Goal: Task Accomplishment & Management: Use online tool/utility

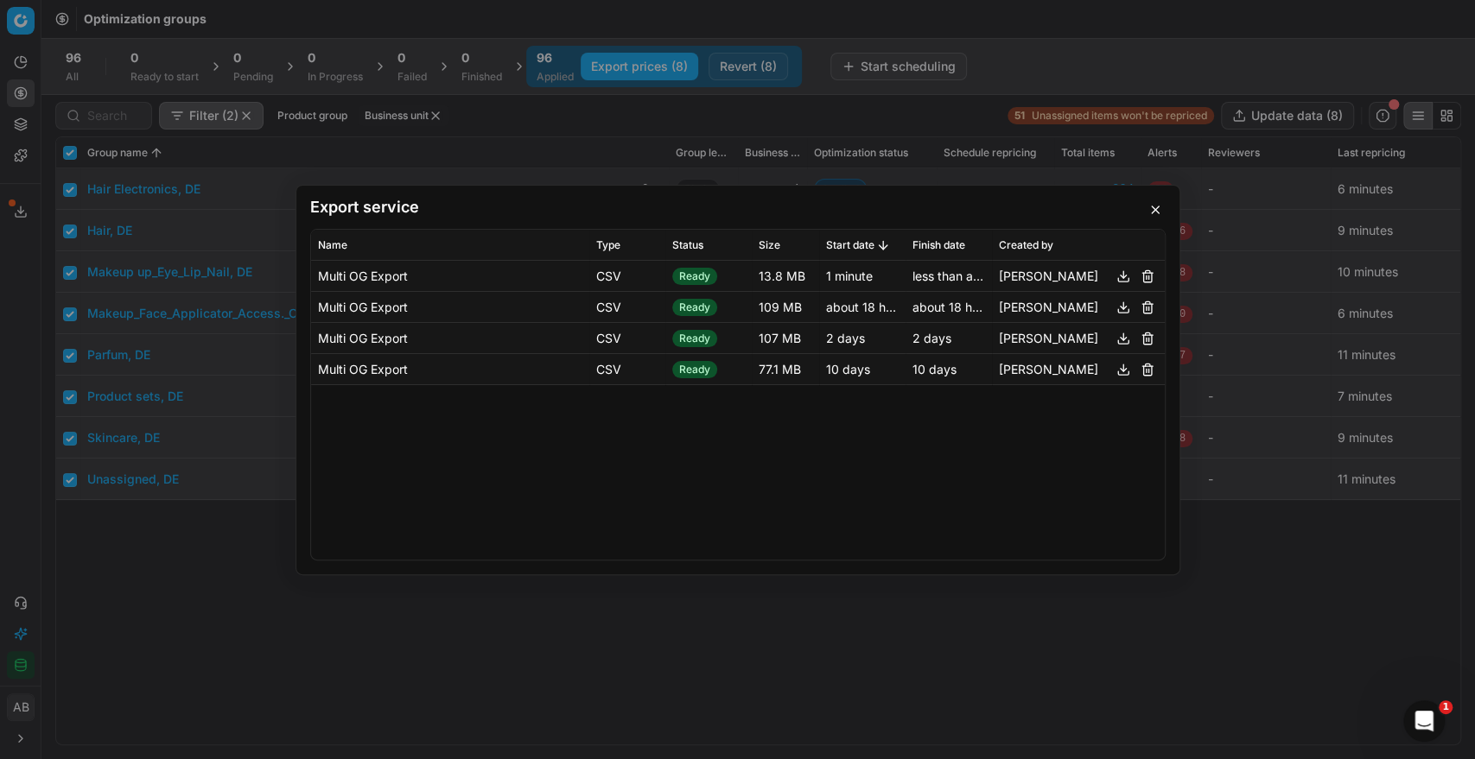
click at [1155, 213] on button "button" at bounding box center [1155, 210] width 21 height 21
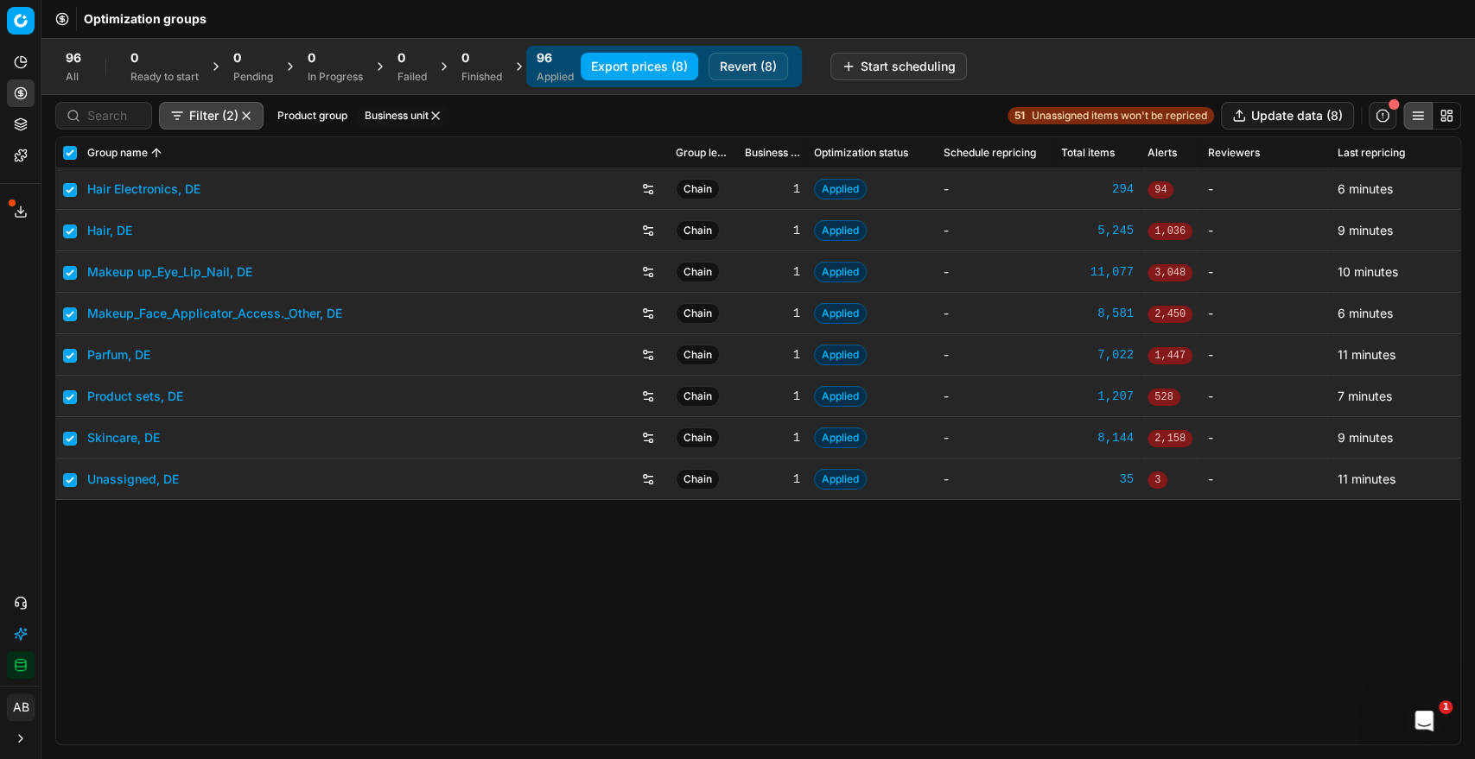
click at [552, 65] on span "96" at bounding box center [545, 57] width 16 height 17
click at [410, 111] on button "Business unit" at bounding box center [404, 115] width 92 height 21
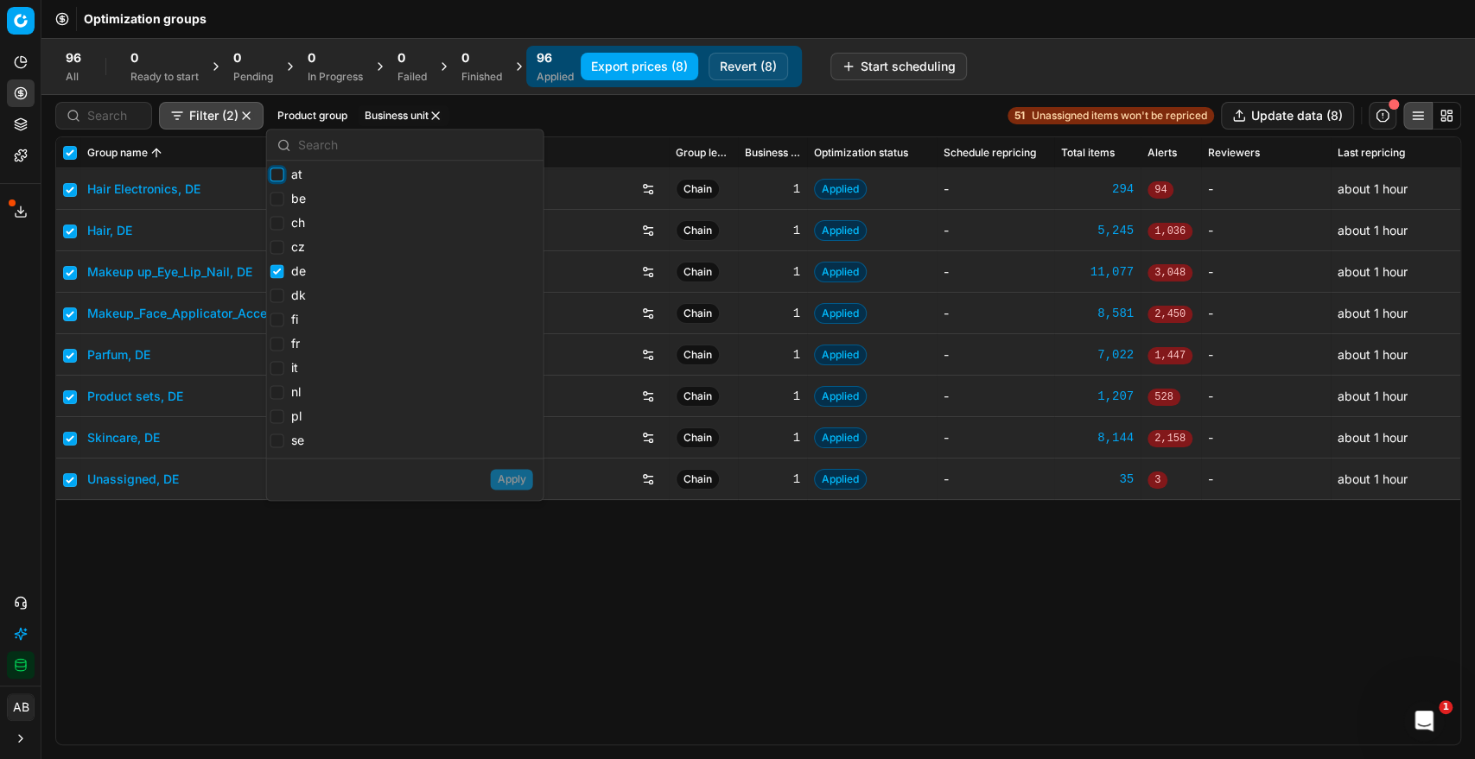
click at [278, 173] on input "at" at bounding box center [277, 175] width 14 height 14
checkbox input "true"
click at [284, 199] on label "be" at bounding box center [287, 198] width 35 height 17
click at [284, 199] on input "be" at bounding box center [277, 199] width 14 height 14
checkbox input "true"
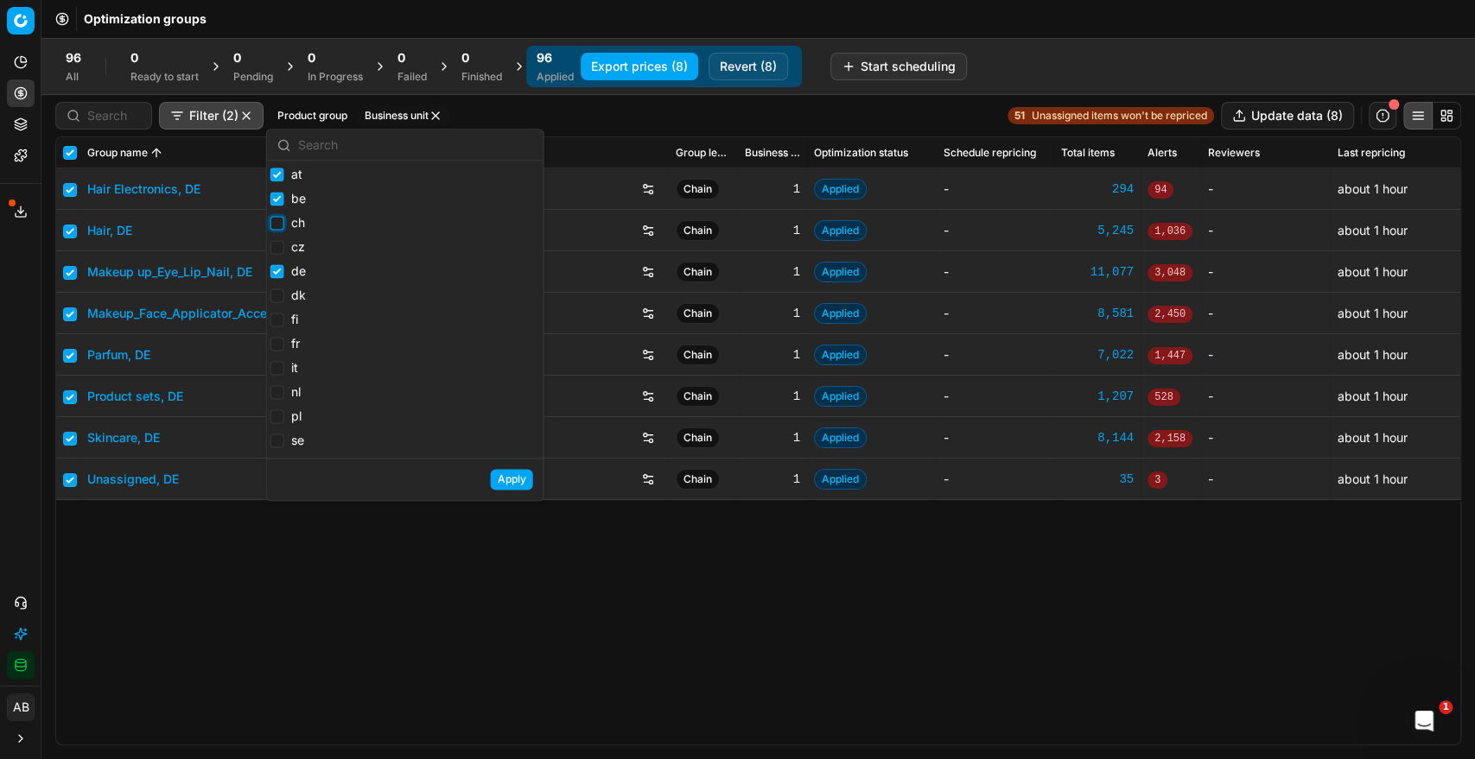
click at [277, 225] on input "ch" at bounding box center [277, 223] width 14 height 14
checkbox input "true"
click at [275, 337] on label "fr" at bounding box center [284, 343] width 29 height 17
click at [275, 337] on input "fr" at bounding box center [277, 344] width 14 height 14
checkbox input "true"
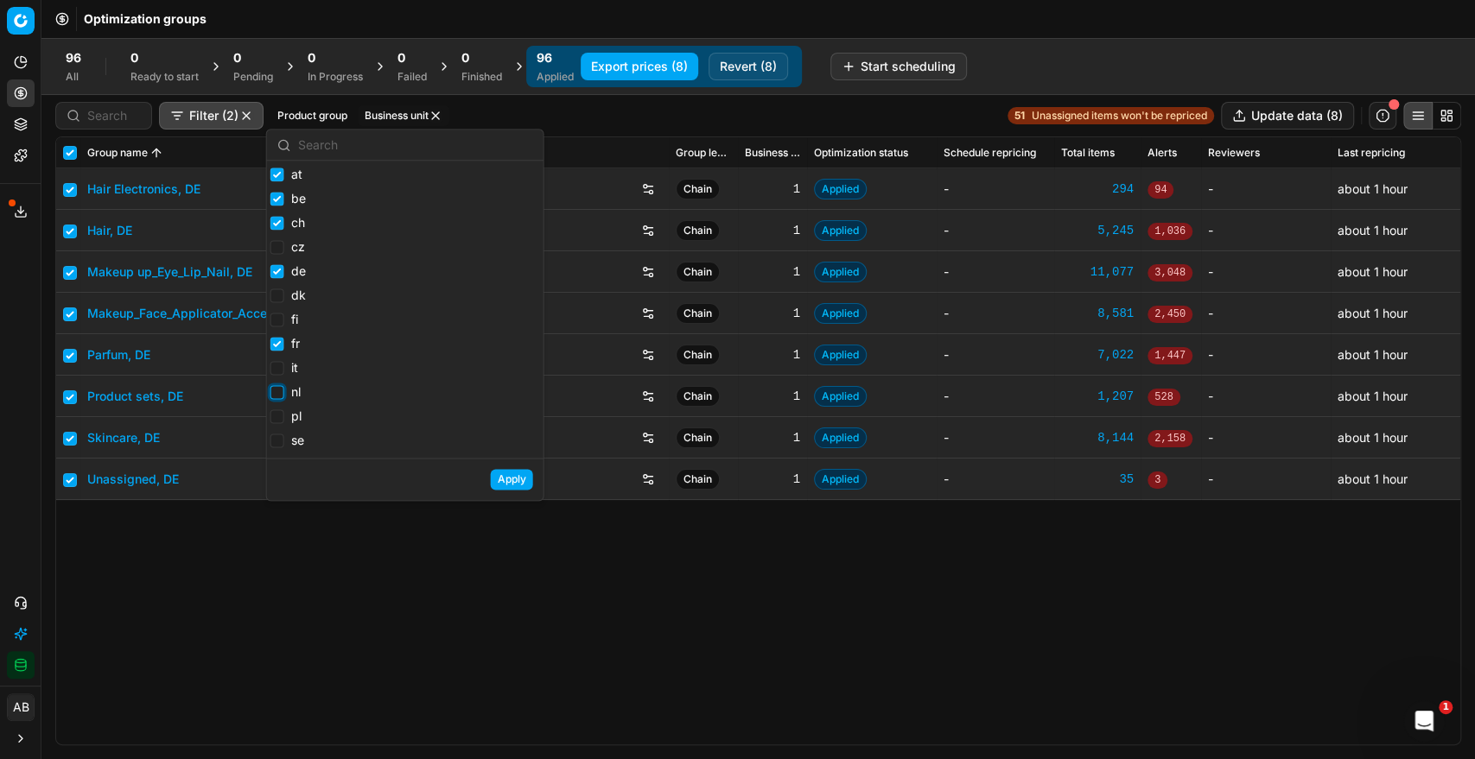
click at [270, 392] on input "nl" at bounding box center [277, 392] width 14 height 14
checkbox input "true"
click at [276, 420] on input "pl" at bounding box center [277, 417] width 14 height 14
checkbox input "true"
click at [518, 484] on button "Apply" at bounding box center [512, 479] width 42 height 21
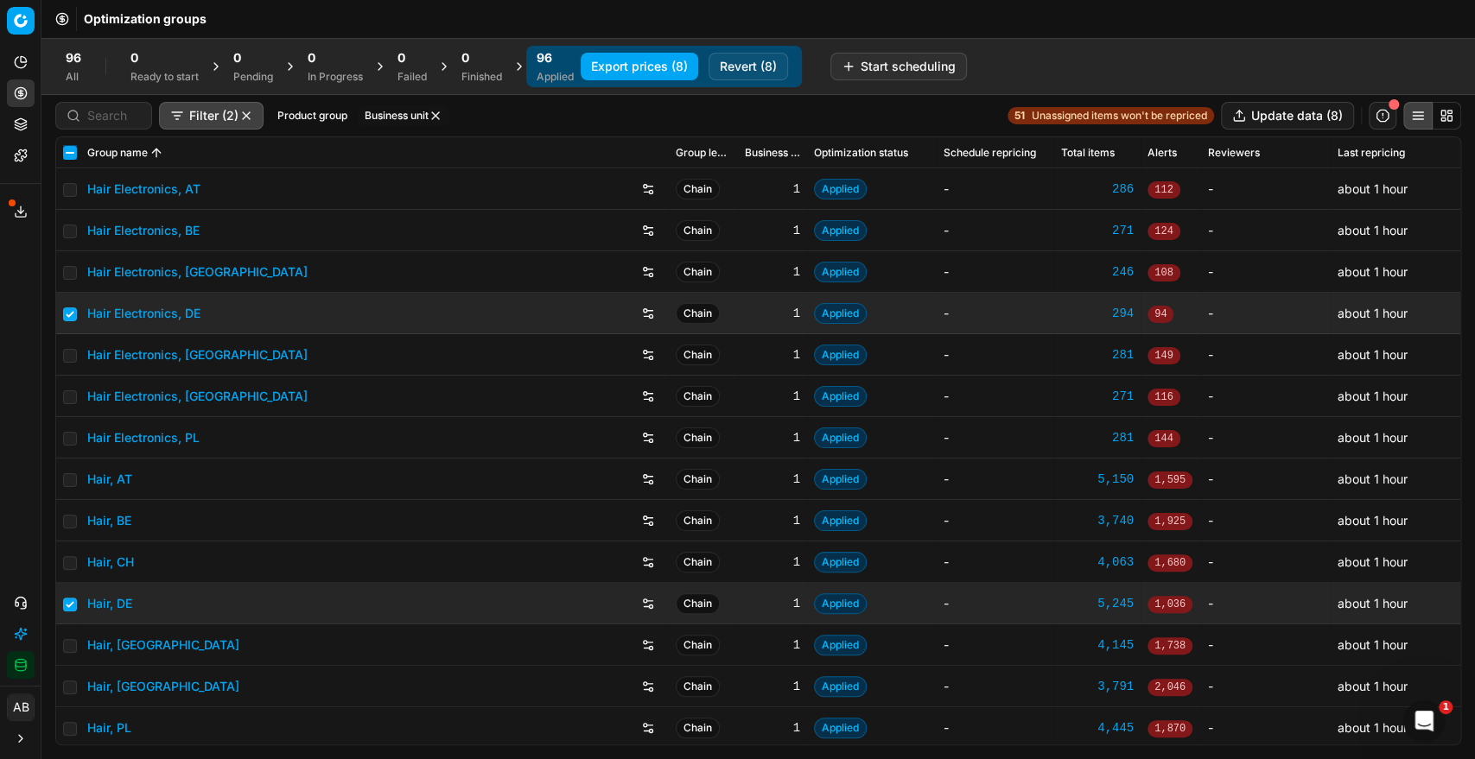
click at [71, 150] on input "checkbox" at bounding box center [70, 153] width 14 height 14
checkbox input "true"
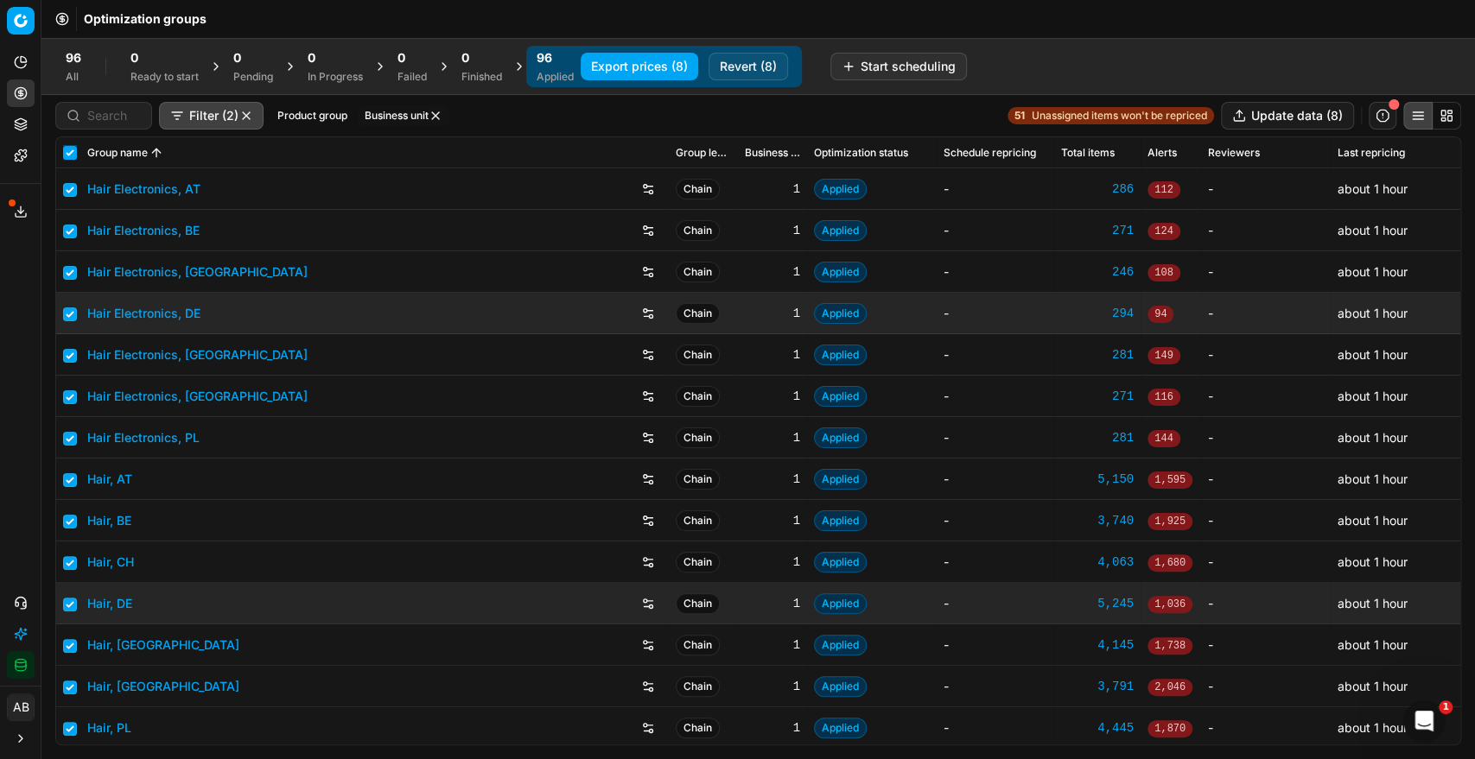
checkbox input "true"
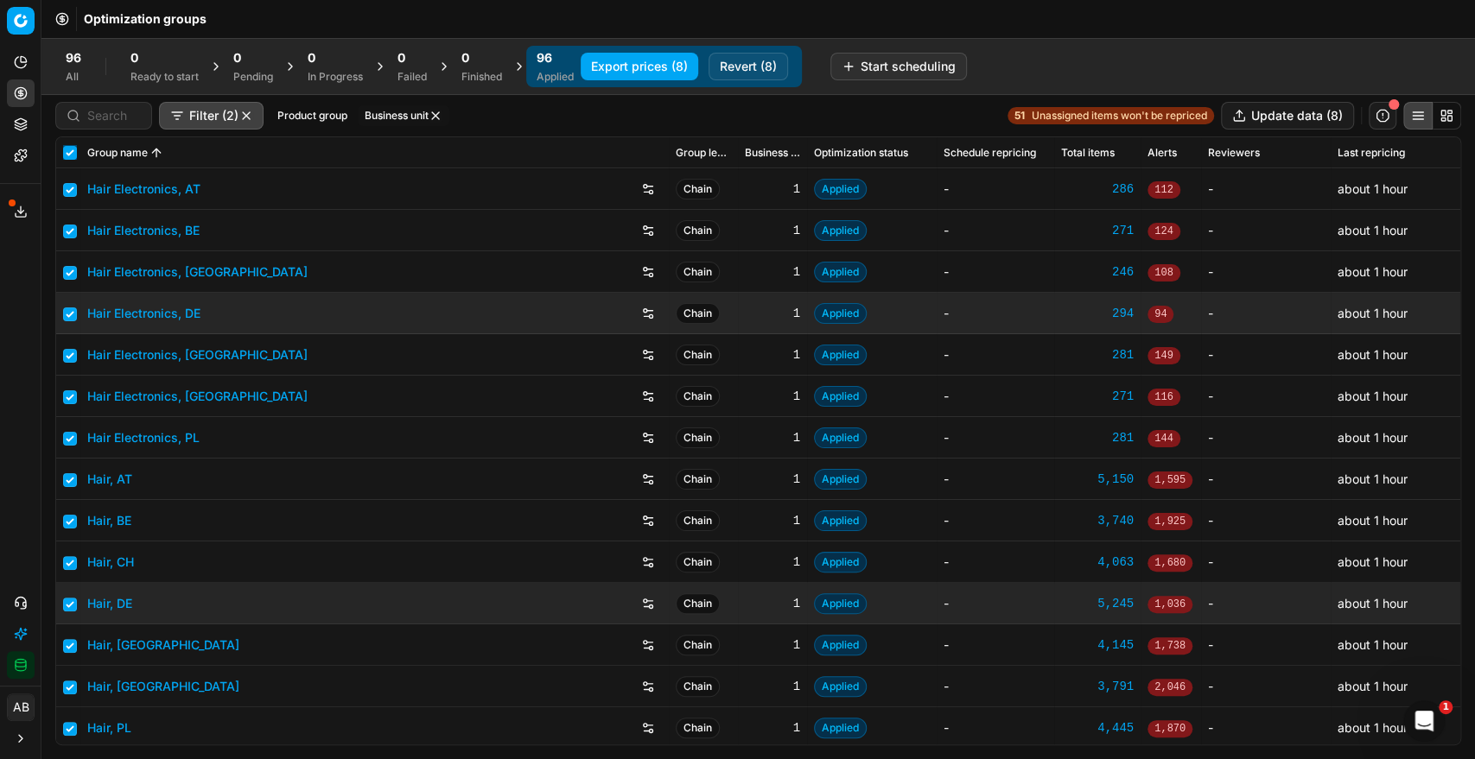
checkbox input "true"
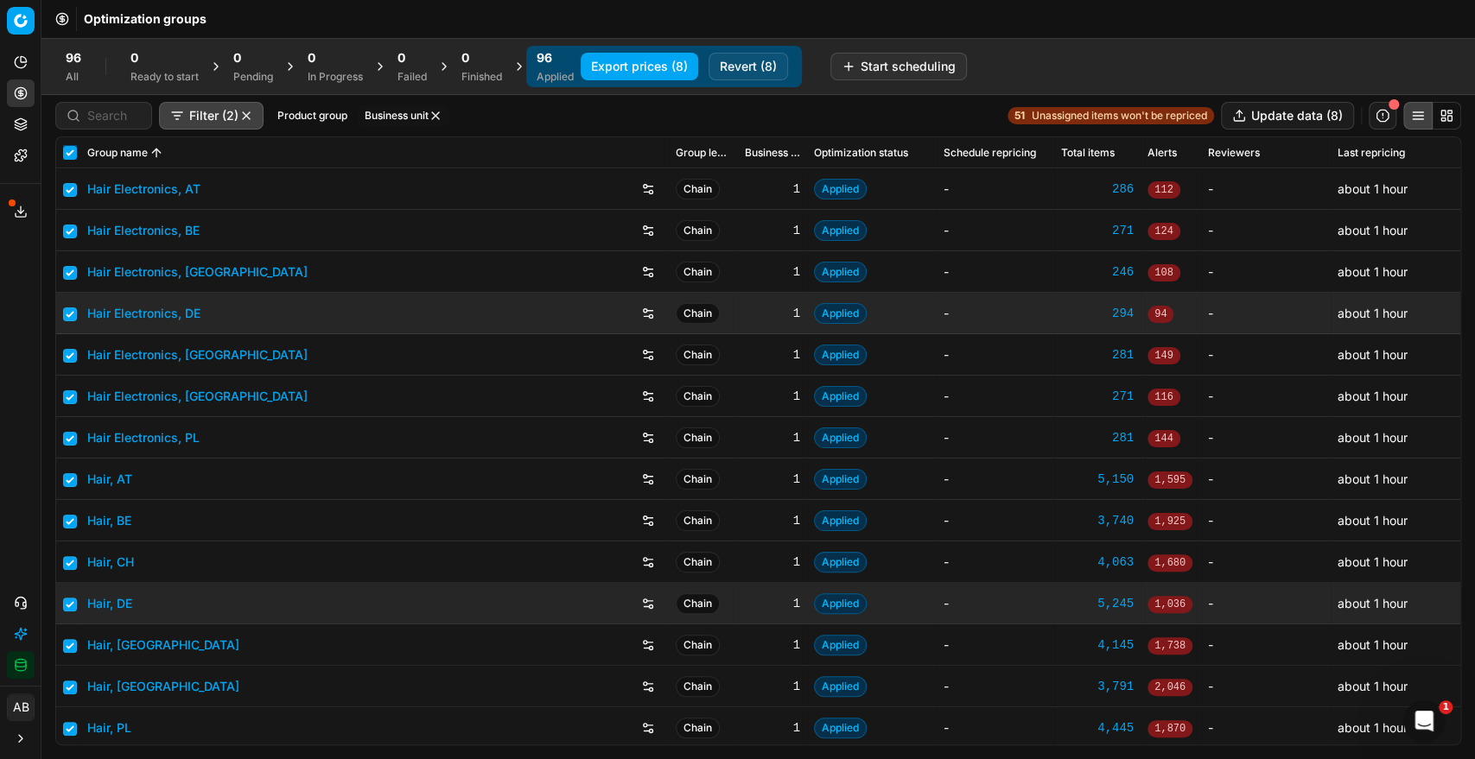
checkbox input "true"
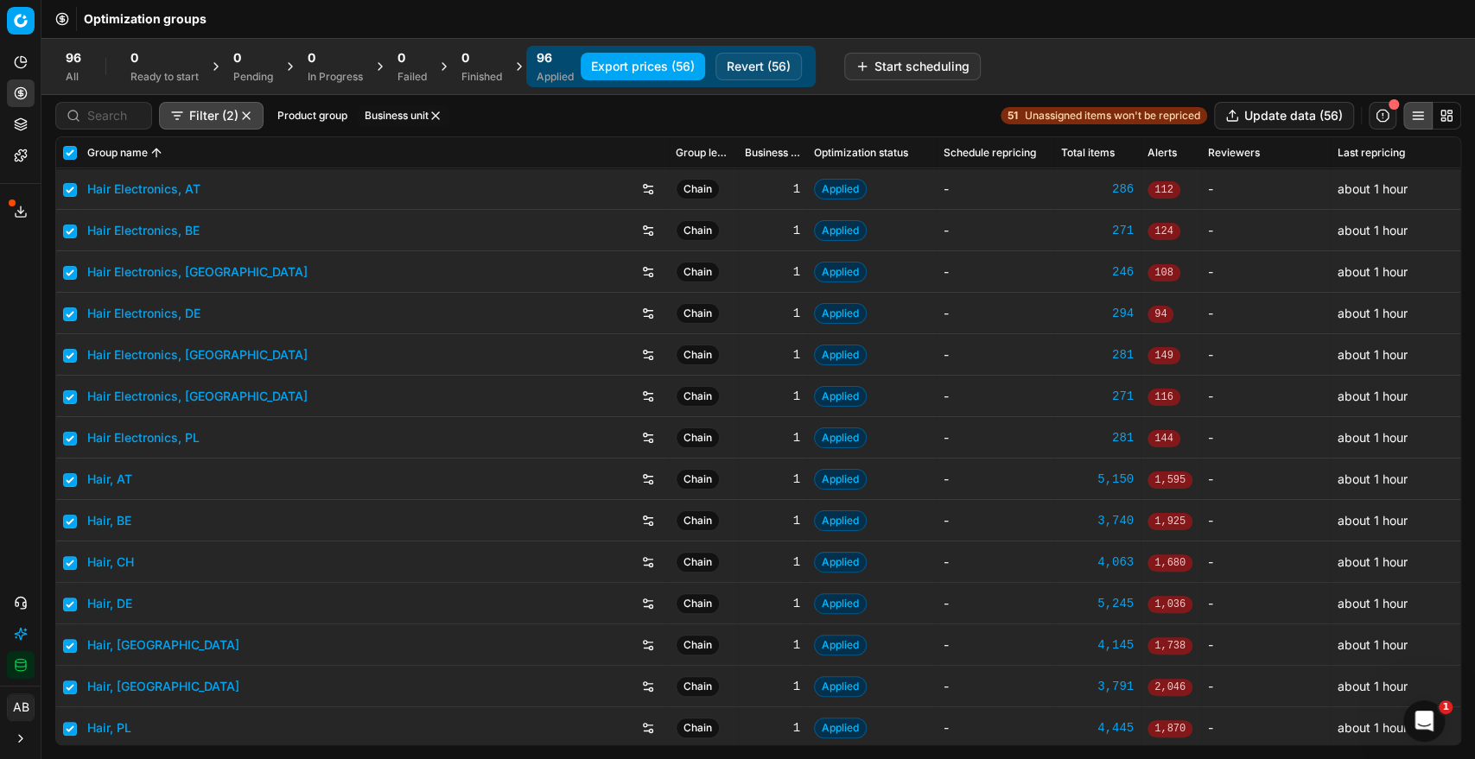
click at [662, 72] on button "Export prices (56)" at bounding box center [643, 67] width 124 height 28
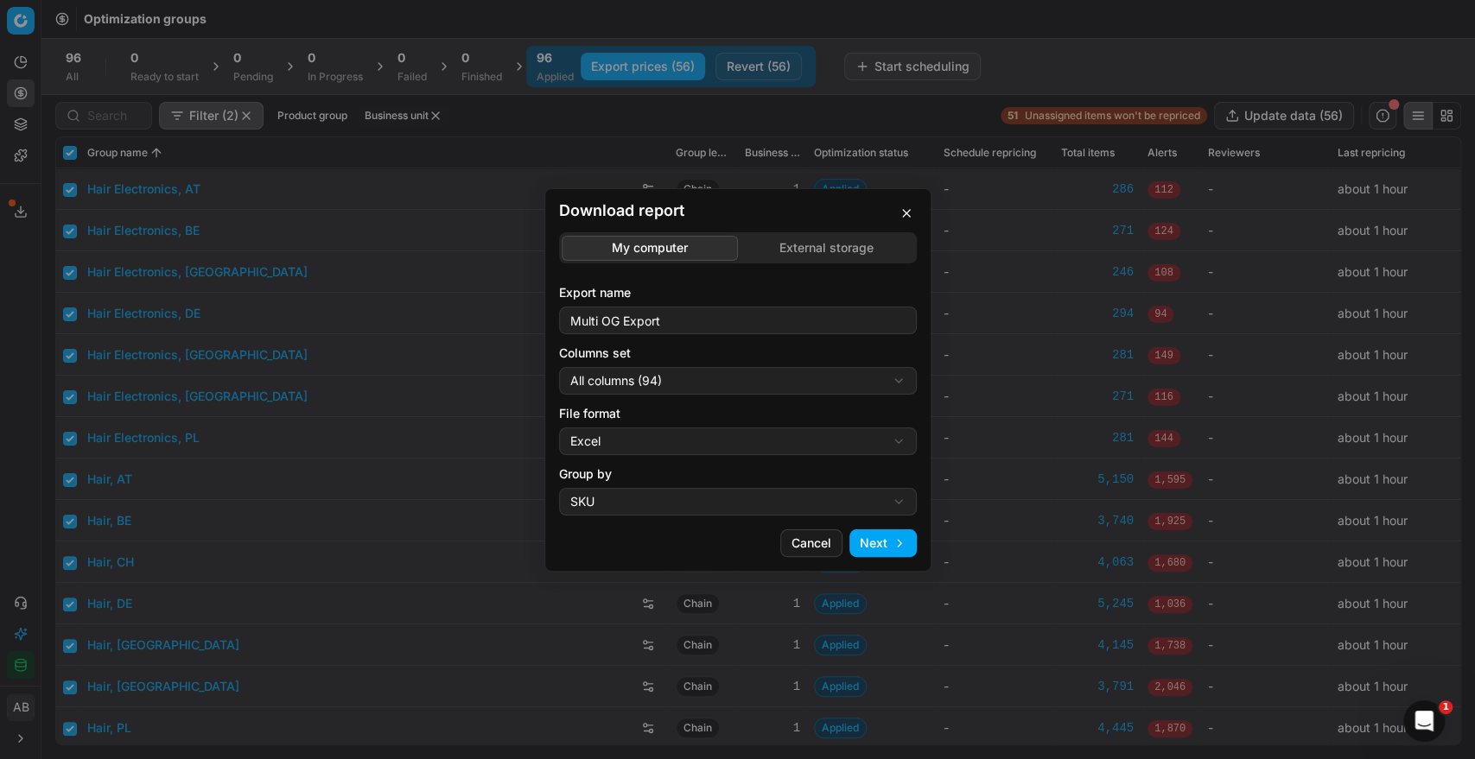
click at [693, 375] on div "Download report My computer External storage Export name Multi OG Export Column…" at bounding box center [737, 379] width 1475 height 759
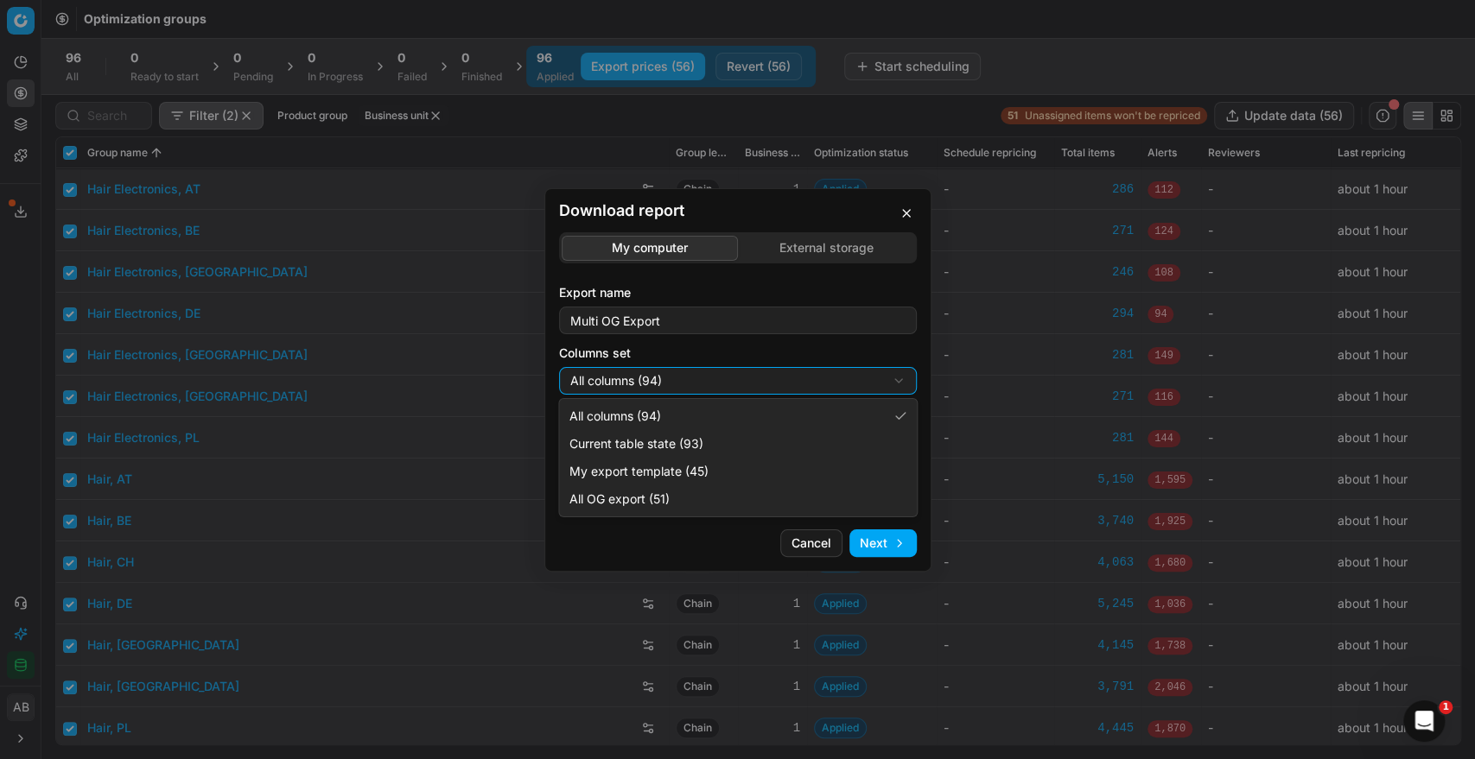
select select "custom"
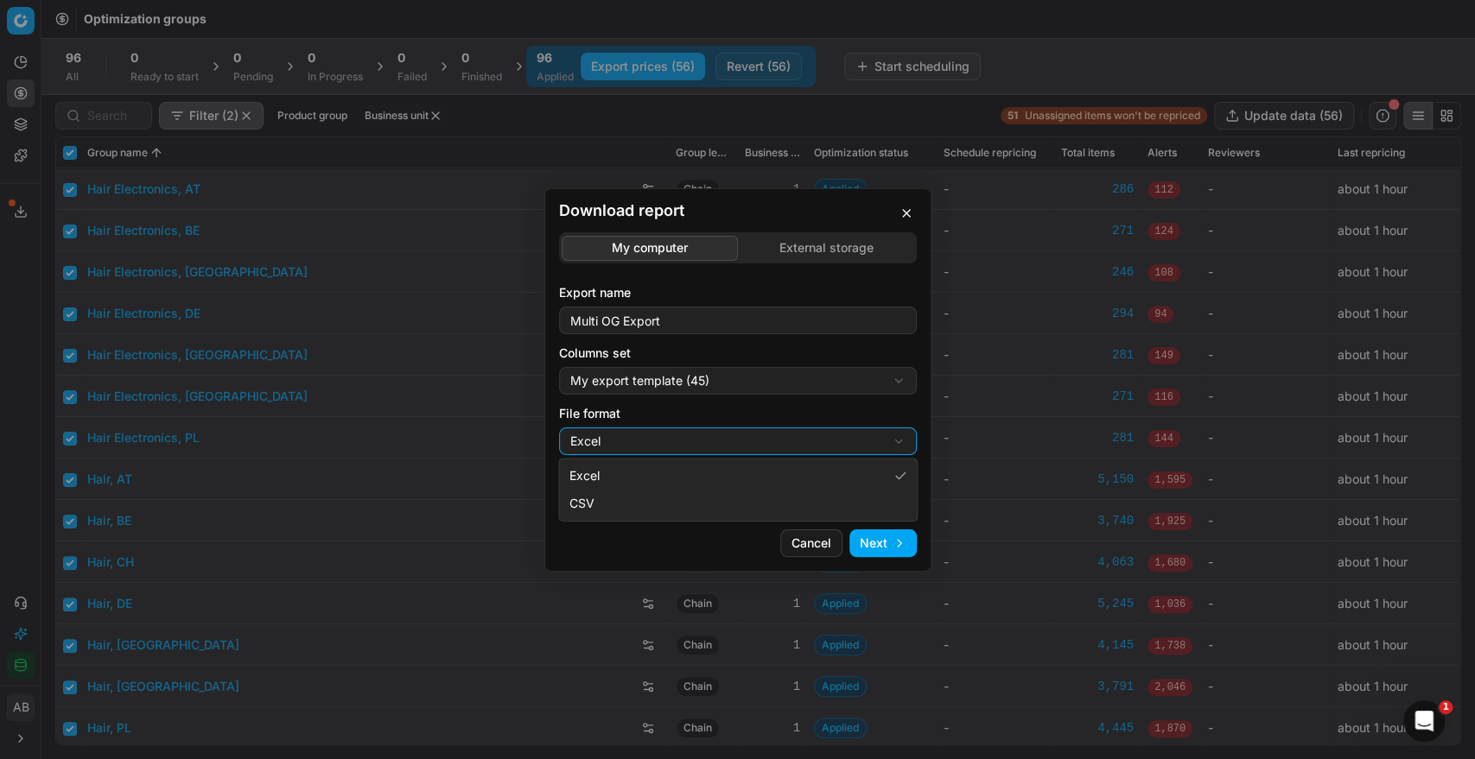
click at [670, 437] on div "Download report My computer External storage Export name Multi OG Export Column…" at bounding box center [737, 379] width 1475 height 759
select select "csv"
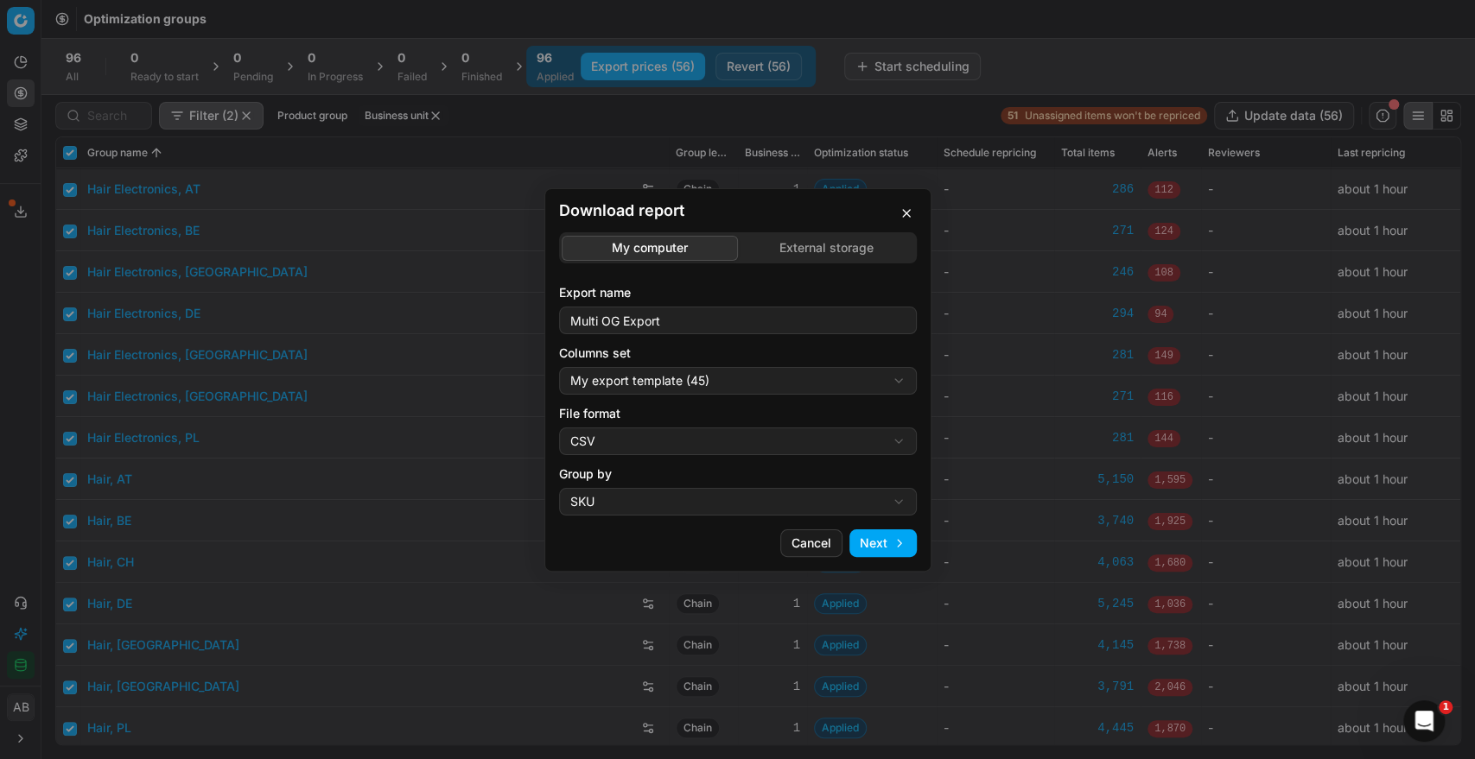
click at [891, 549] on button "Next" at bounding box center [882, 544] width 67 height 28
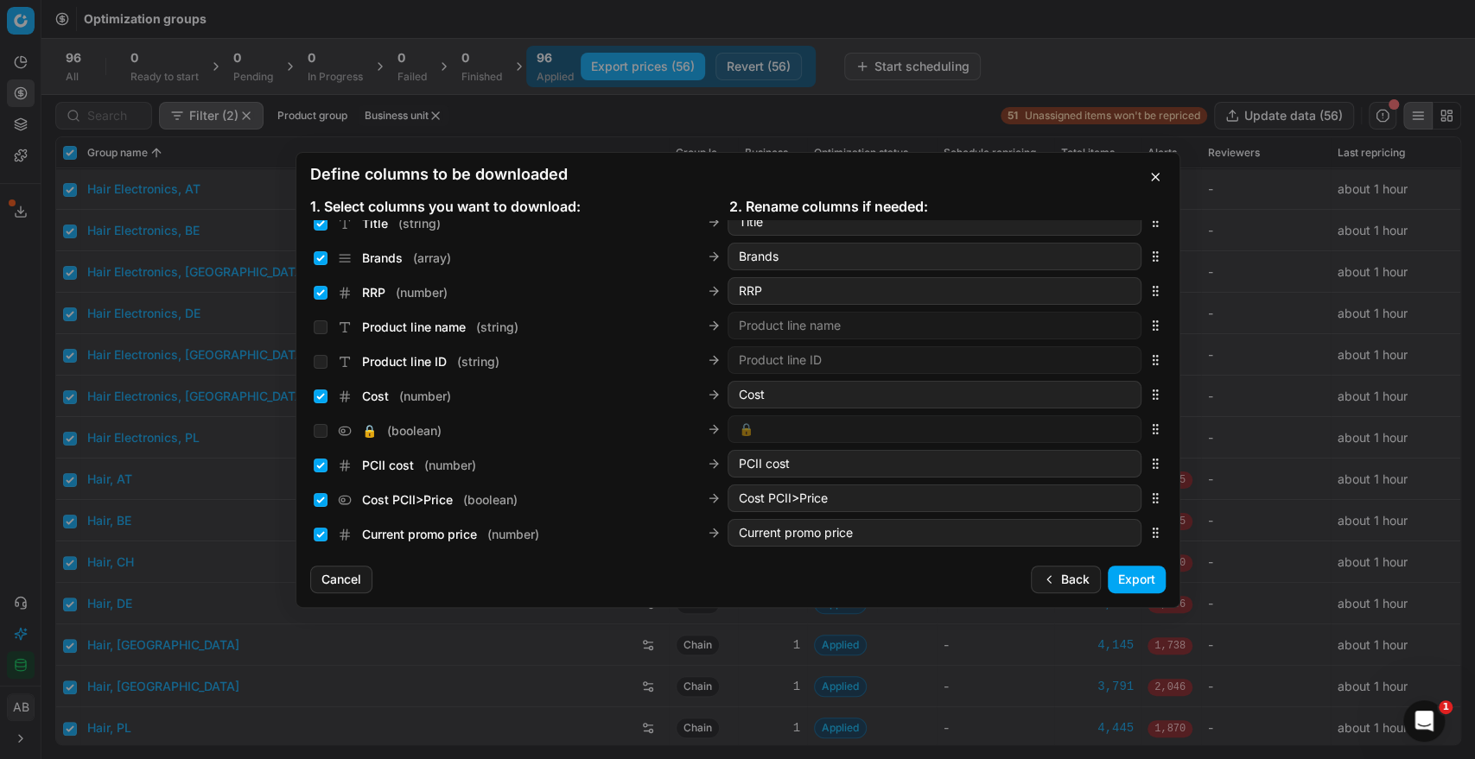
scroll to position [200, 0]
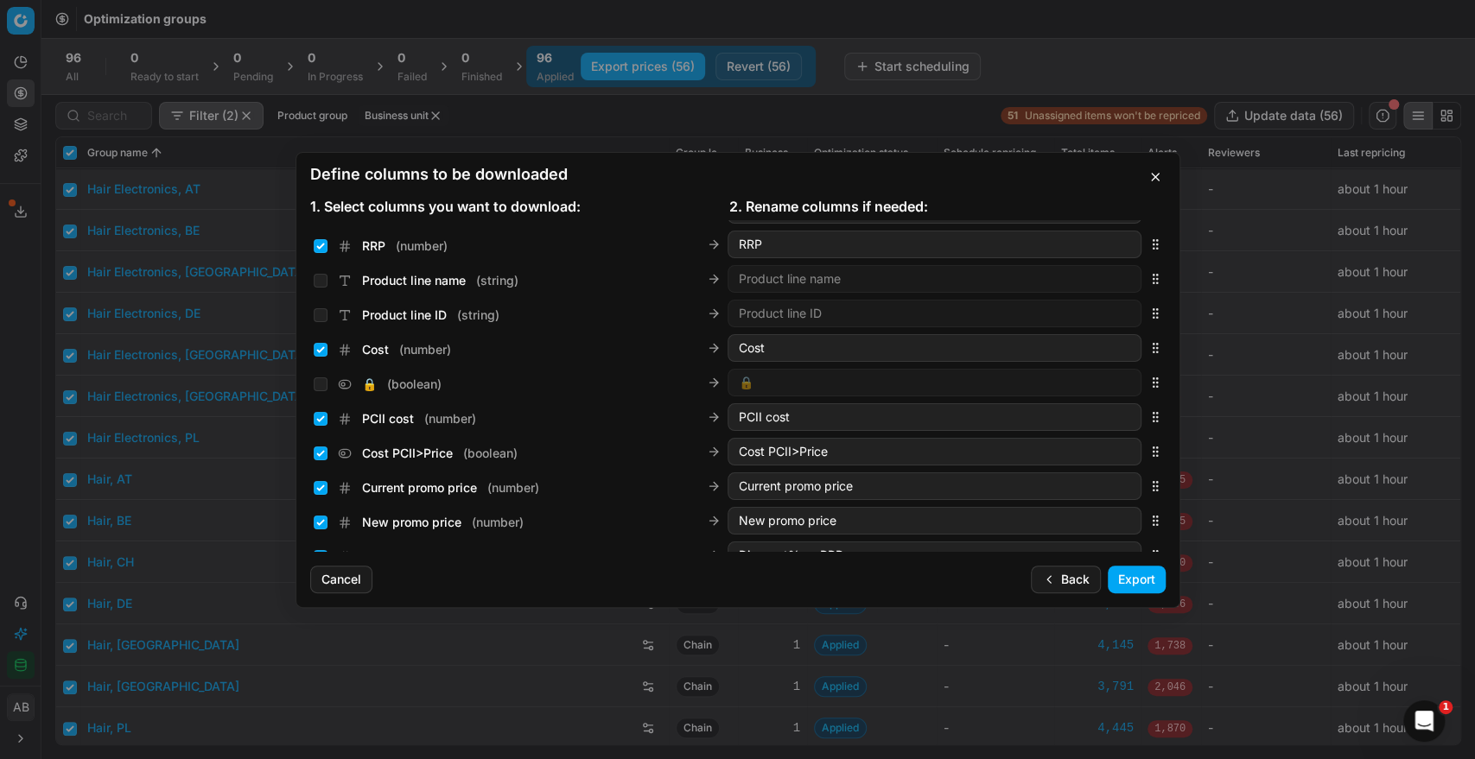
click at [1112, 568] on button "Export" at bounding box center [1137, 580] width 58 height 28
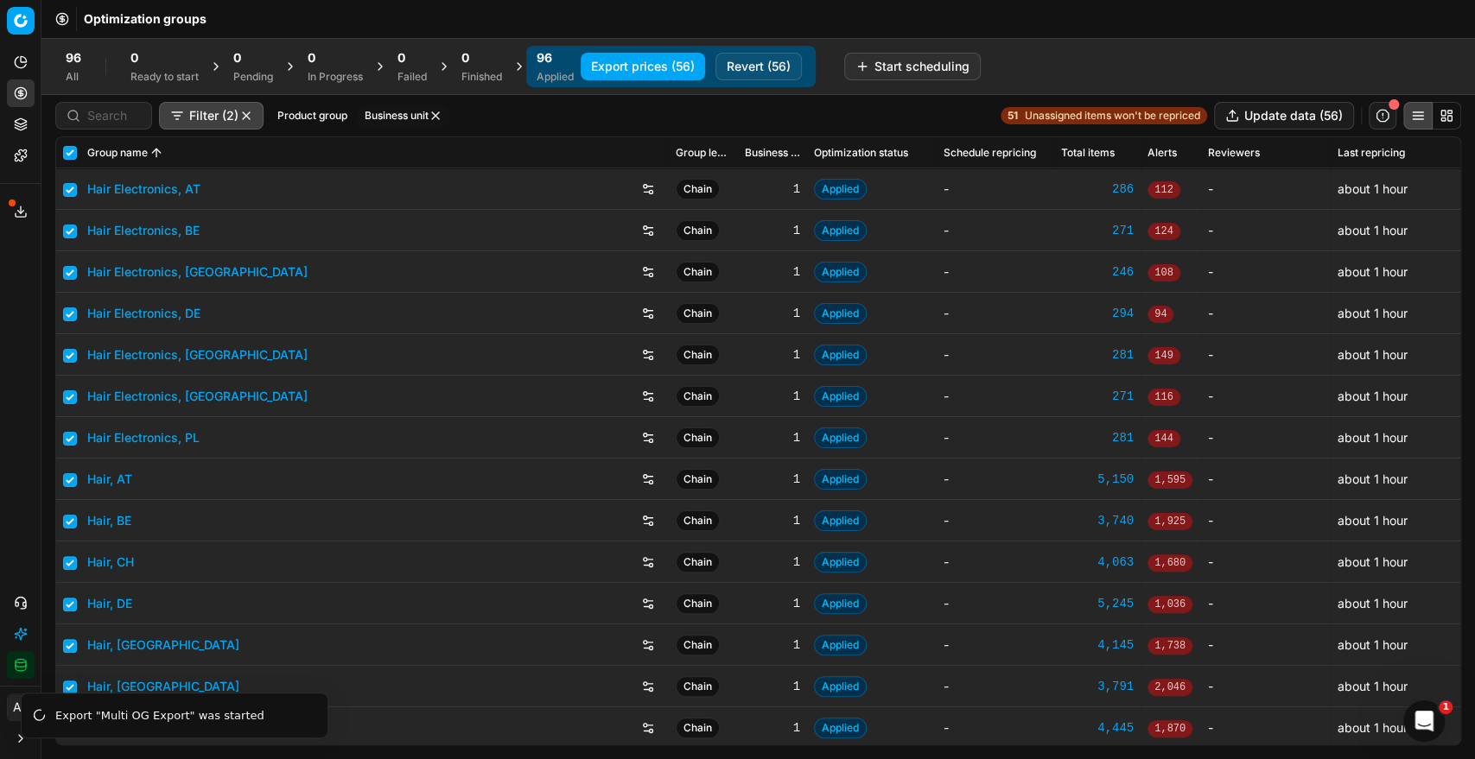
click at [17, 200] on button "Export service" at bounding box center [21, 212] width 28 height 28
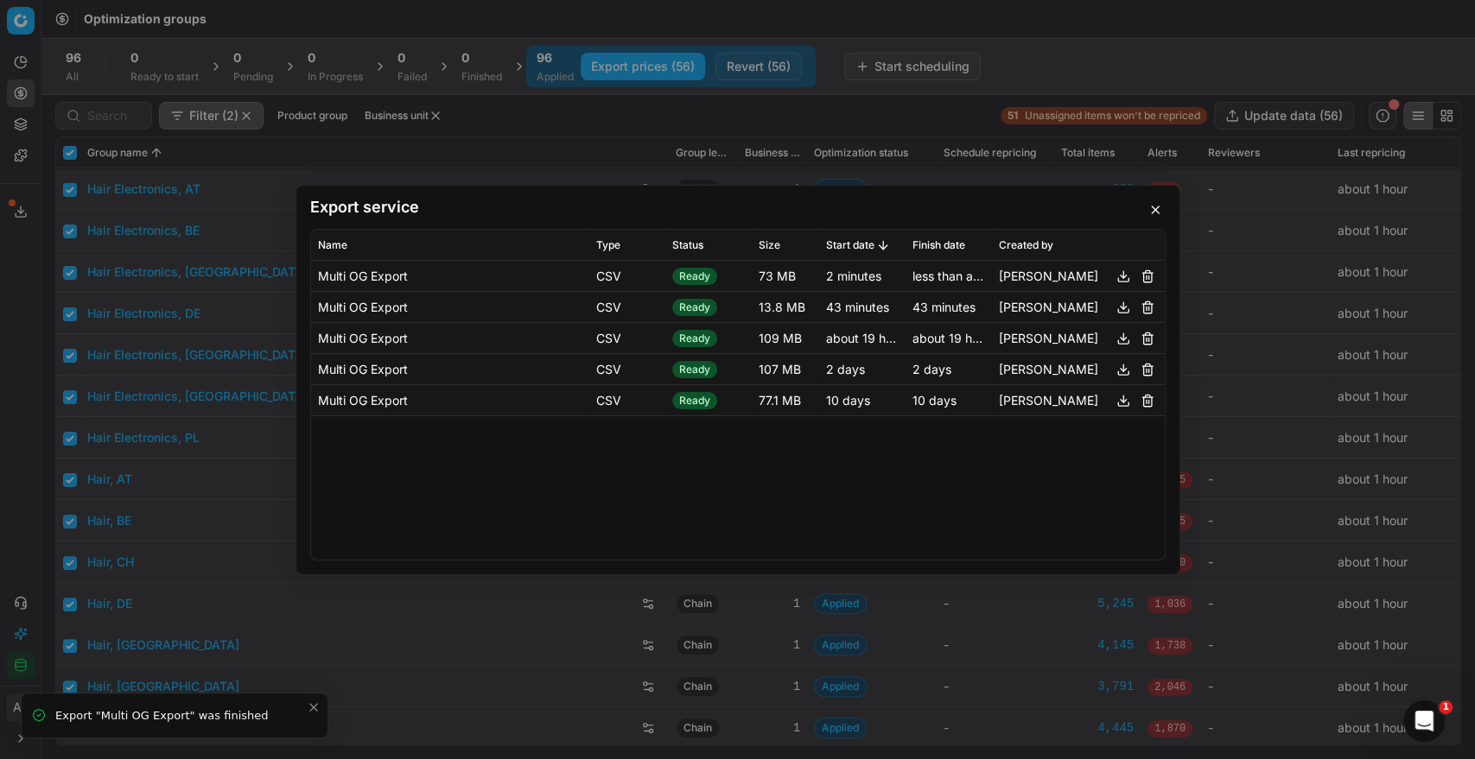
click at [1116, 275] on button "button" at bounding box center [1123, 275] width 21 height 21
click at [1154, 207] on button "button" at bounding box center [1155, 210] width 21 height 21
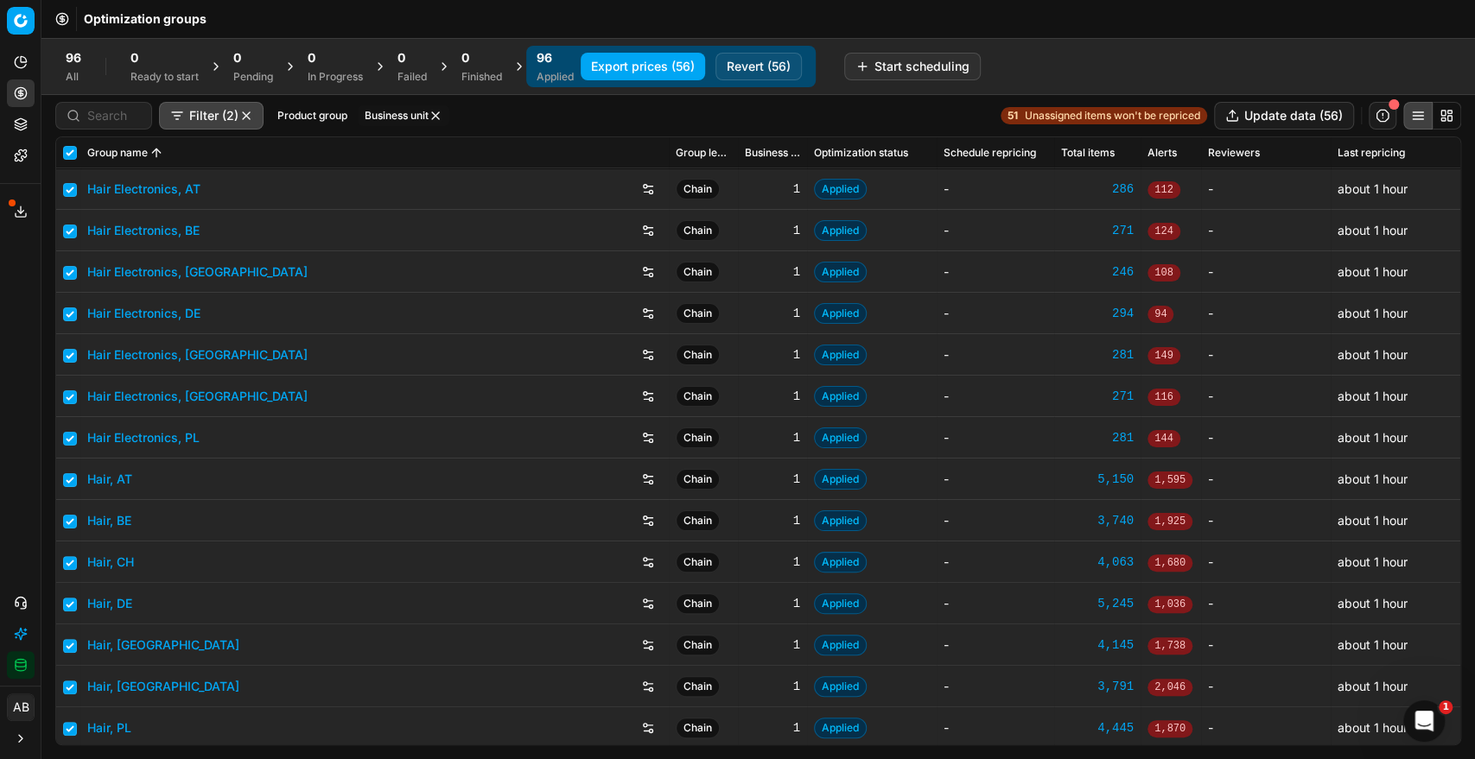
click at [401, 108] on button "Business unit" at bounding box center [404, 115] width 92 height 21
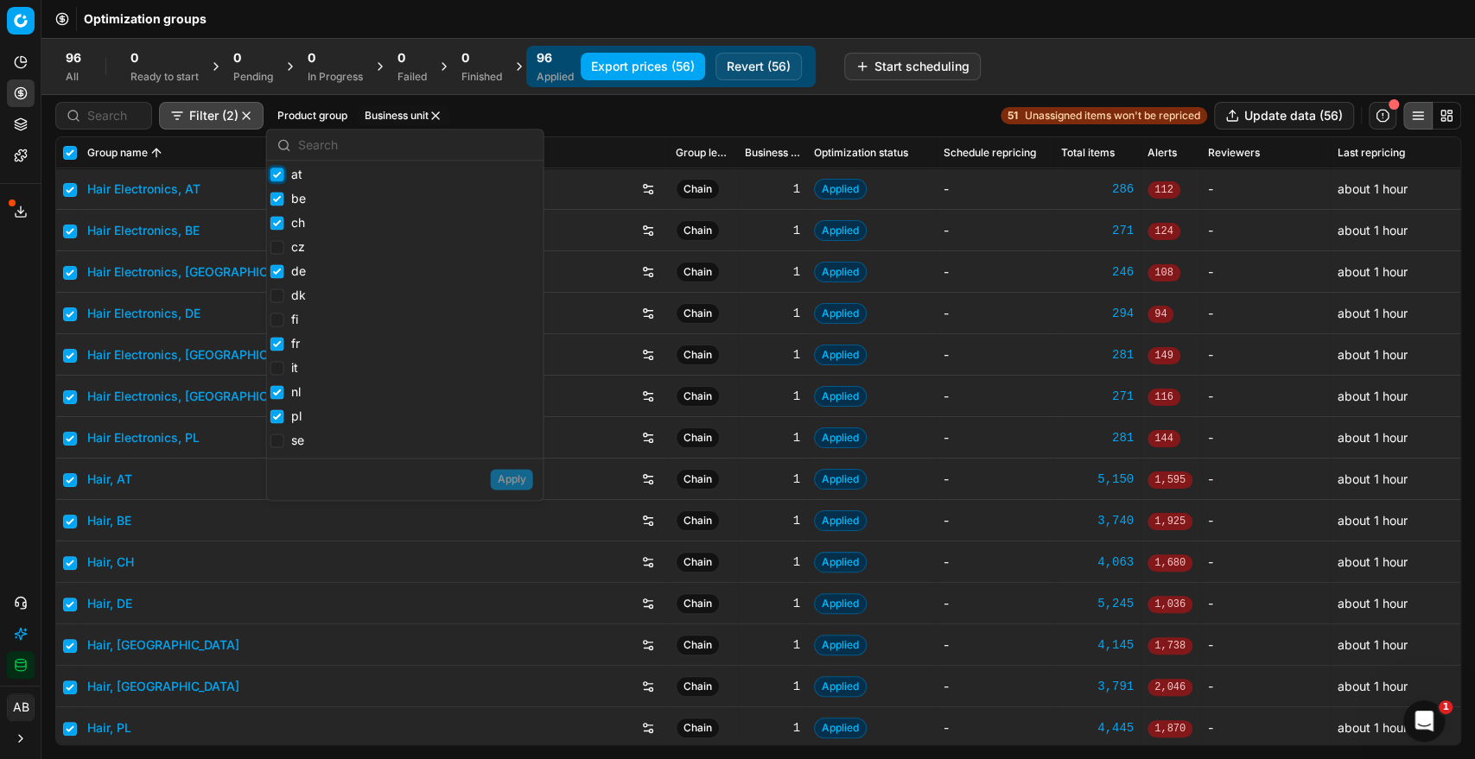
click at [276, 170] on input "at" at bounding box center [277, 175] width 14 height 14
checkbox input "false"
click at [275, 185] on div "at" at bounding box center [287, 176] width 35 height 21
click at [276, 206] on input "be" at bounding box center [277, 199] width 14 height 14
checkbox input "false"
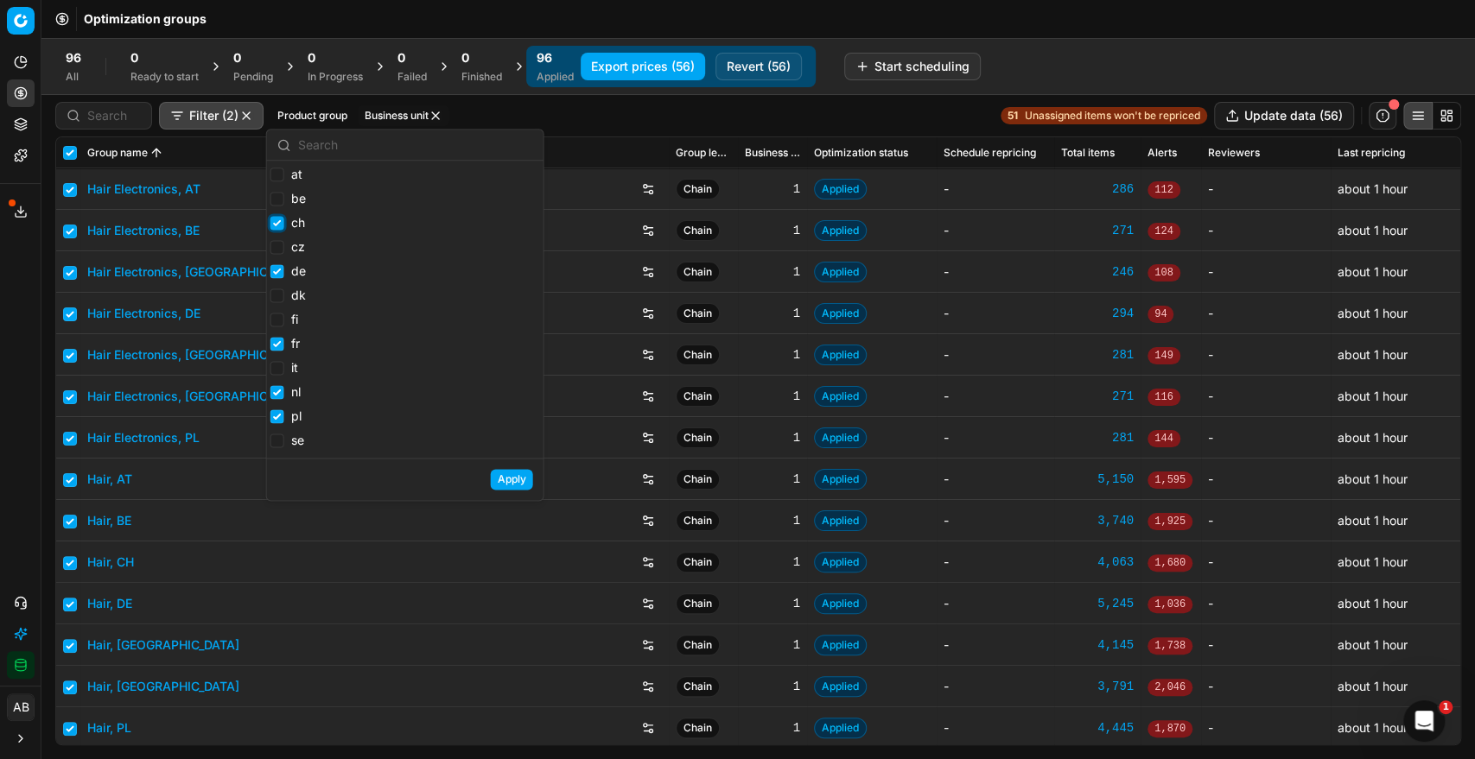
click at [274, 218] on input "ch" at bounding box center [277, 223] width 14 height 14
checkbox input "false"
click at [273, 242] on input "cz" at bounding box center [277, 247] width 14 height 14
checkbox input "true"
click at [272, 268] on input "de" at bounding box center [277, 271] width 14 height 14
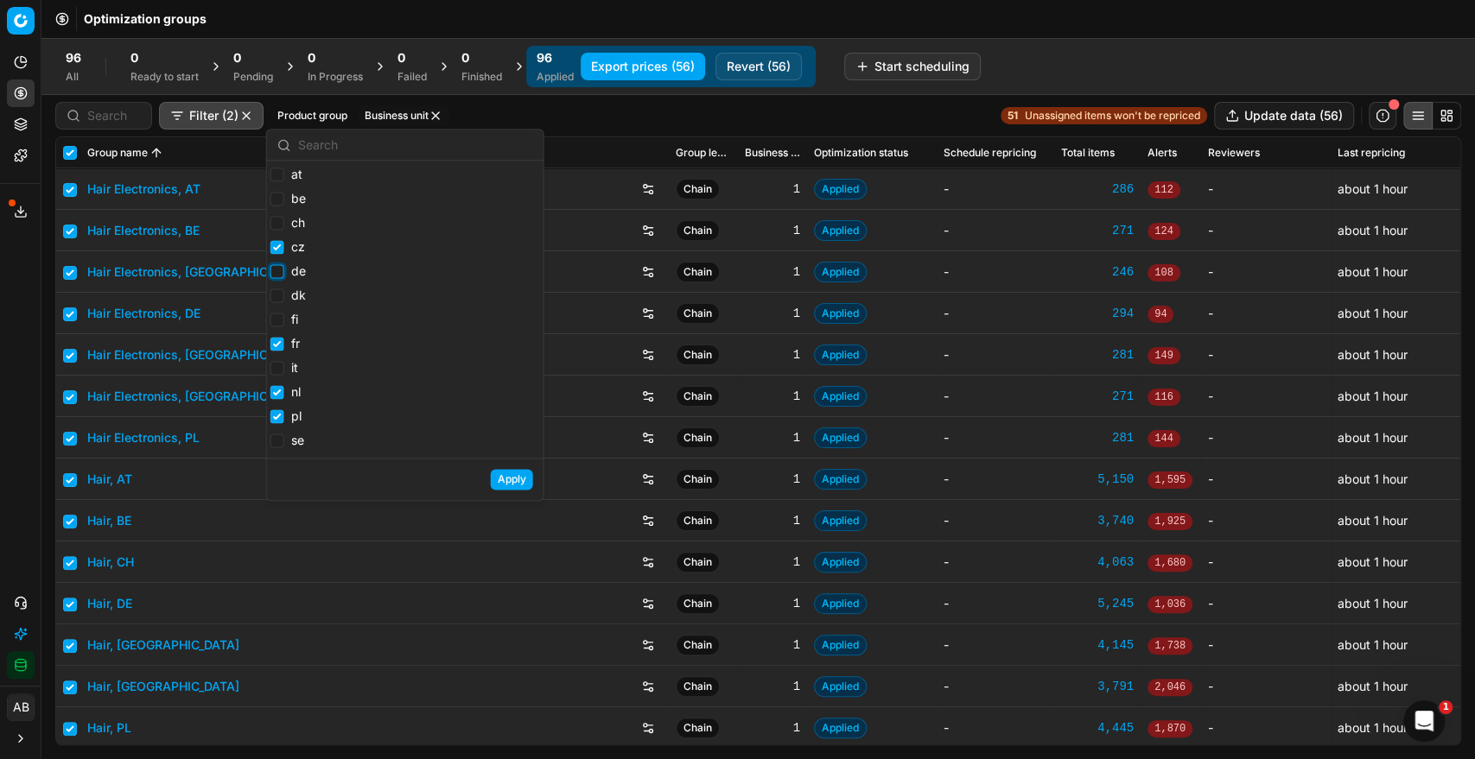
checkbox input "false"
click at [273, 295] on input "dk" at bounding box center [277, 296] width 14 height 14
checkbox input "true"
click at [275, 319] on input "fi" at bounding box center [277, 320] width 14 height 14
checkbox input "true"
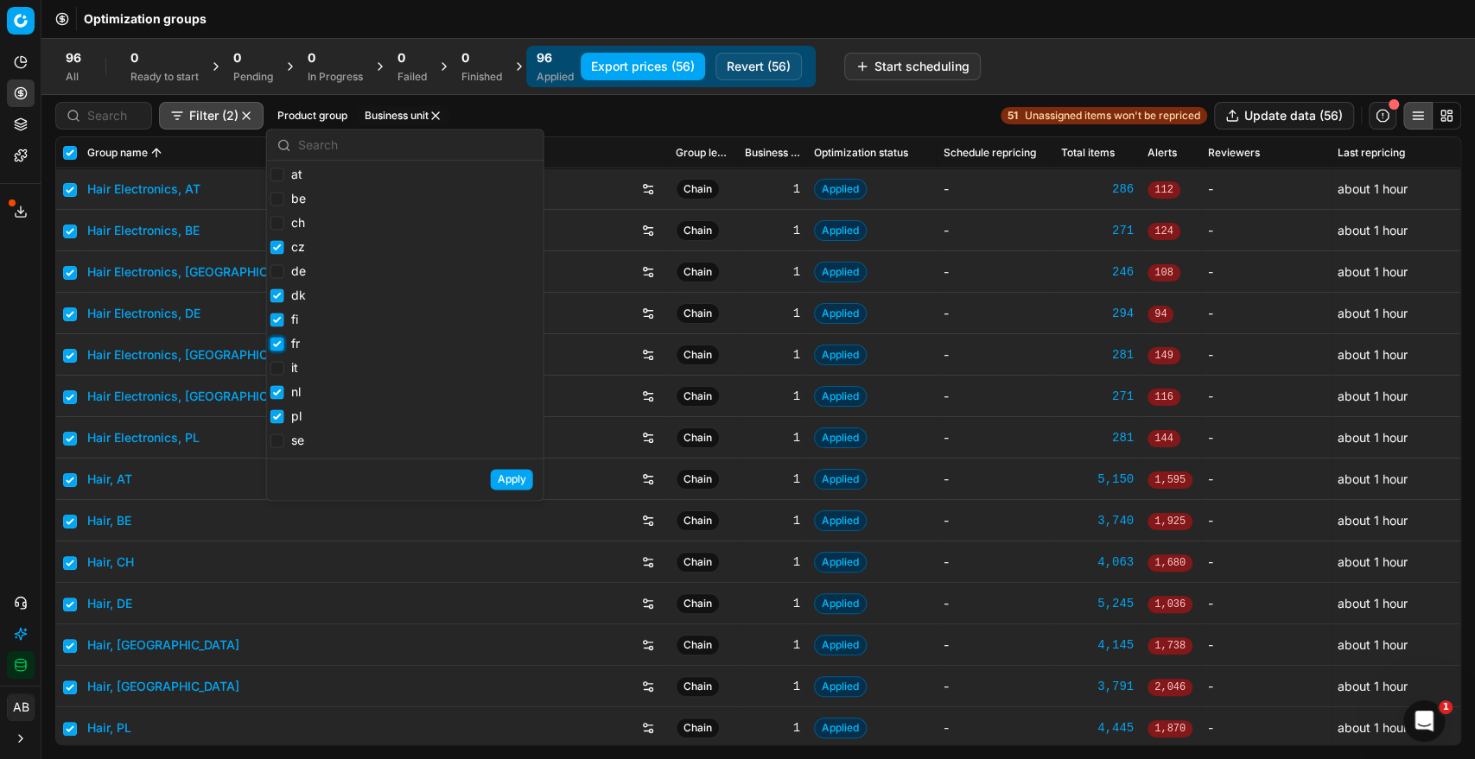
click at [276, 347] on input "fr" at bounding box center [277, 344] width 14 height 14
checkbox input "false"
click at [276, 371] on input "it" at bounding box center [277, 368] width 14 height 14
checkbox input "true"
click at [276, 403] on div "nl" at bounding box center [287, 394] width 35 height 21
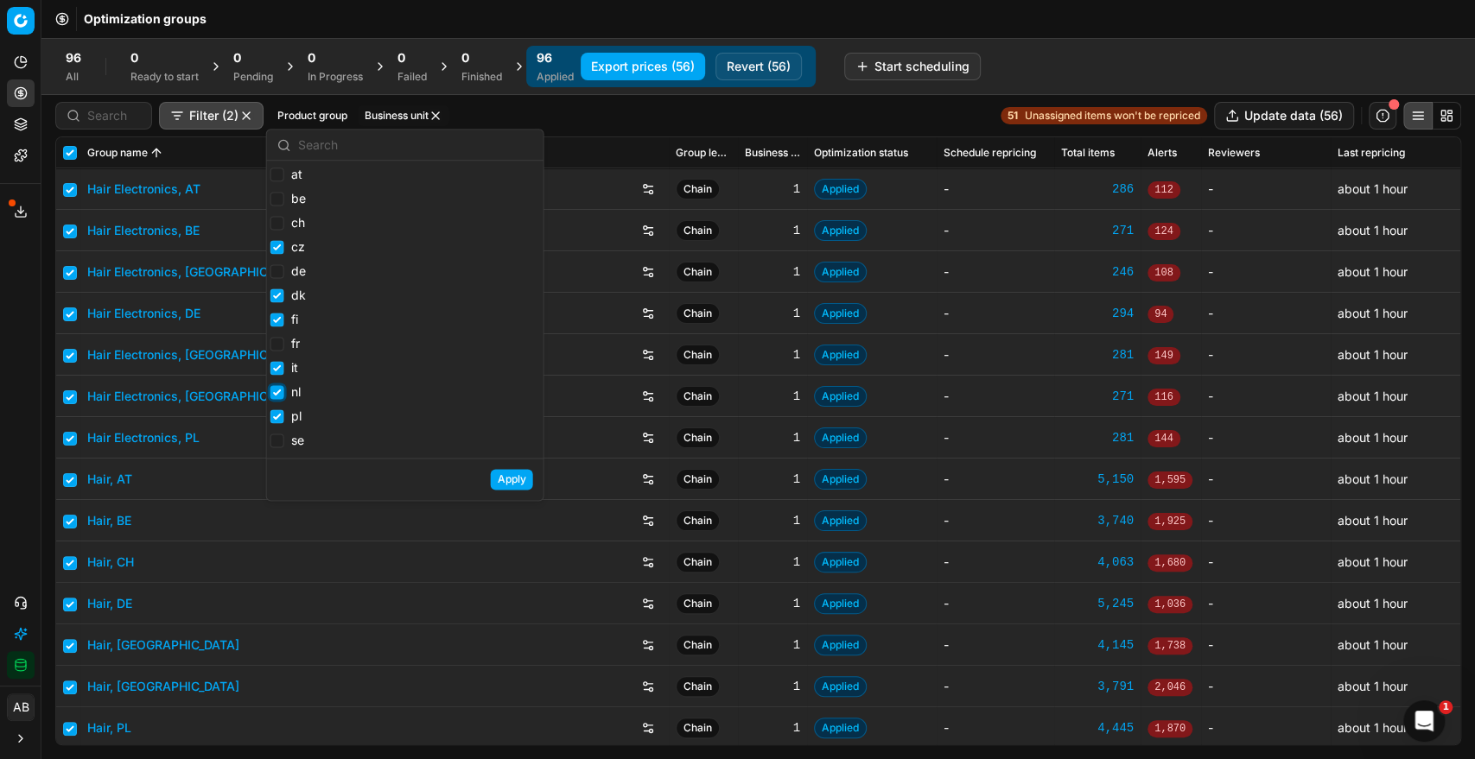
click at [274, 397] on input "nl" at bounding box center [277, 392] width 14 height 14
checkbox input "false"
click at [274, 412] on input "pl" at bounding box center [277, 417] width 14 height 14
checkbox input "false"
click at [275, 434] on label "se" at bounding box center [287, 440] width 34 height 17
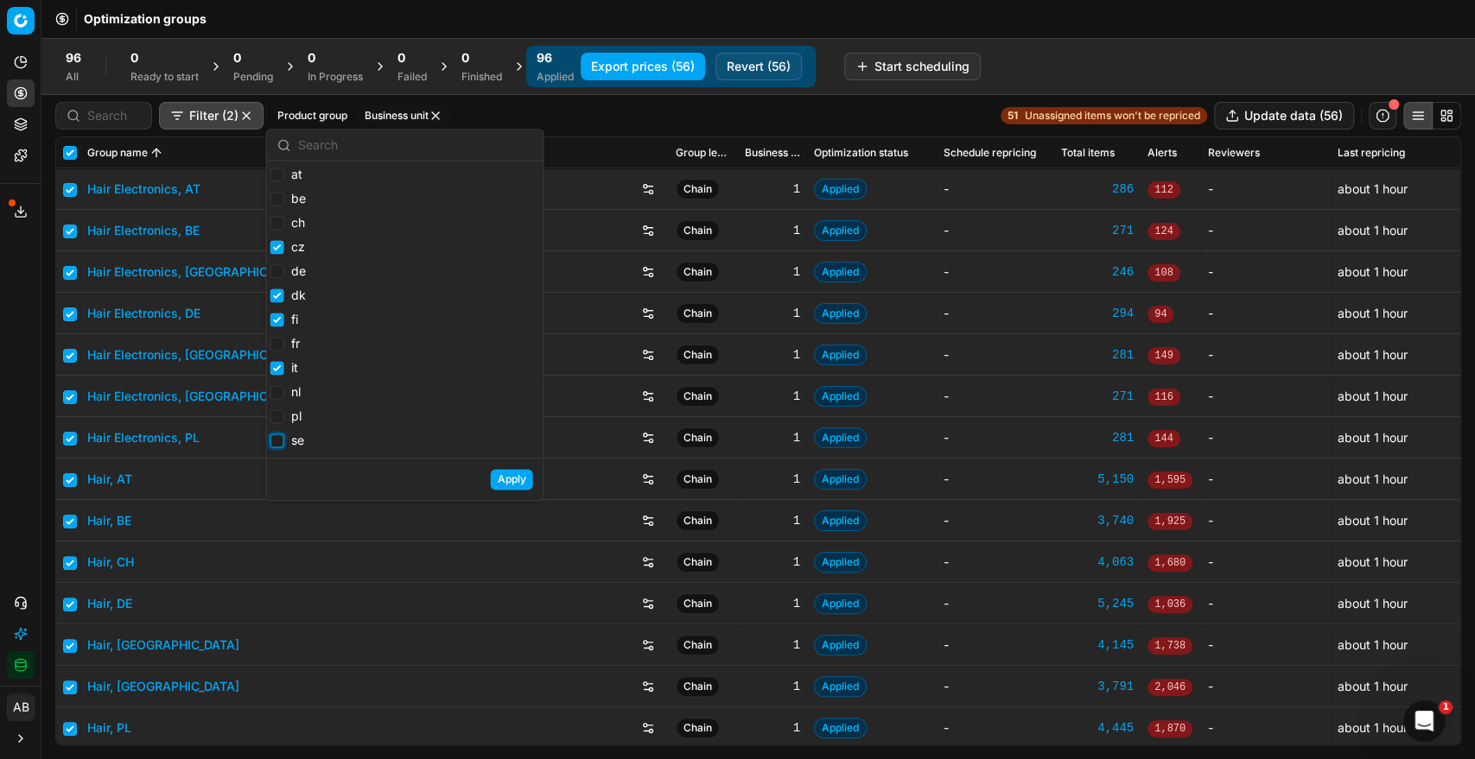
click at [275, 434] on input "se" at bounding box center [277, 441] width 14 height 14
checkbox input "true"
click at [503, 480] on button "Apply" at bounding box center [512, 479] width 42 height 21
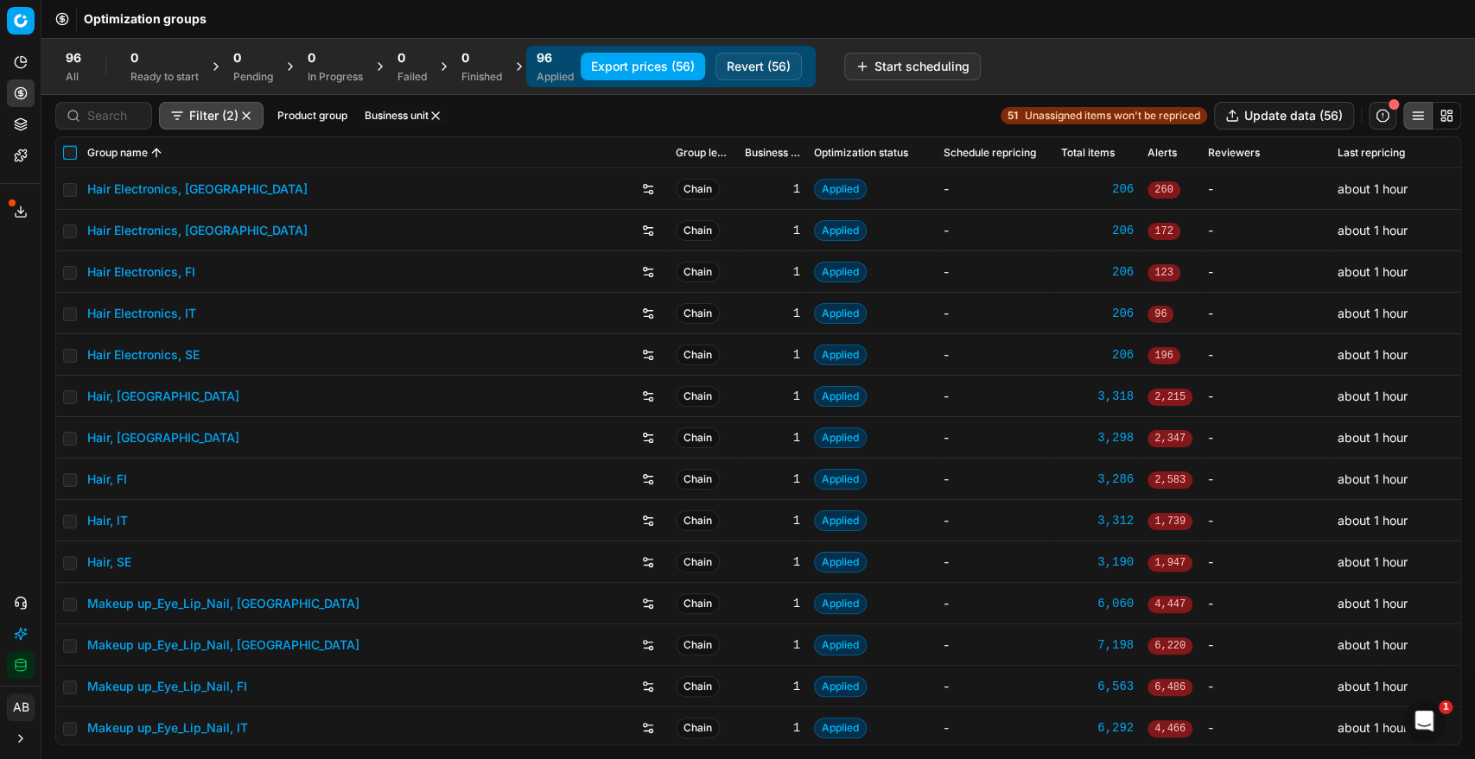
click at [69, 151] on input "checkbox" at bounding box center [70, 153] width 14 height 14
checkbox input "true"
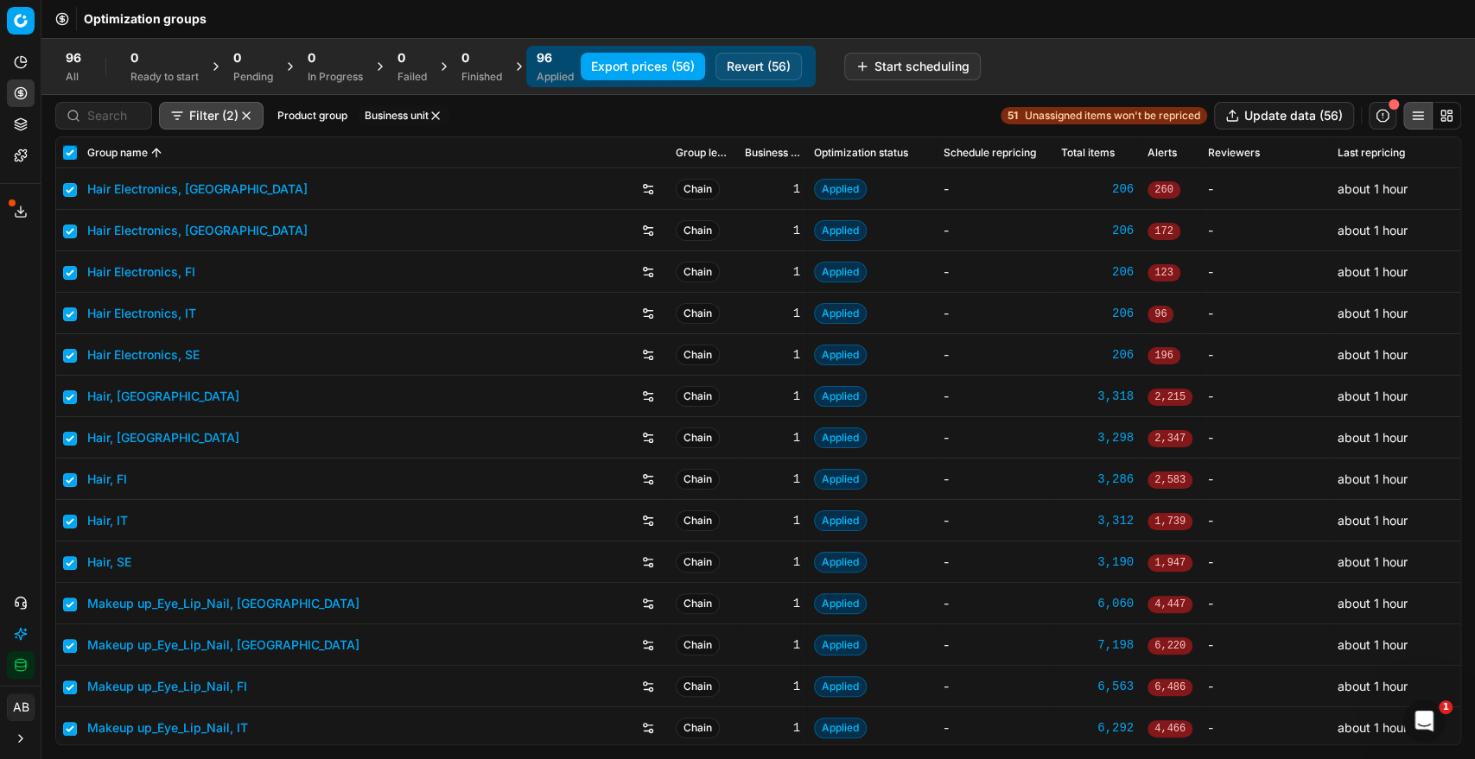
checkbox input "true"
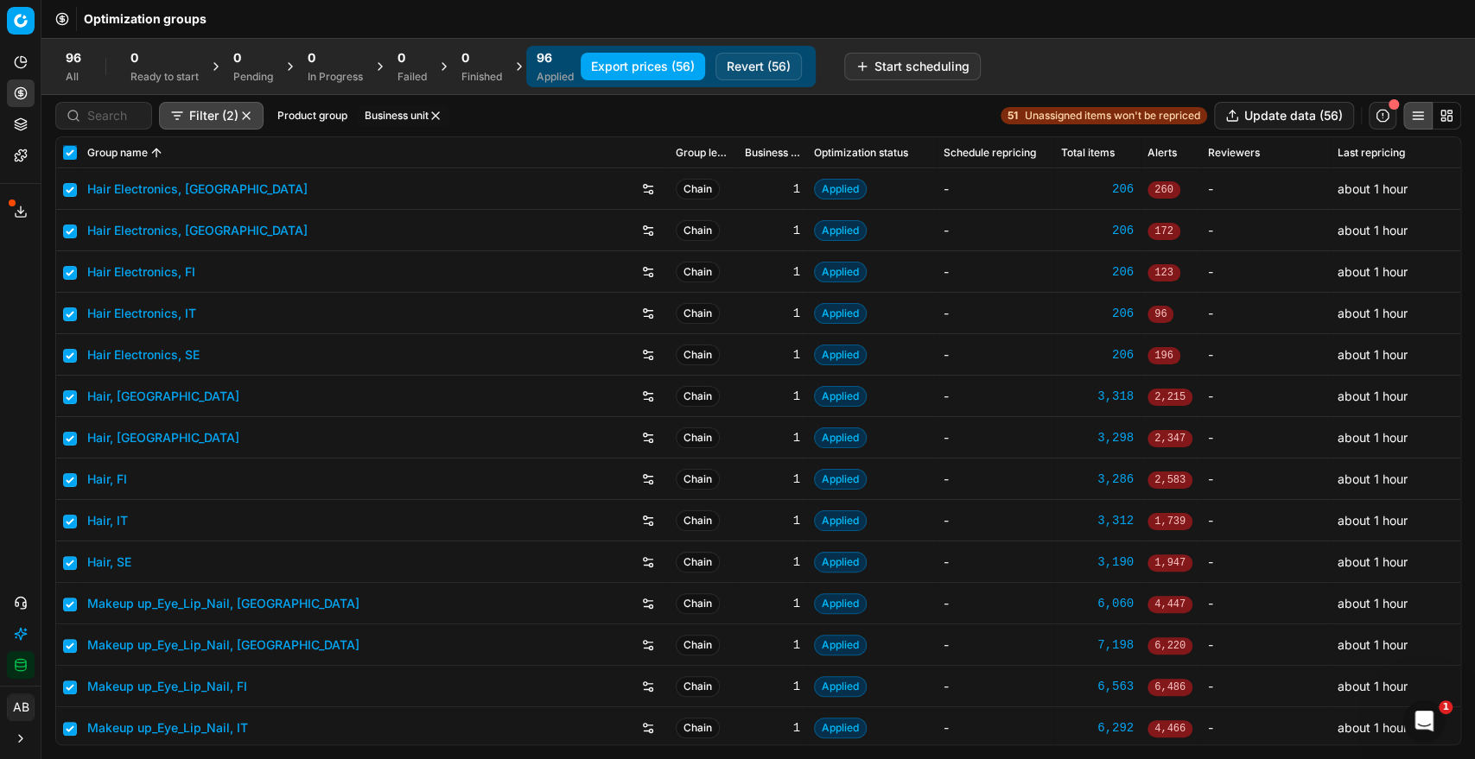
checkbox input "true"
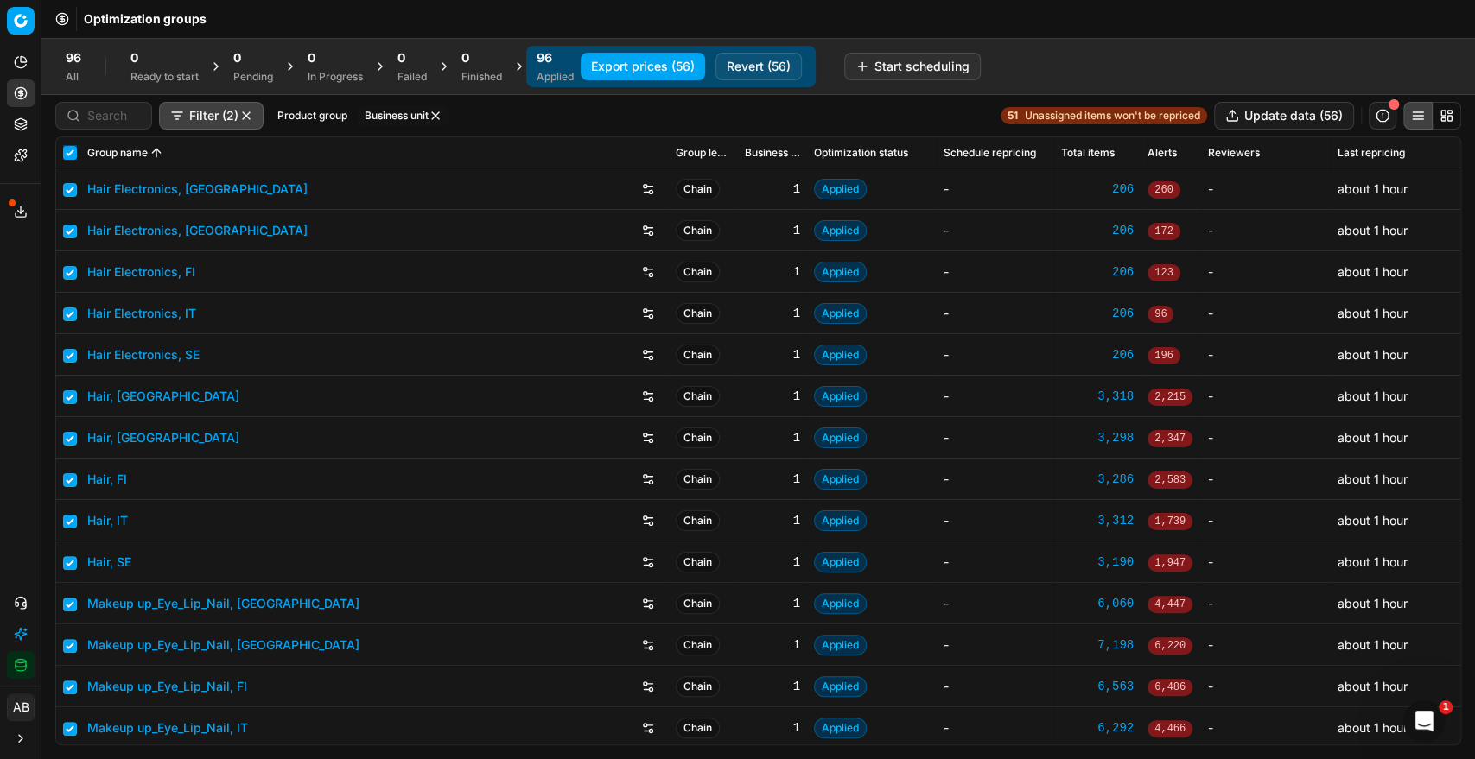
checkbox input "true"
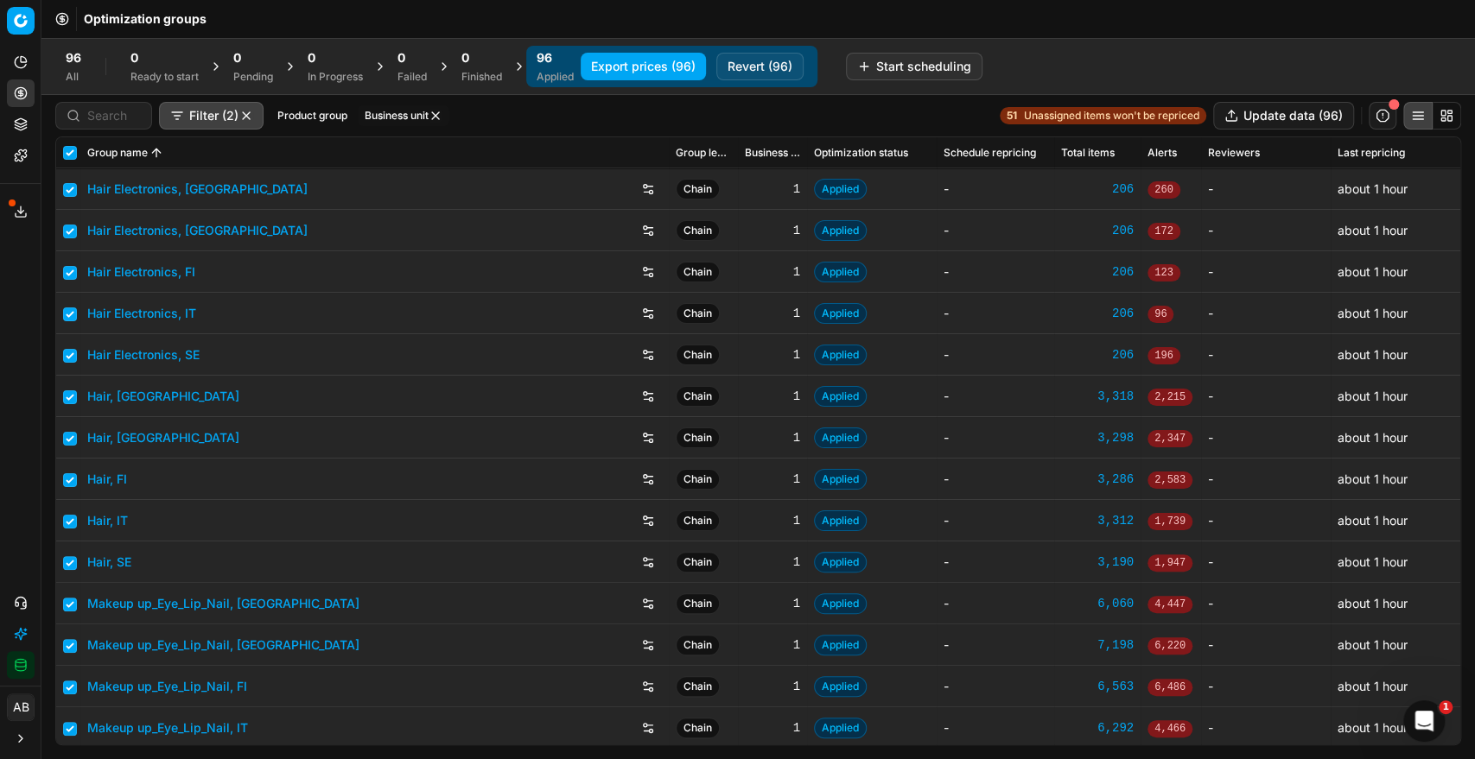
click at [402, 116] on button "Business unit" at bounding box center [404, 115] width 92 height 21
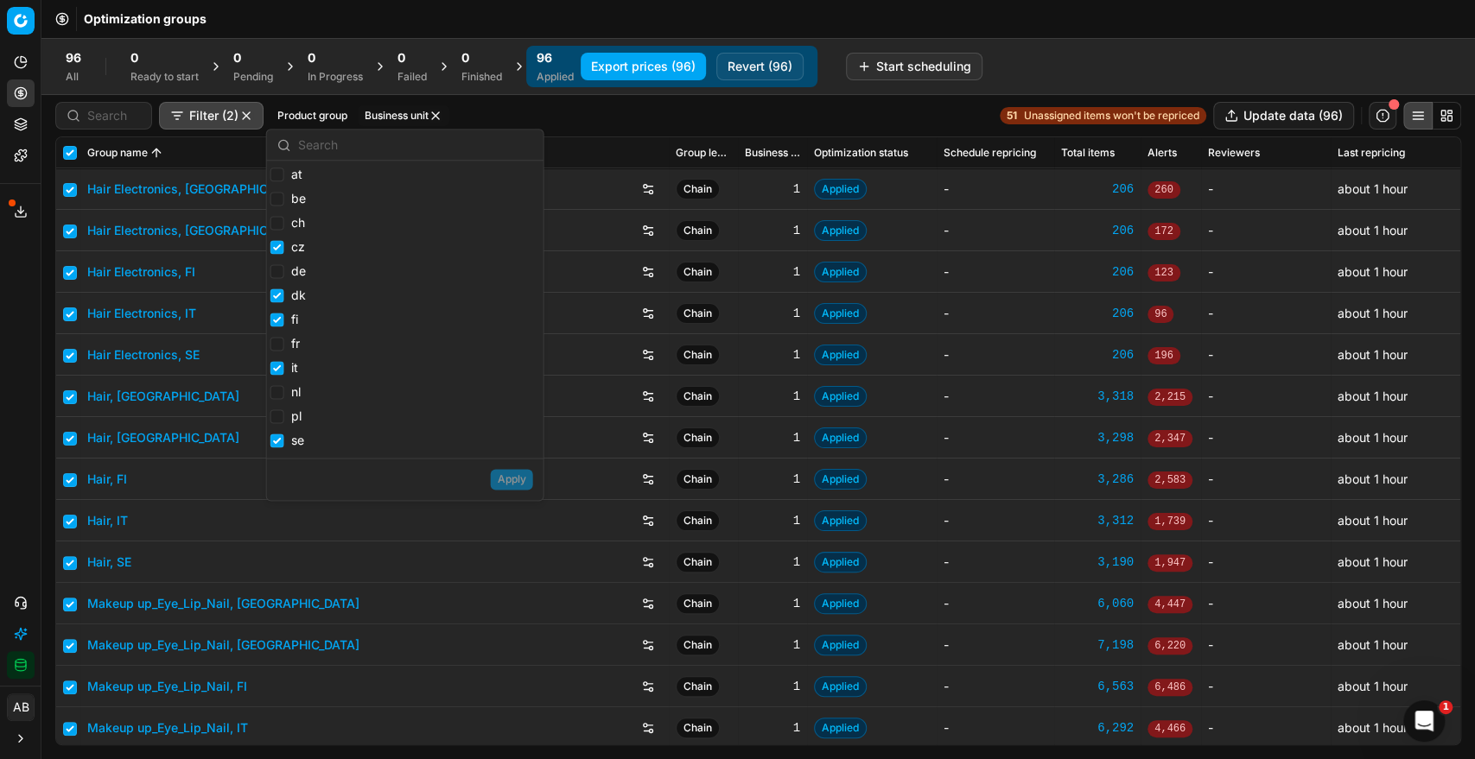
click at [429, 343] on div "at be ch cz de dk fi fr it nl pl se" at bounding box center [405, 309] width 276 height 297
click at [70, 150] on input "checkbox" at bounding box center [70, 153] width 14 height 14
checkbox input "false"
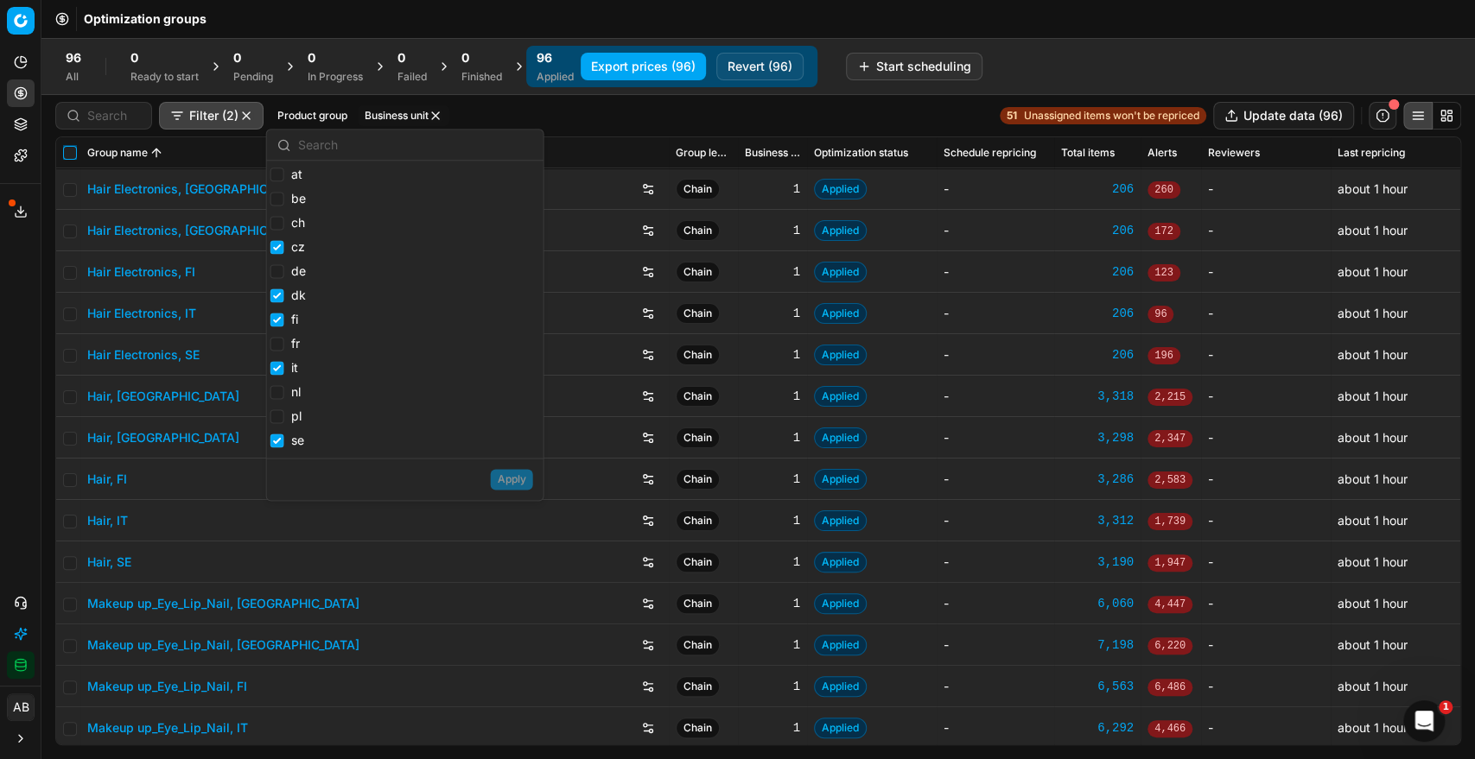
checkbox input "false"
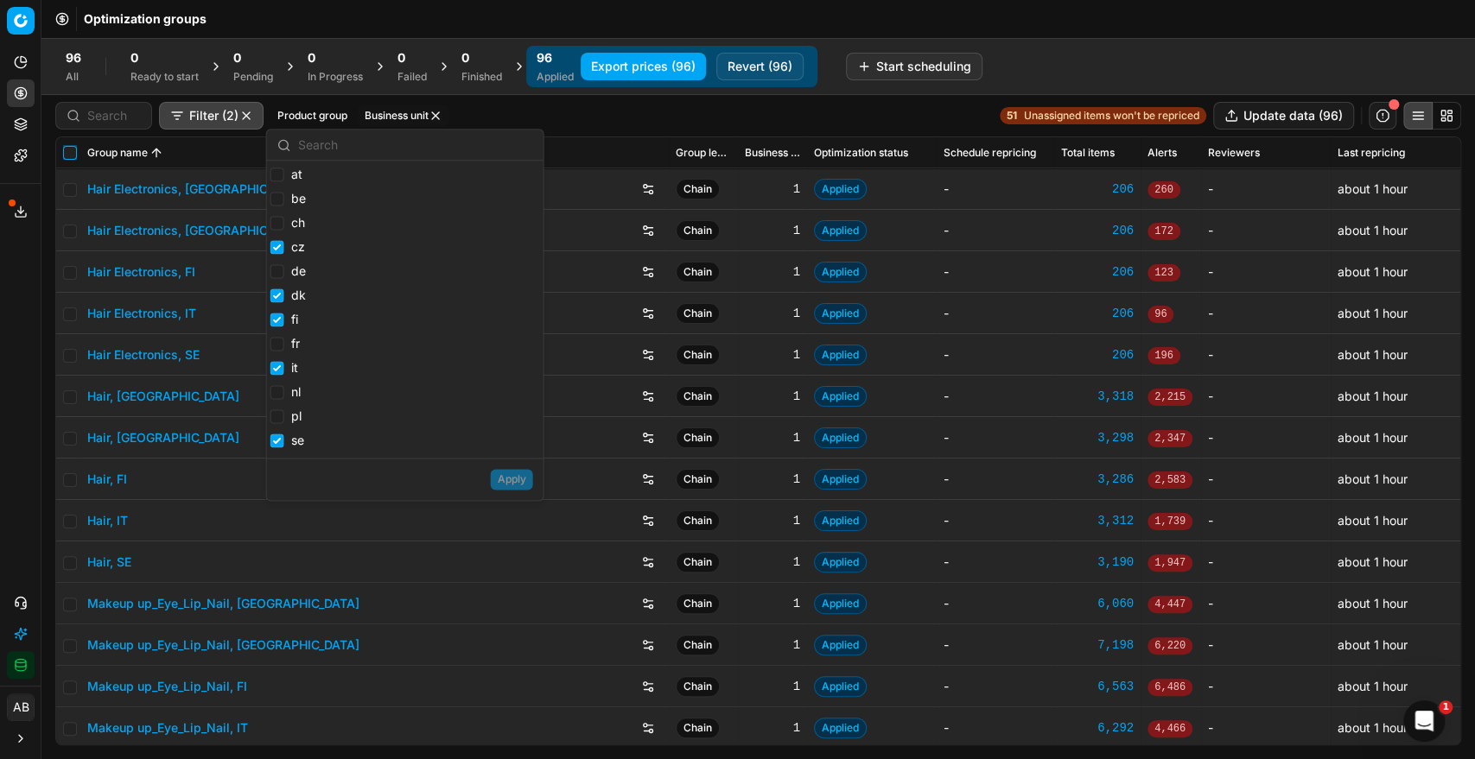
checkbox input "false"
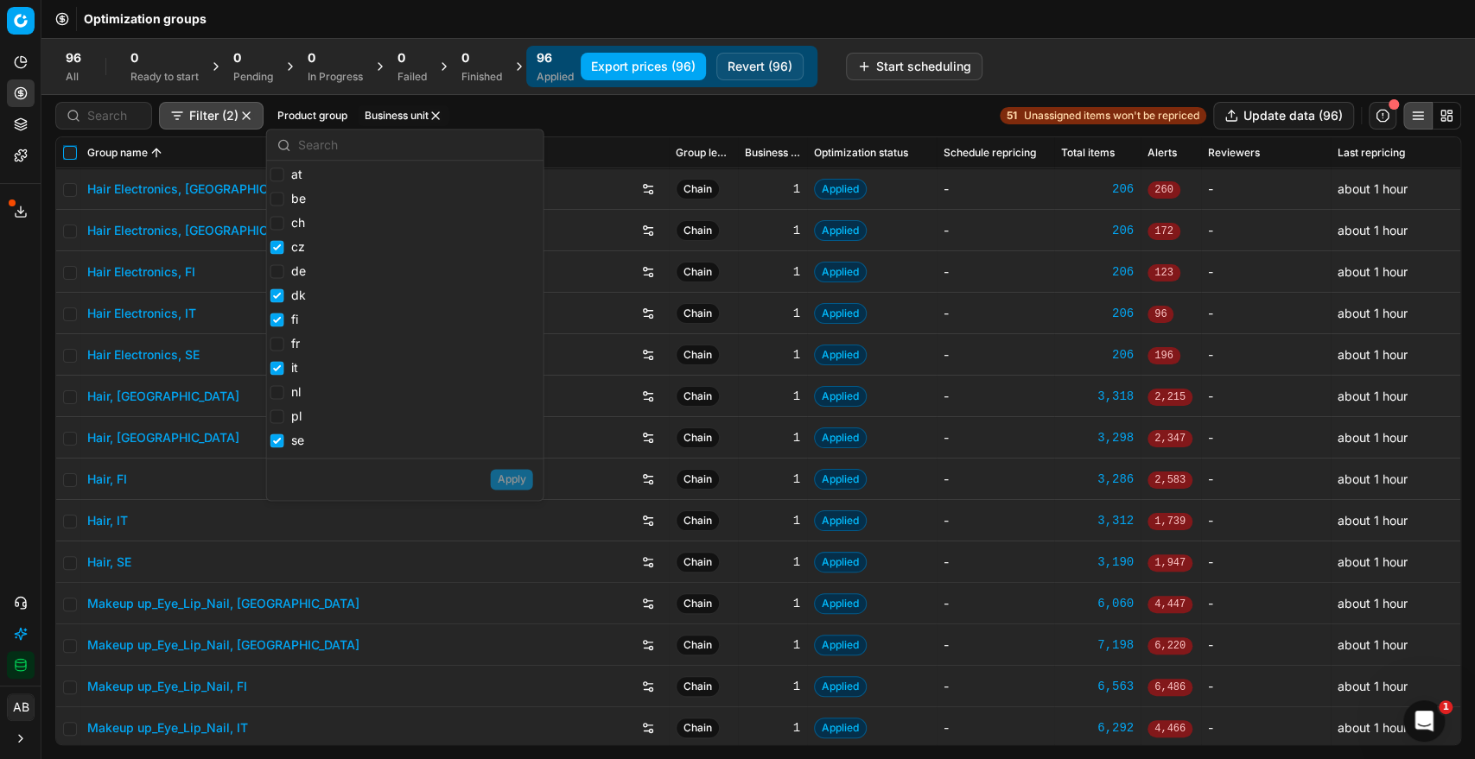
checkbox input "false"
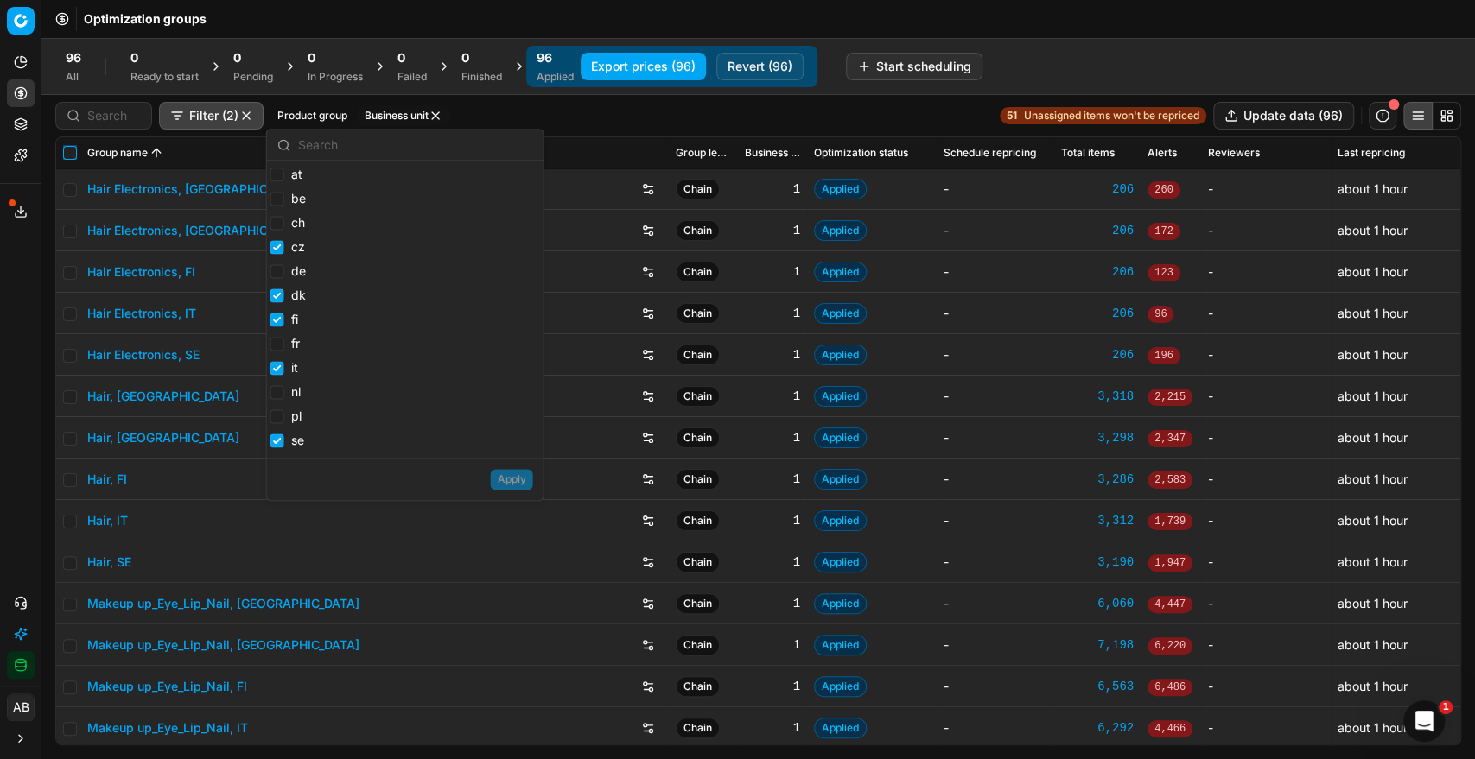
checkbox input "false"
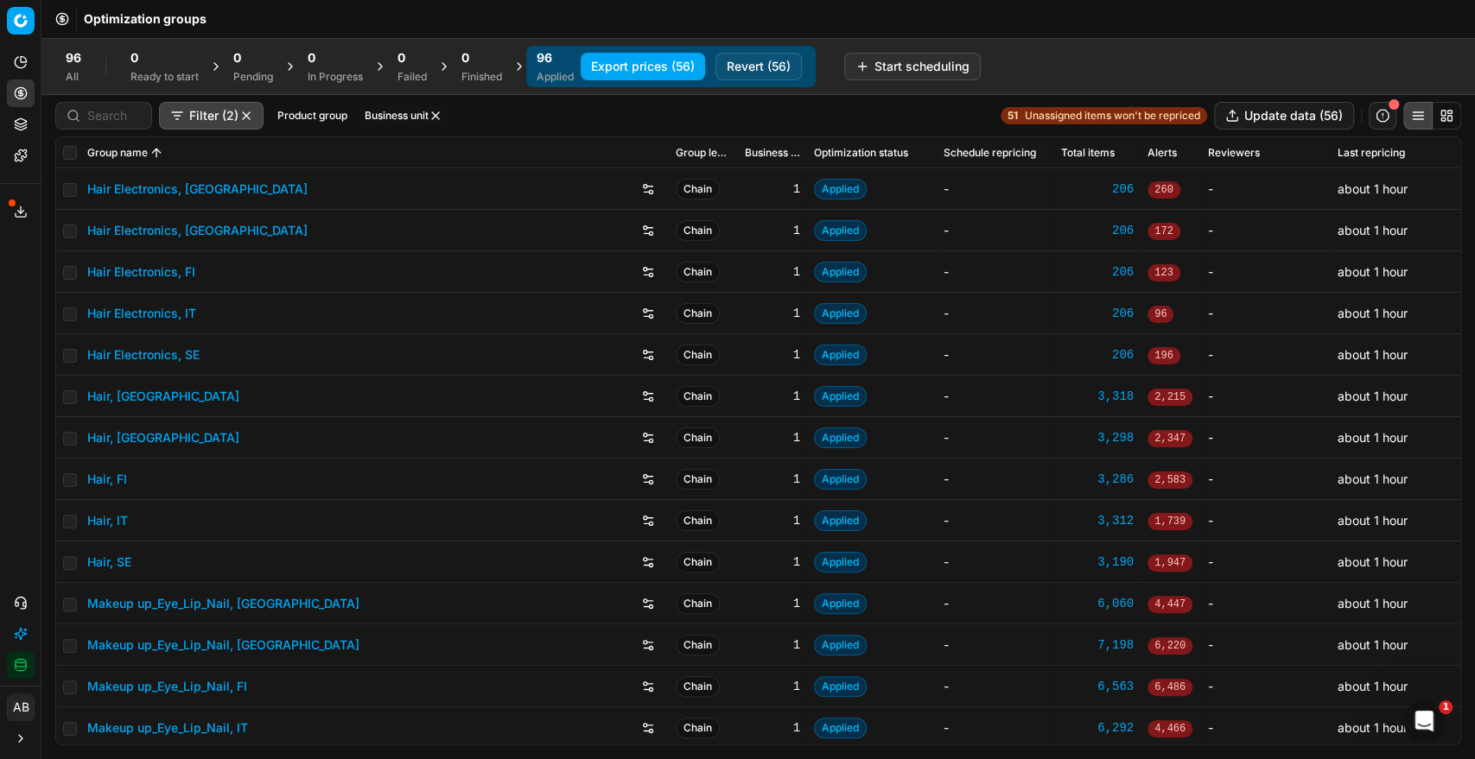
click at [231, 128] on button "Filter (2)" at bounding box center [211, 116] width 105 height 28
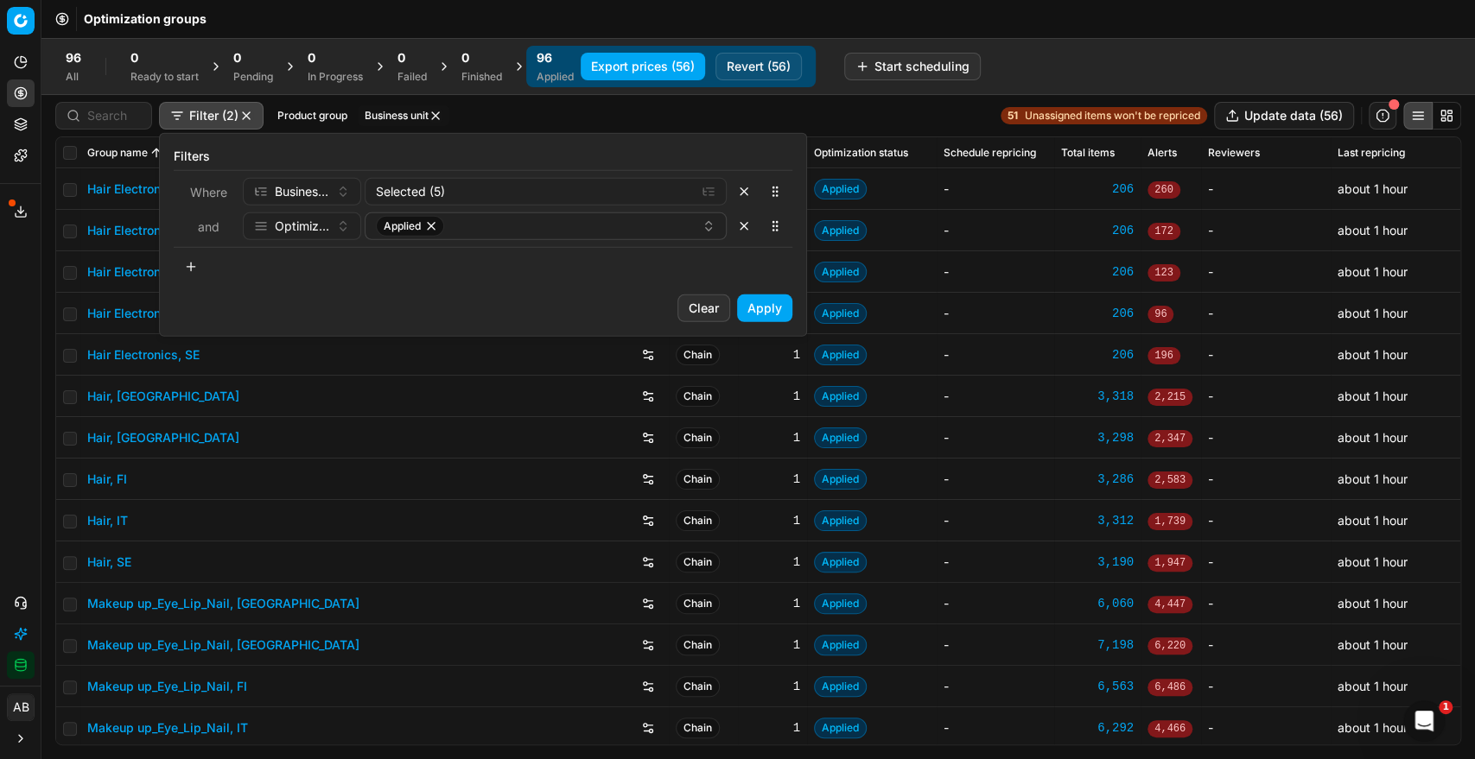
click at [429, 109] on html "Pricing platform Analytics Pricing Product portfolio Templates Export service 5…" at bounding box center [737, 379] width 1475 height 759
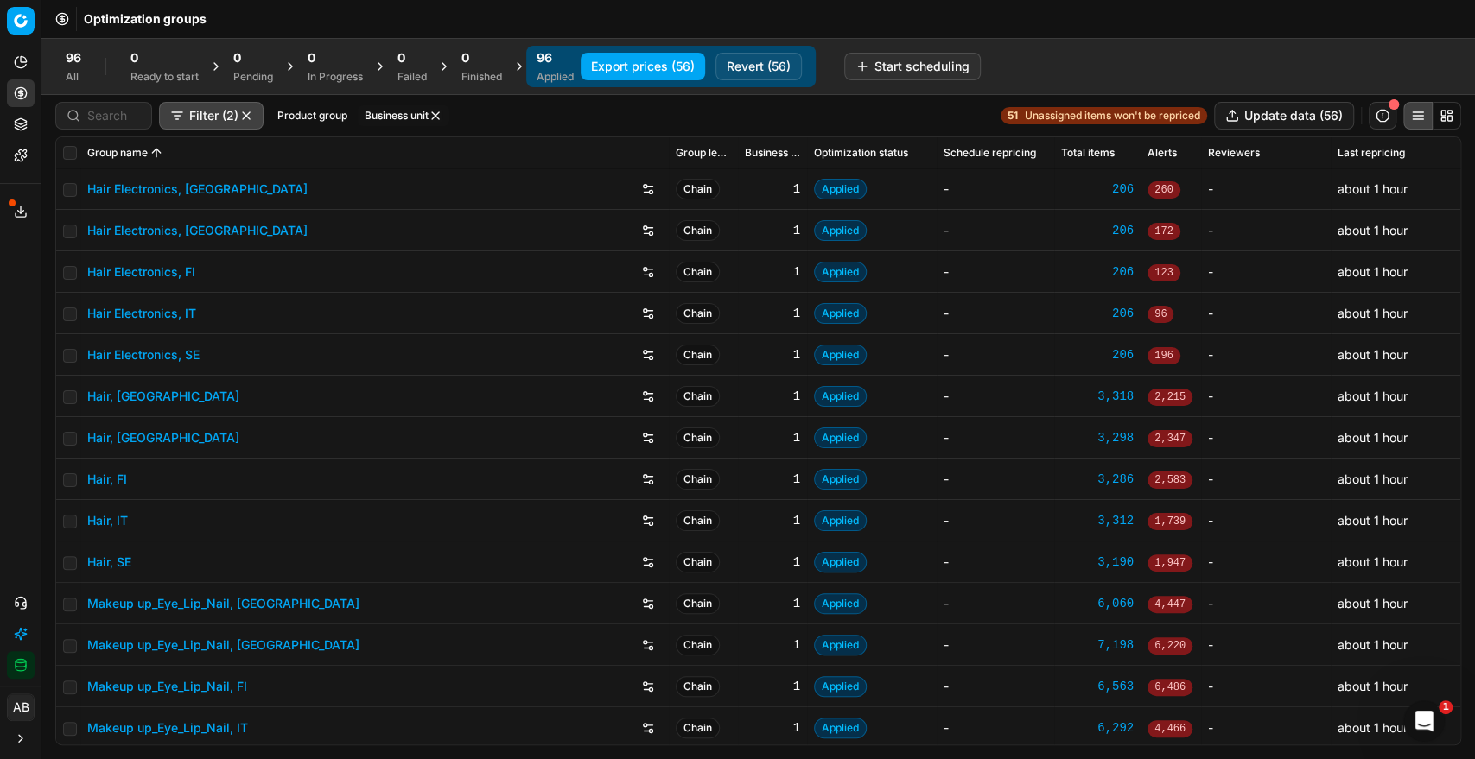
click at [435, 111] on button "button" at bounding box center [436, 116] width 14 height 14
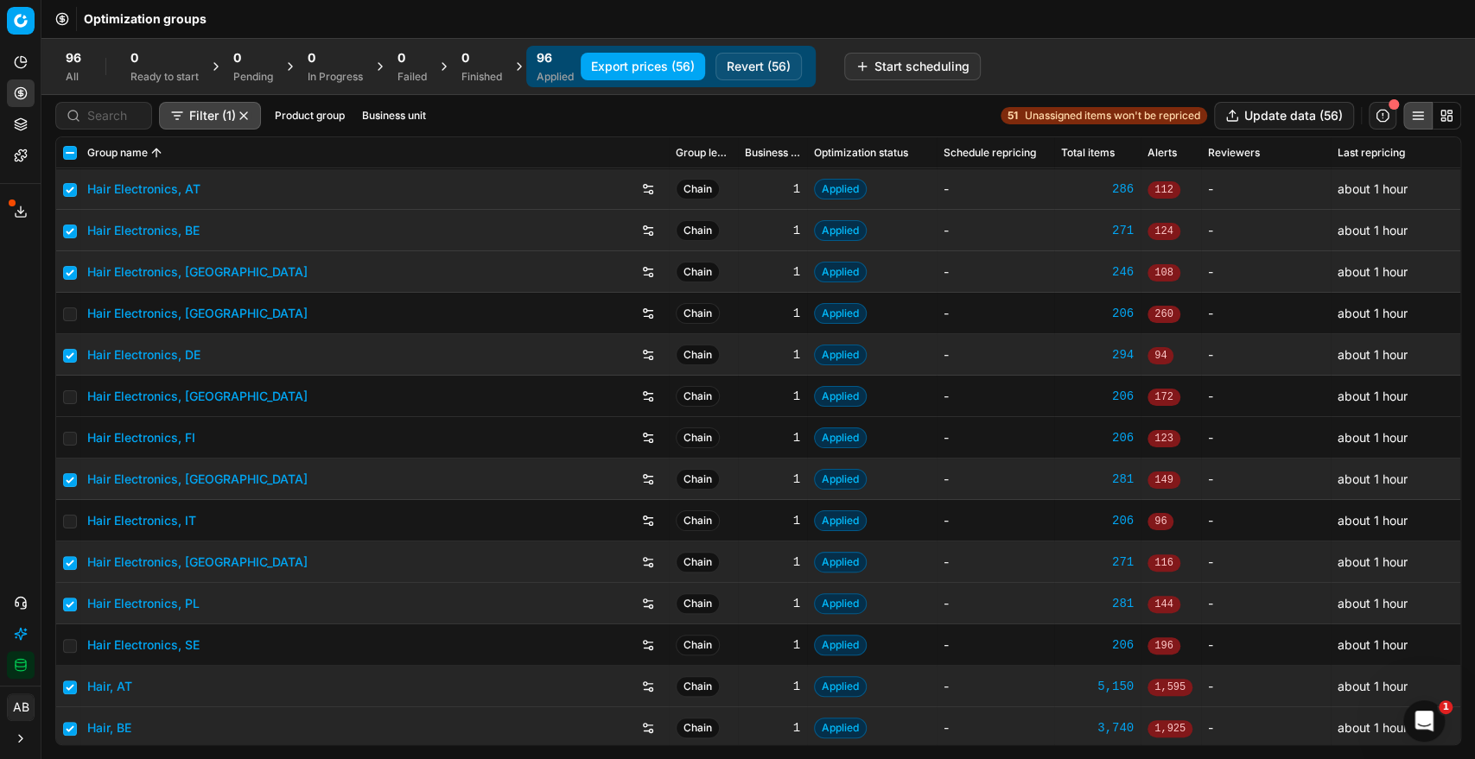
click at [390, 121] on button "Business unit" at bounding box center [394, 115] width 78 height 21
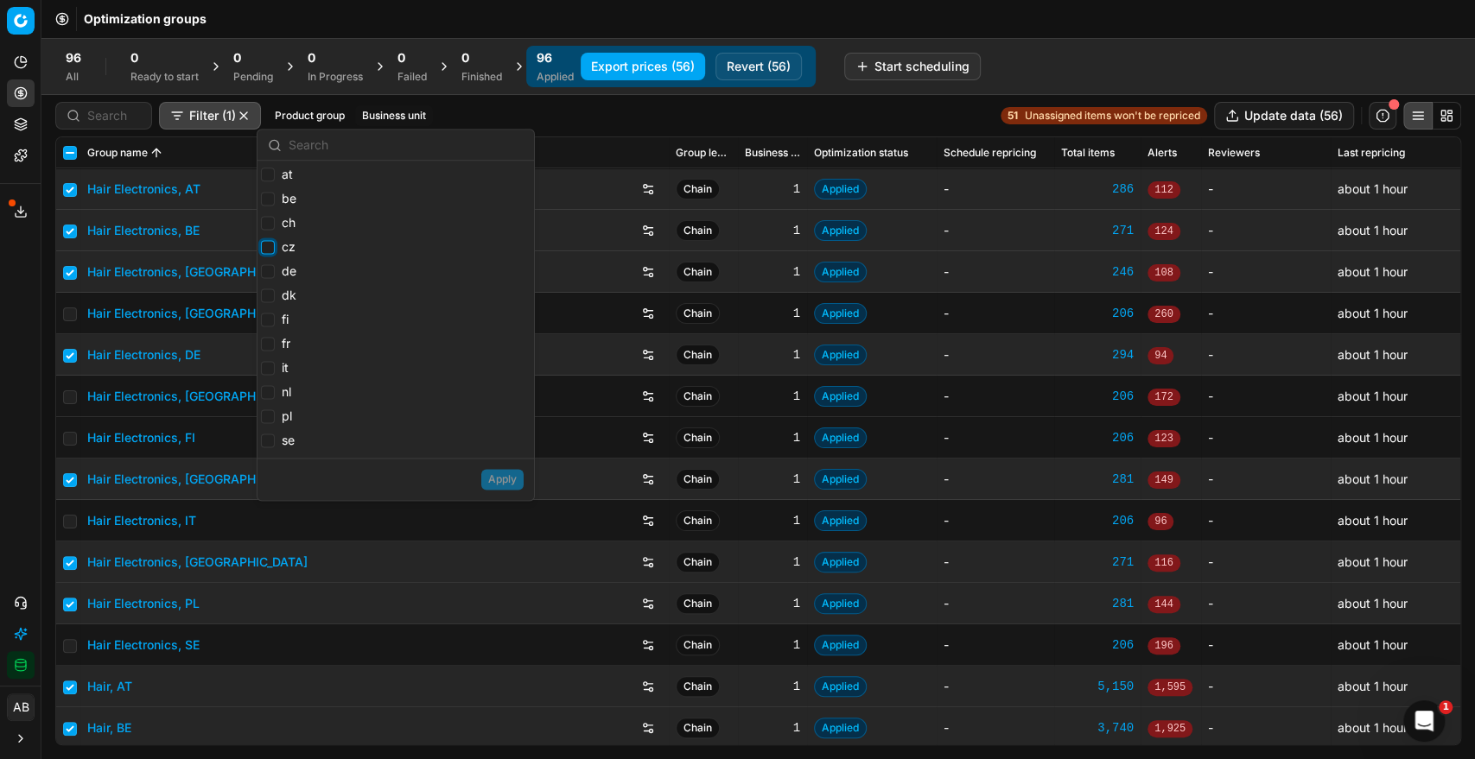
click at [270, 247] on input "cz" at bounding box center [268, 247] width 14 height 14
checkbox input "true"
click at [271, 289] on label "dk" at bounding box center [278, 295] width 35 height 17
click at [271, 289] on input "dk" at bounding box center [268, 296] width 14 height 14
checkbox input "true"
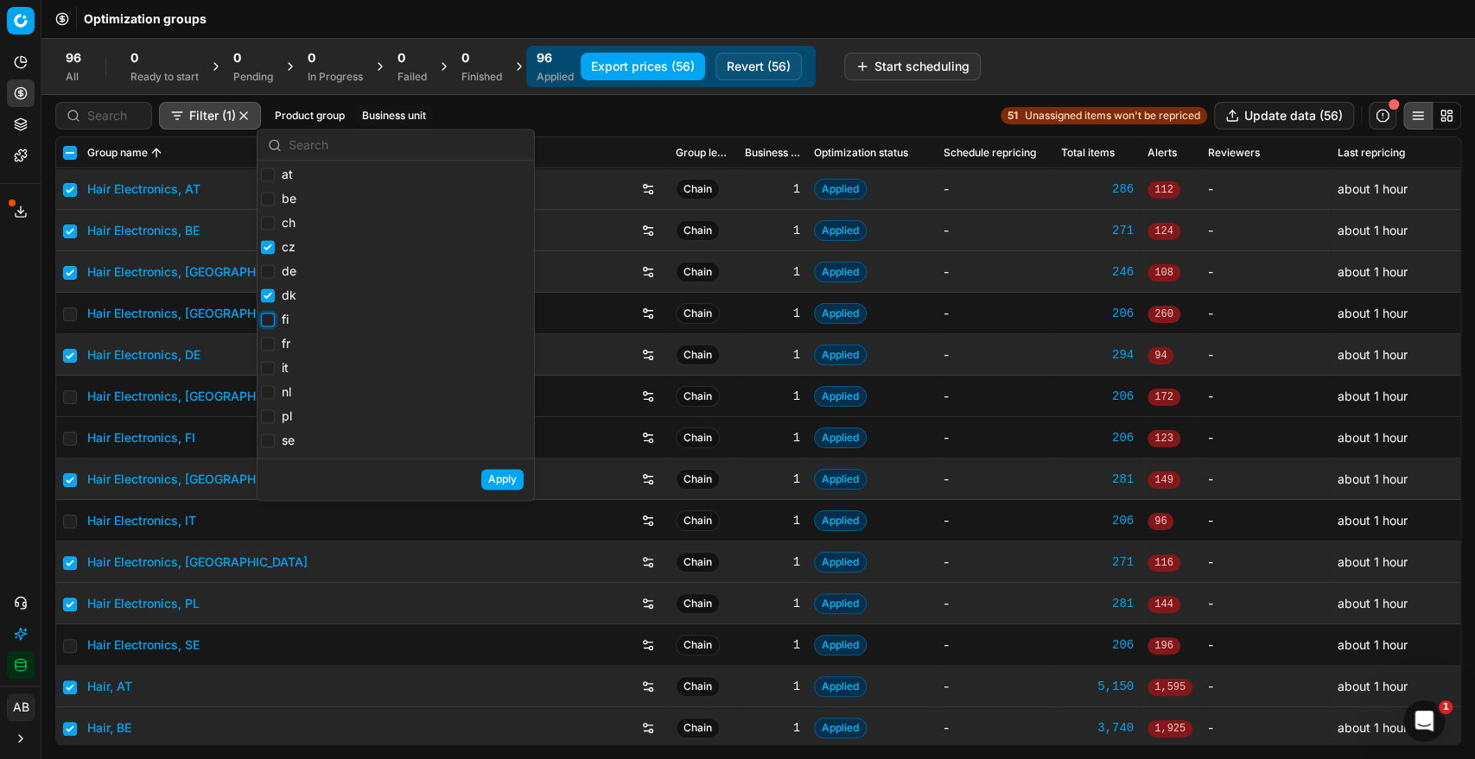
click at [270, 316] on input "fi" at bounding box center [268, 320] width 14 height 14
checkbox input "true"
click at [266, 367] on input "it" at bounding box center [268, 368] width 14 height 14
checkbox input "true"
click at [270, 441] on input "se" at bounding box center [268, 441] width 14 height 14
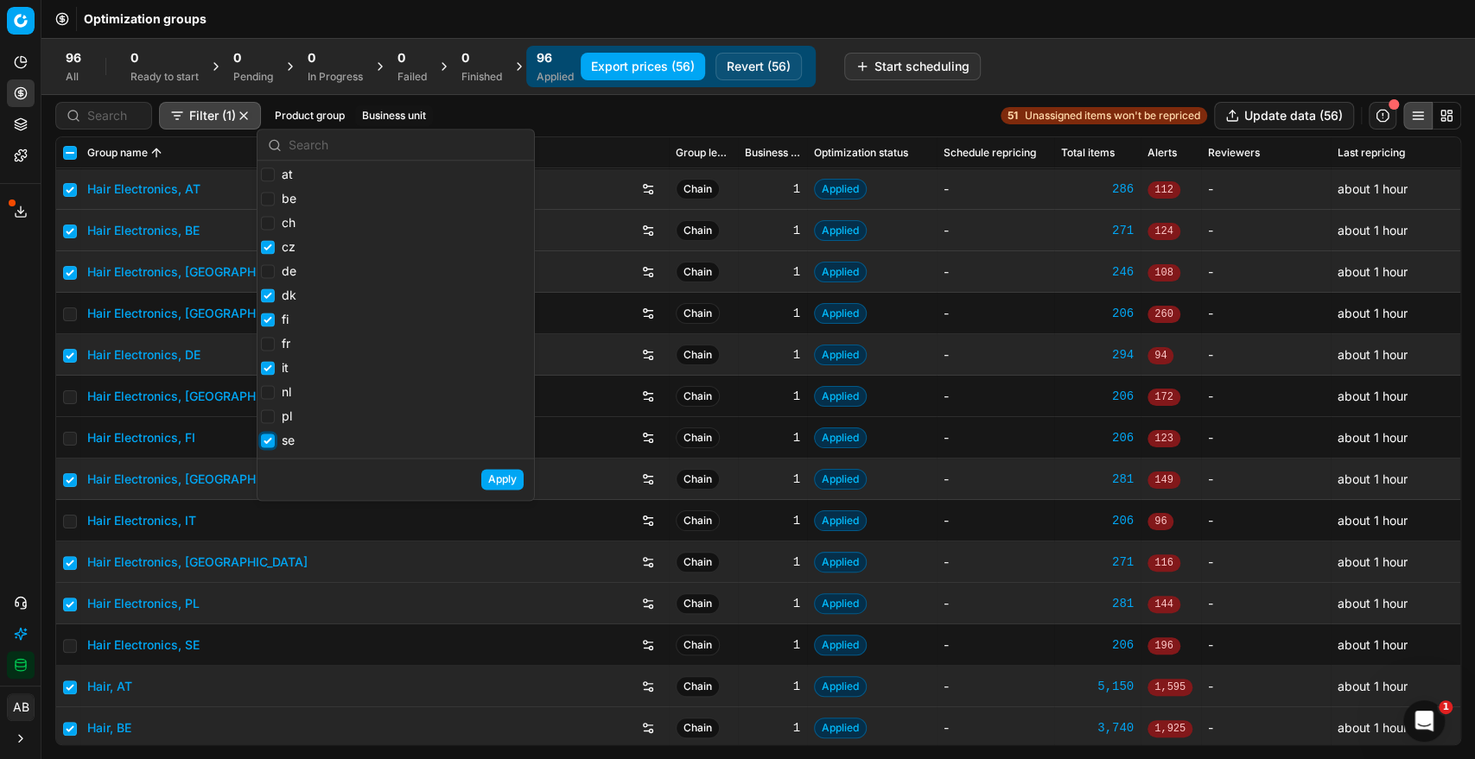
checkbox input "true"
click at [489, 473] on button "Apply" at bounding box center [502, 479] width 42 height 21
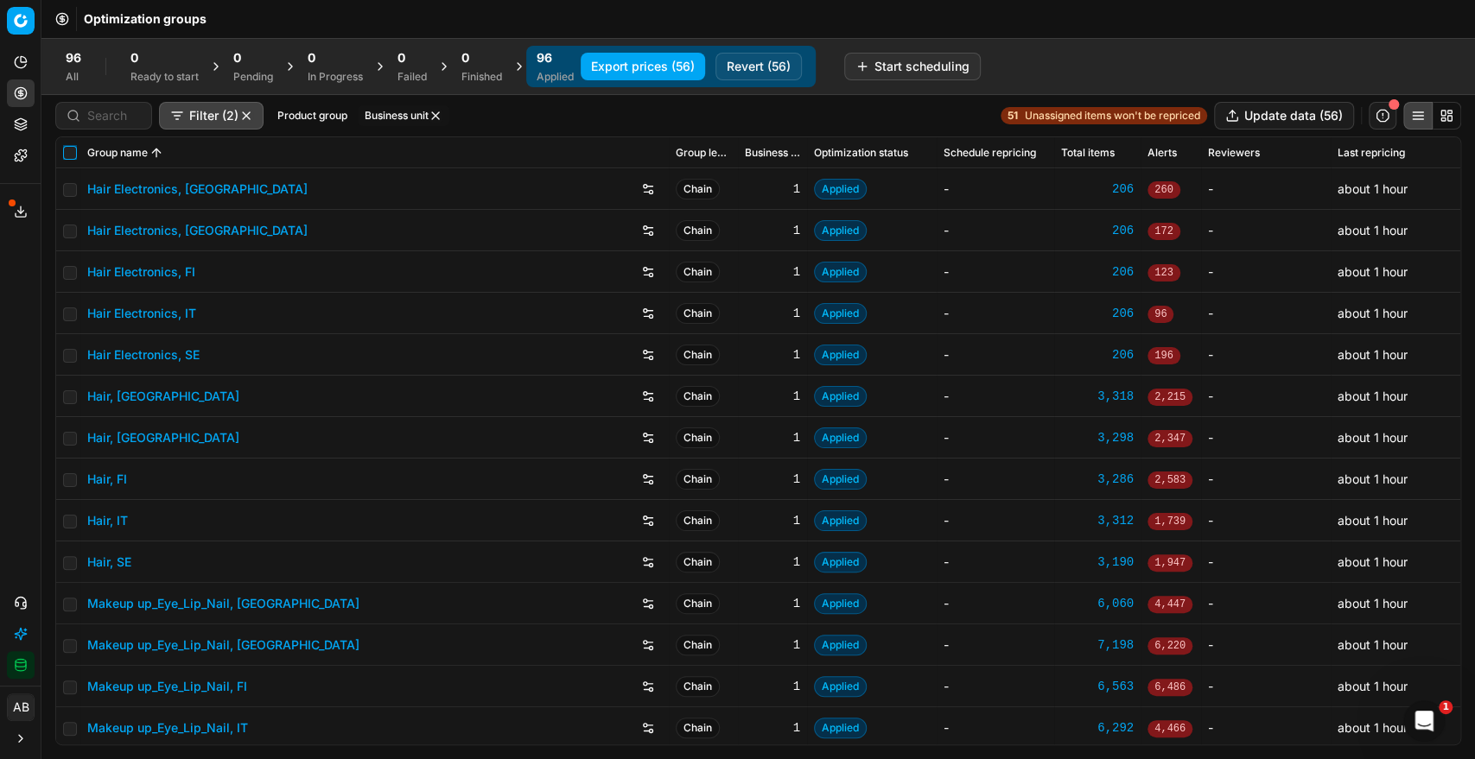
click at [69, 154] on input "checkbox" at bounding box center [70, 153] width 14 height 14
checkbox input "true"
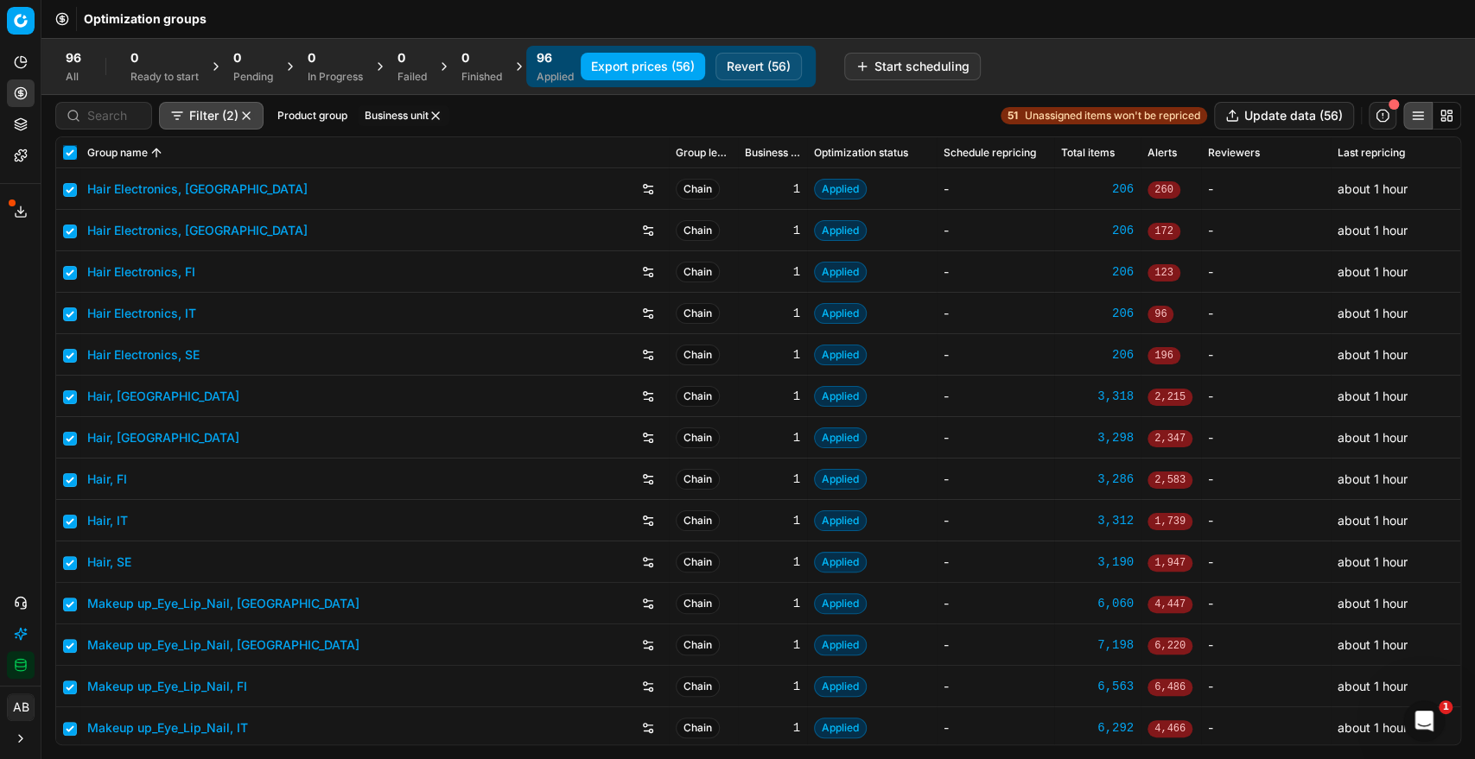
checkbox input "true"
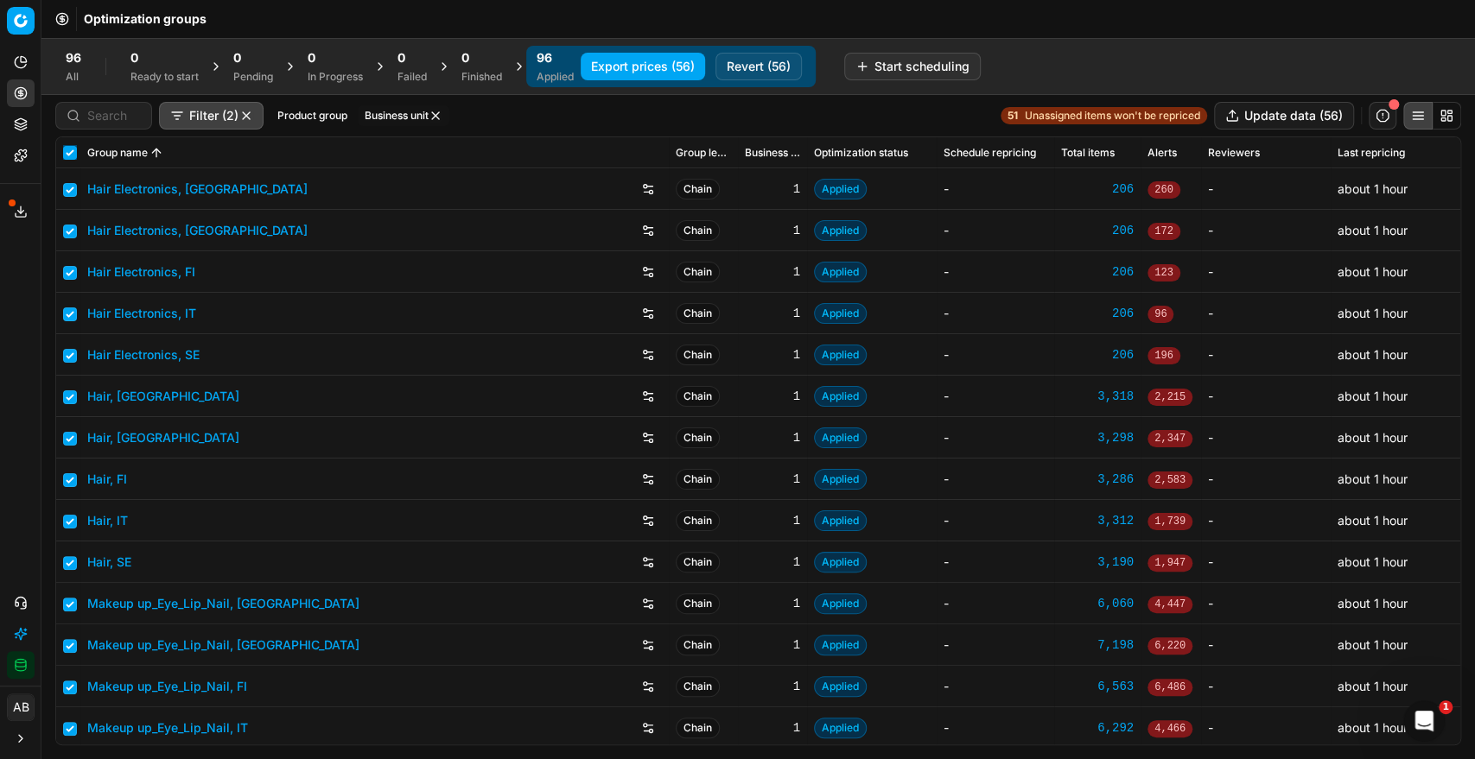
checkbox input "true"
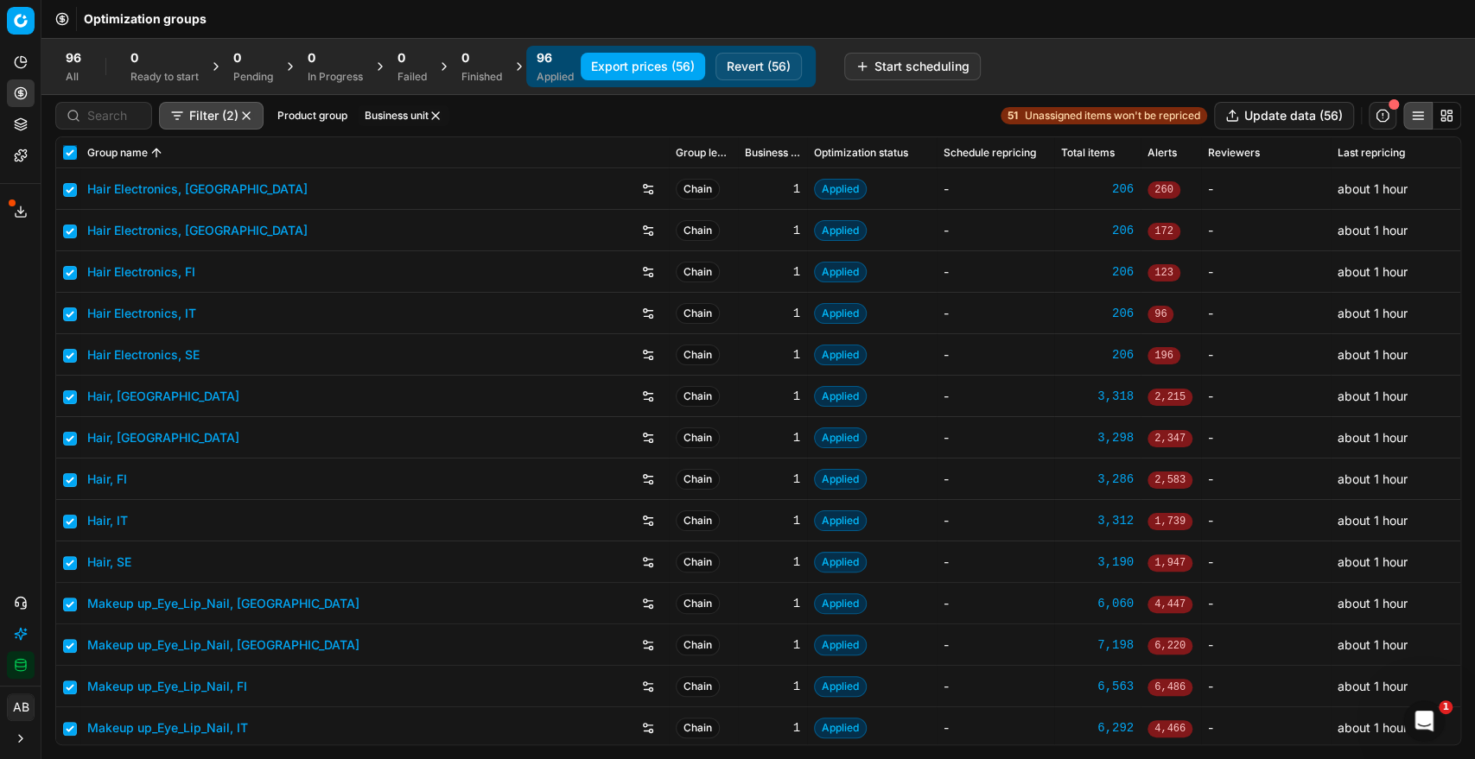
checkbox input "true"
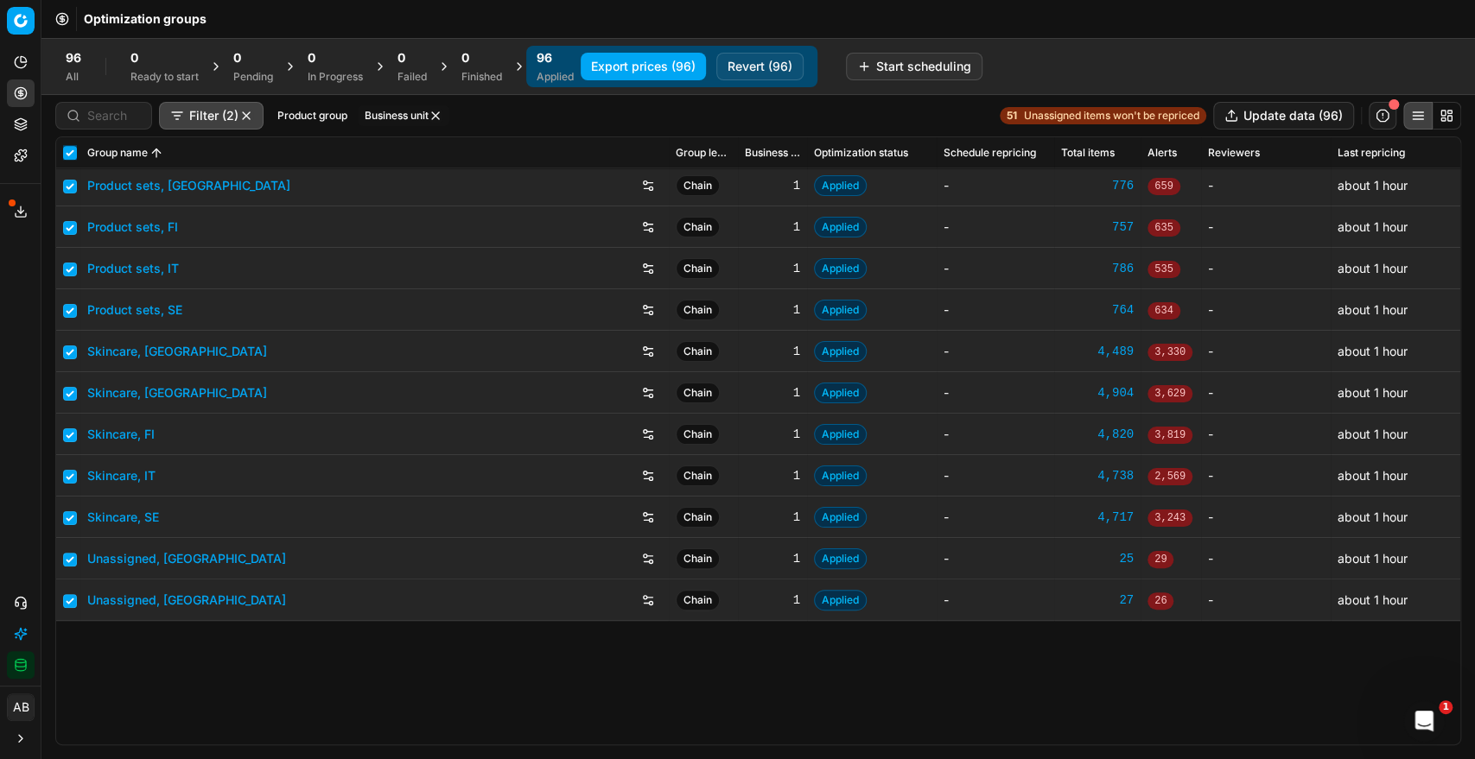
scroll to position [497, 0]
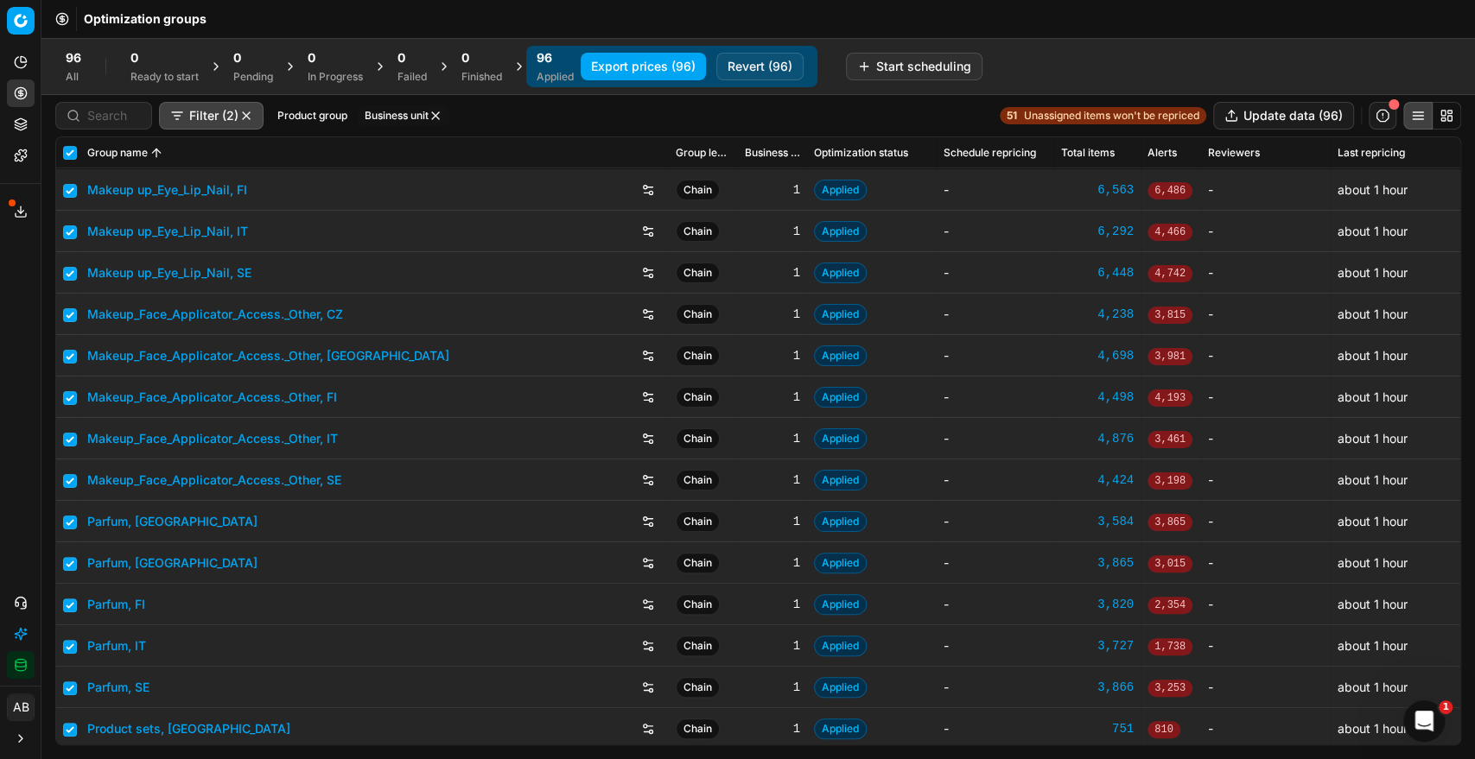
click at [568, 62] on div "96" at bounding box center [555, 57] width 37 height 17
click at [675, 111] on div "Filter (2) Product group Business unit 51 Unassigned items won't be repriced Up…" at bounding box center [758, 116] width 1406 height 28
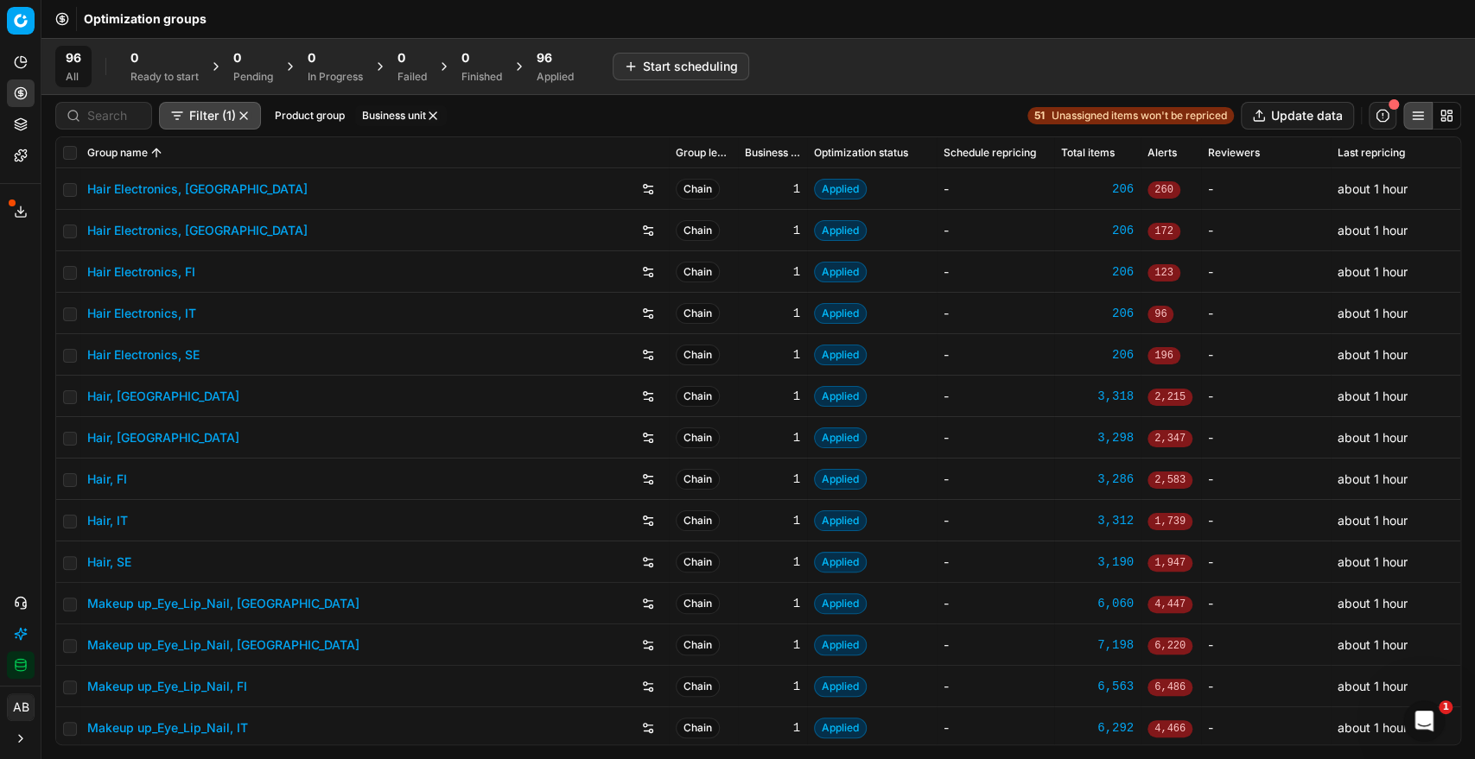
click at [546, 64] on span "96" at bounding box center [545, 57] width 16 height 17
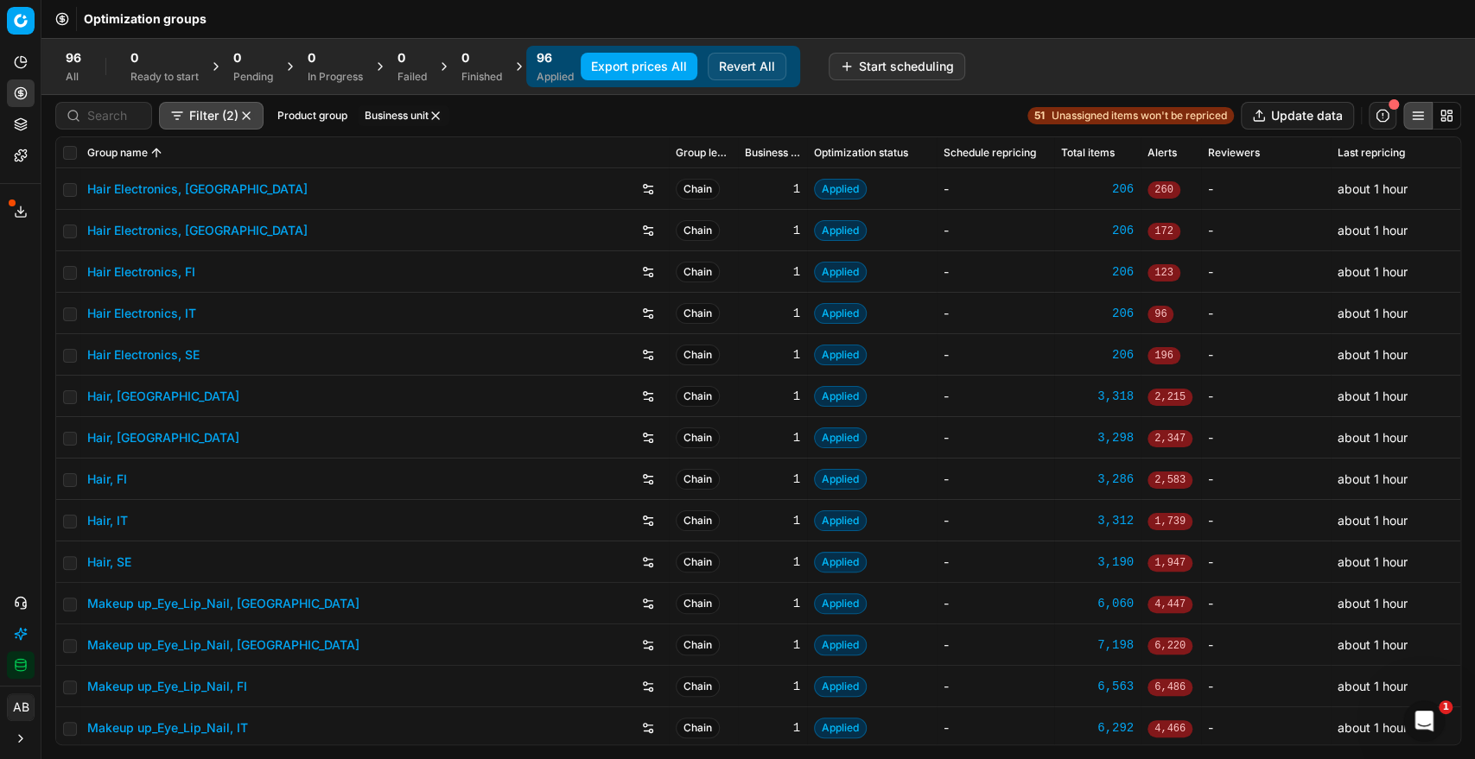
click at [371, 113] on button "Business unit" at bounding box center [404, 115] width 92 height 21
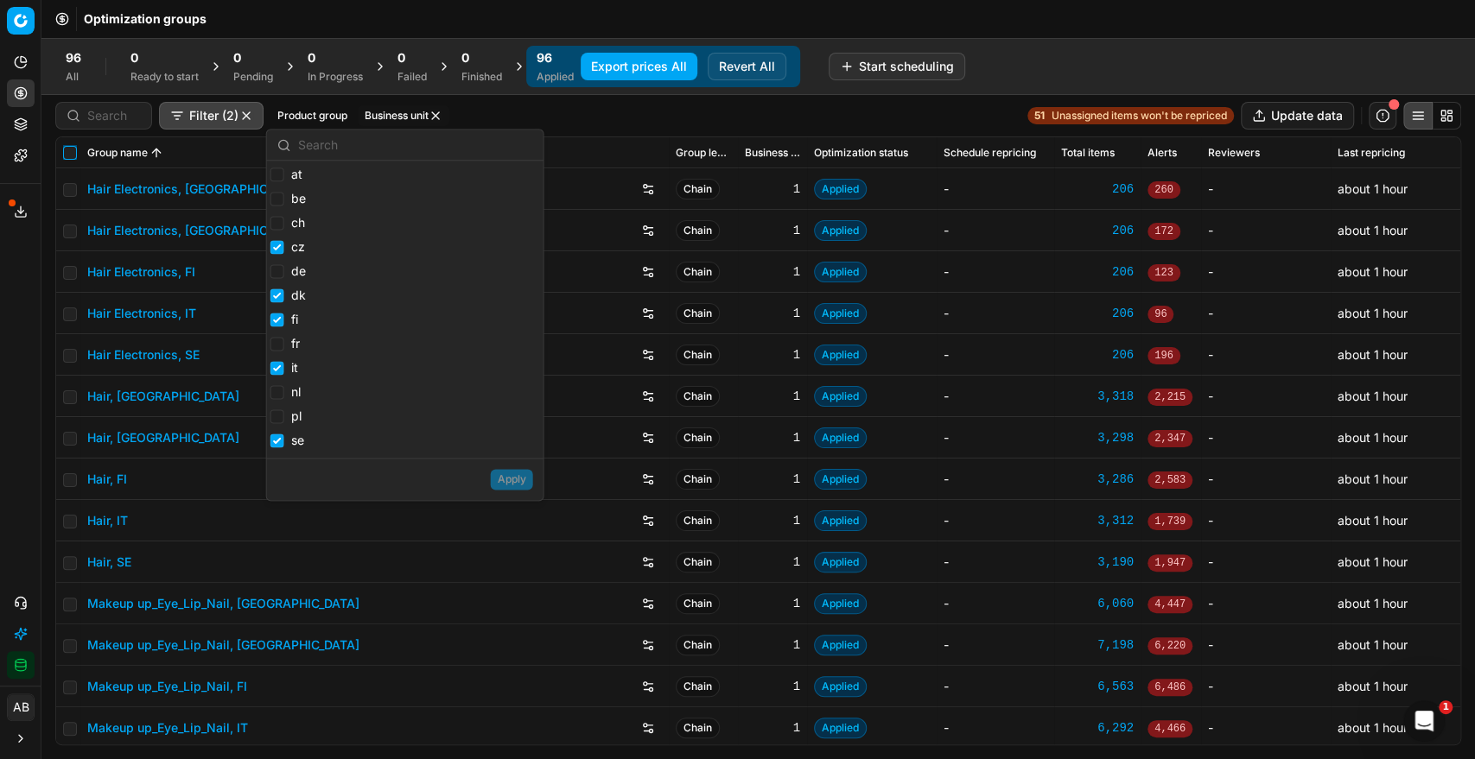
click at [67, 150] on input "checkbox" at bounding box center [70, 153] width 14 height 14
checkbox input "true"
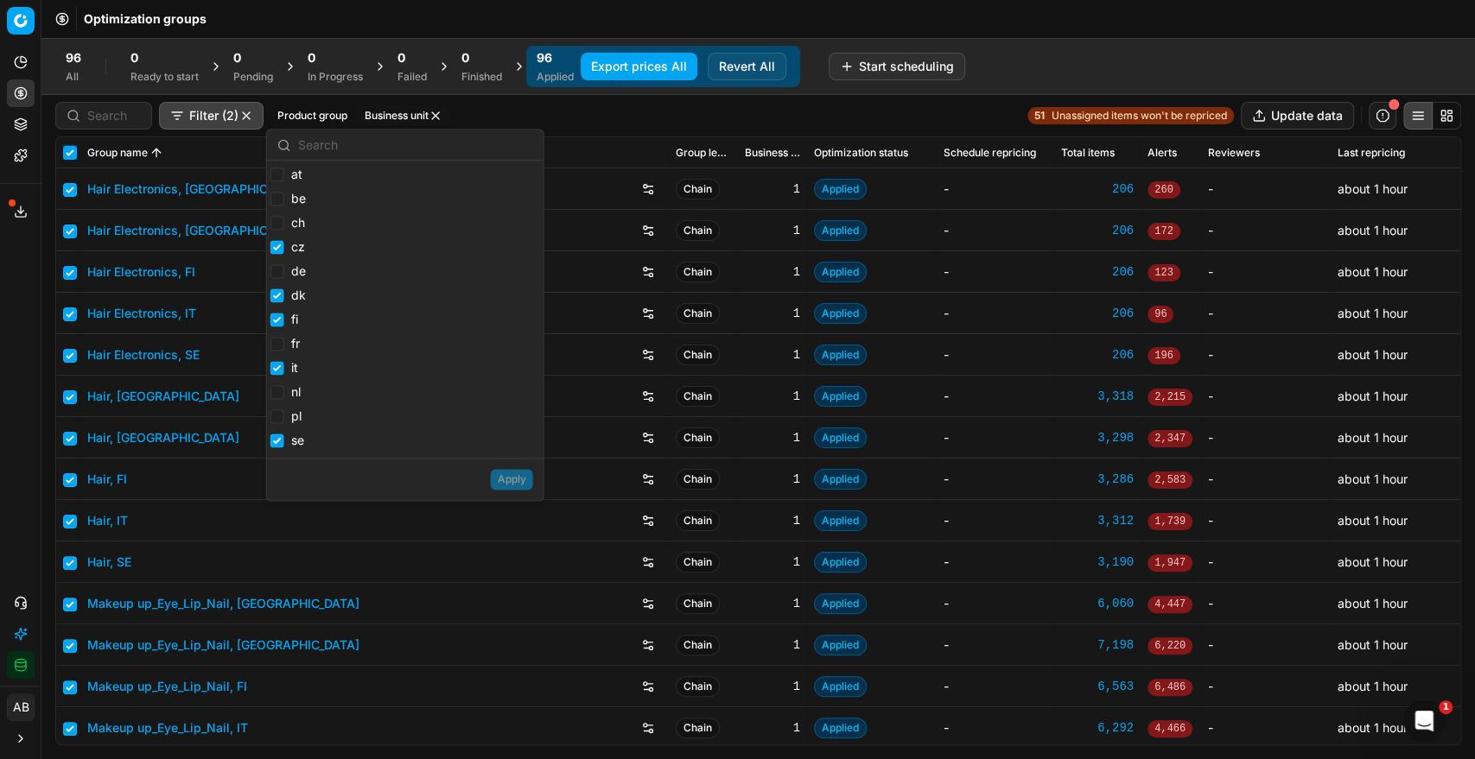
checkbox input "true"
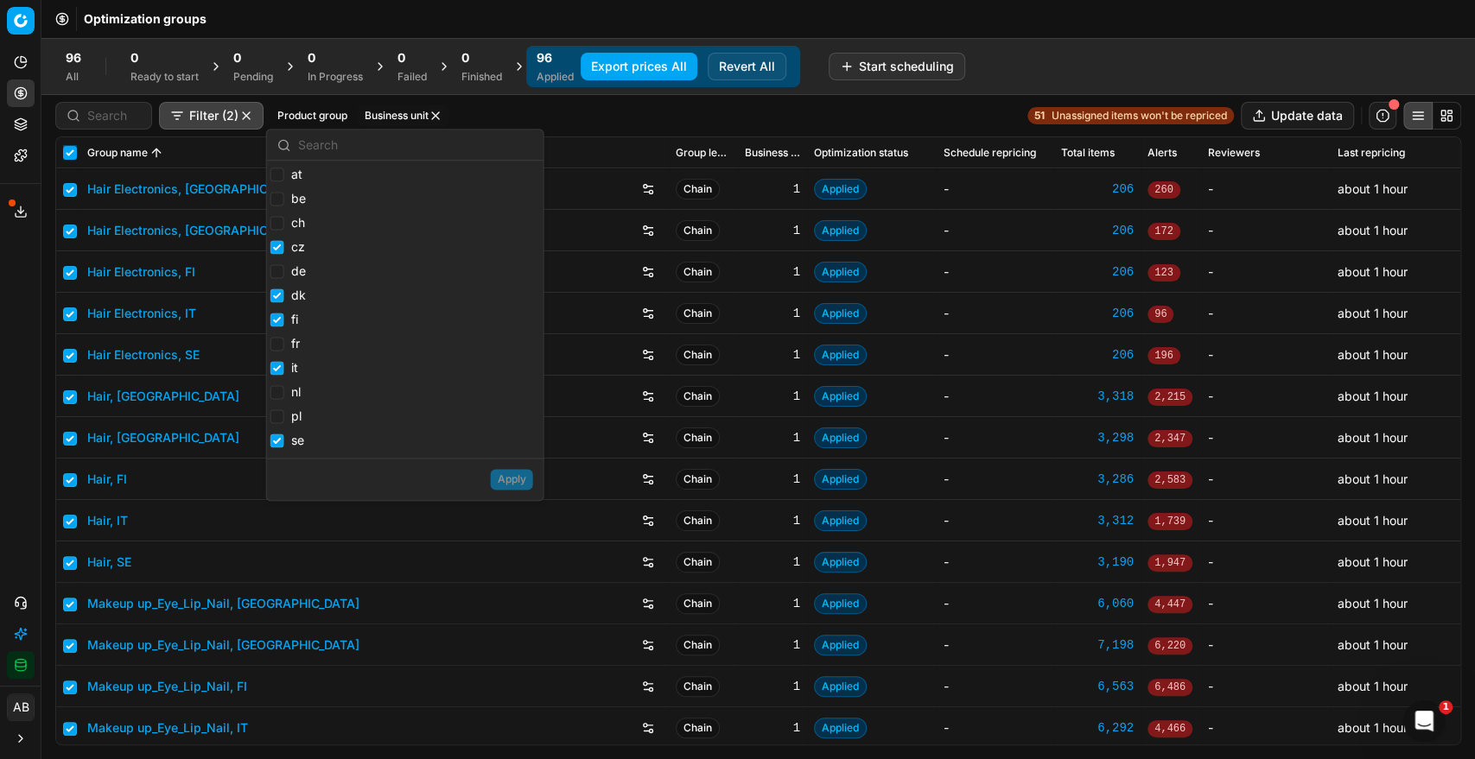
checkbox input "true"
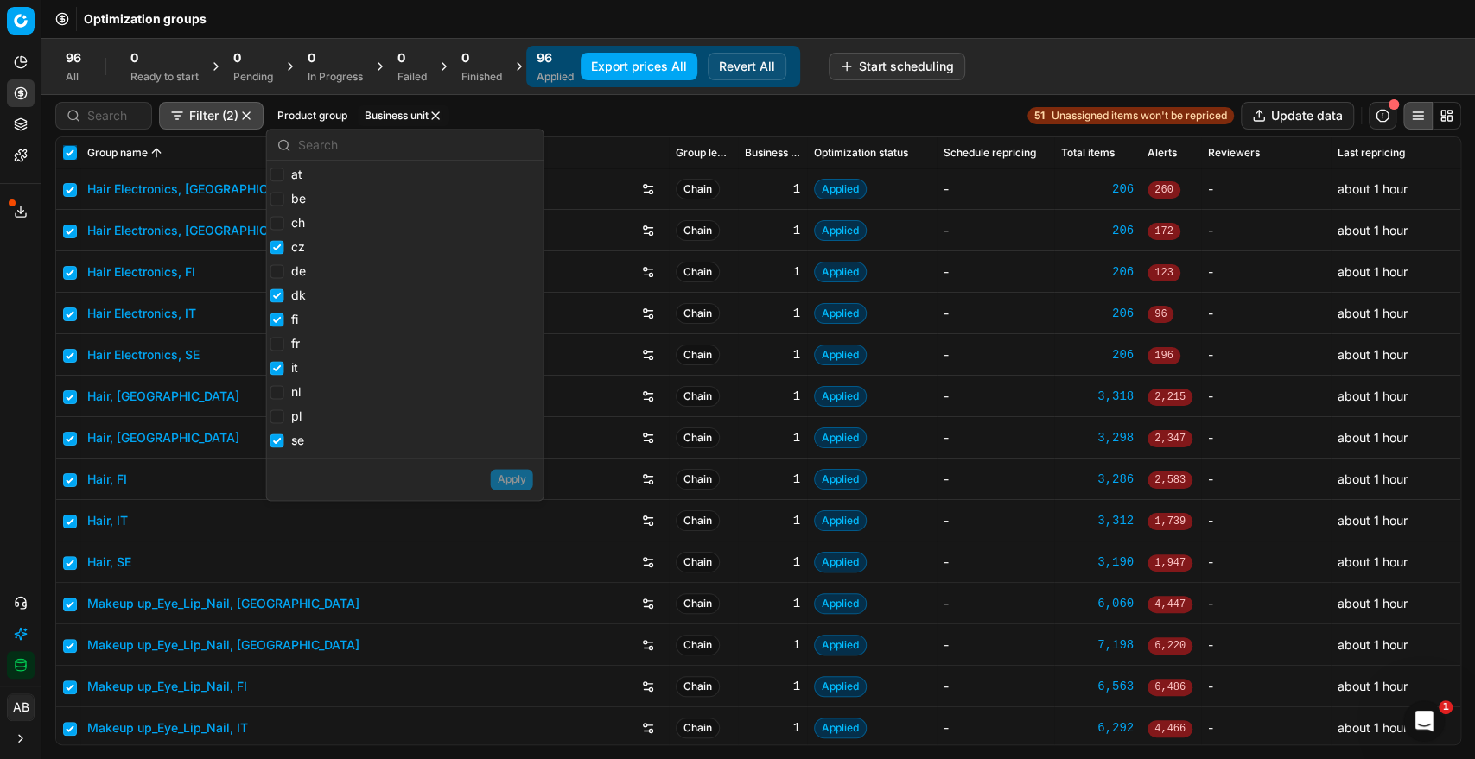
checkbox input "true"
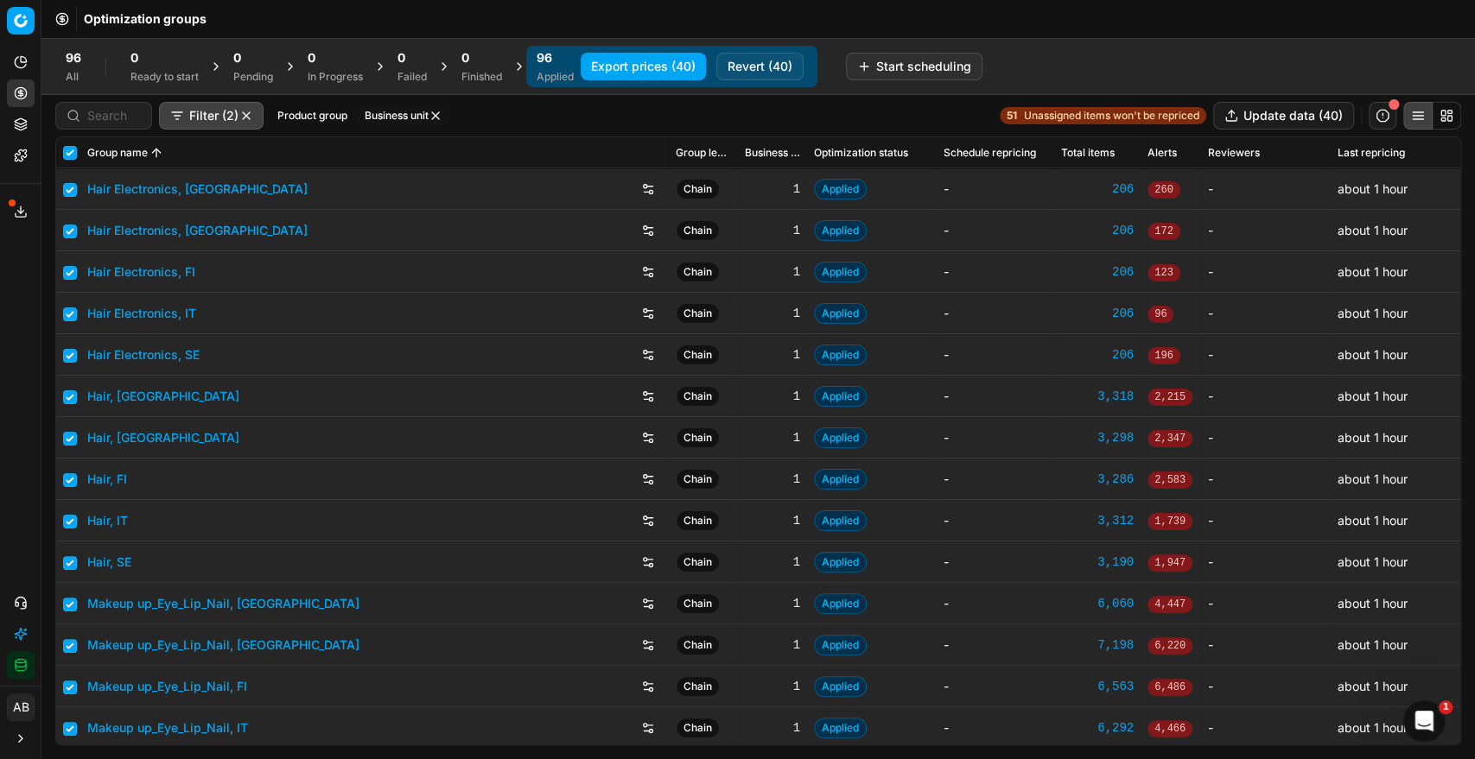
click at [647, 60] on button "Export prices (40)" at bounding box center [643, 67] width 125 height 28
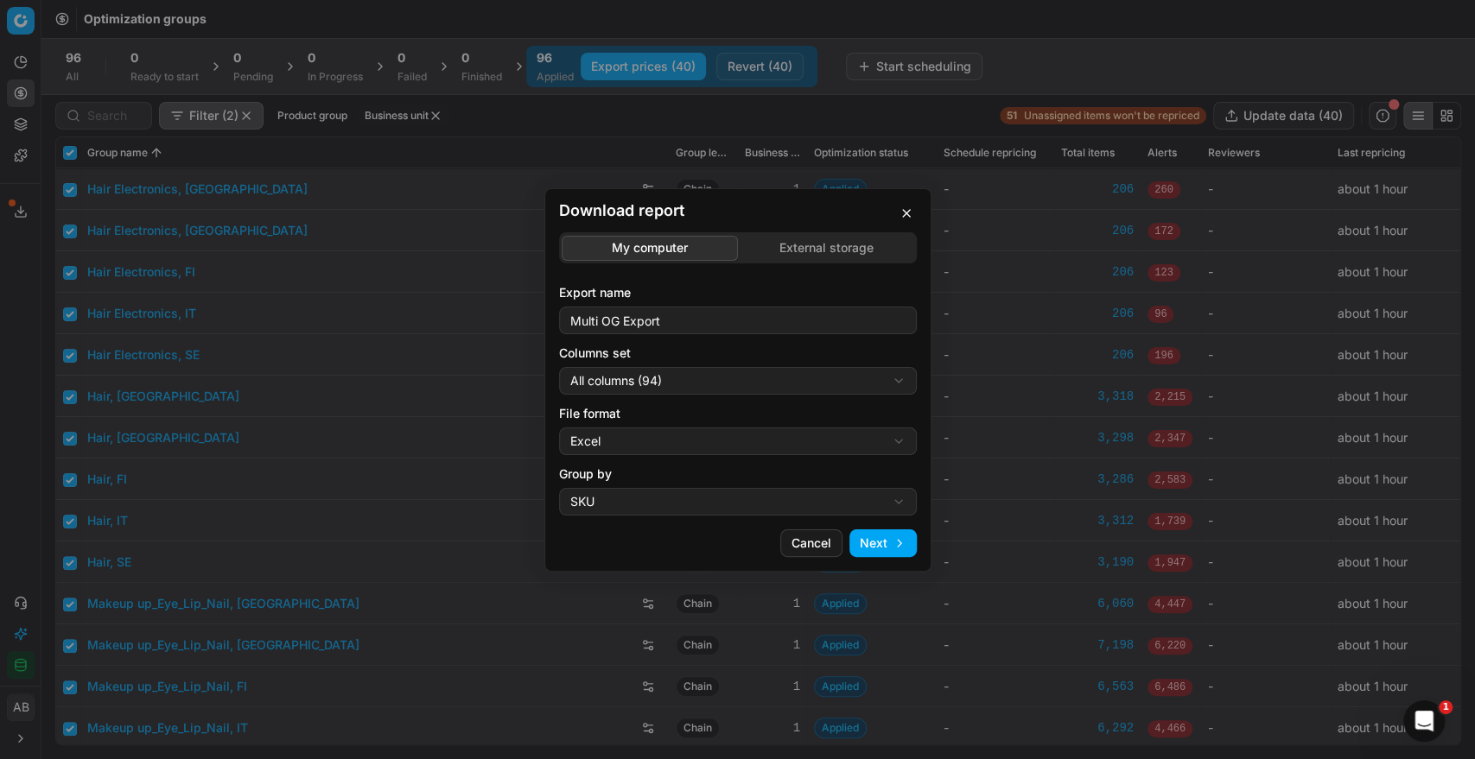
click at [871, 394] on div "Download report My computer External storage Export name Multi OG Export Column…" at bounding box center [737, 379] width 1475 height 759
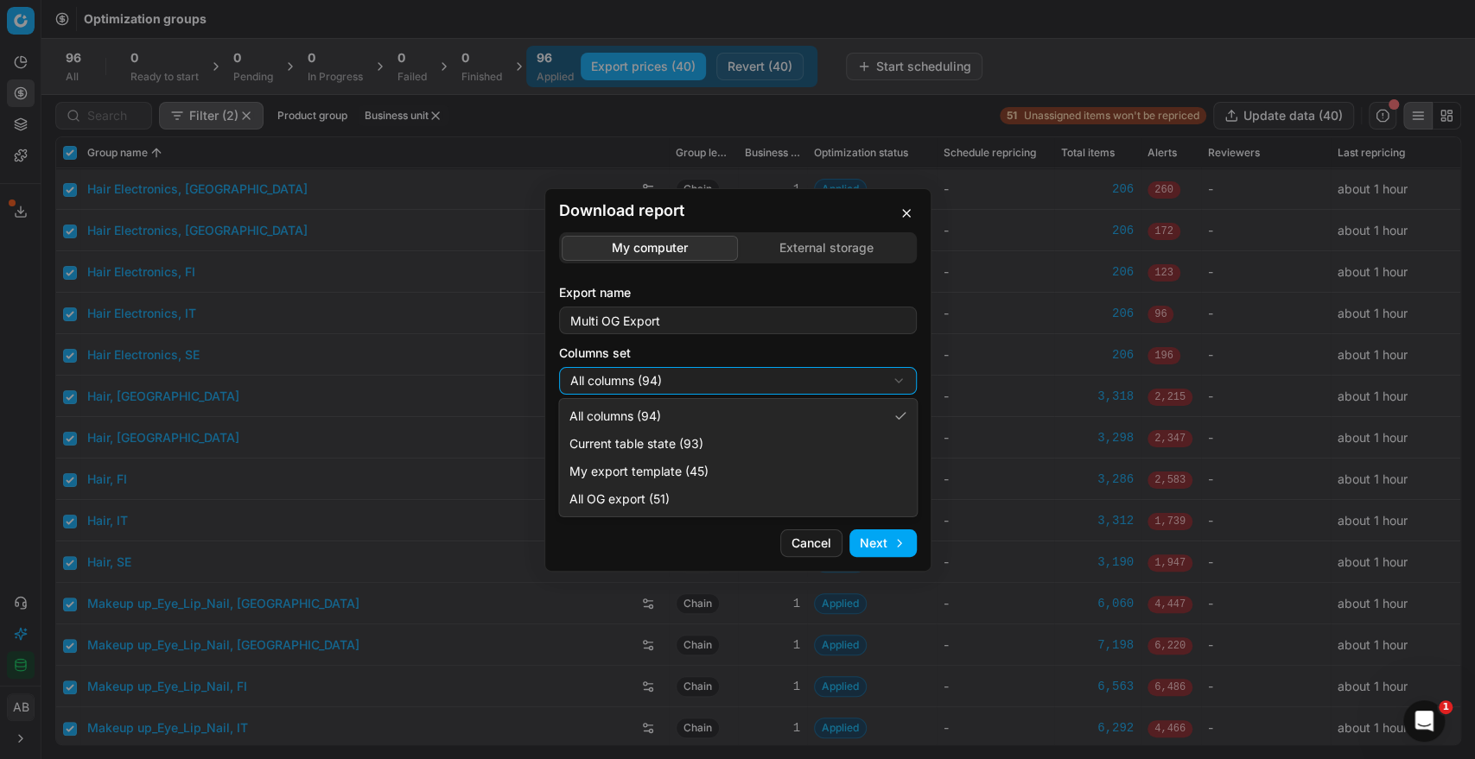
select select "custom"
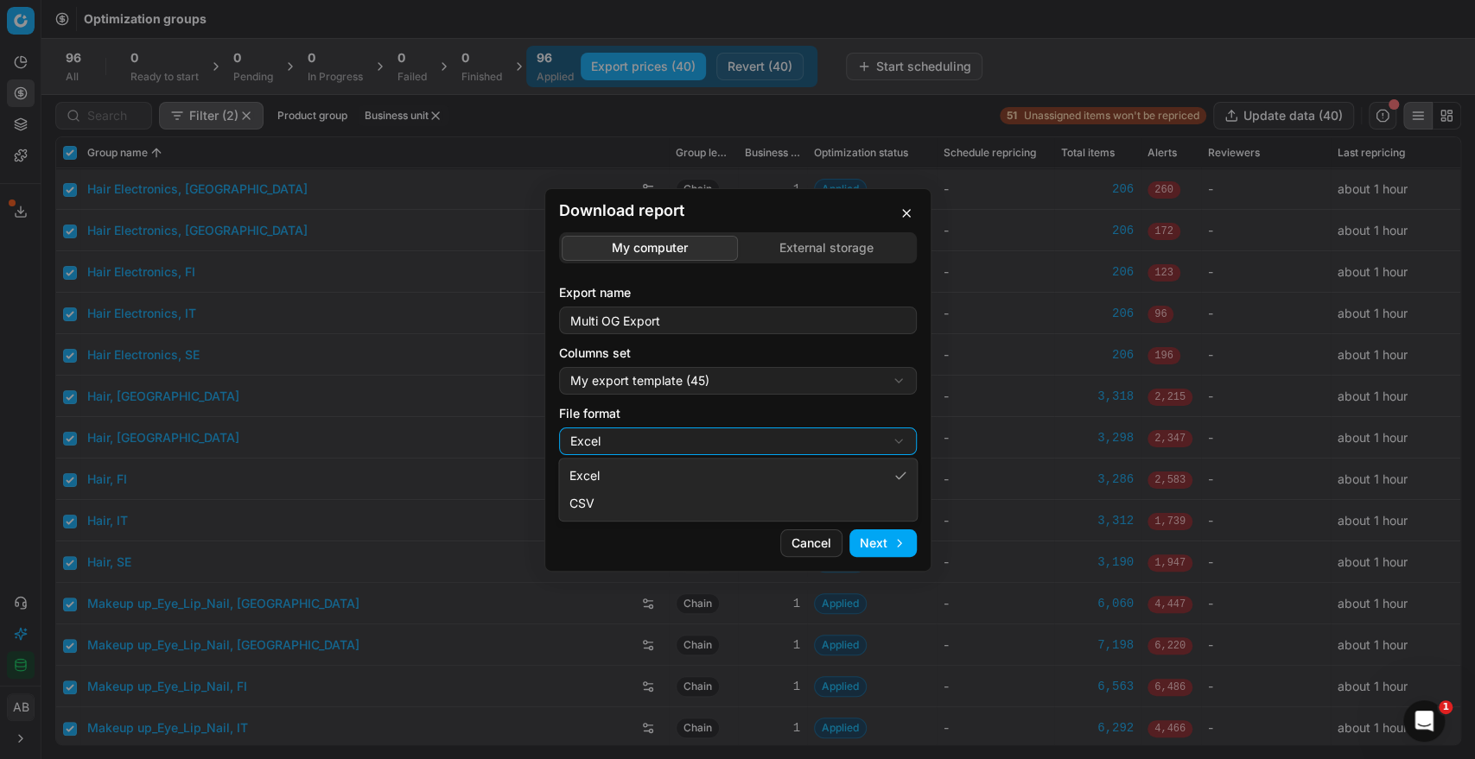
click at [660, 440] on div "Download report My computer External storage Export name Multi OG Export Column…" at bounding box center [737, 379] width 1475 height 759
select select "csv"
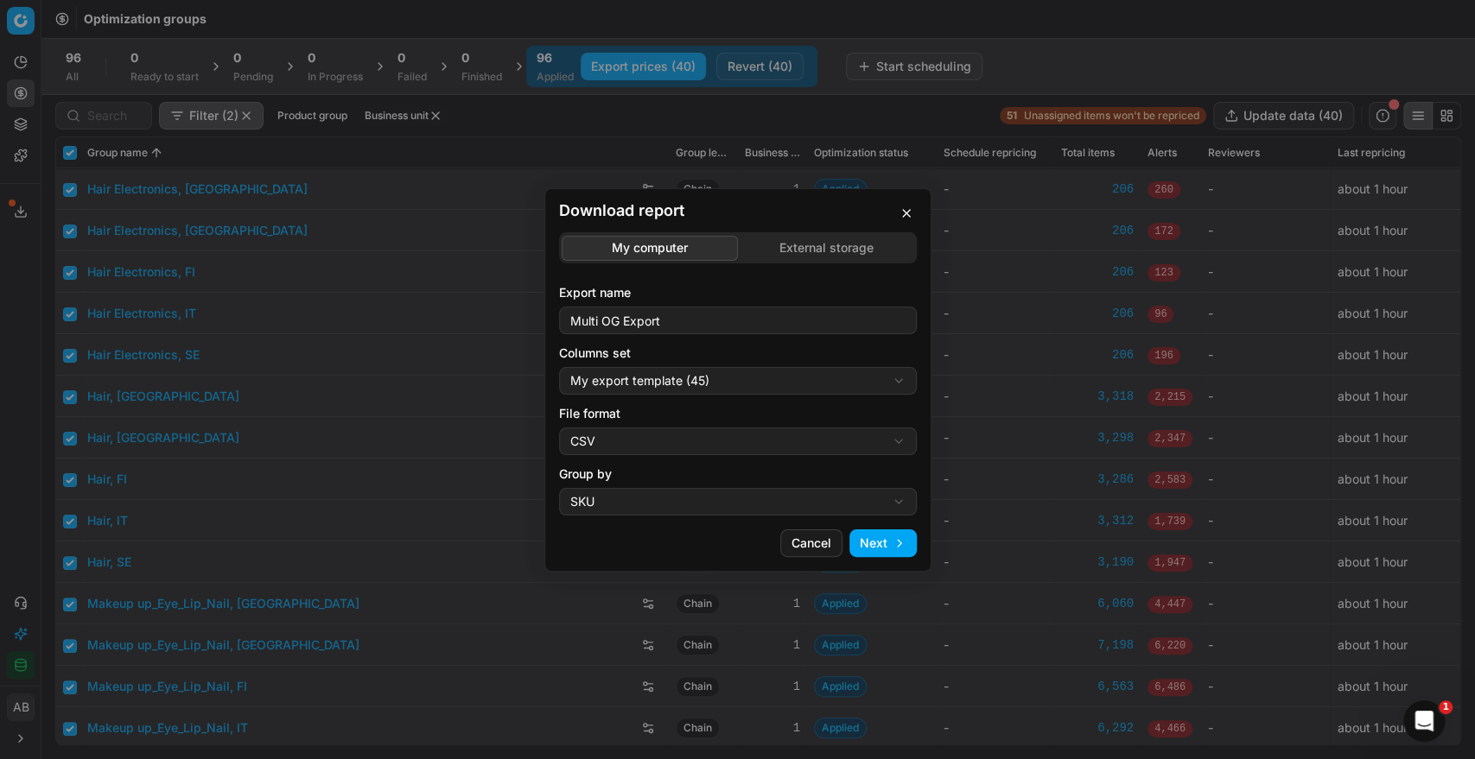
click at [881, 541] on button "Next" at bounding box center [882, 544] width 67 height 28
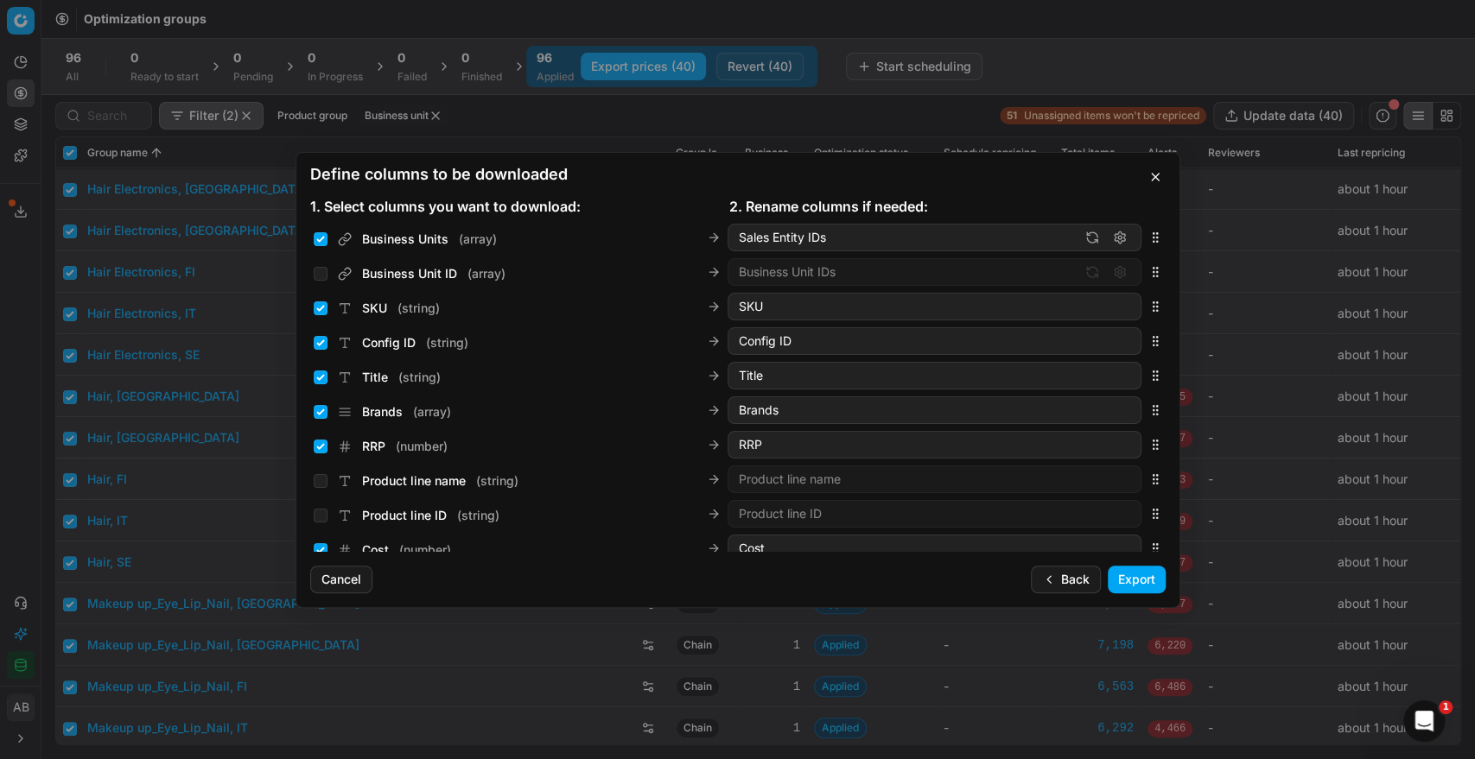
click at [1133, 579] on button "Export" at bounding box center [1137, 580] width 58 height 28
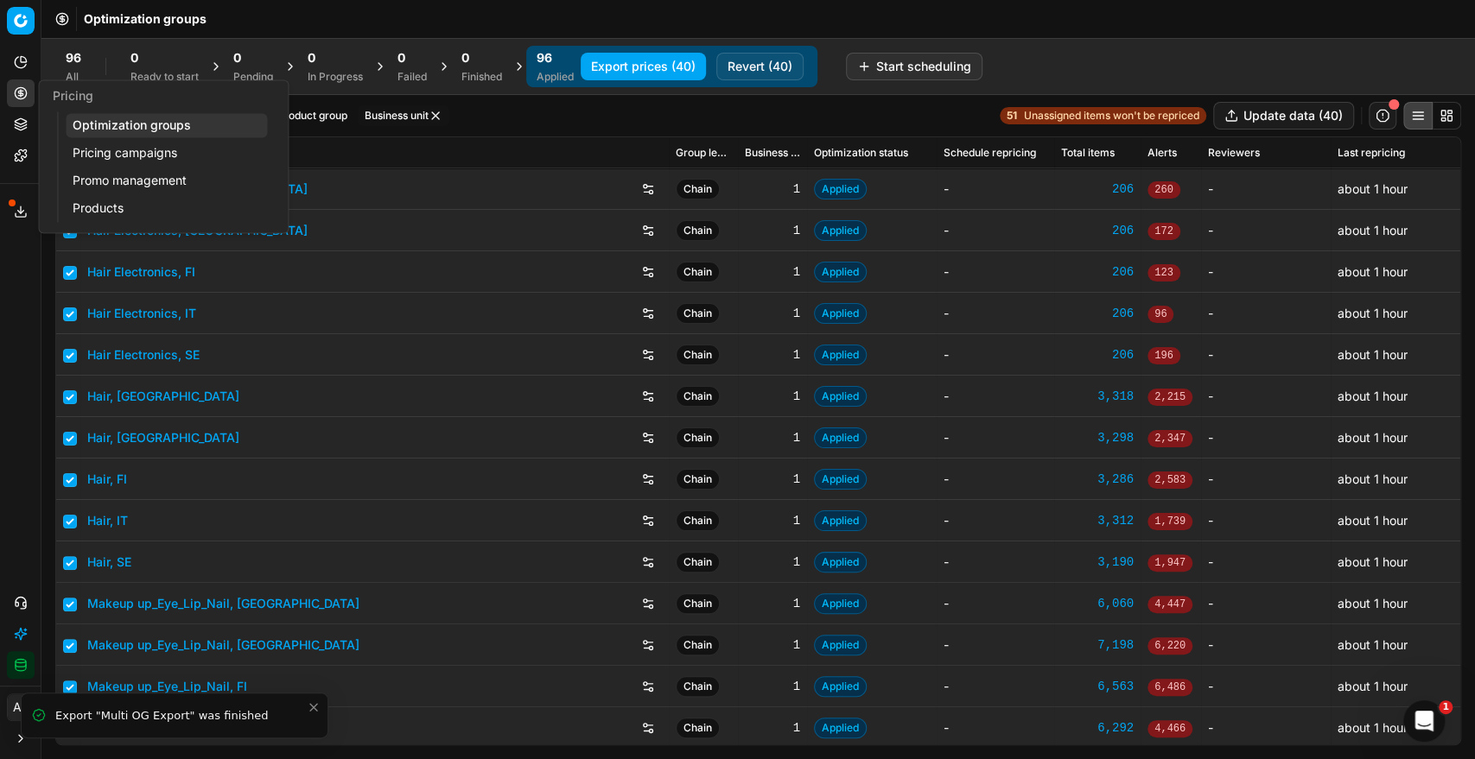
click at [97, 146] on link "Pricing campaigns" at bounding box center [166, 153] width 201 height 24
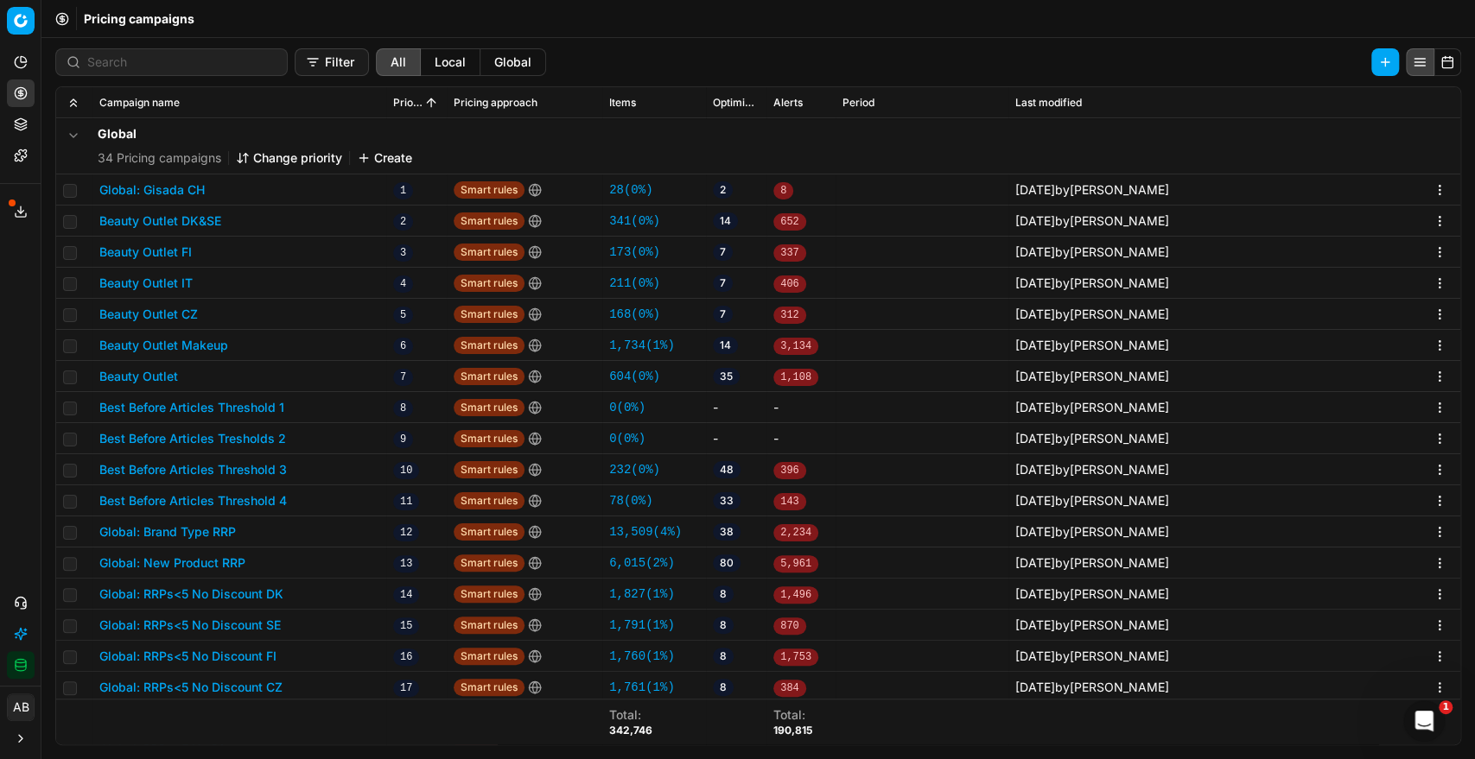
scroll to position [49, 0]
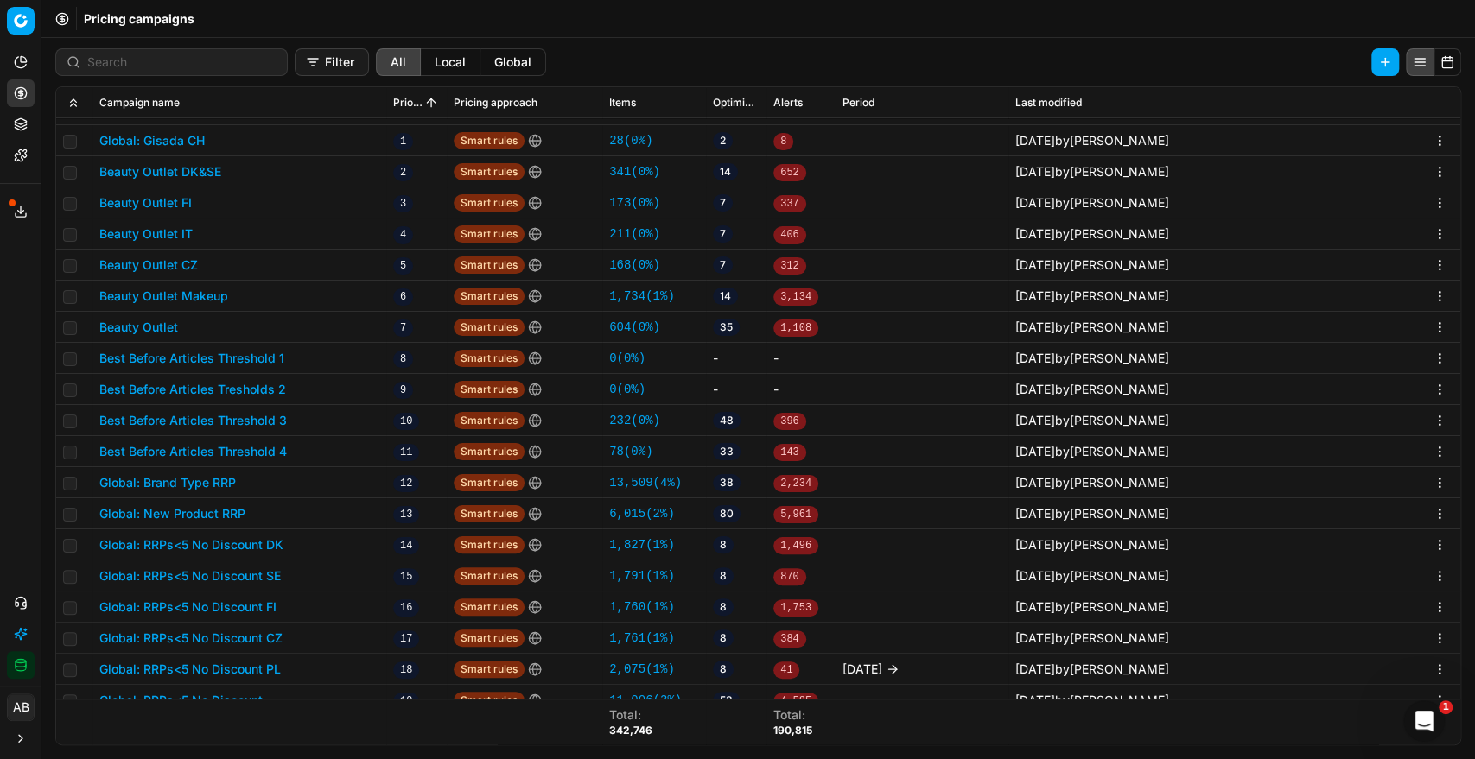
click at [200, 294] on button "Beauty Outlet Makeup" at bounding box center [163, 296] width 129 height 17
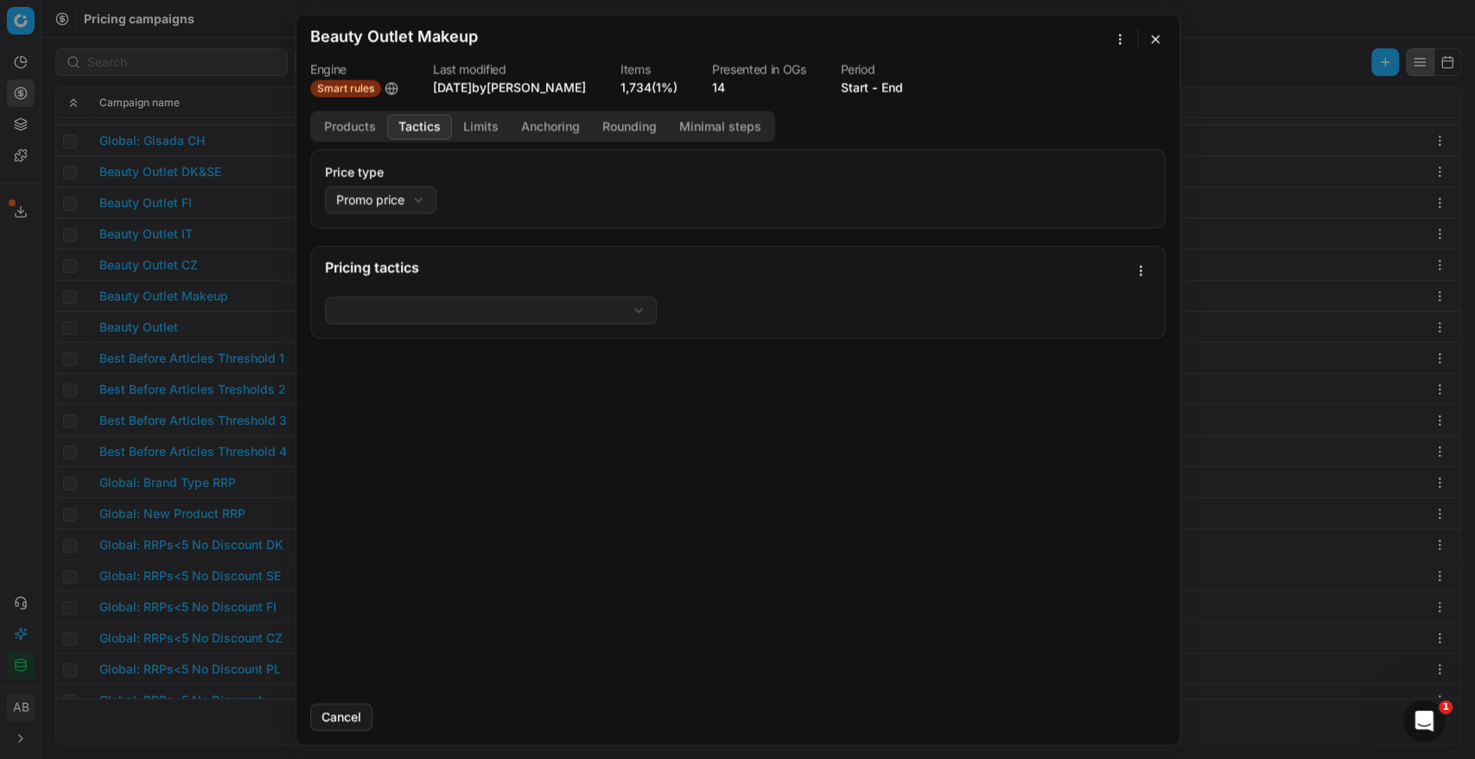
click at [429, 129] on button "Tactics" at bounding box center [419, 126] width 65 height 25
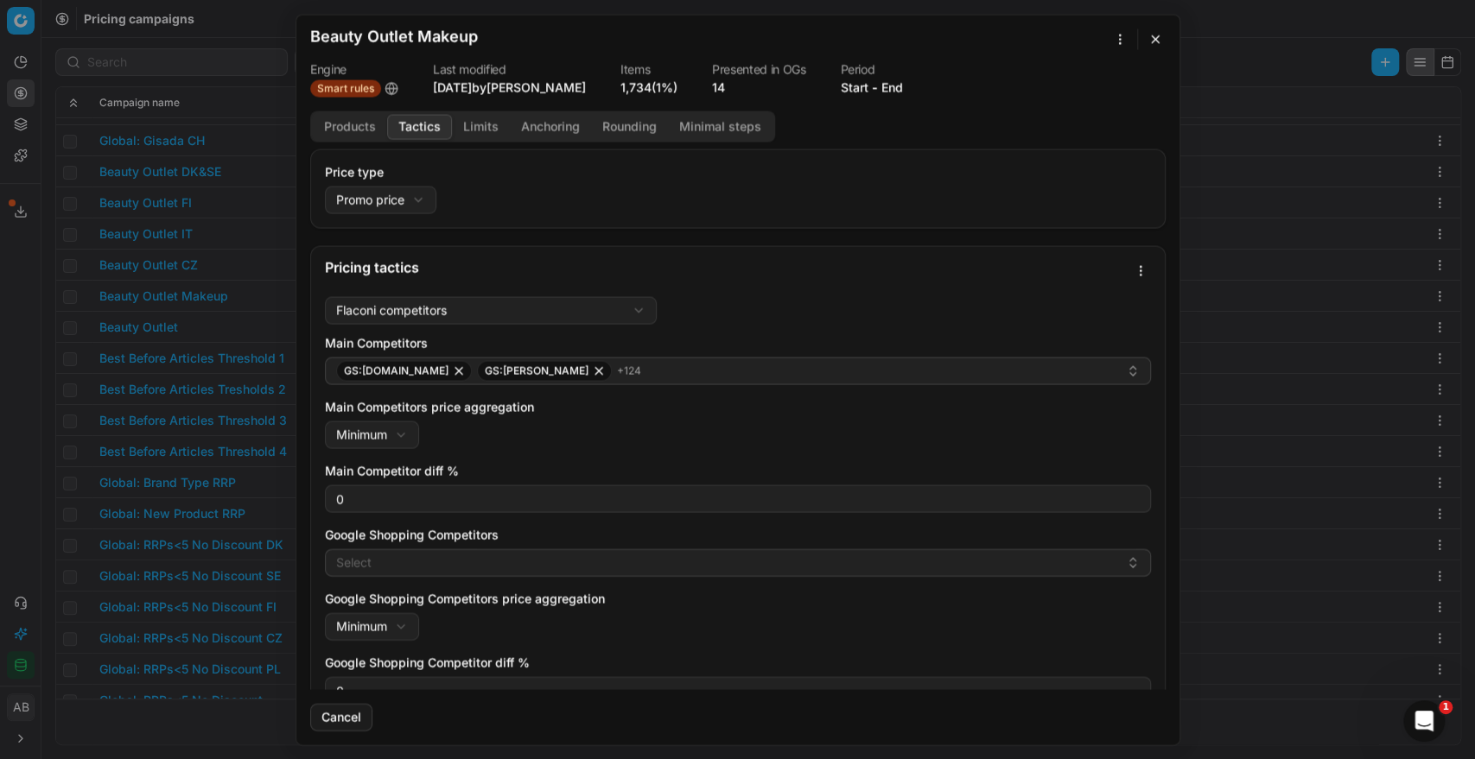
scroll to position [19, 0]
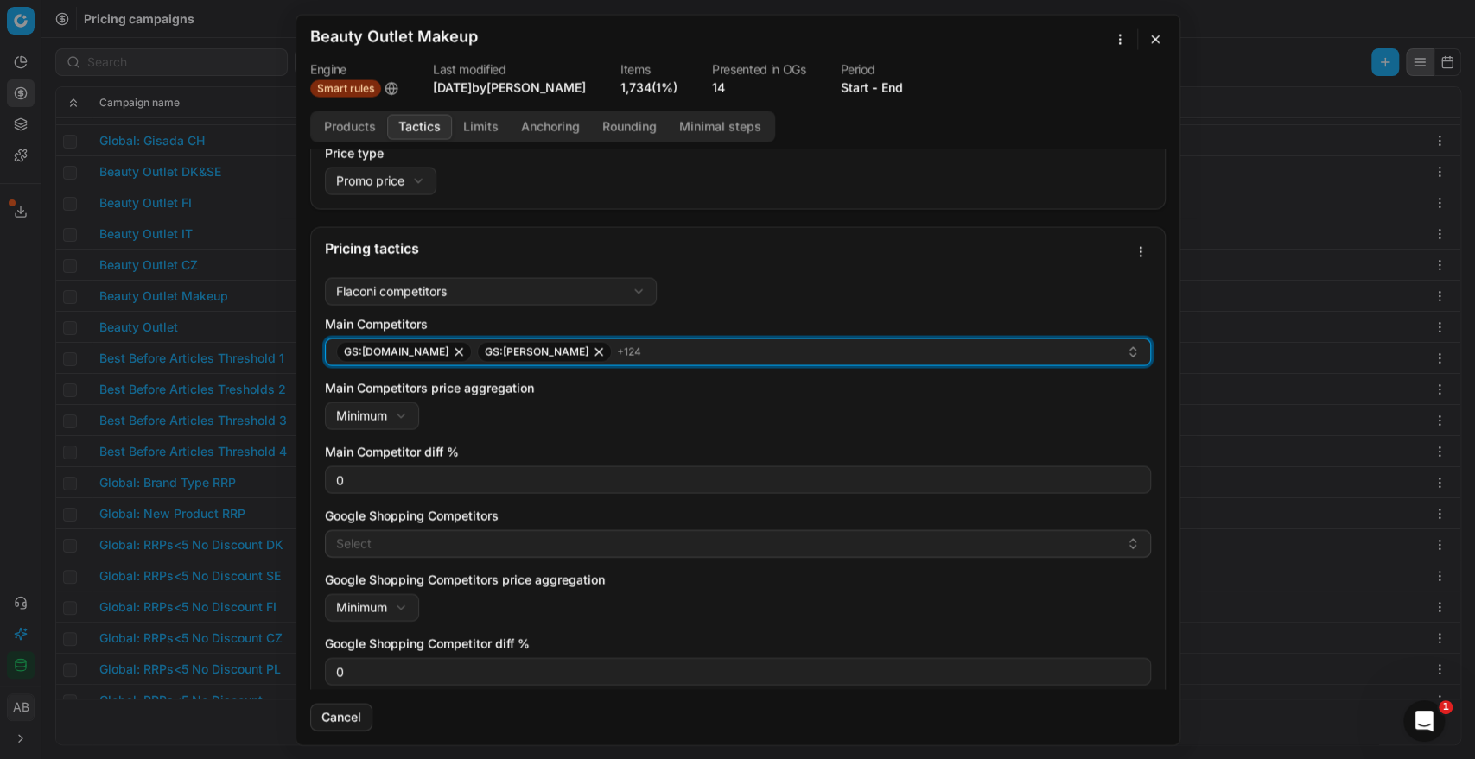
click at [657, 358] on div "GS:[DOMAIN_NAME] GS:[PERSON_NAME] + 124" at bounding box center [731, 351] width 790 height 21
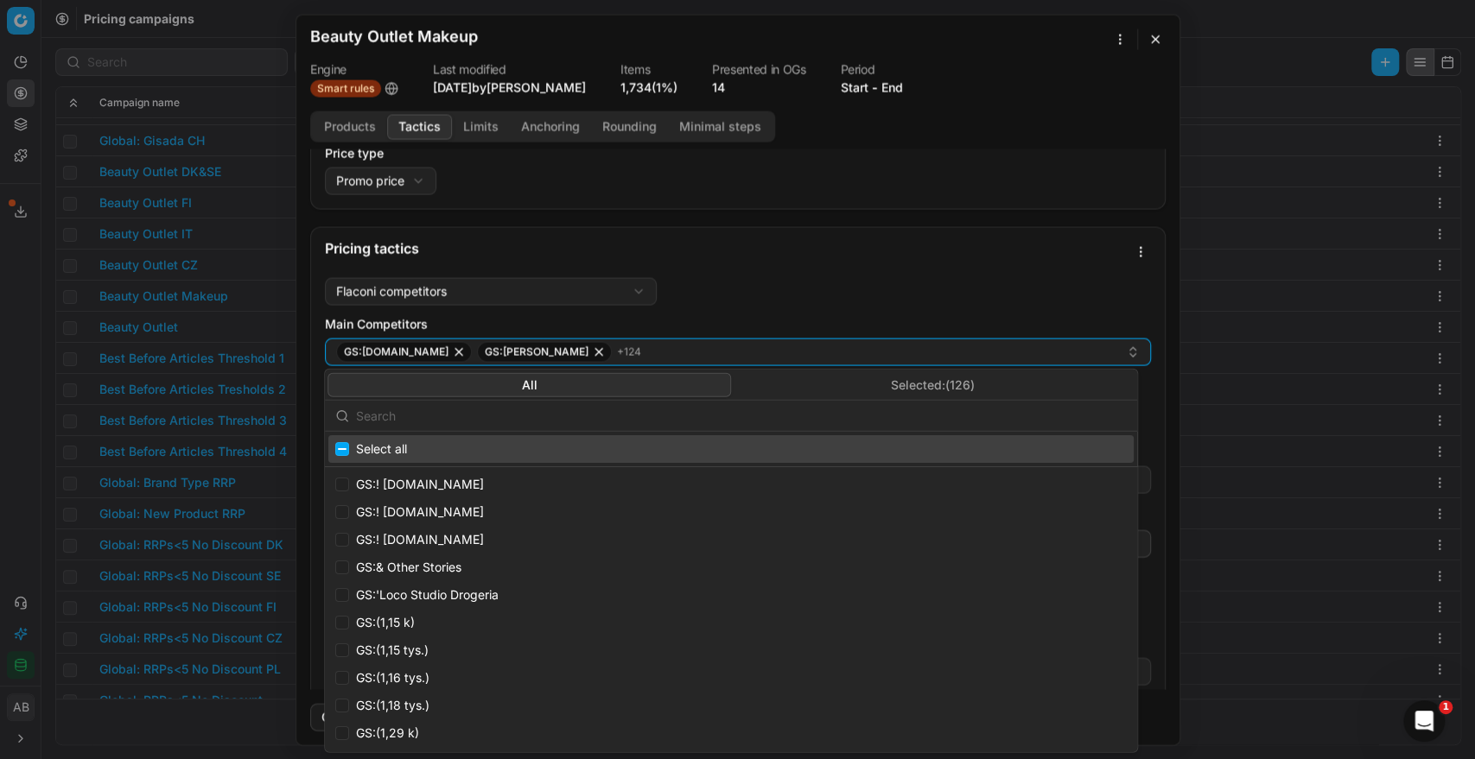
click at [784, 385] on button "Selected: ( 126 )" at bounding box center [932, 384] width 403 height 24
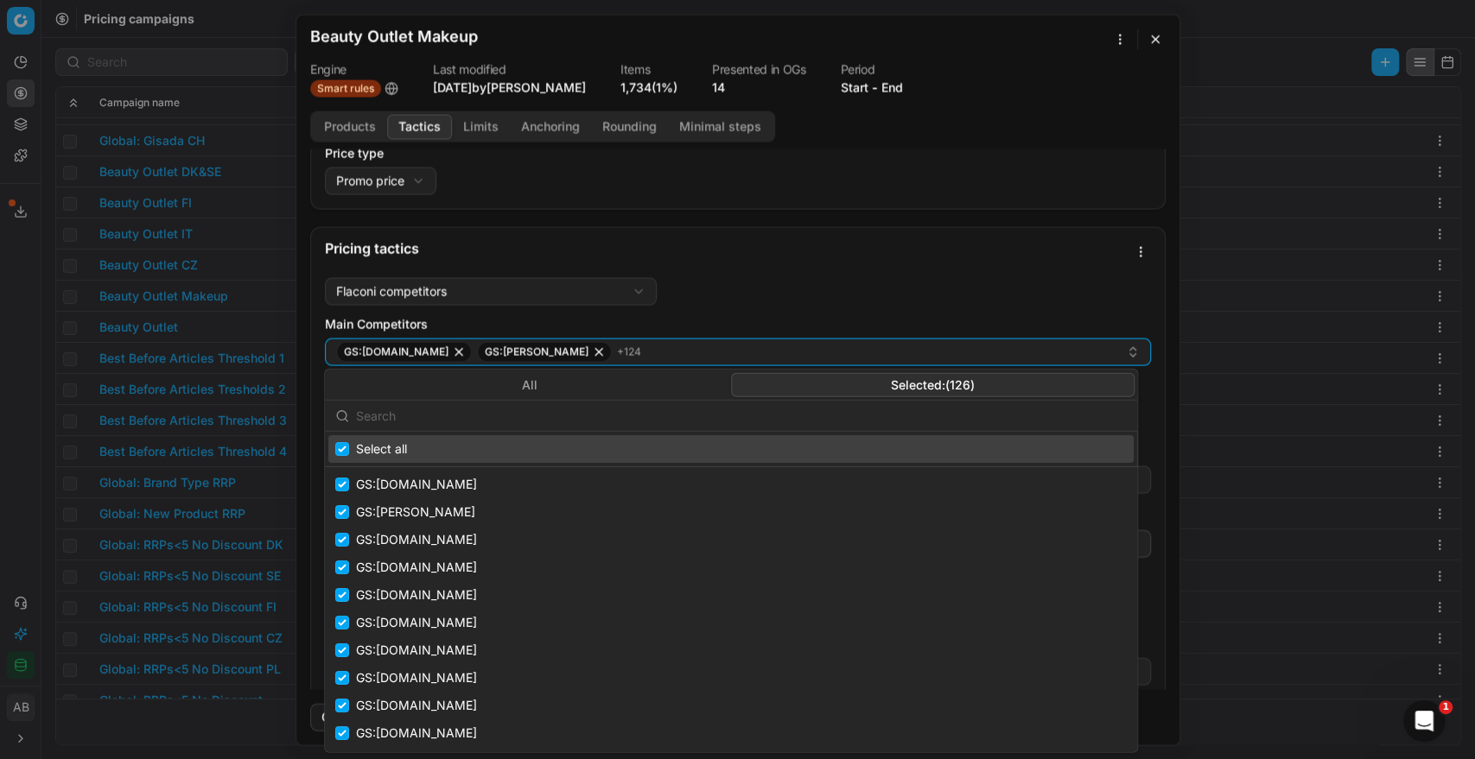
click at [646, 420] on input "text" at bounding box center [741, 415] width 771 height 35
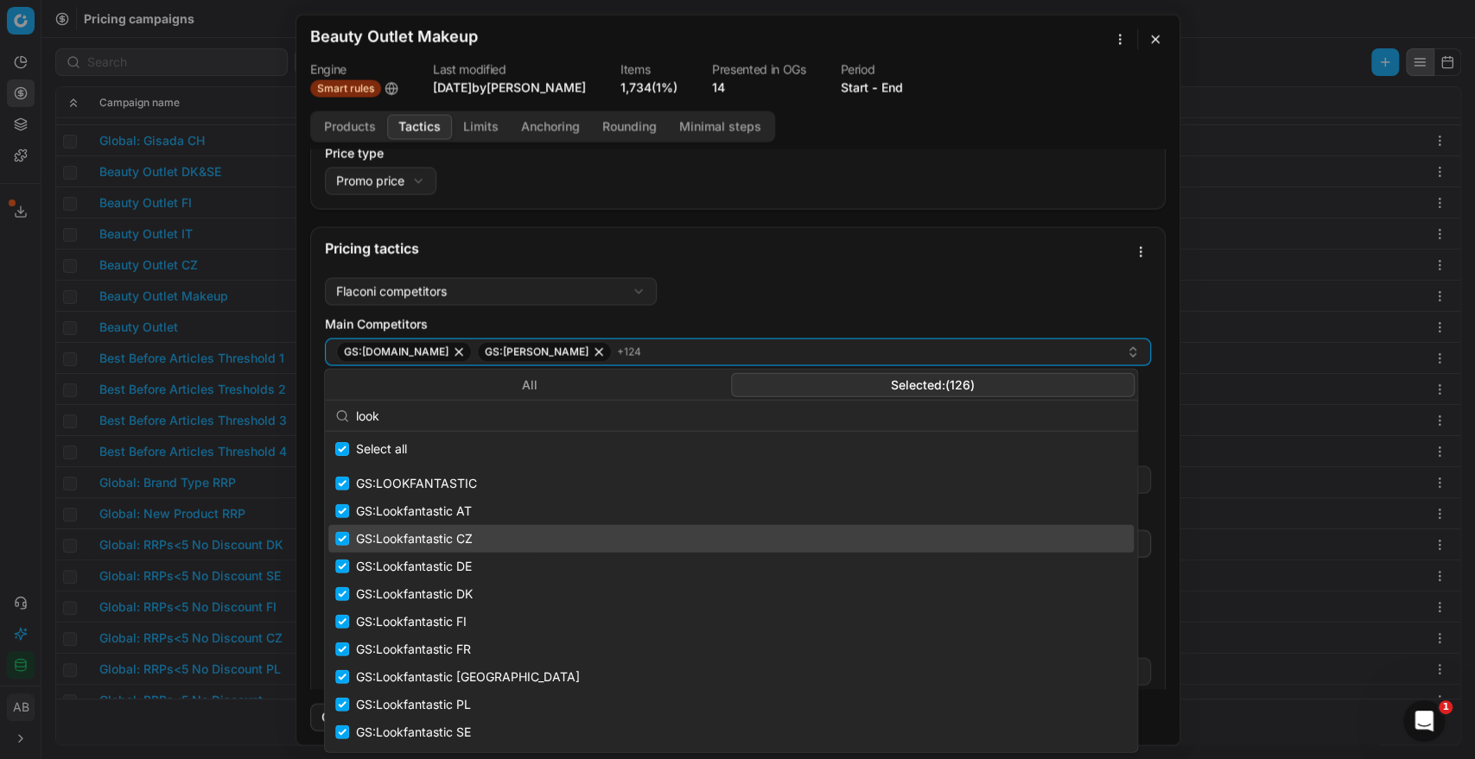
scroll to position [25, 0]
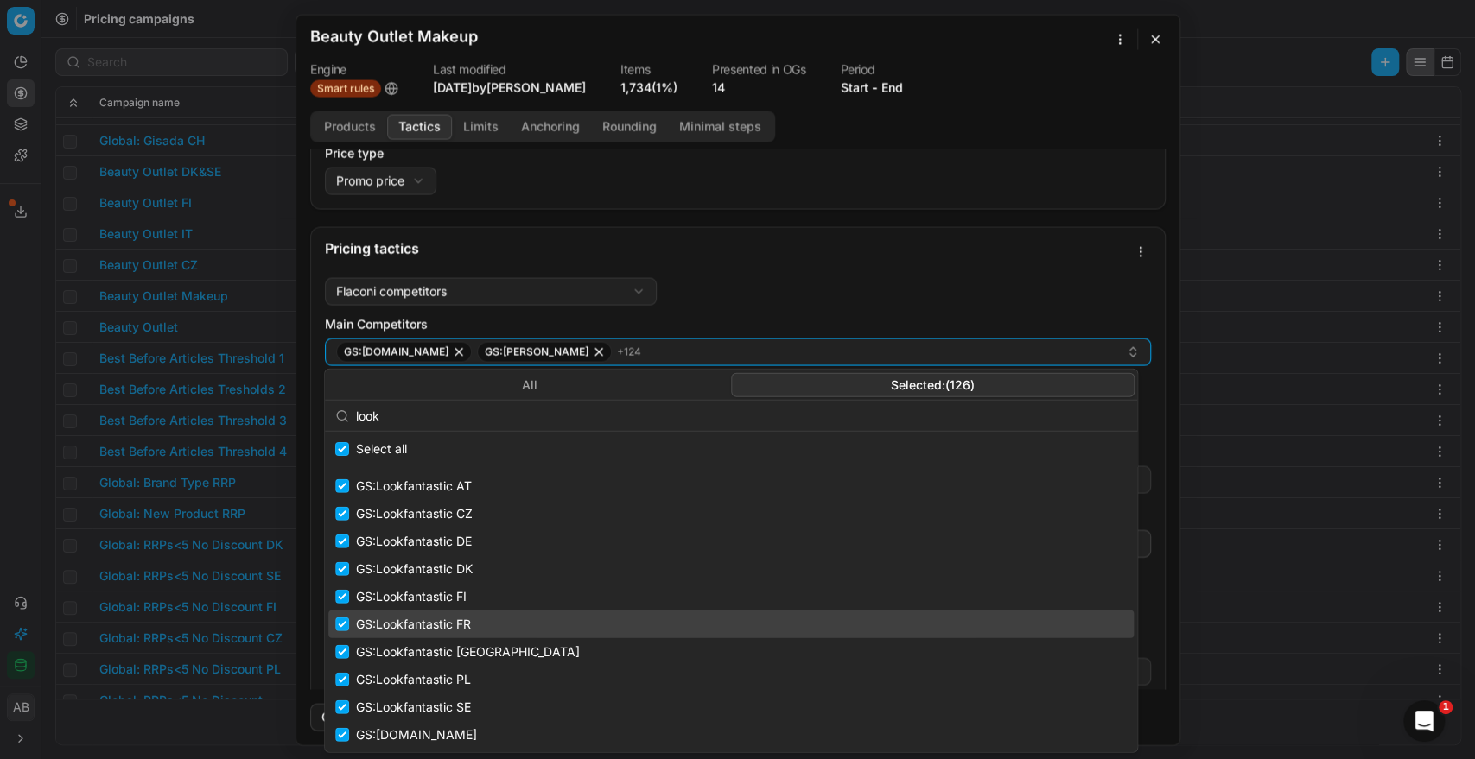
type input "look"
click at [449, 613] on div "GS:Lookfantastic FR" at bounding box center [730, 625] width 805 height 28
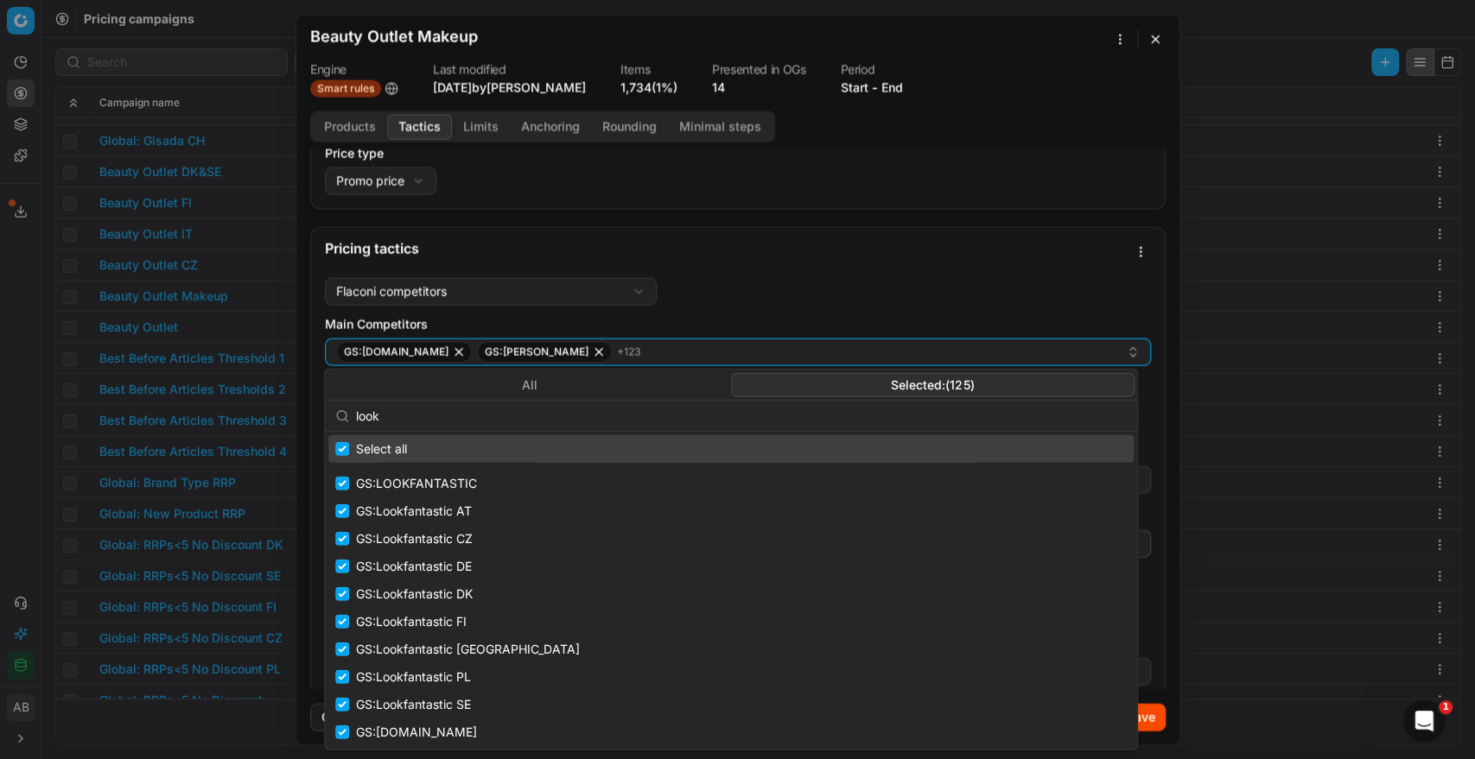
click at [1044, 254] on div "Pricing tactics" at bounding box center [738, 248] width 854 height 43
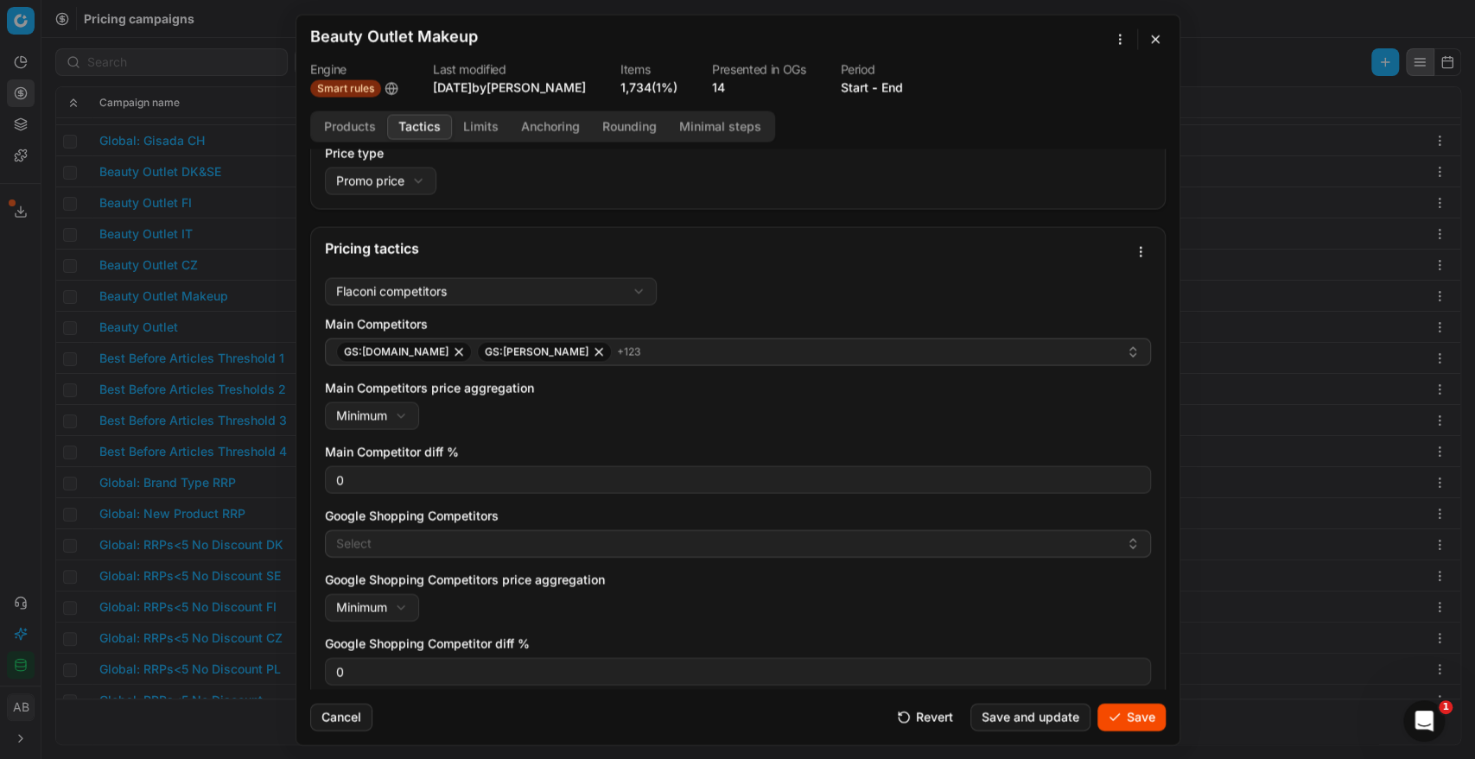
click at [1119, 720] on button "Save" at bounding box center [1131, 717] width 68 height 28
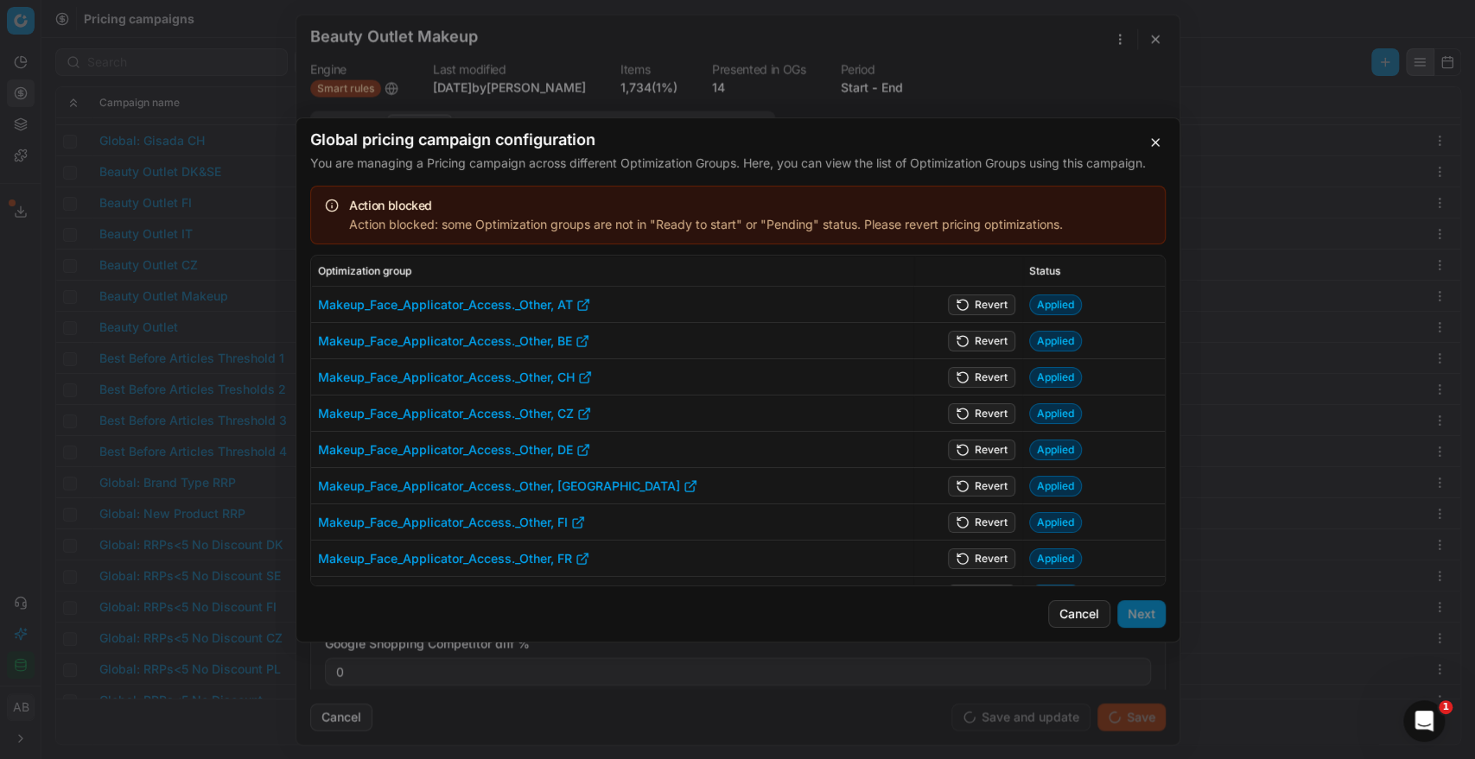
click at [954, 310] on button "Revert" at bounding box center [981, 304] width 67 height 21
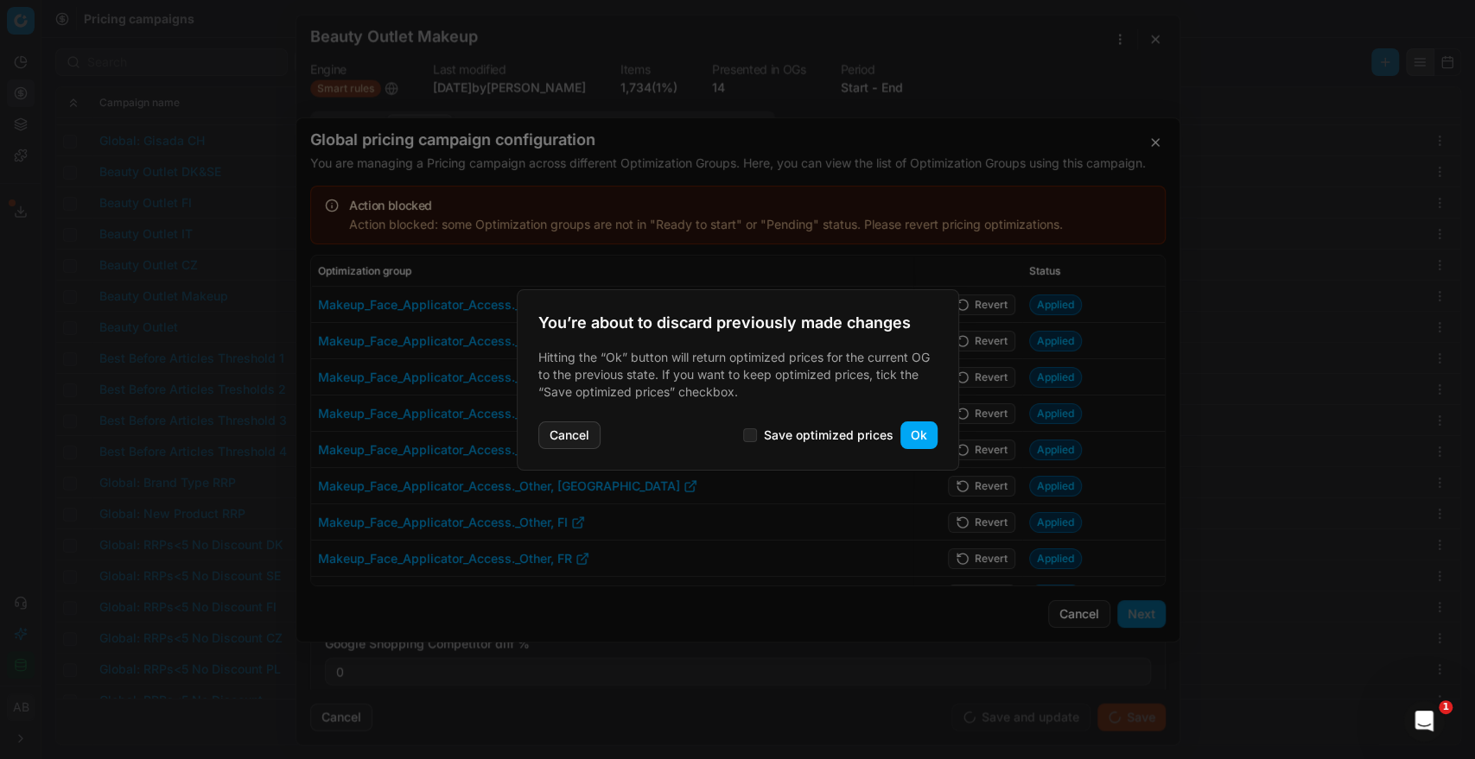
click at [917, 435] on button "Ok" at bounding box center [918, 436] width 37 height 28
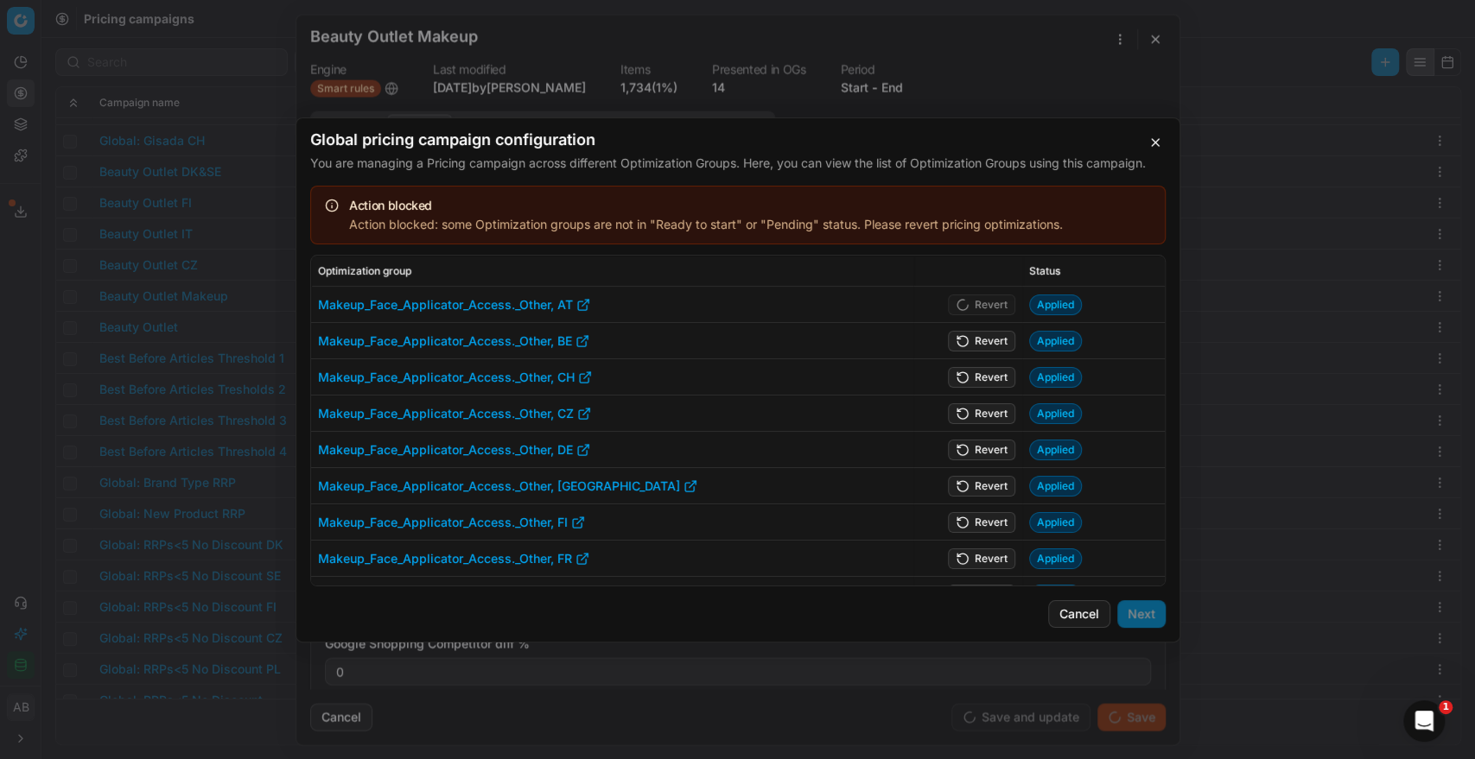
click at [986, 337] on button "Revert" at bounding box center [981, 340] width 67 height 21
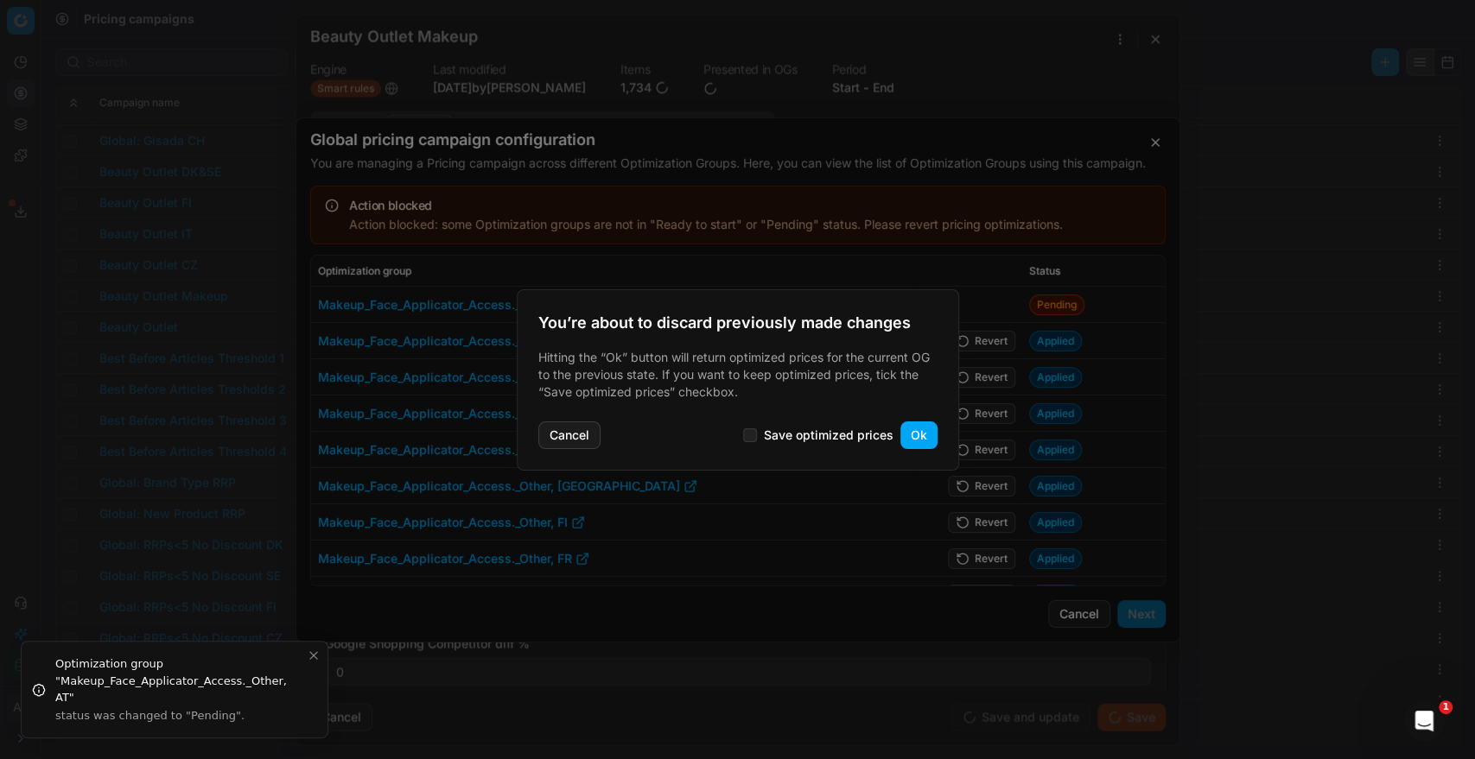
click at [913, 439] on button "Ok" at bounding box center [918, 436] width 37 height 28
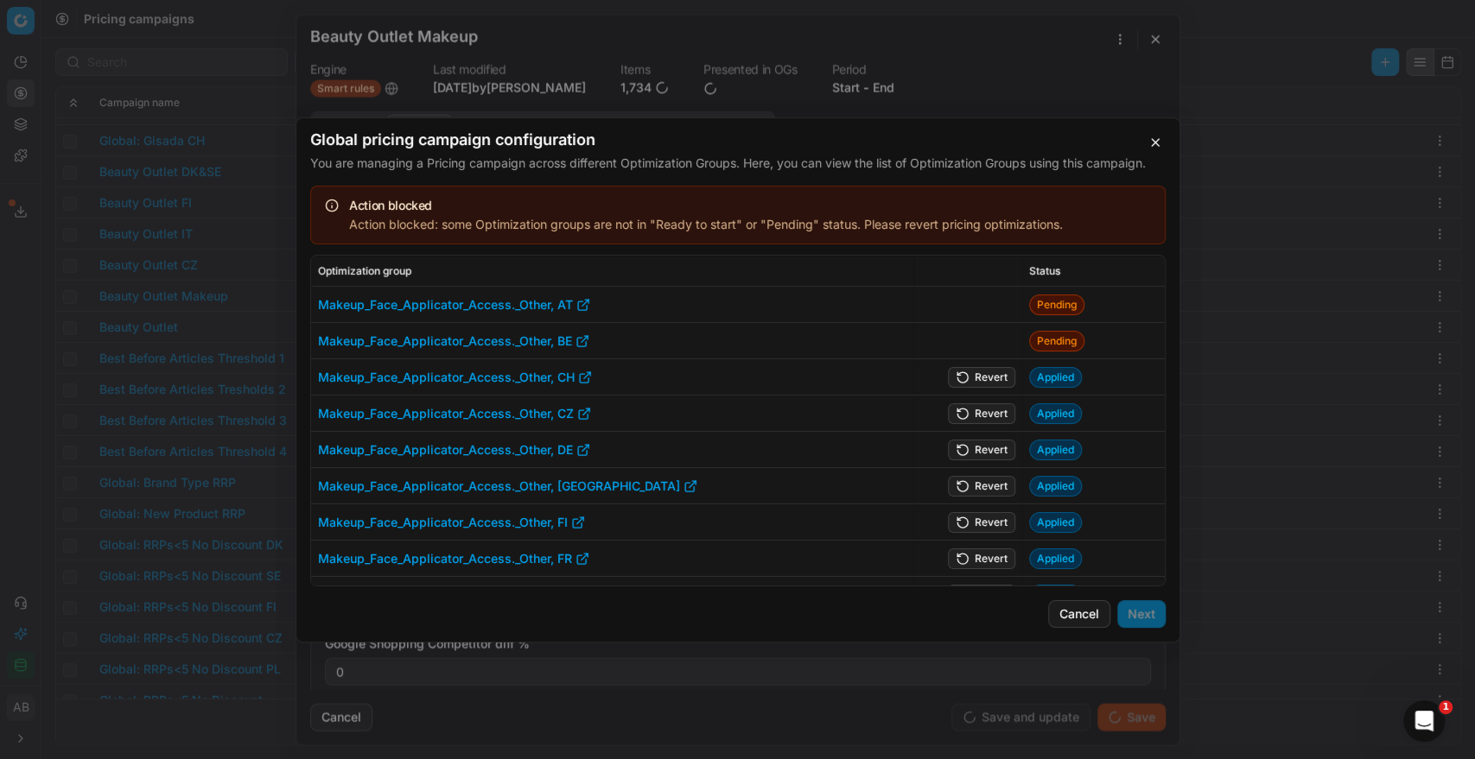
click at [981, 388] on td "Revert" at bounding box center [967, 377] width 110 height 36
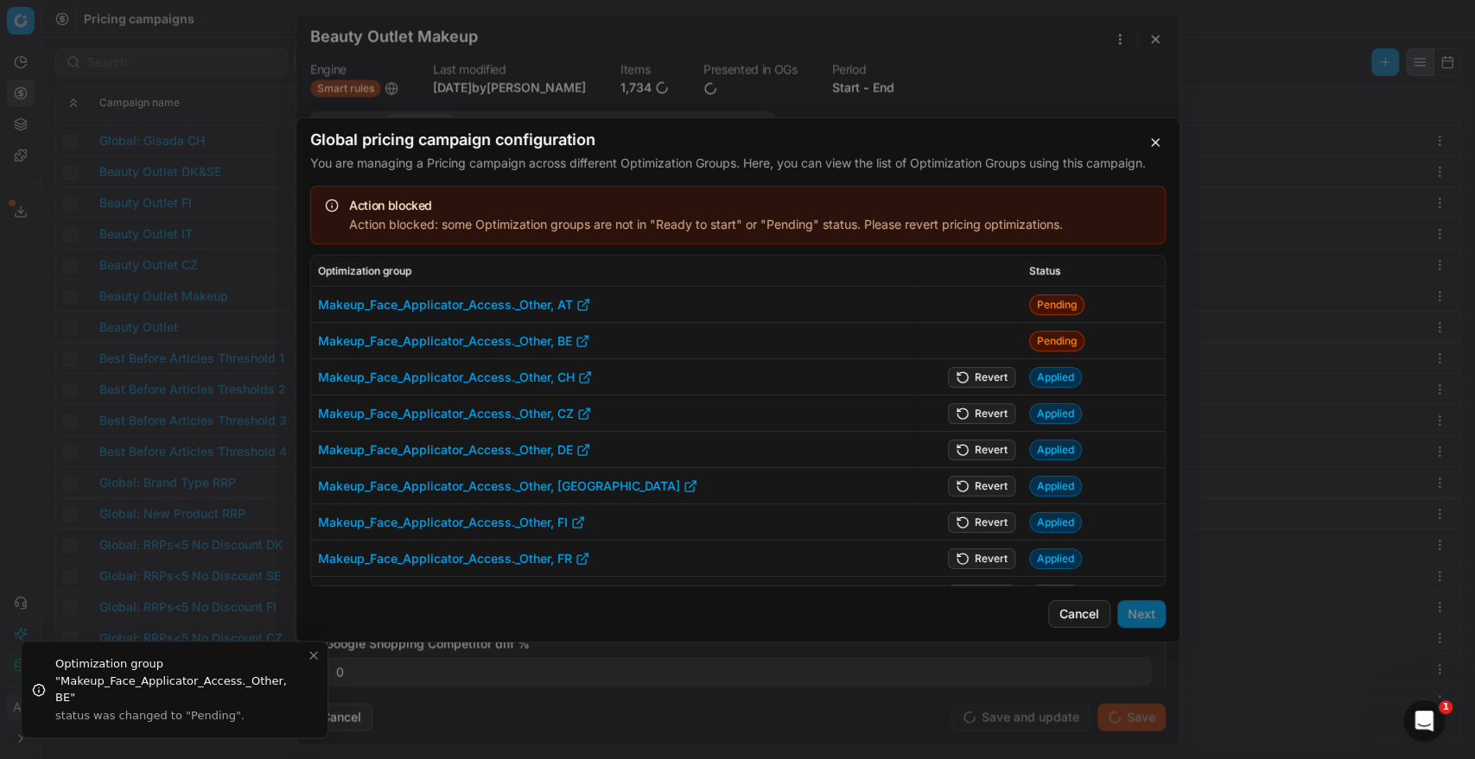
click at [977, 378] on button "Revert" at bounding box center [981, 376] width 67 height 21
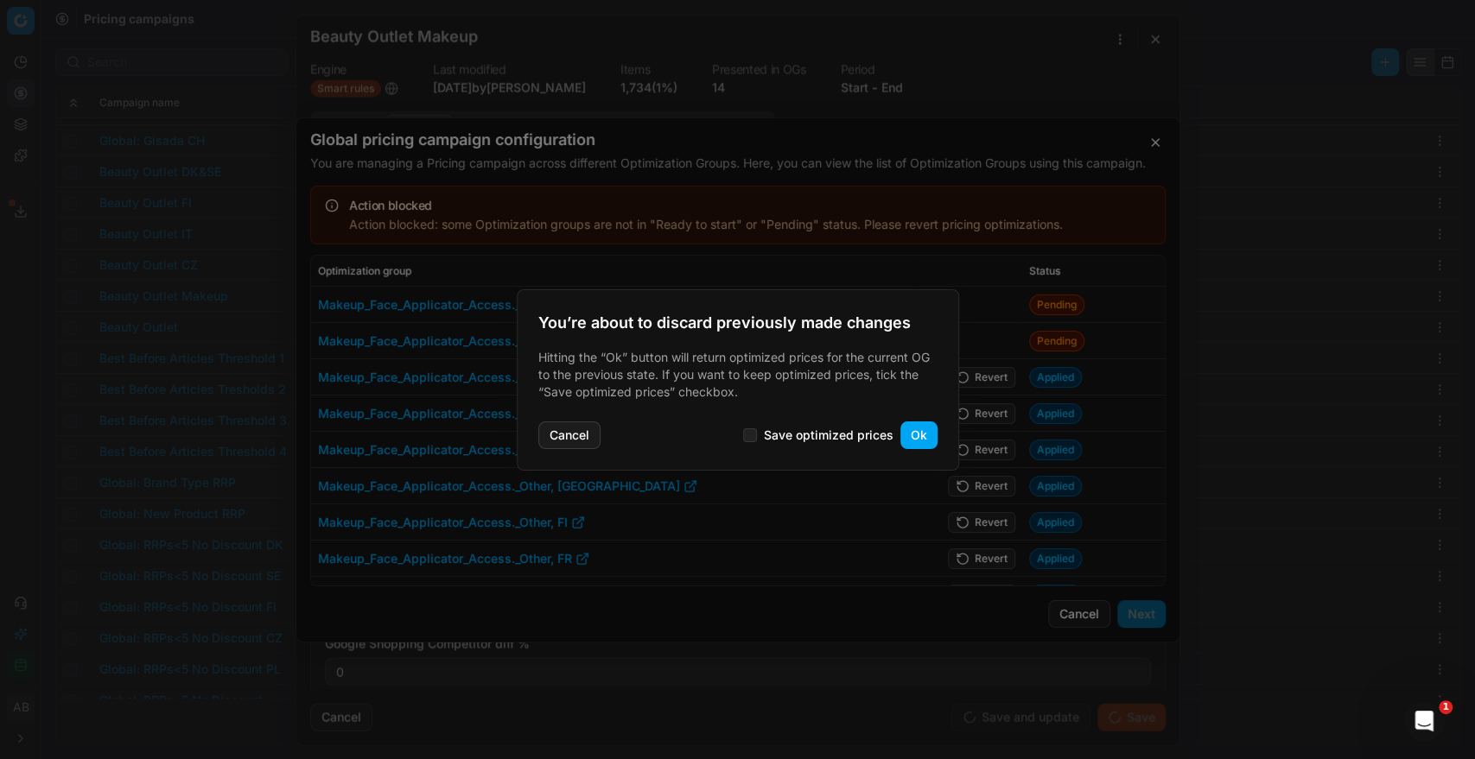
click at [908, 440] on button "Ok" at bounding box center [918, 436] width 37 height 28
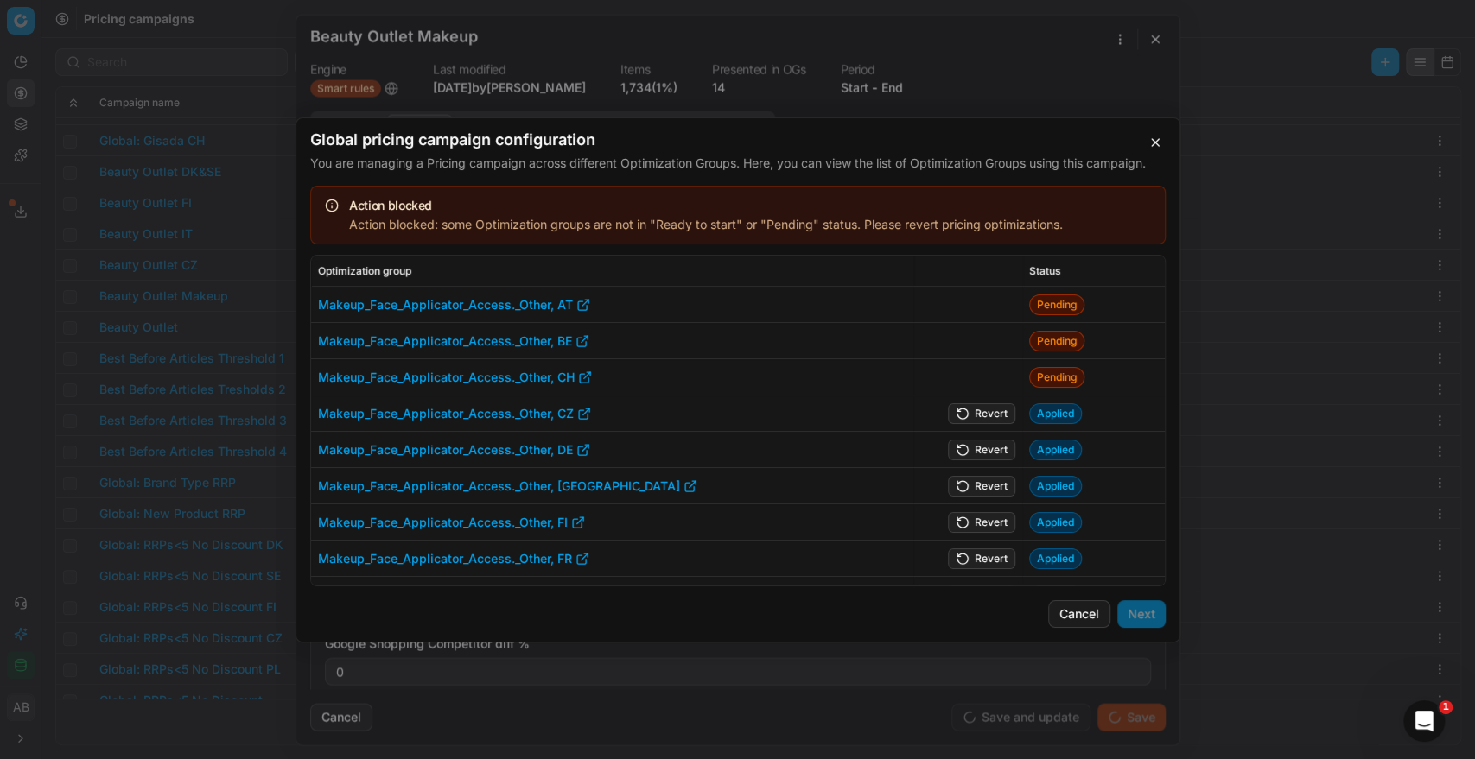
click at [967, 416] on button "Revert" at bounding box center [981, 413] width 67 height 21
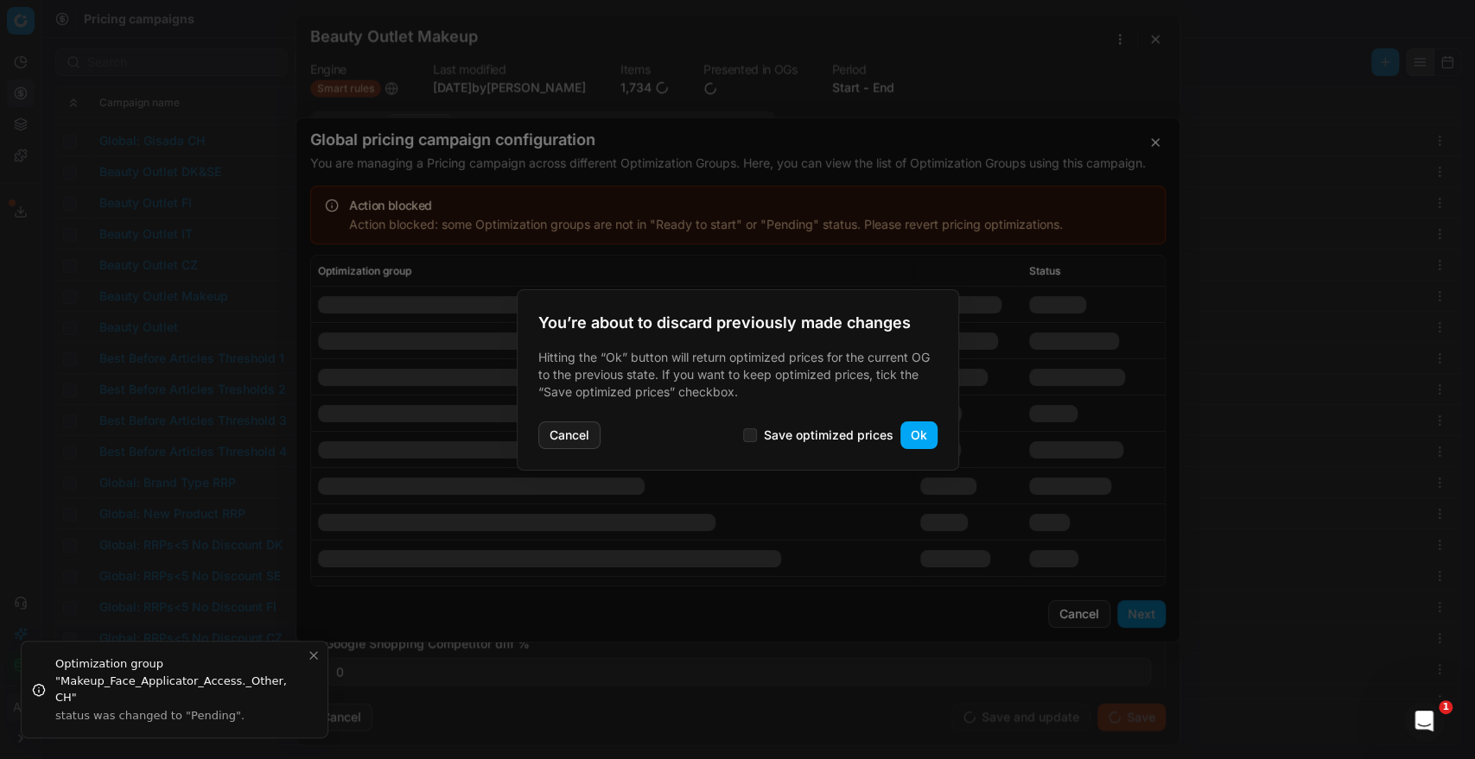
click at [910, 454] on div "You’re about to discard previously made changes Hitting the “Ok” button will re…" at bounding box center [738, 379] width 442 height 181
click at [915, 441] on button "Ok" at bounding box center [918, 436] width 37 height 28
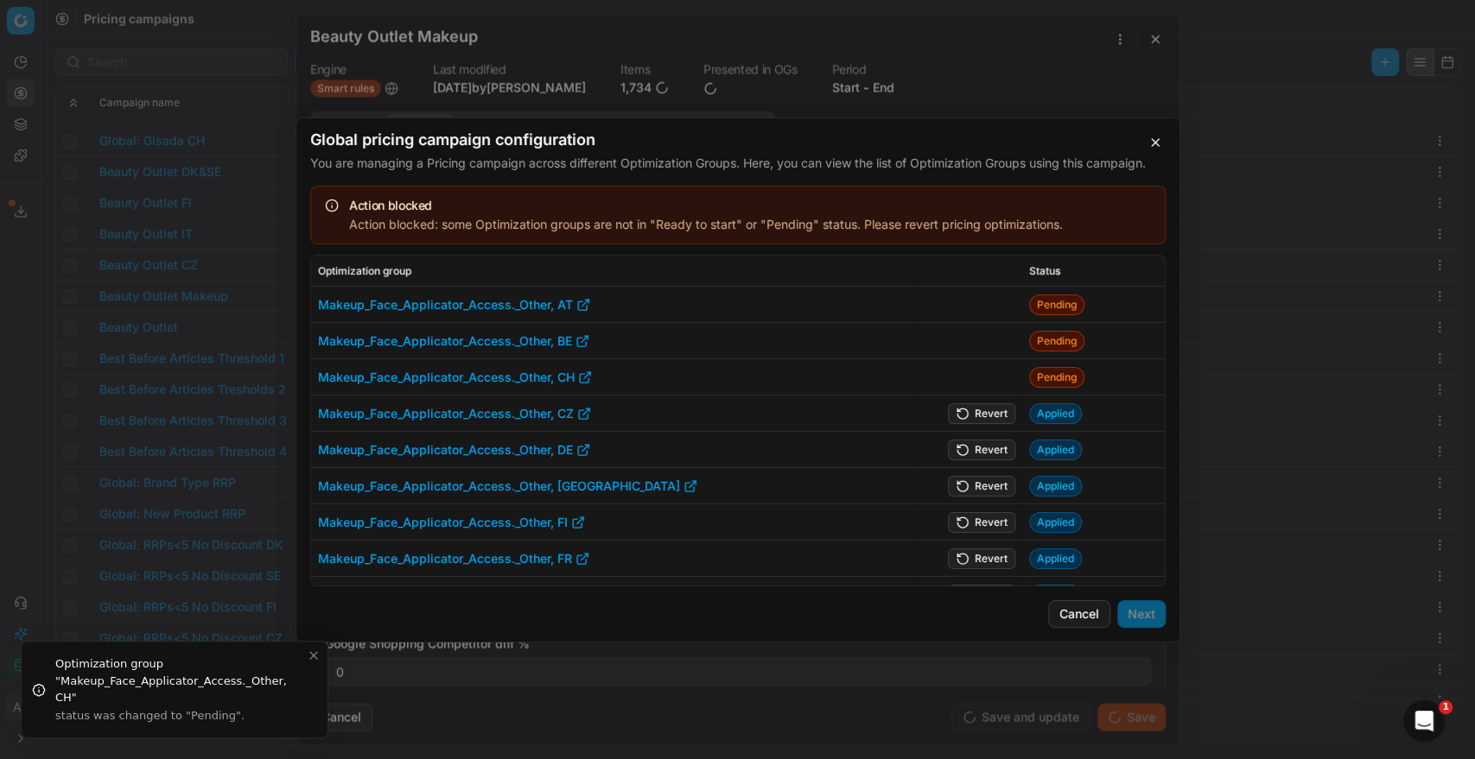
click at [967, 446] on button "Revert" at bounding box center [981, 449] width 67 height 21
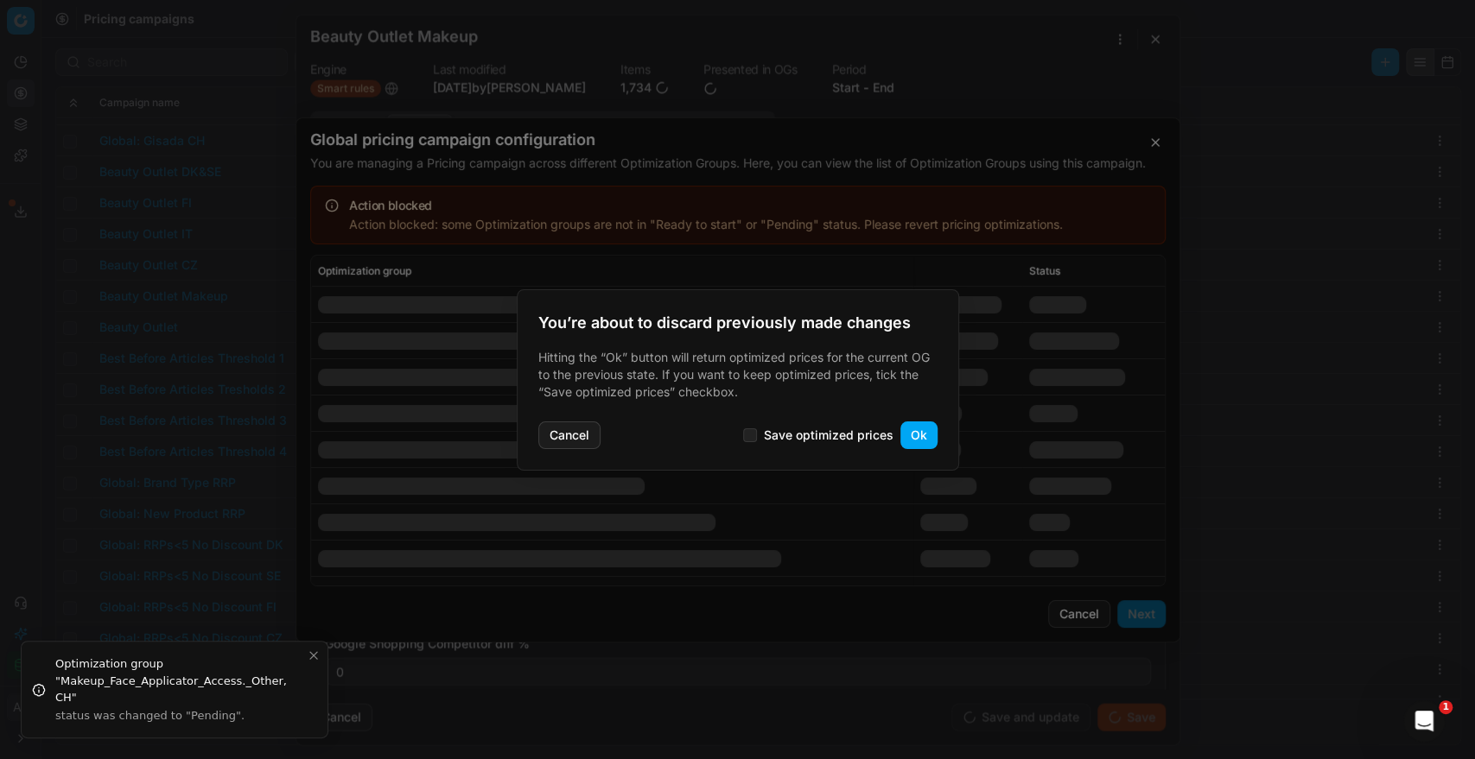
click at [920, 440] on button "Ok" at bounding box center [918, 436] width 37 height 28
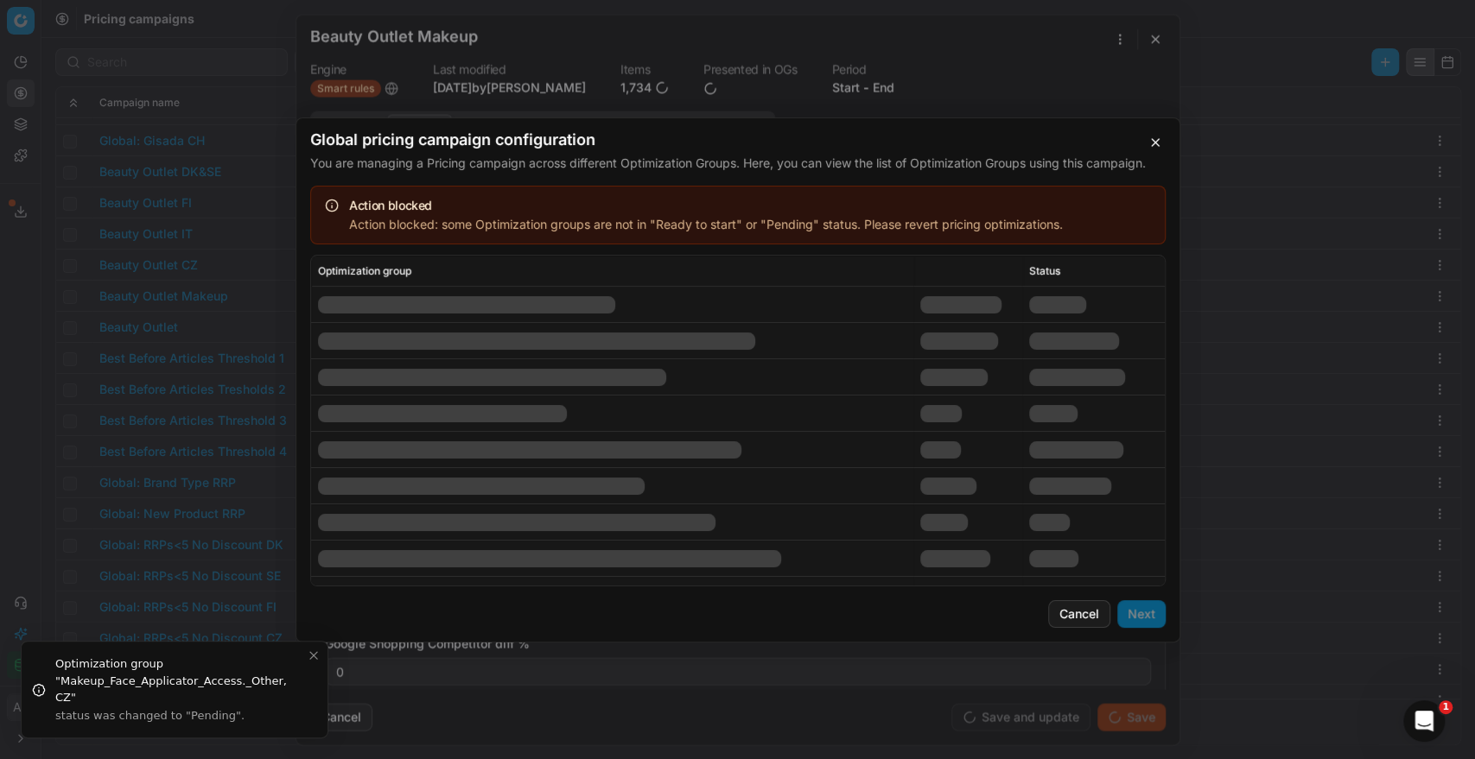
click at [962, 484] on div at bounding box center [947, 485] width 56 height 17
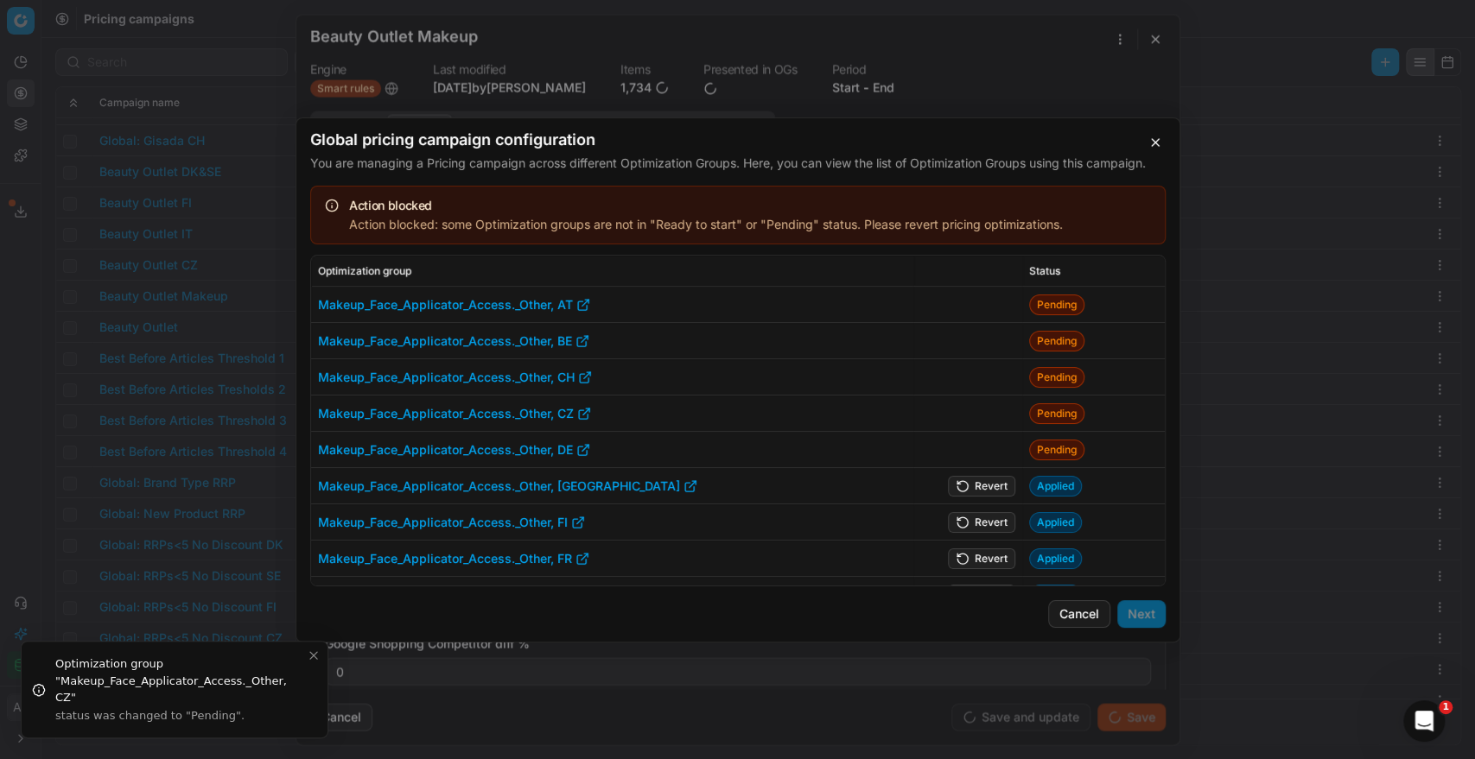
click at [987, 492] on button "Revert" at bounding box center [981, 485] width 67 height 21
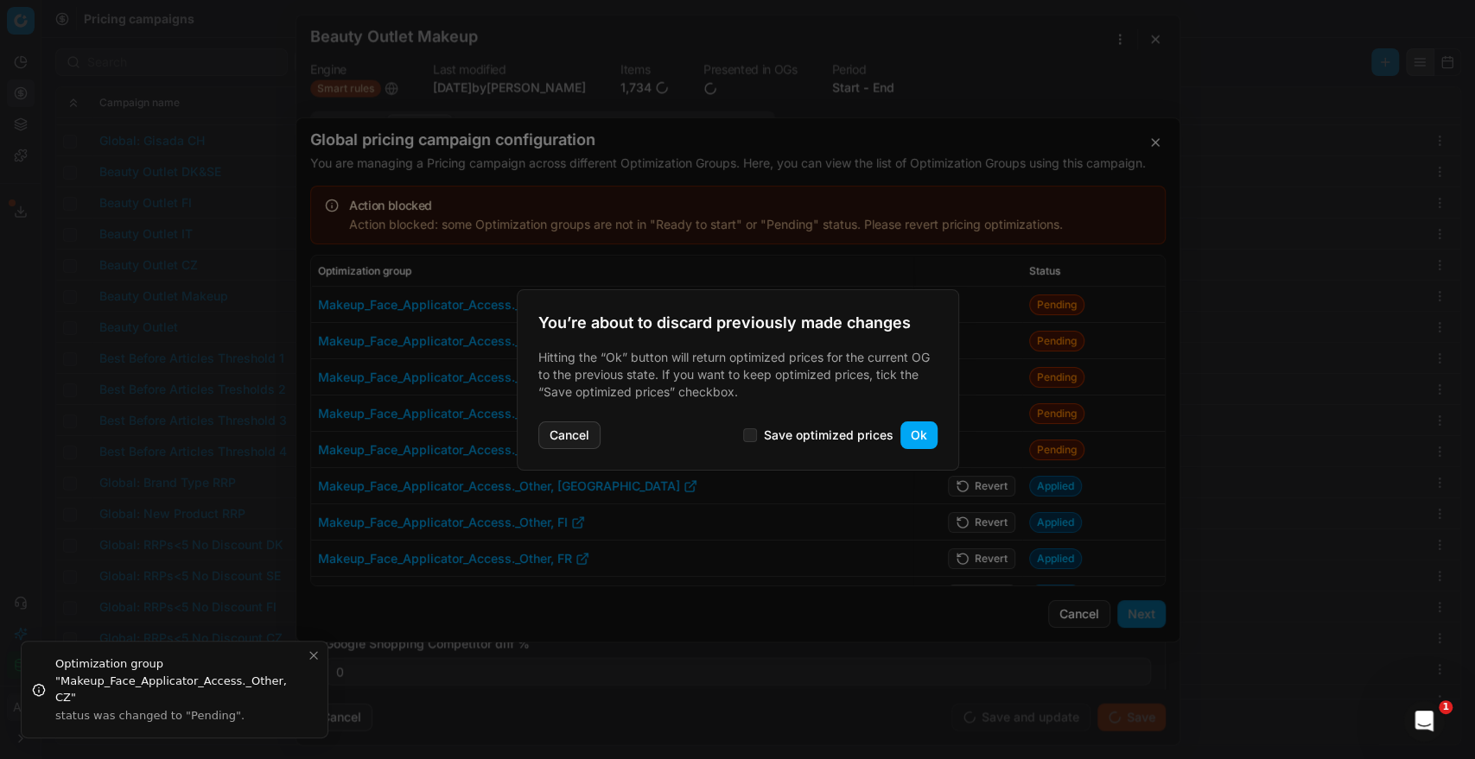
click at [924, 440] on button "Ok" at bounding box center [918, 436] width 37 height 28
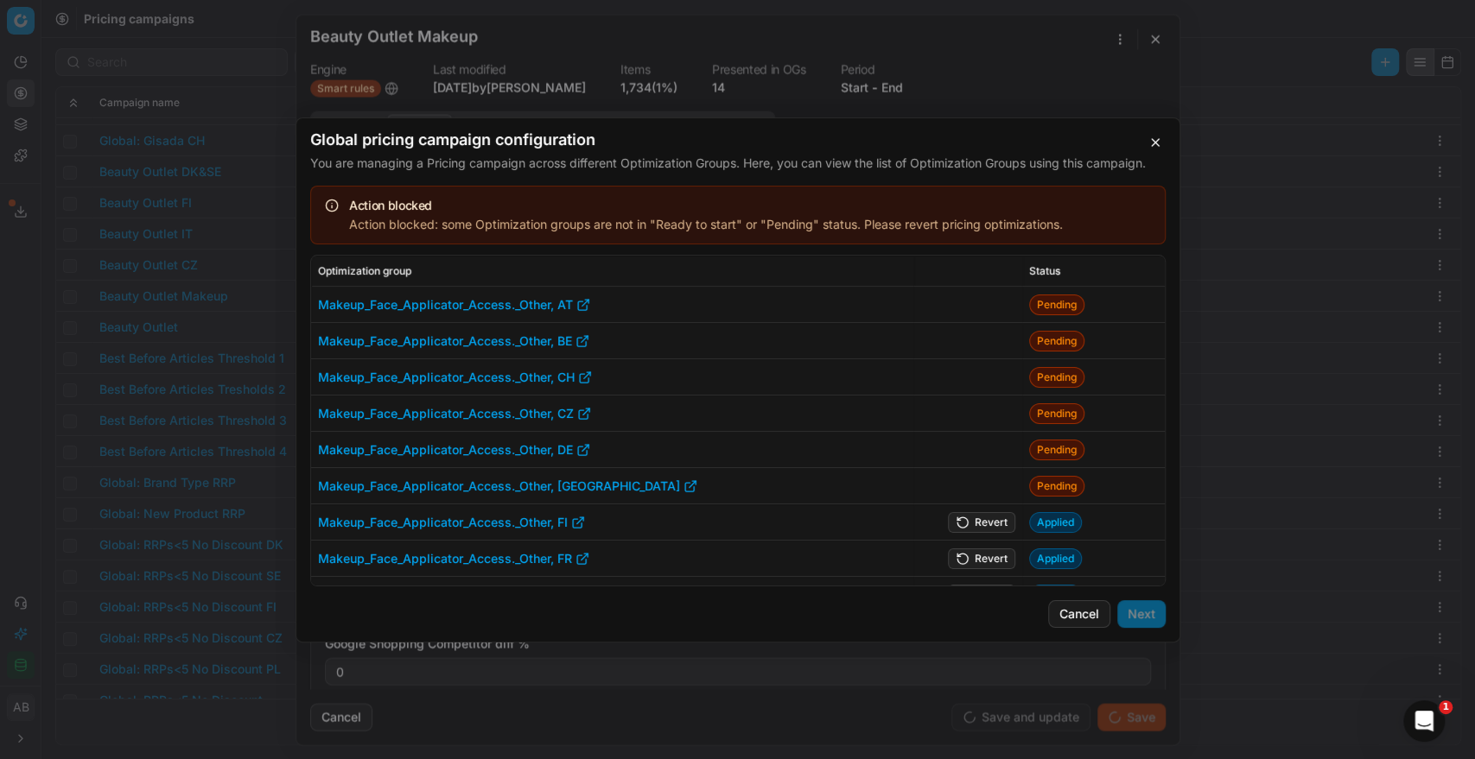
click at [968, 515] on button "Revert" at bounding box center [981, 521] width 67 height 21
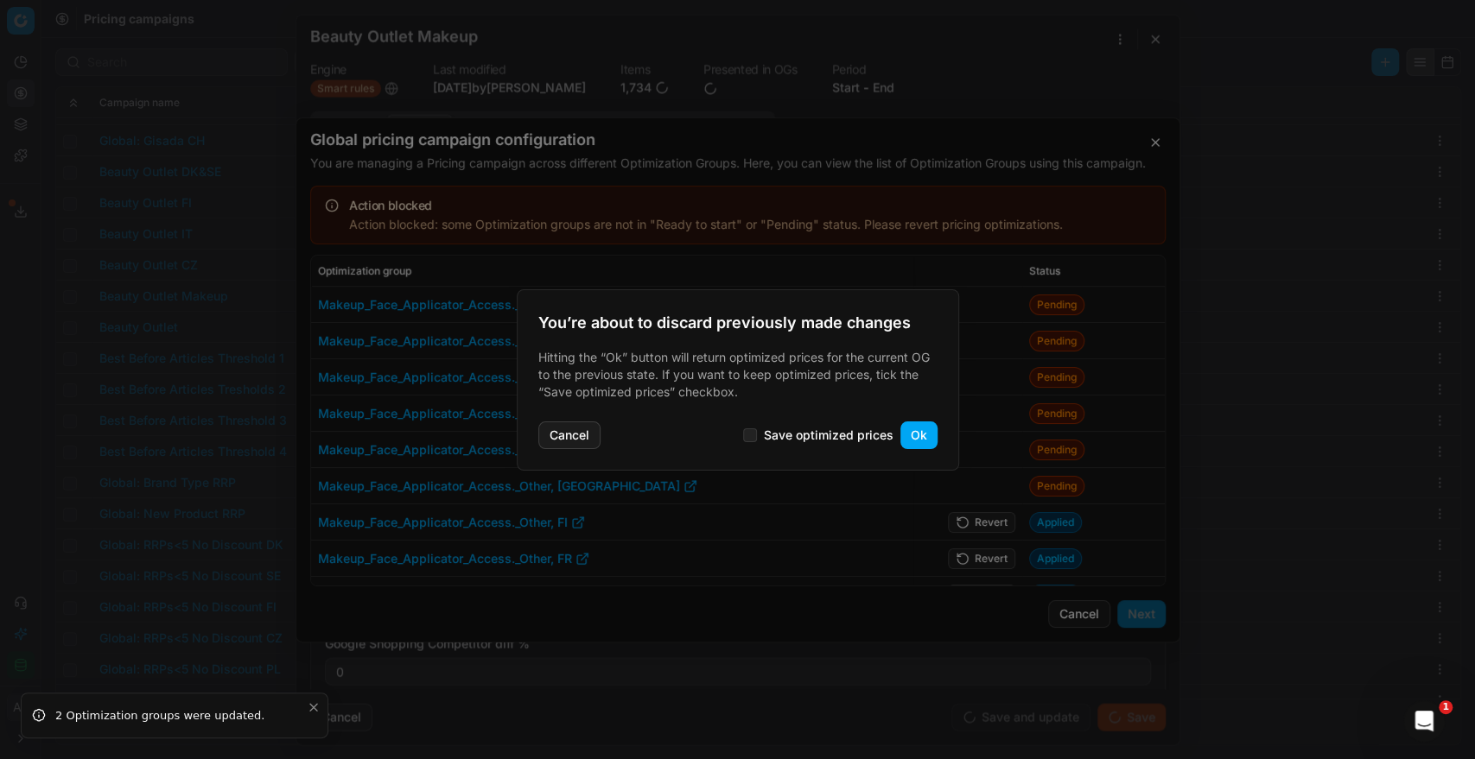
click at [921, 438] on button "Ok" at bounding box center [918, 436] width 37 height 28
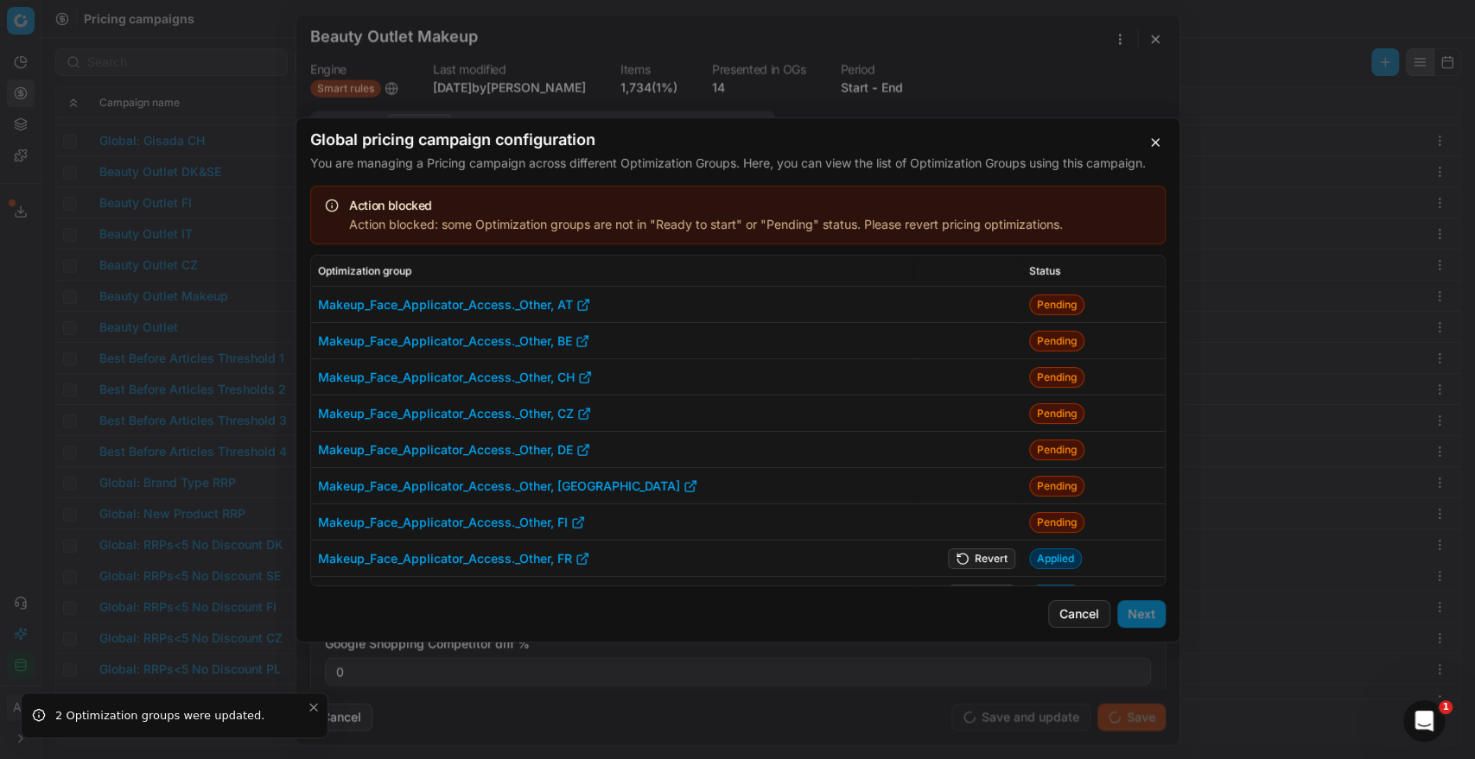
click at [975, 524] on td at bounding box center [967, 523] width 110 height 36
click at [981, 549] on button "Revert" at bounding box center [981, 558] width 67 height 21
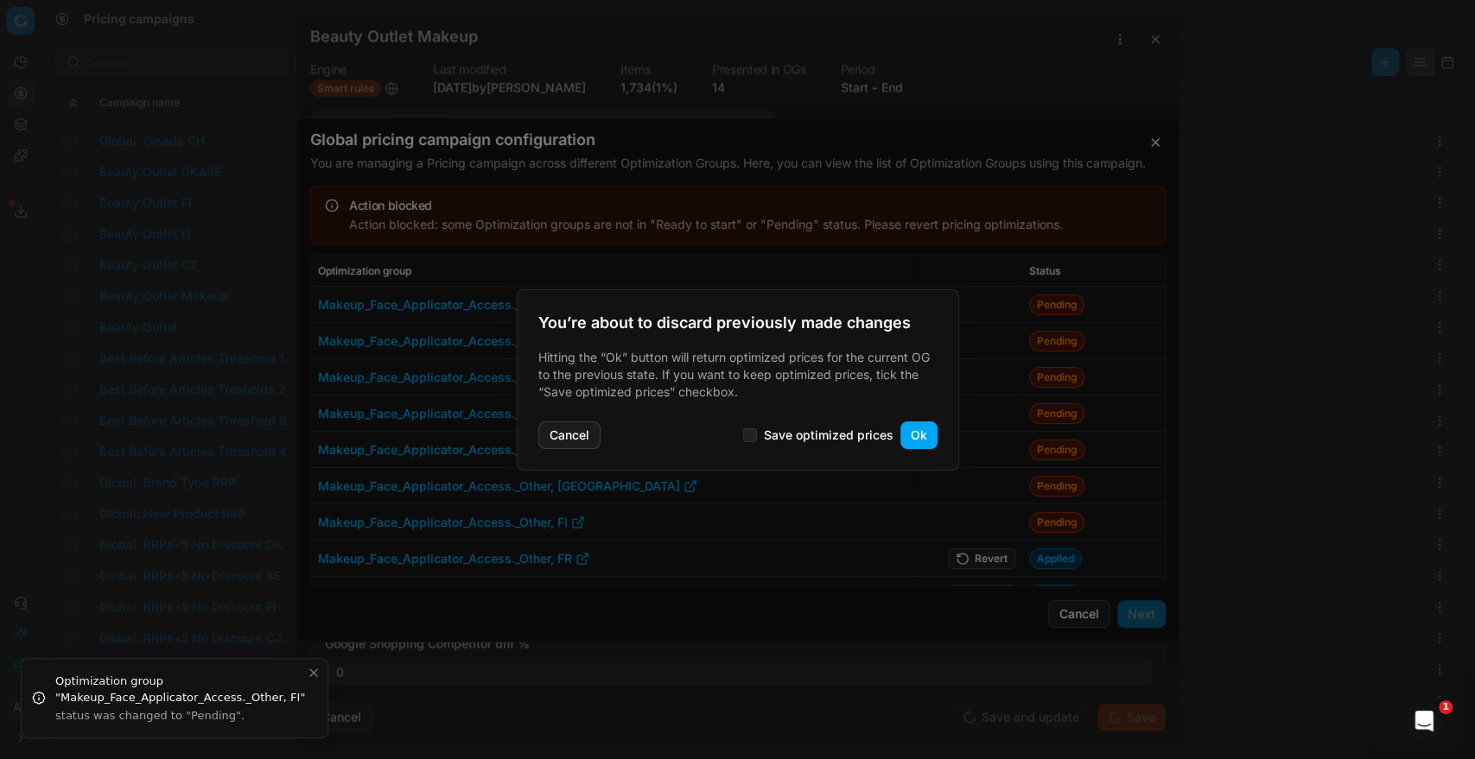
click at [926, 434] on button "Ok" at bounding box center [918, 436] width 37 height 28
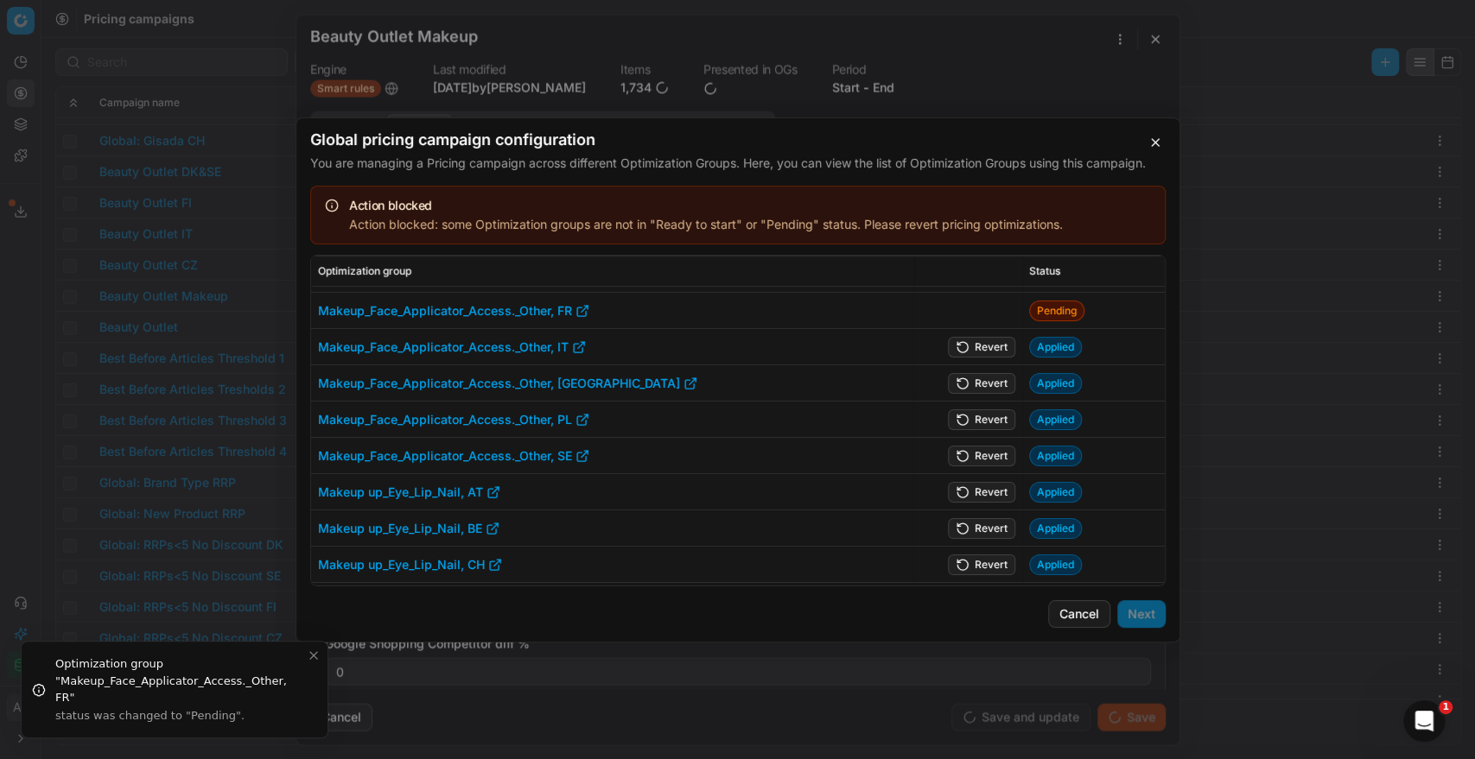
scroll to position [231, 0]
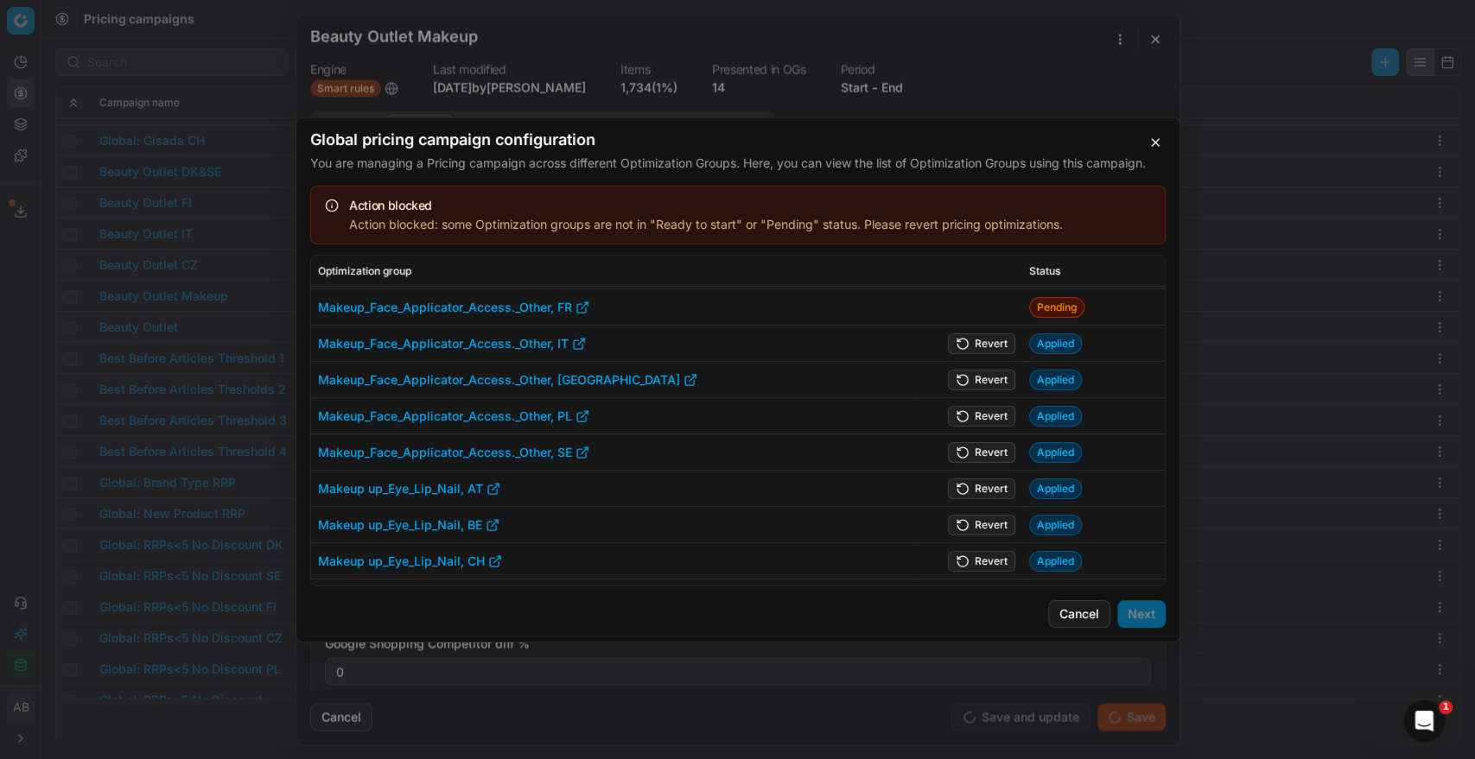
click at [967, 340] on button "Revert" at bounding box center [981, 343] width 67 height 21
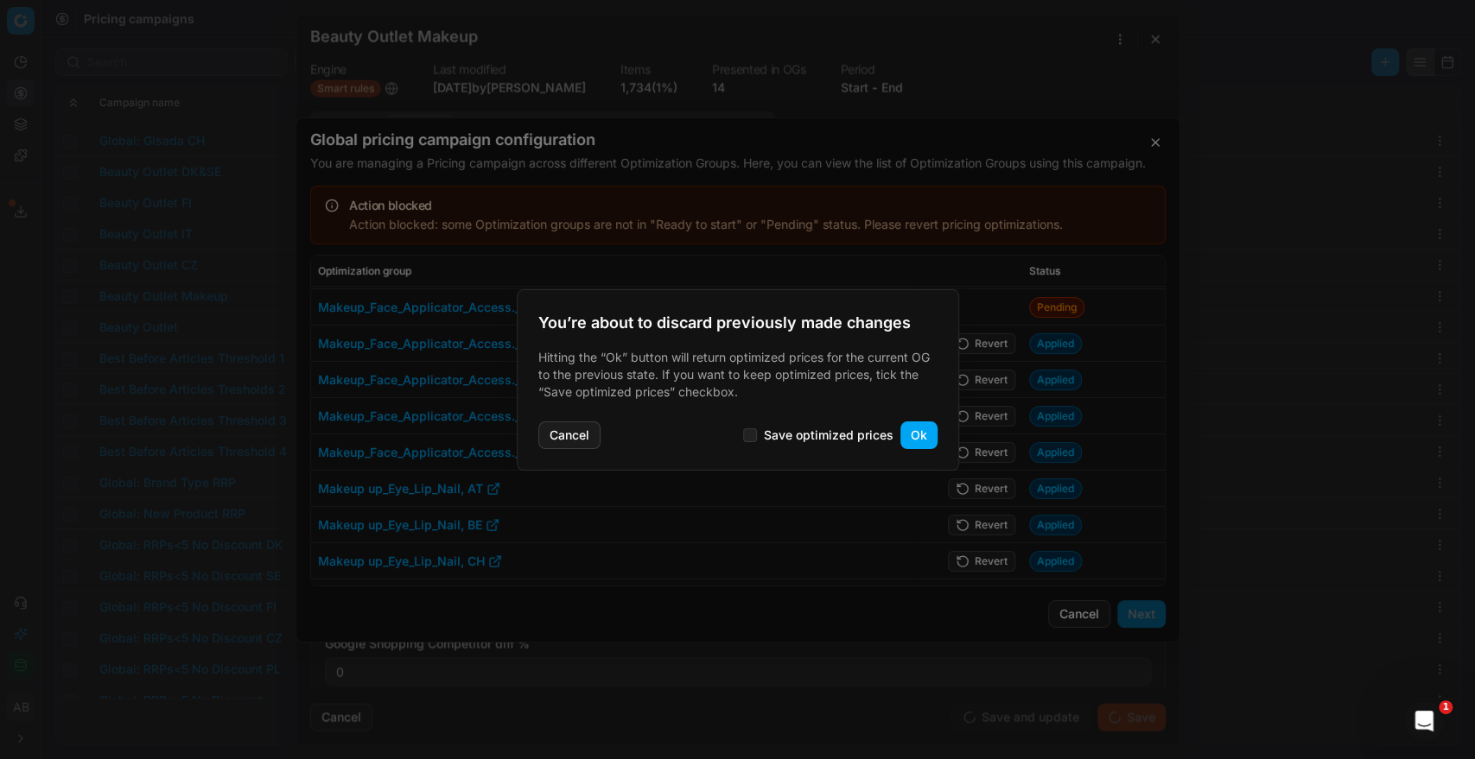
click at [919, 429] on button "Ok" at bounding box center [918, 436] width 37 height 28
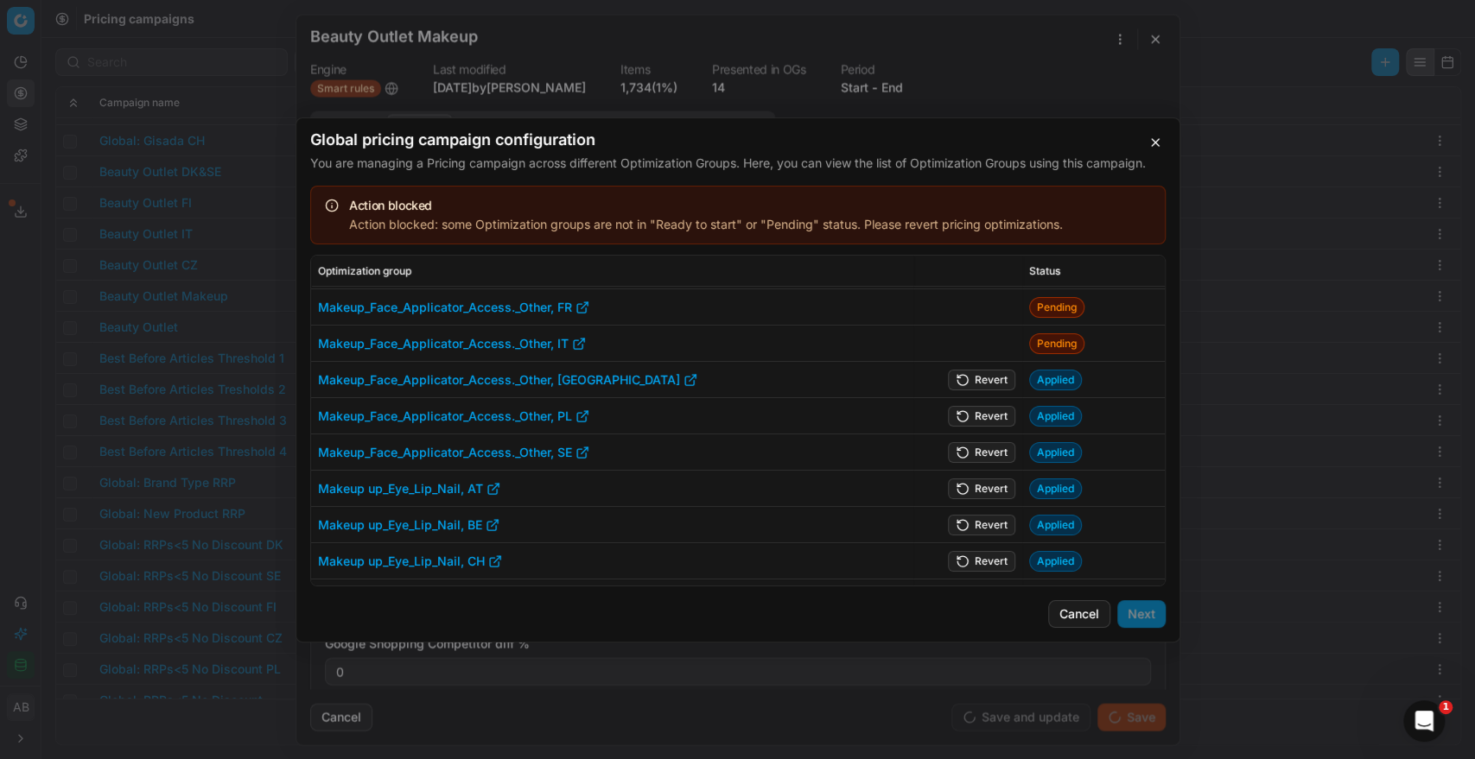
click at [980, 380] on button "Revert" at bounding box center [981, 379] width 67 height 21
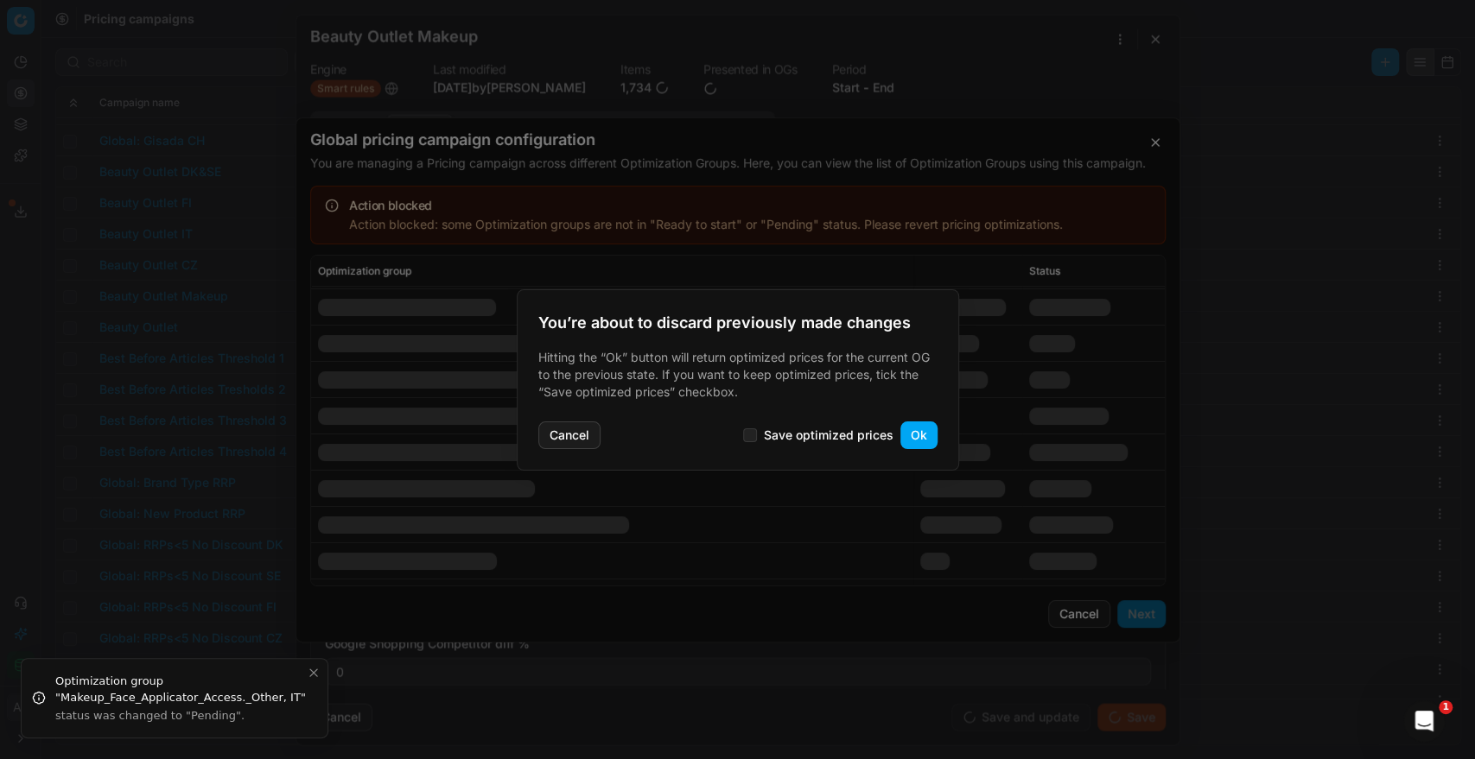
click at [924, 446] on button "Ok" at bounding box center [918, 436] width 37 height 28
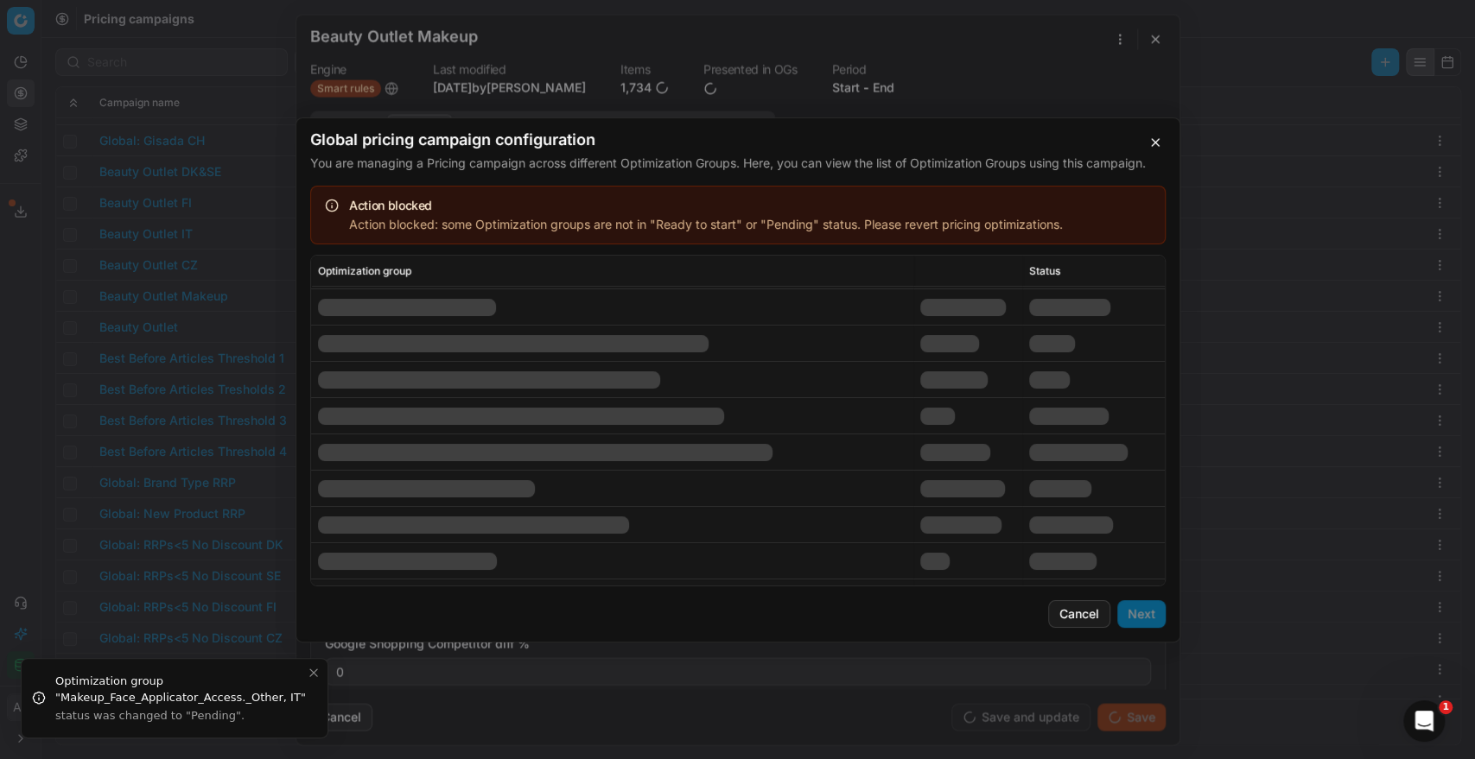
click at [987, 422] on td at bounding box center [967, 416] width 110 height 36
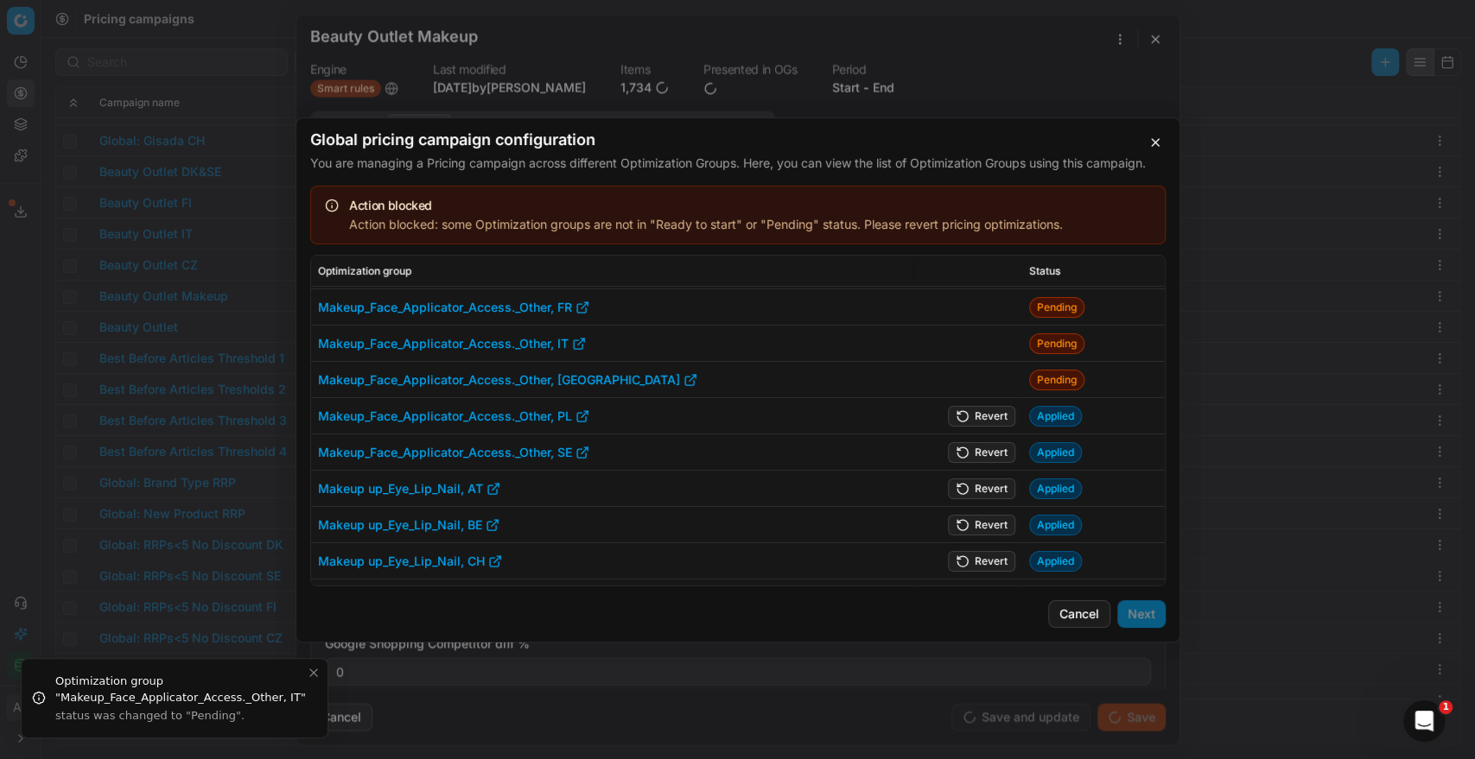
click at [984, 418] on button "Revert" at bounding box center [981, 415] width 67 height 21
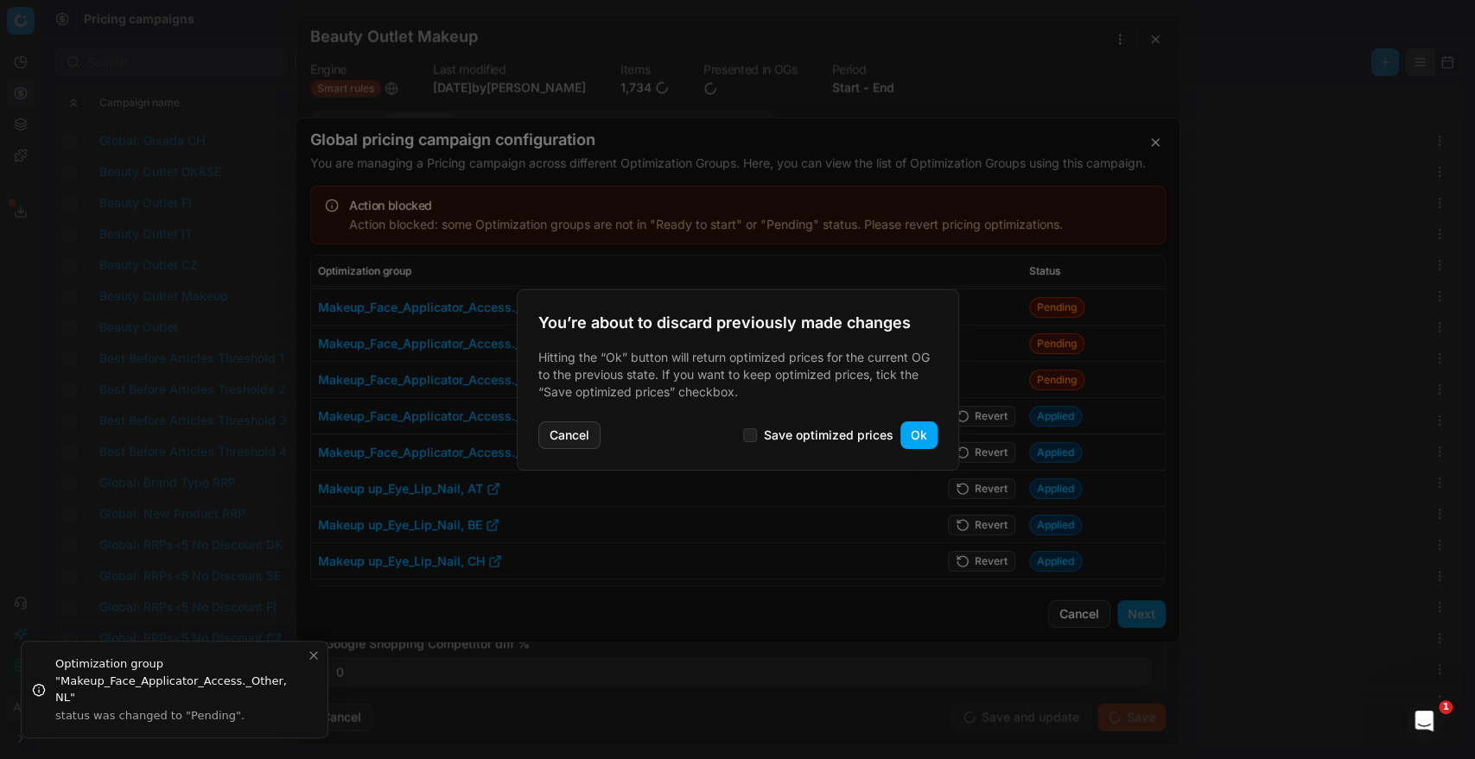
click at [919, 428] on button "Ok" at bounding box center [918, 436] width 37 height 28
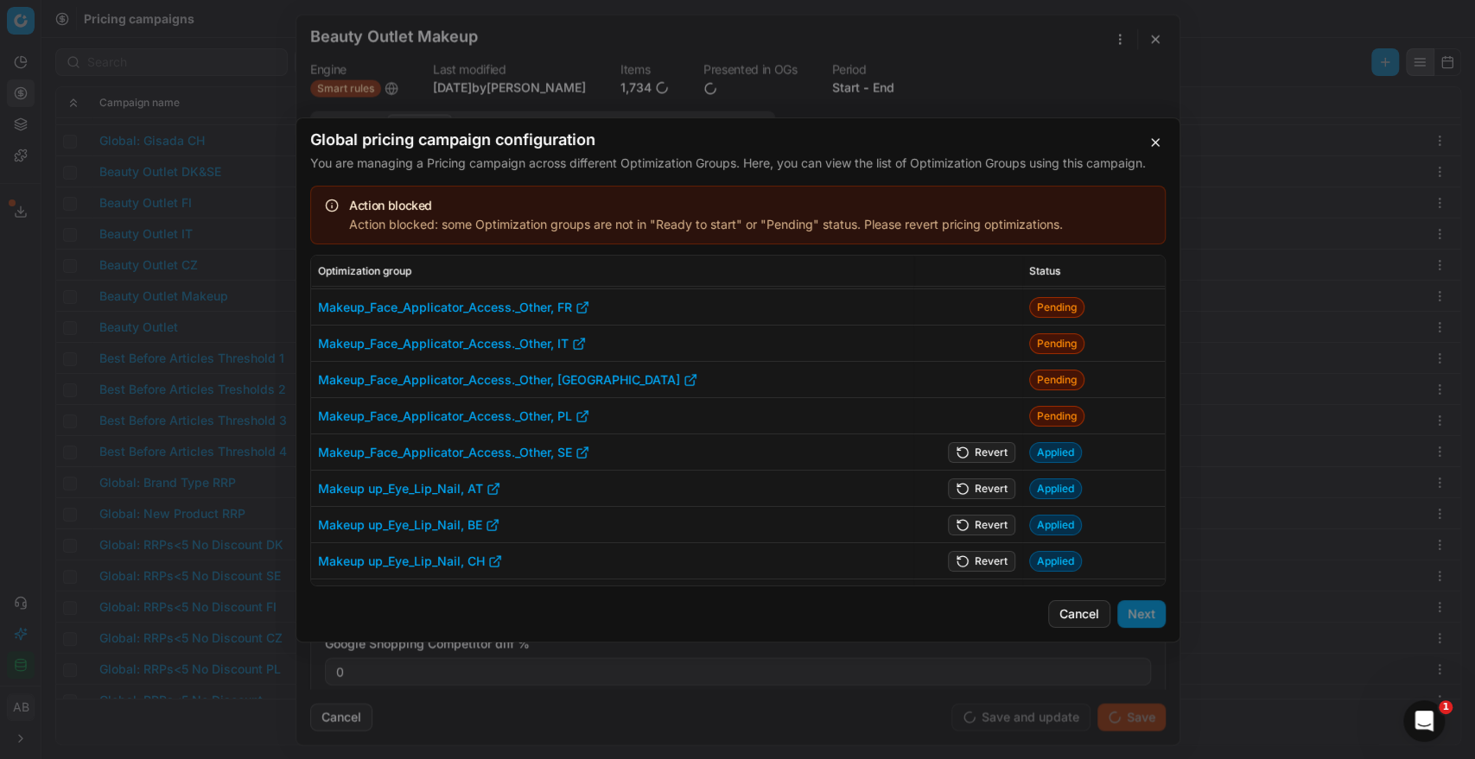
click at [968, 450] on button "Revert" at bounding box center [981, 451] width 67 height 21
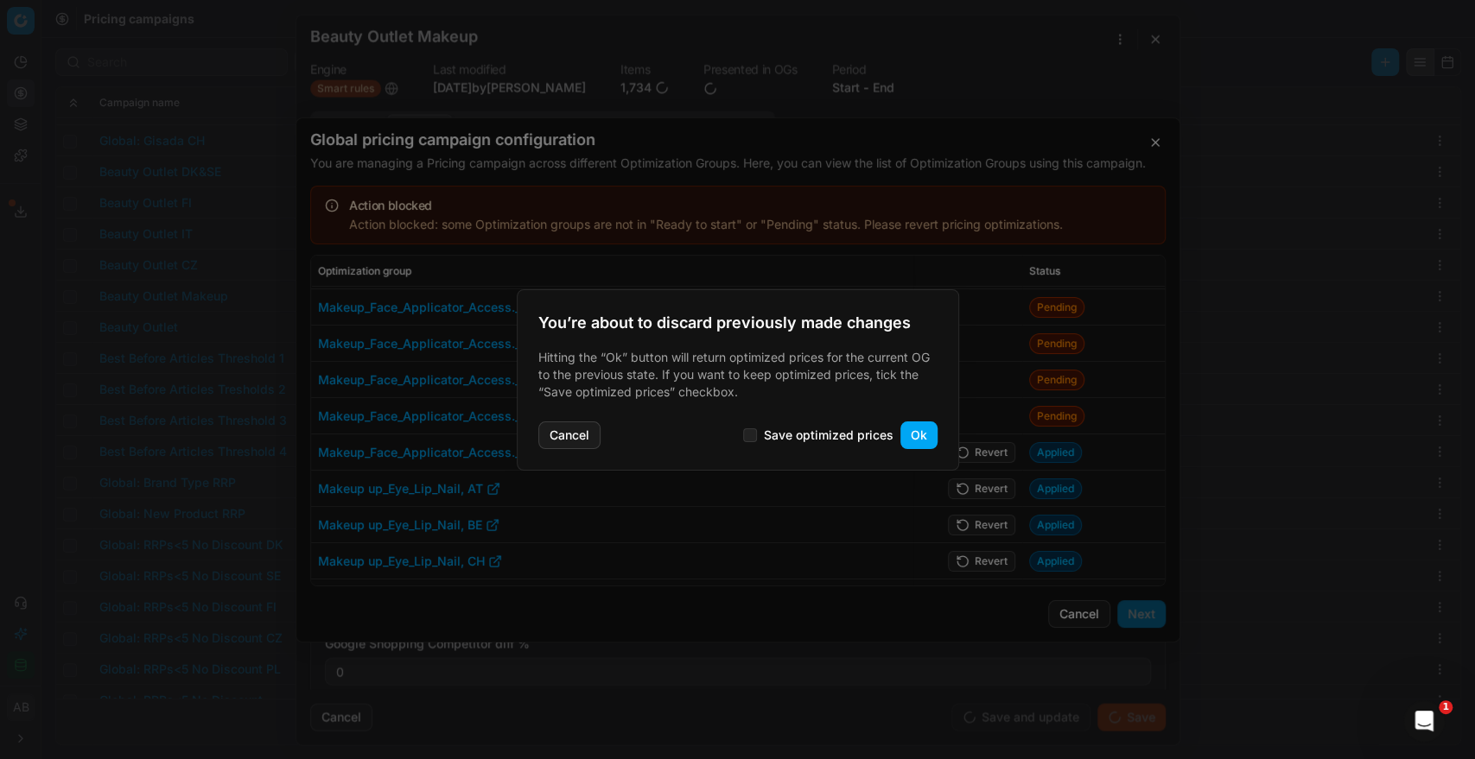
click at [921, 433] on button "Ok" at bounding box center [918, 436] width 37 height 28
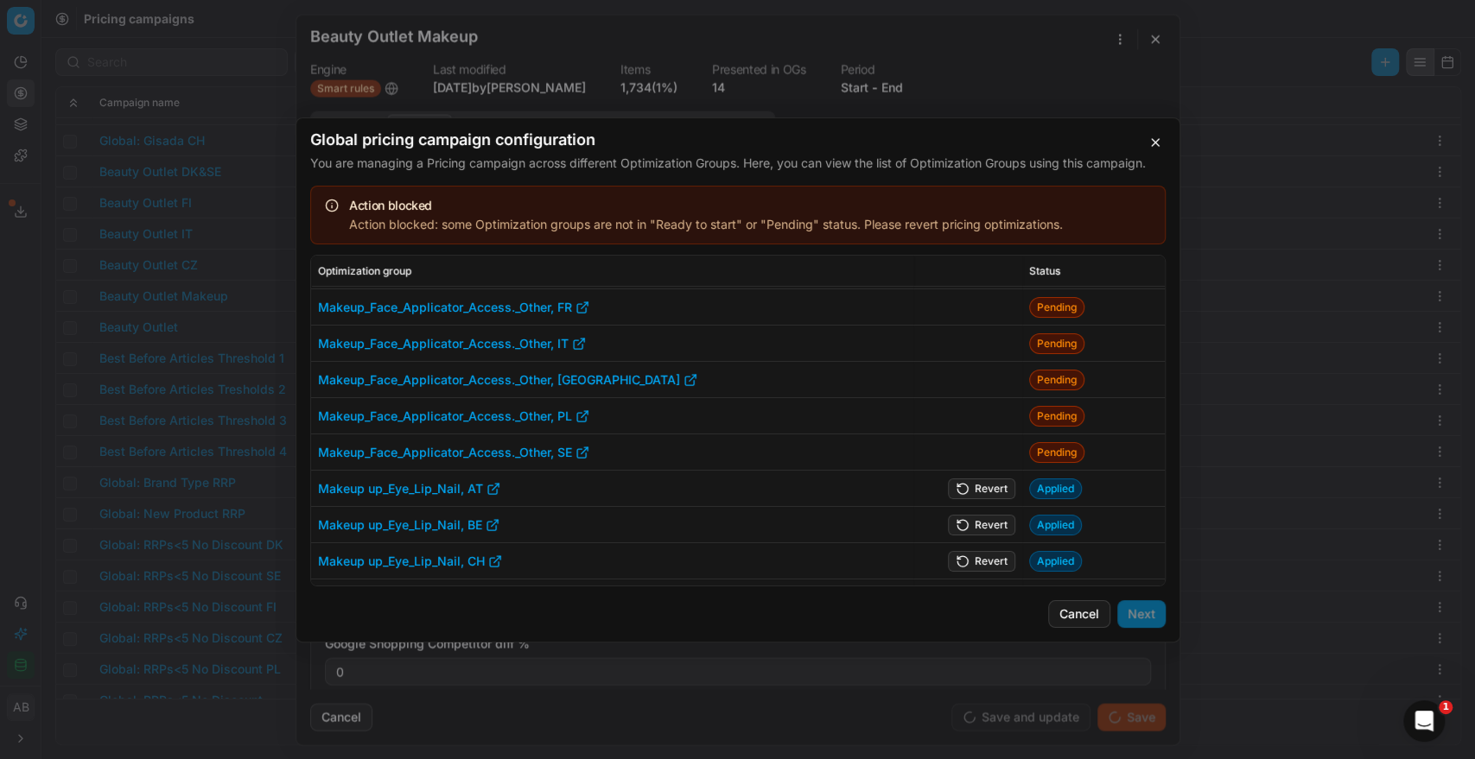
click at [981, 482] on button "Revert" at bounding box center [981, 488] width 67 height 21
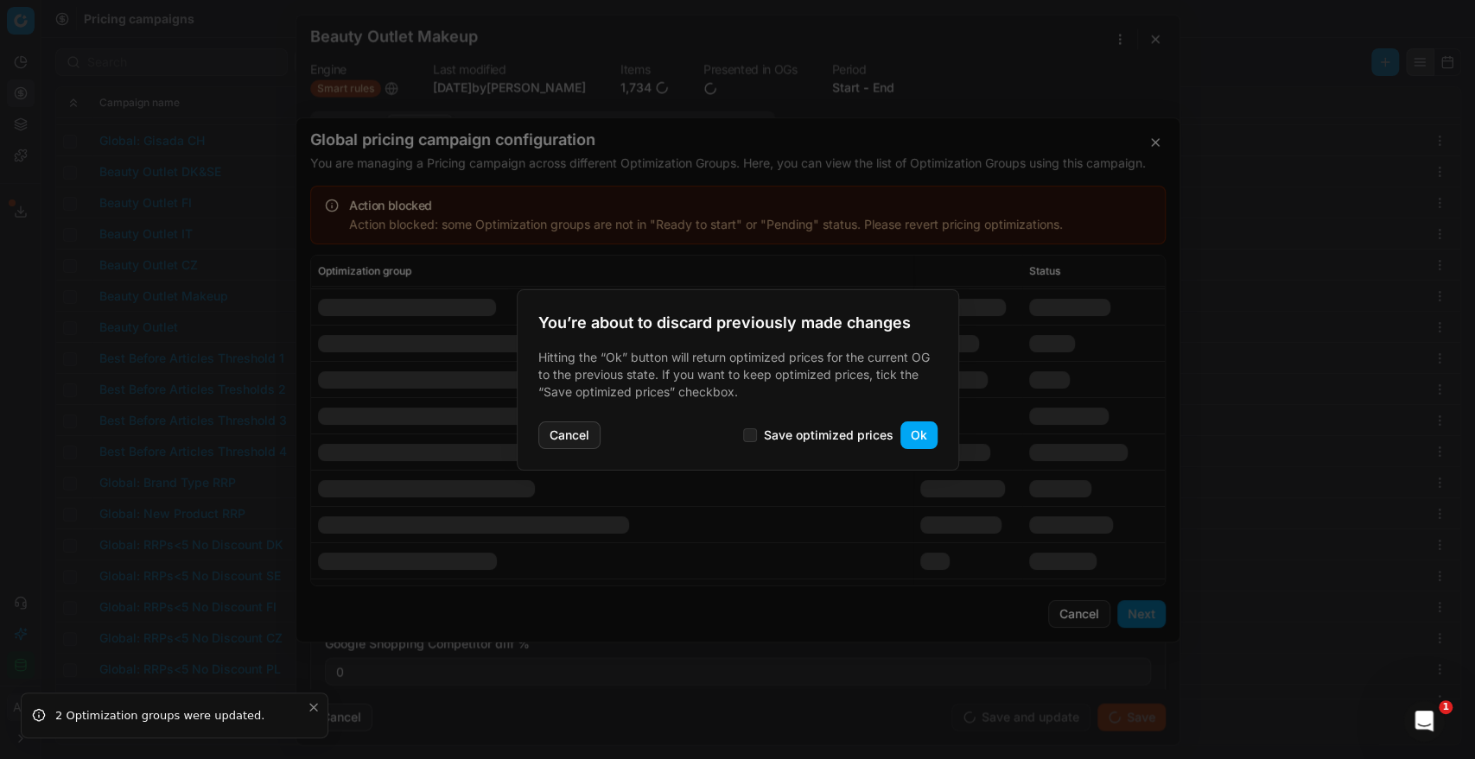
click at [926, 439] on button "Ok" at bounding box center [918, 436] width 37 height 28
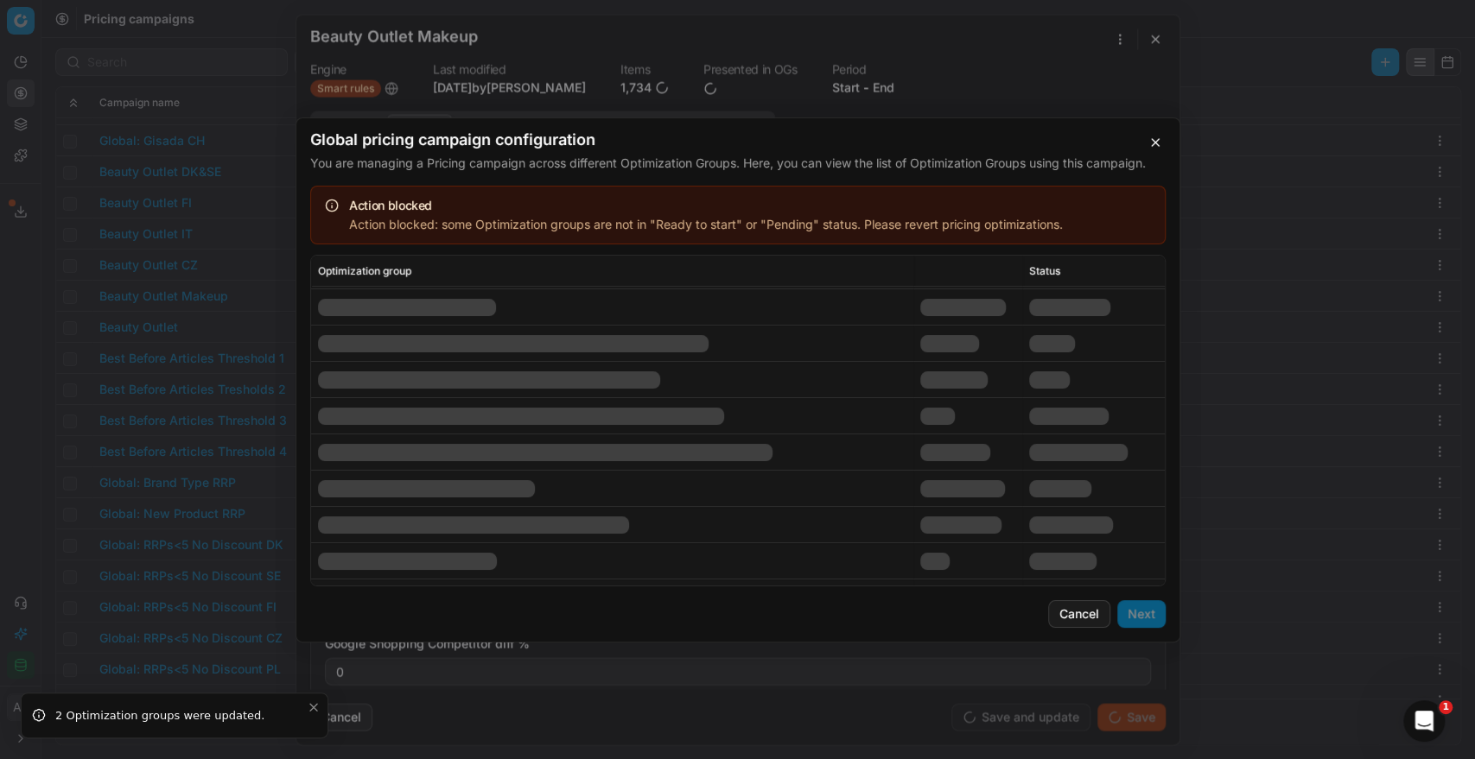
click at [972, 516] on div at bounding box center [959, 524] width 81 height 17
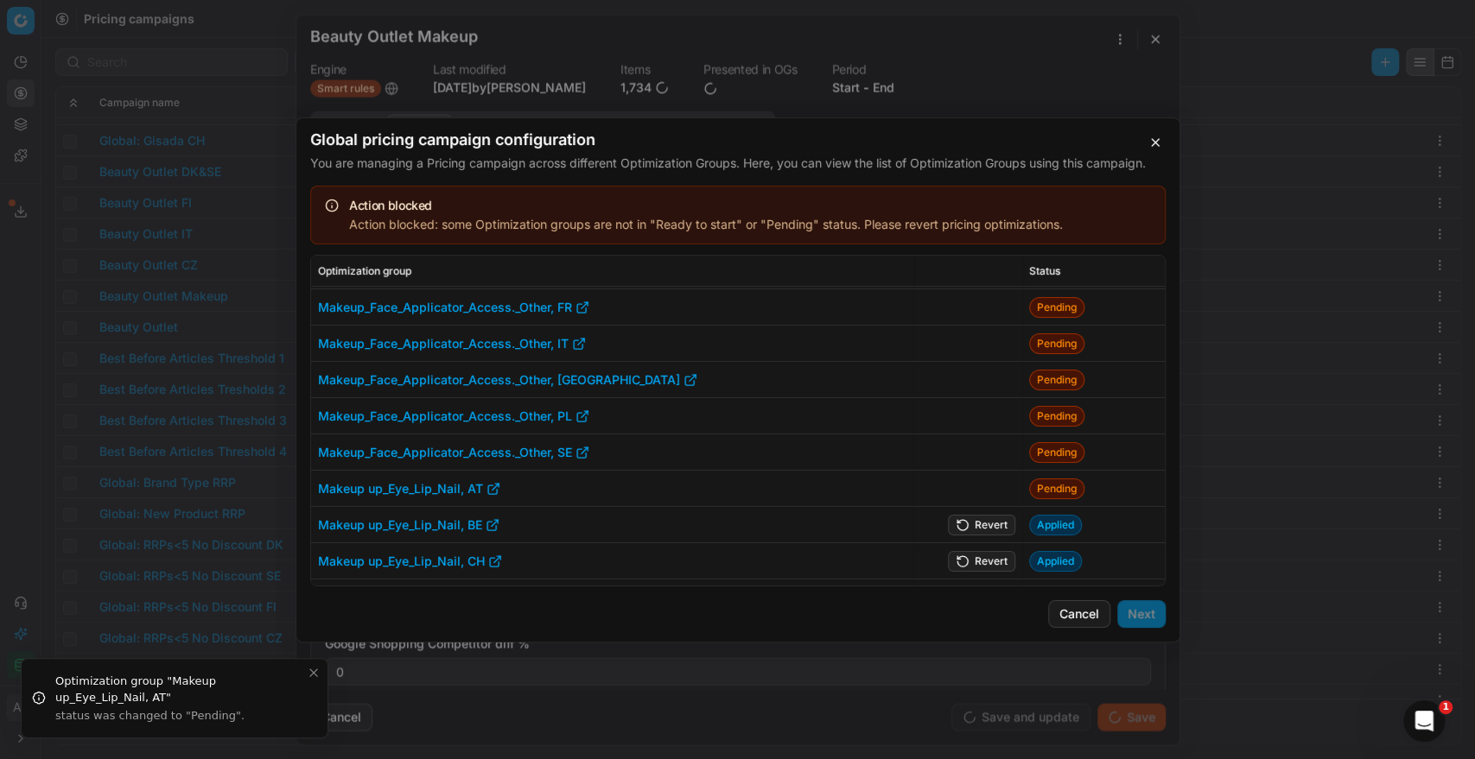
click at [975, 518] on button "Revert" at bounding box center [981, 524] width 67 height 21
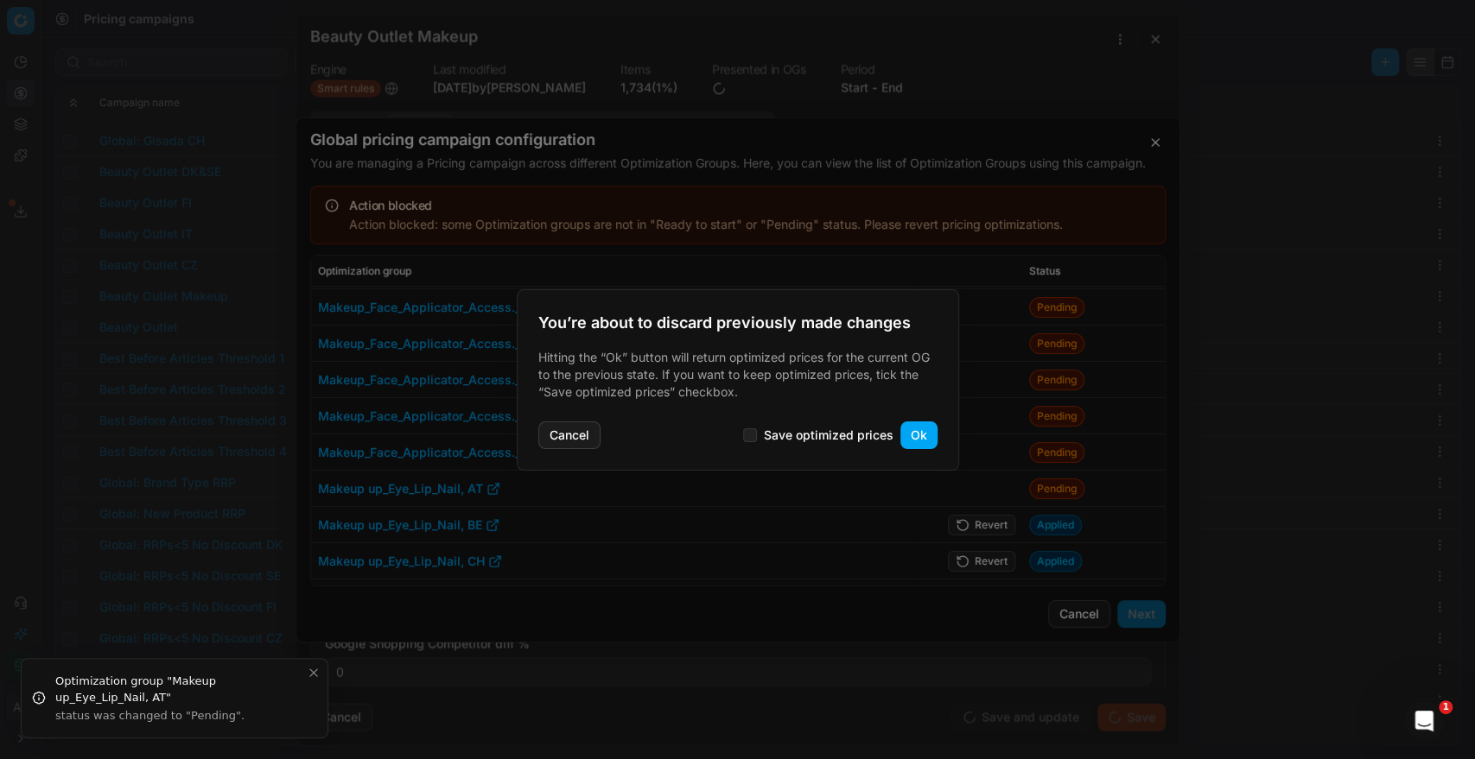
click at [919, 431] on button "Ok" at bounding box center [918, 436] width 37 height 28
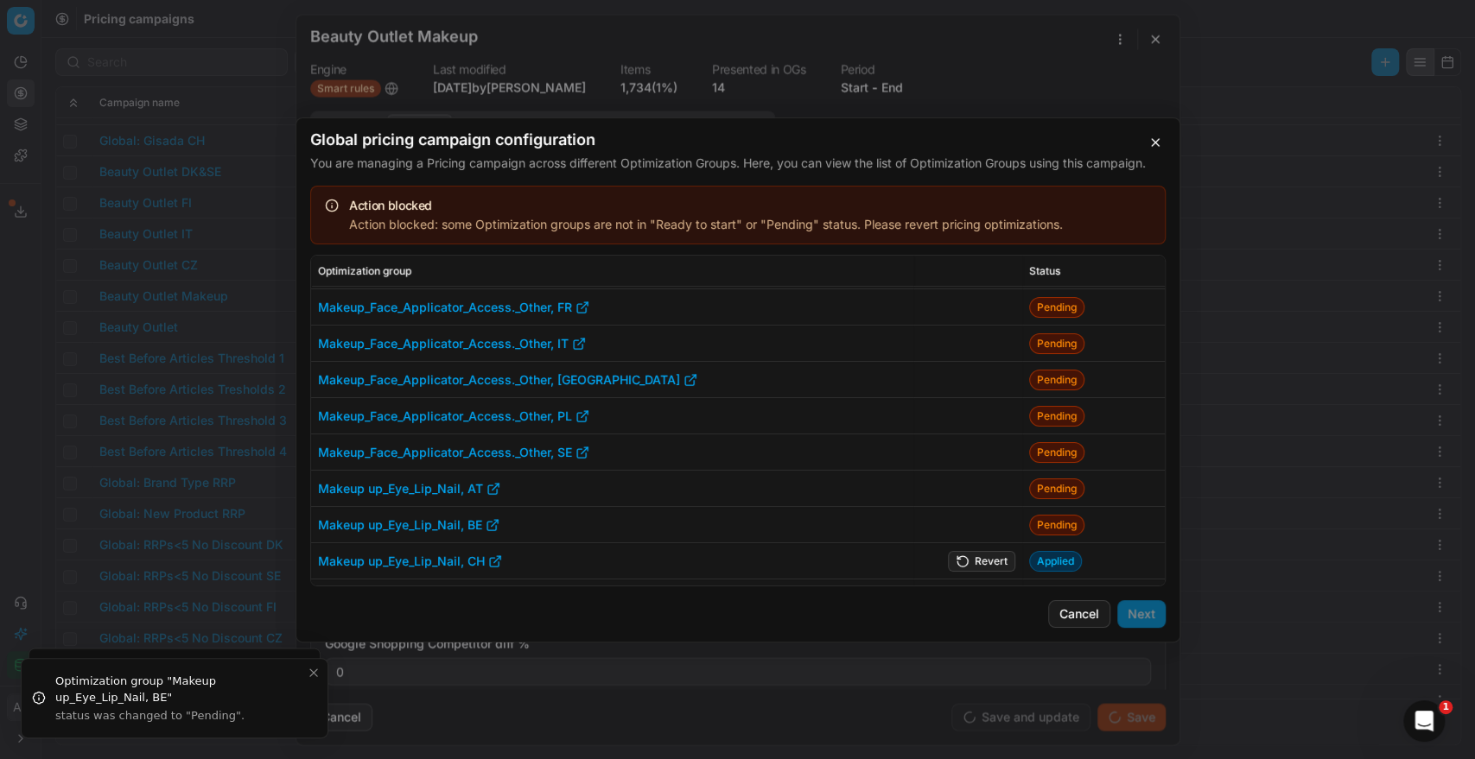
click at [977, 558] on button "Revert" at bounding box center [981, 560] width 67 height 21
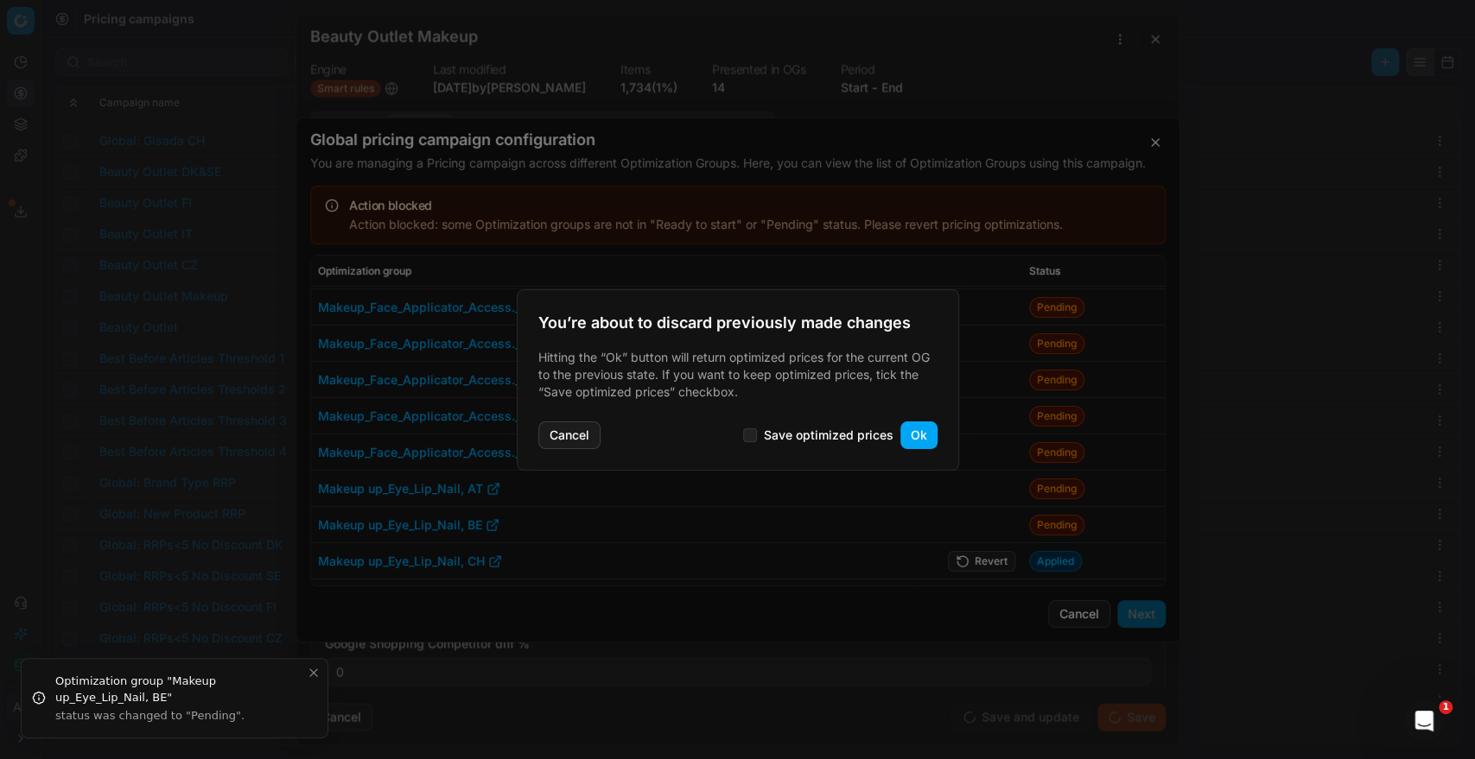
click at [924, 434] on button "Ok" at bounding box center [918, 436] width 37 height 28
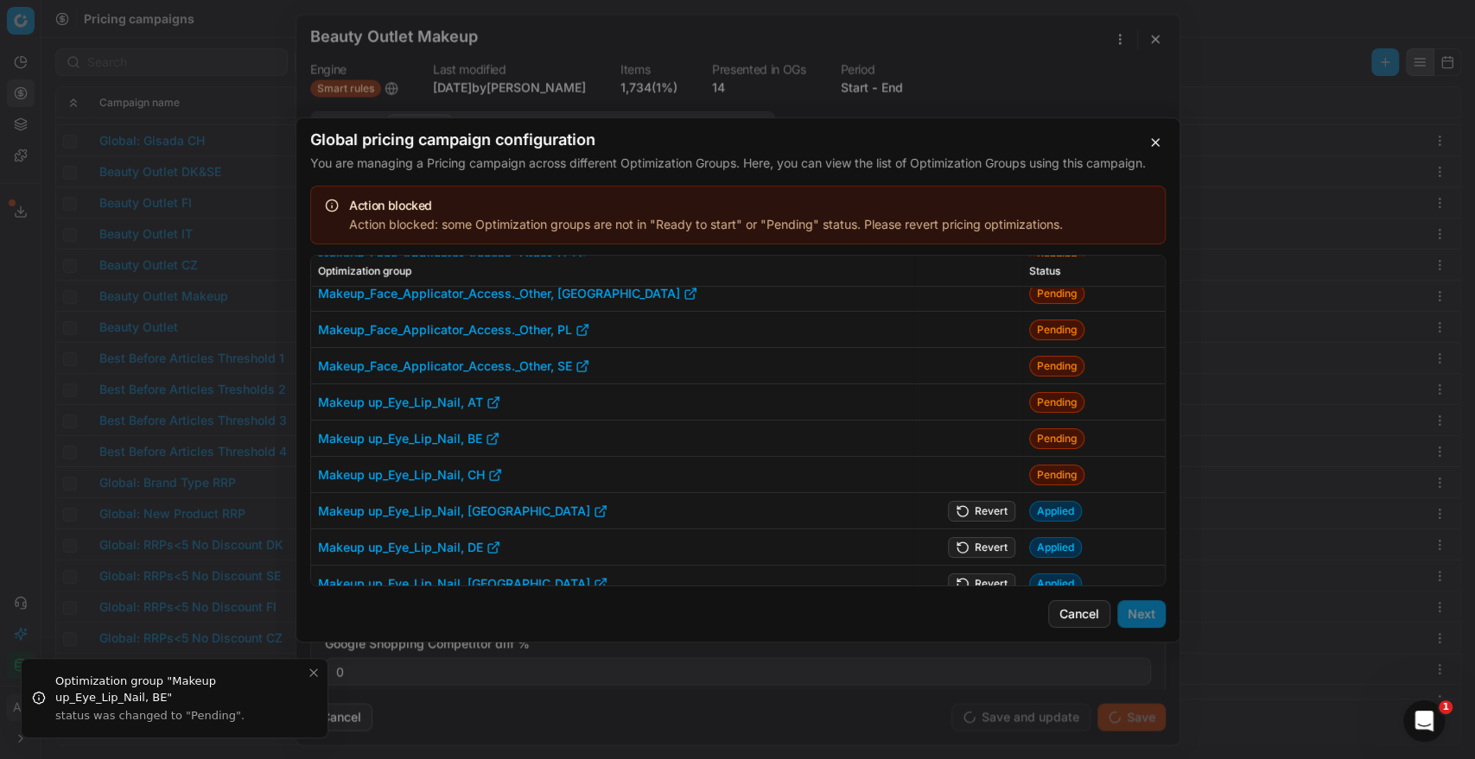
scroll to position [334, 0]
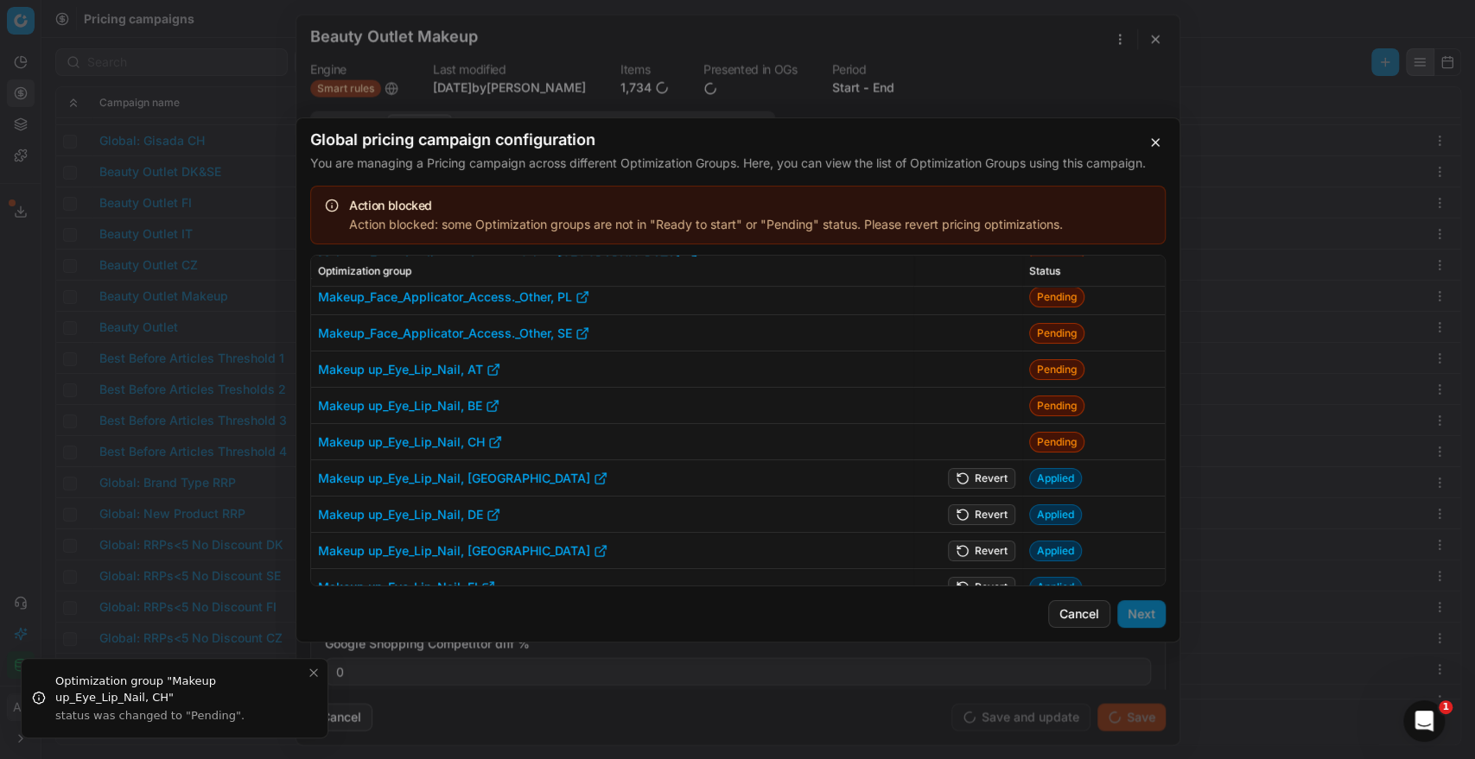
click at [969, 472] on button "Revert" at bounding box center [981, 477] width 67 height 21
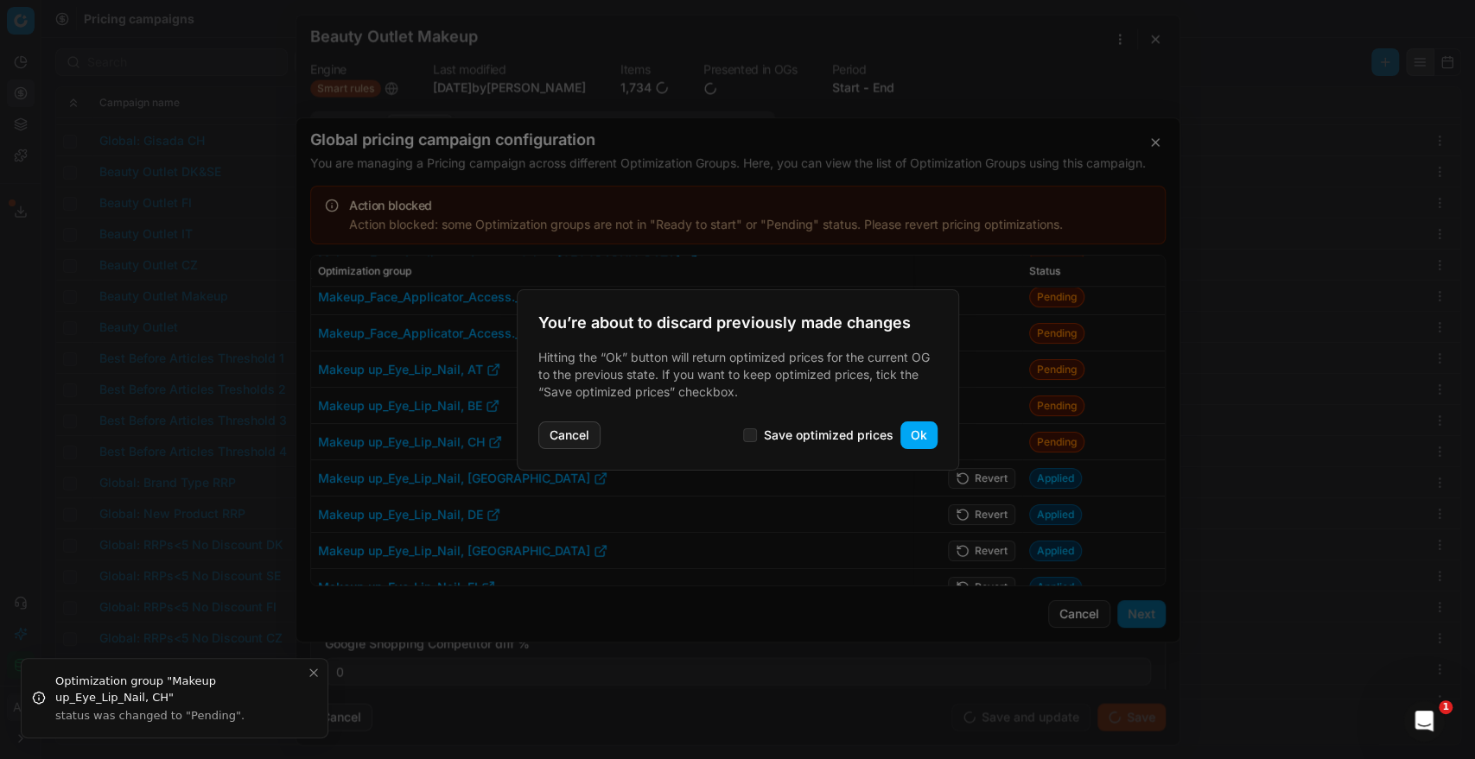
click at [920, 439] on button "Ok" at bounding box center [918, 436] width 37 height 28
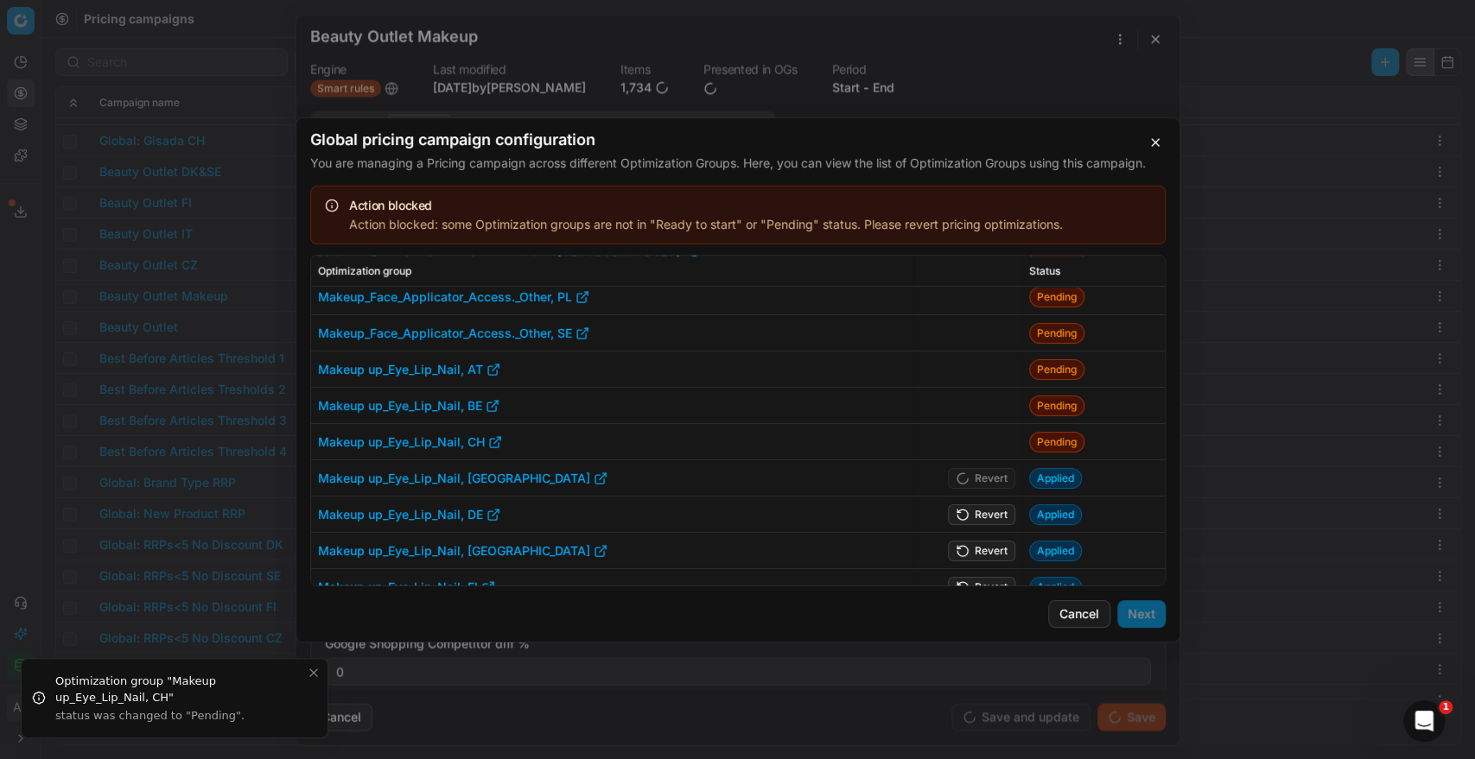
click at [975, 517] on button "Revert" at bounding box center [981, 514] width 67 height 21
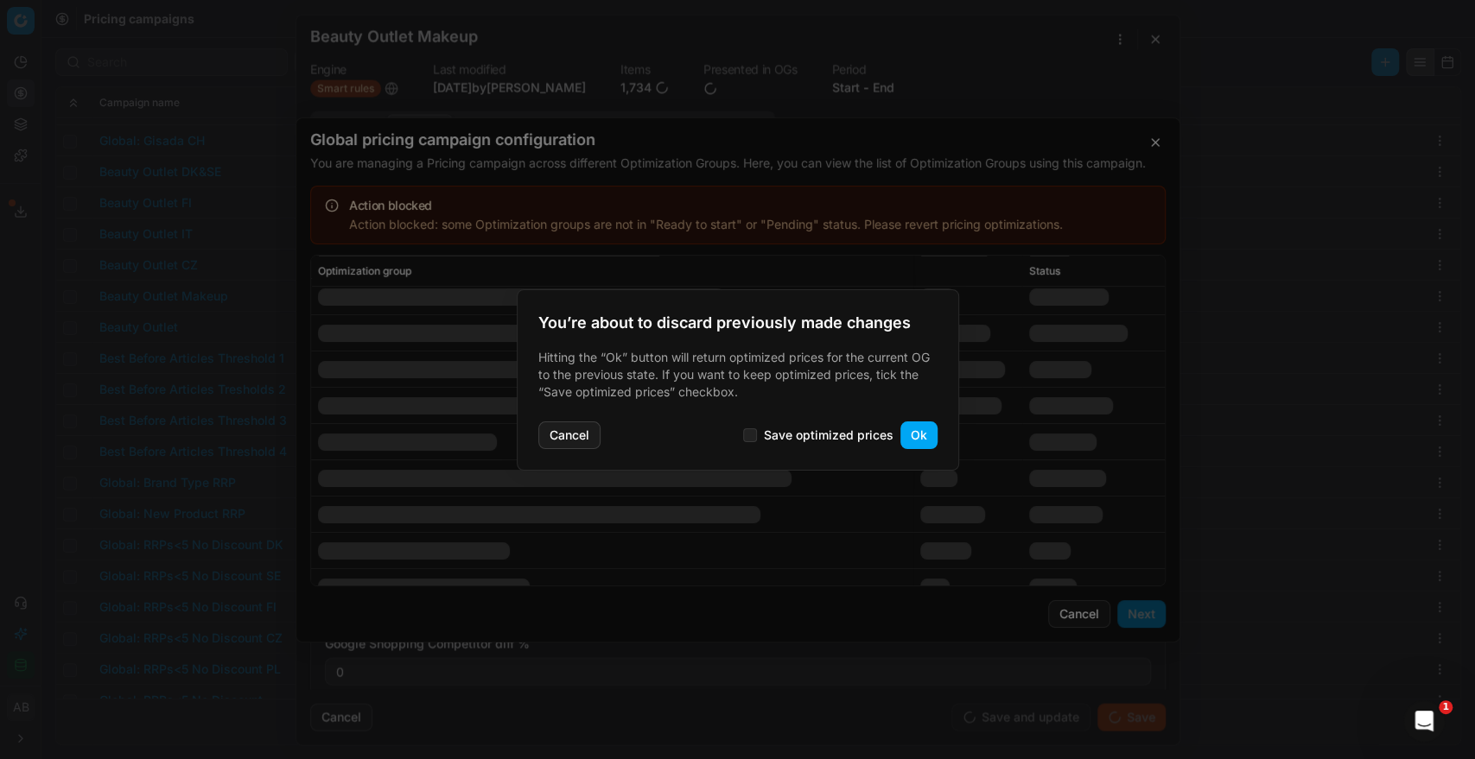
click at [925, 442] on button "Ok" at bounding box center [918, 436] width 37 height 28
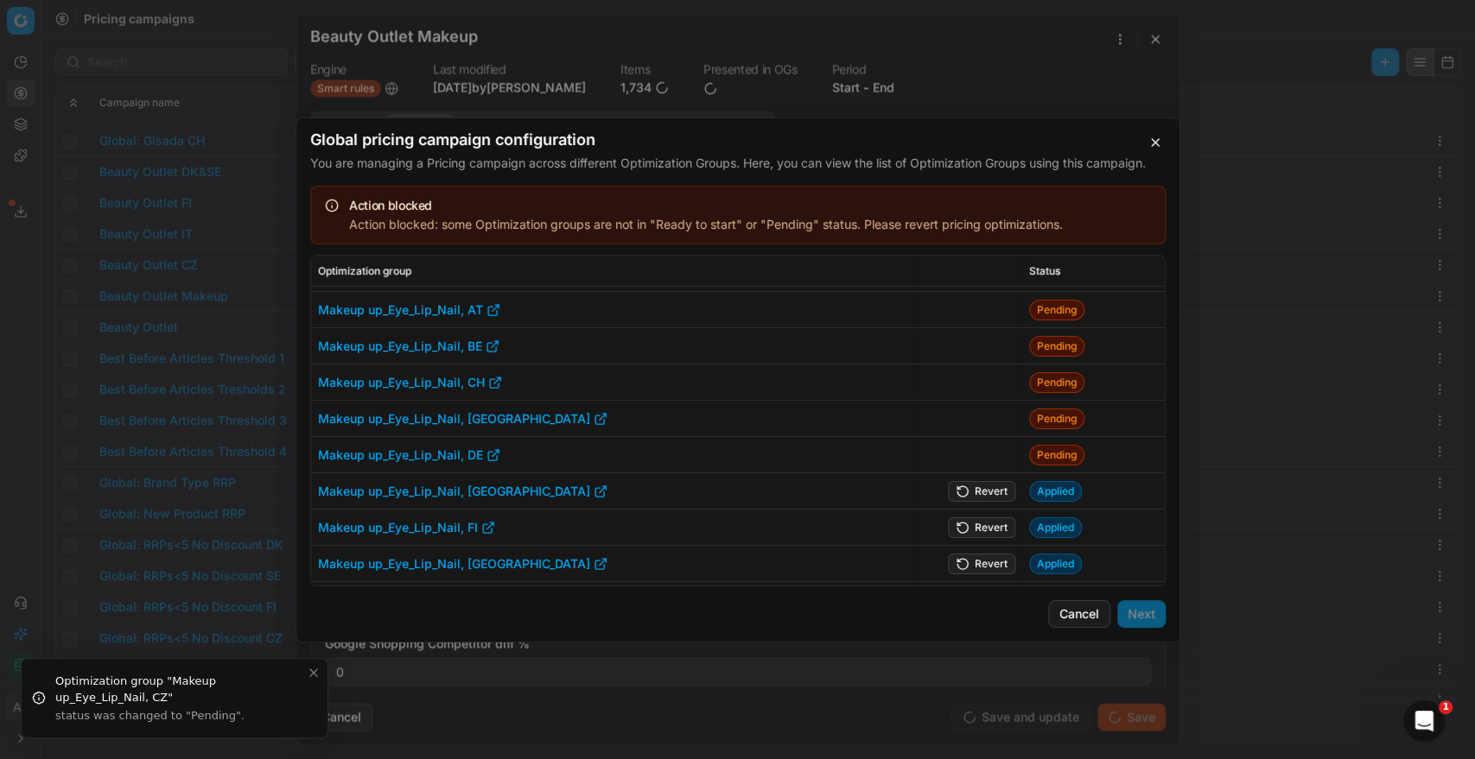
scroll to position [387, 0]
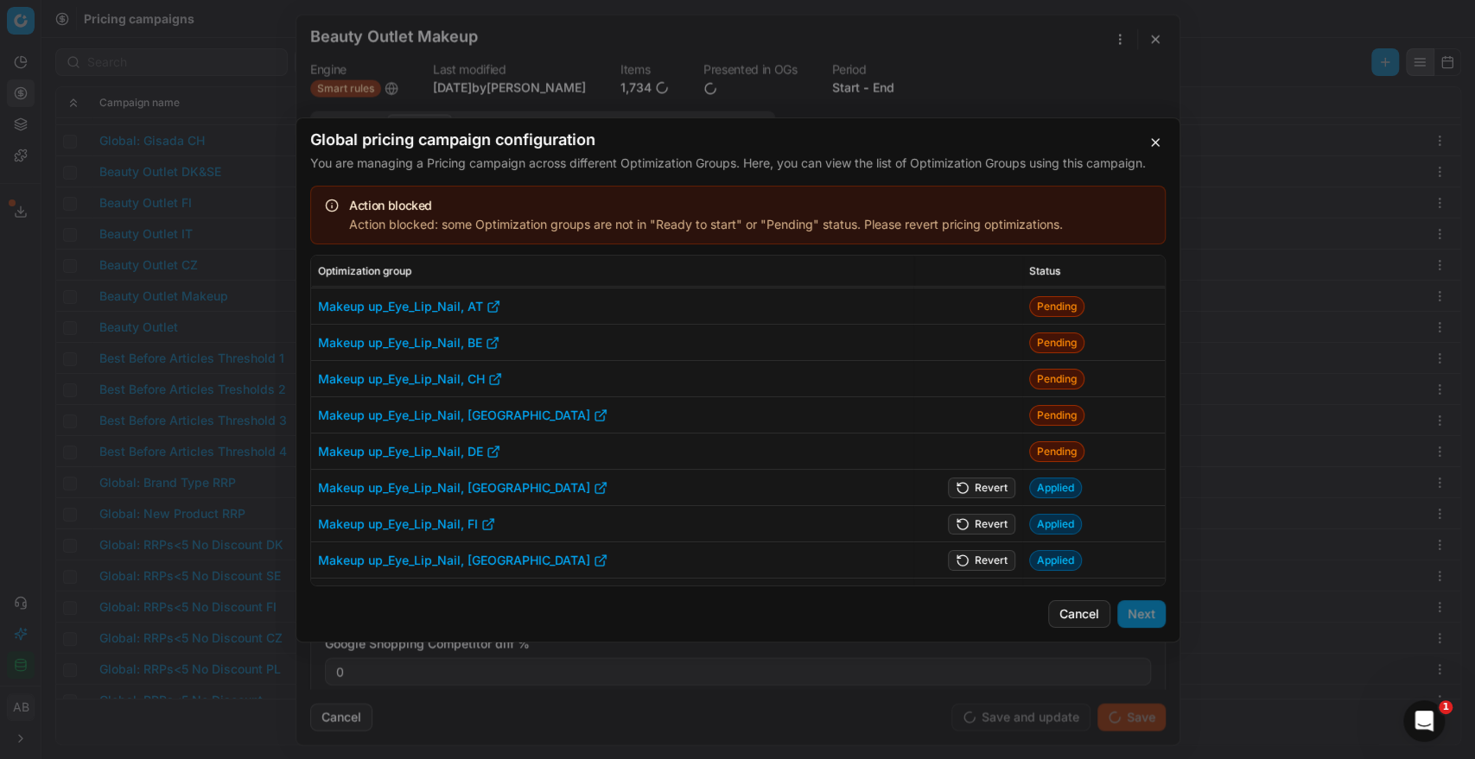
click at [976, 480] on button "Revert" at bounding box center [981, 487] width 67 height 21
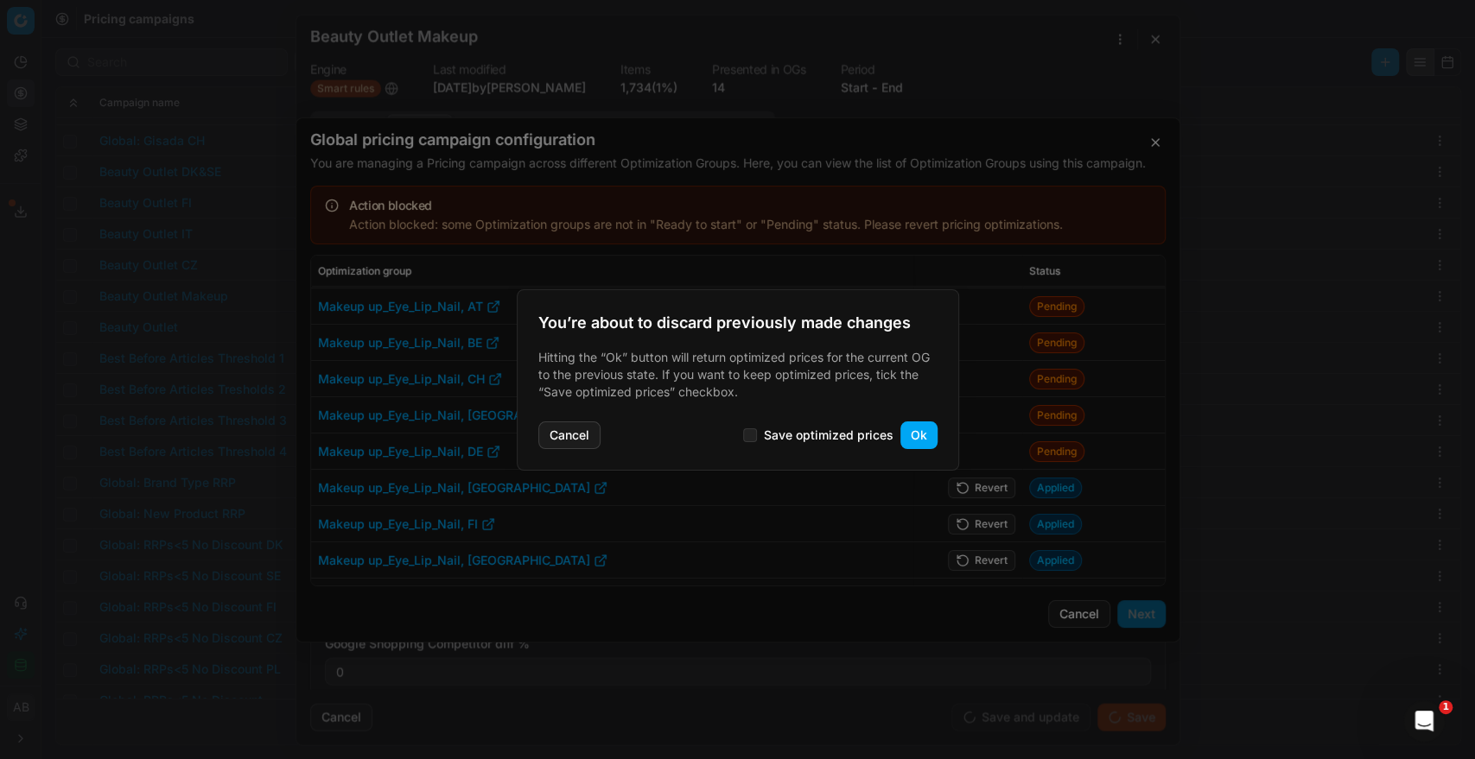
click at [911, 436] on button "Ok" at bounding box center [918, 436] width 37 height 28
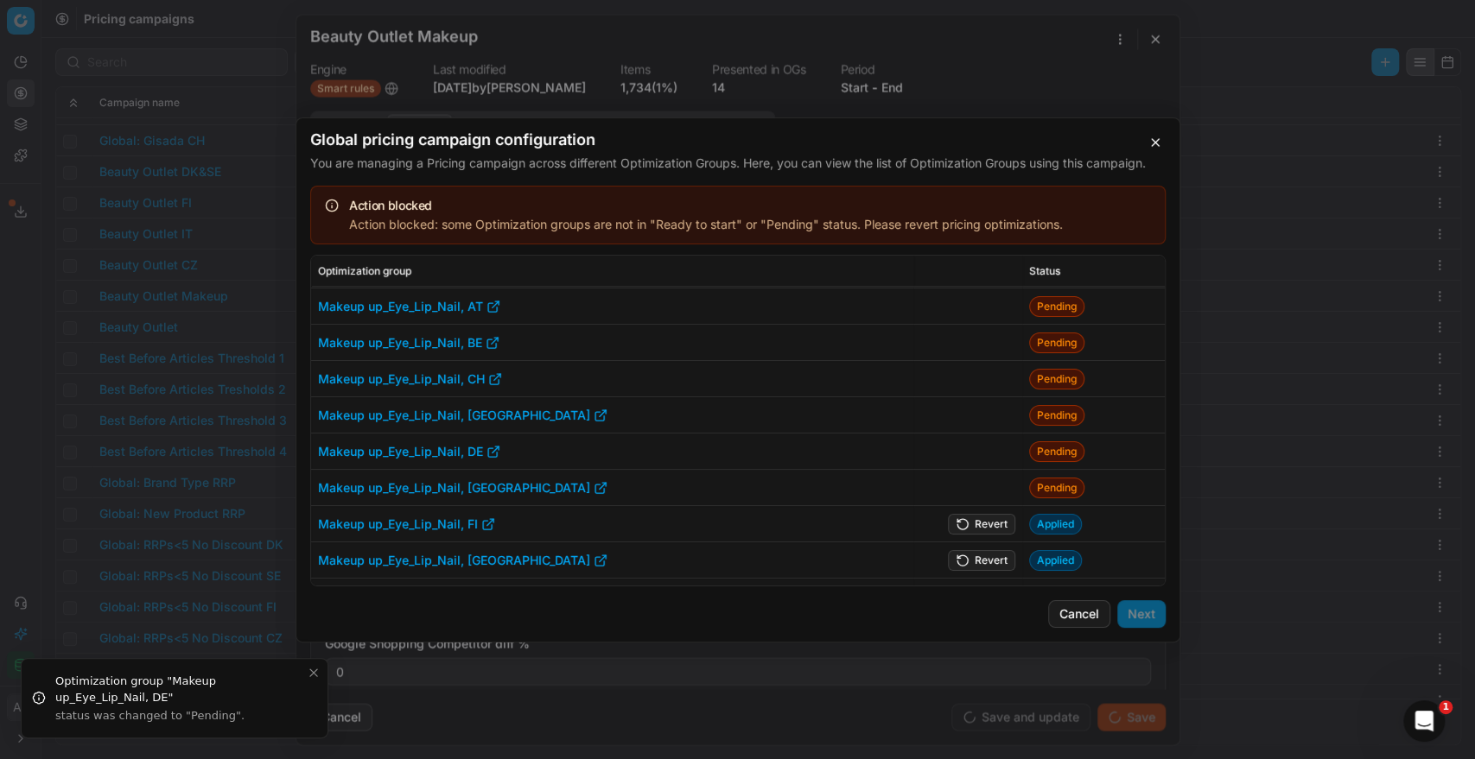
click at [985, 524] on button "Revert" at bounding box center [981, 523] width 67 height 21
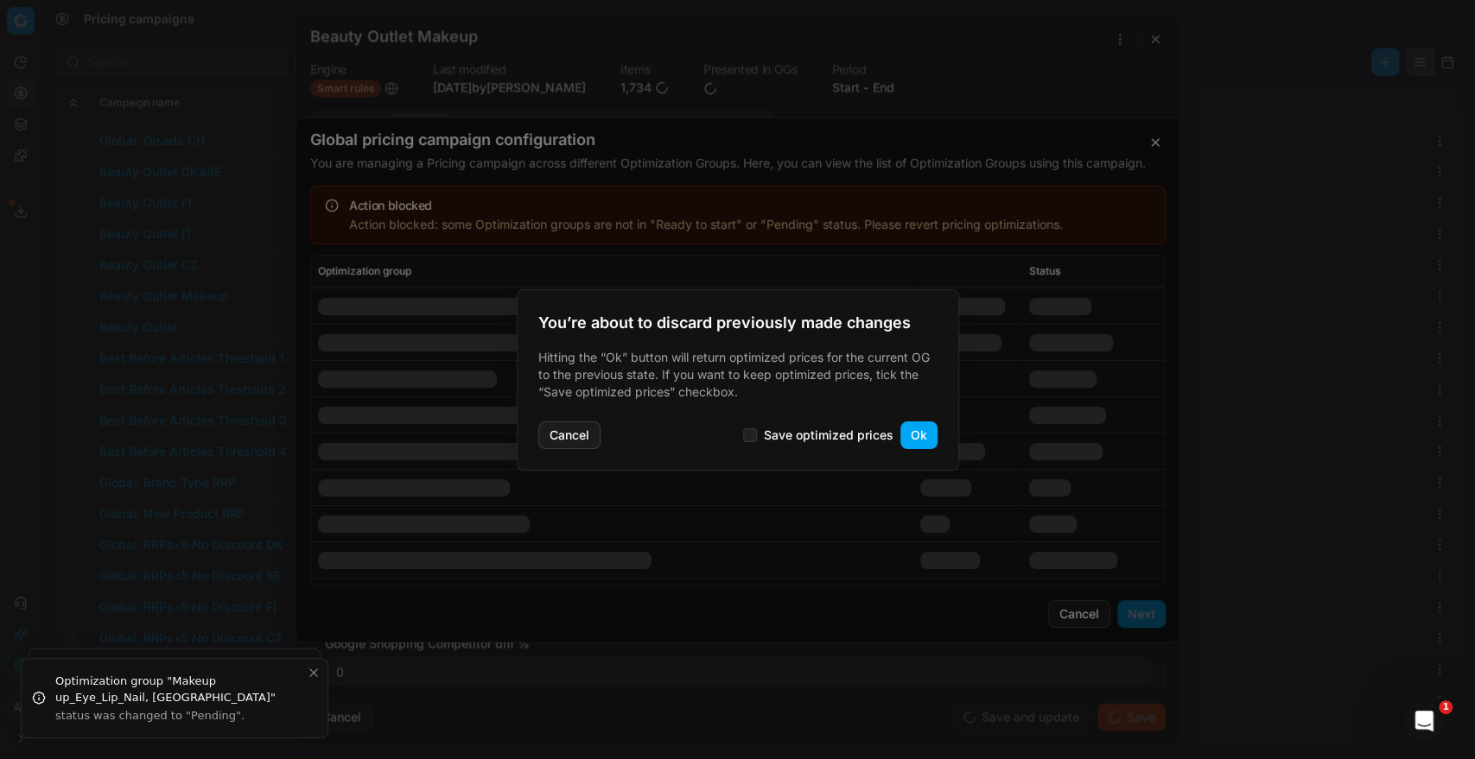
click at [913, 422] on button "Ok" at bounding box center [918, 436] width 37 height 28
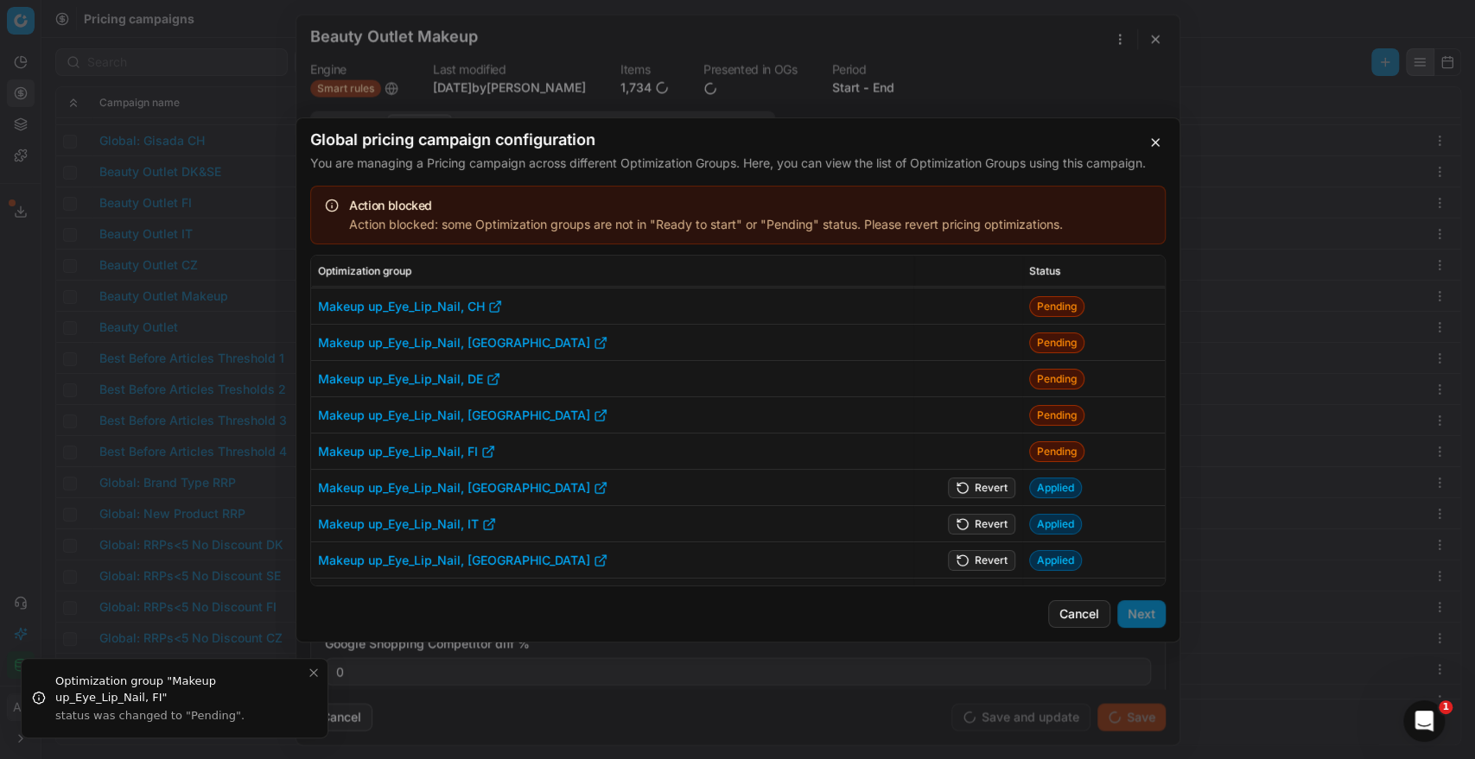
scroll to position [451, 0]
click at [970, 480] on button "Revert" at bounding box center [981, 485] width 67 height 21
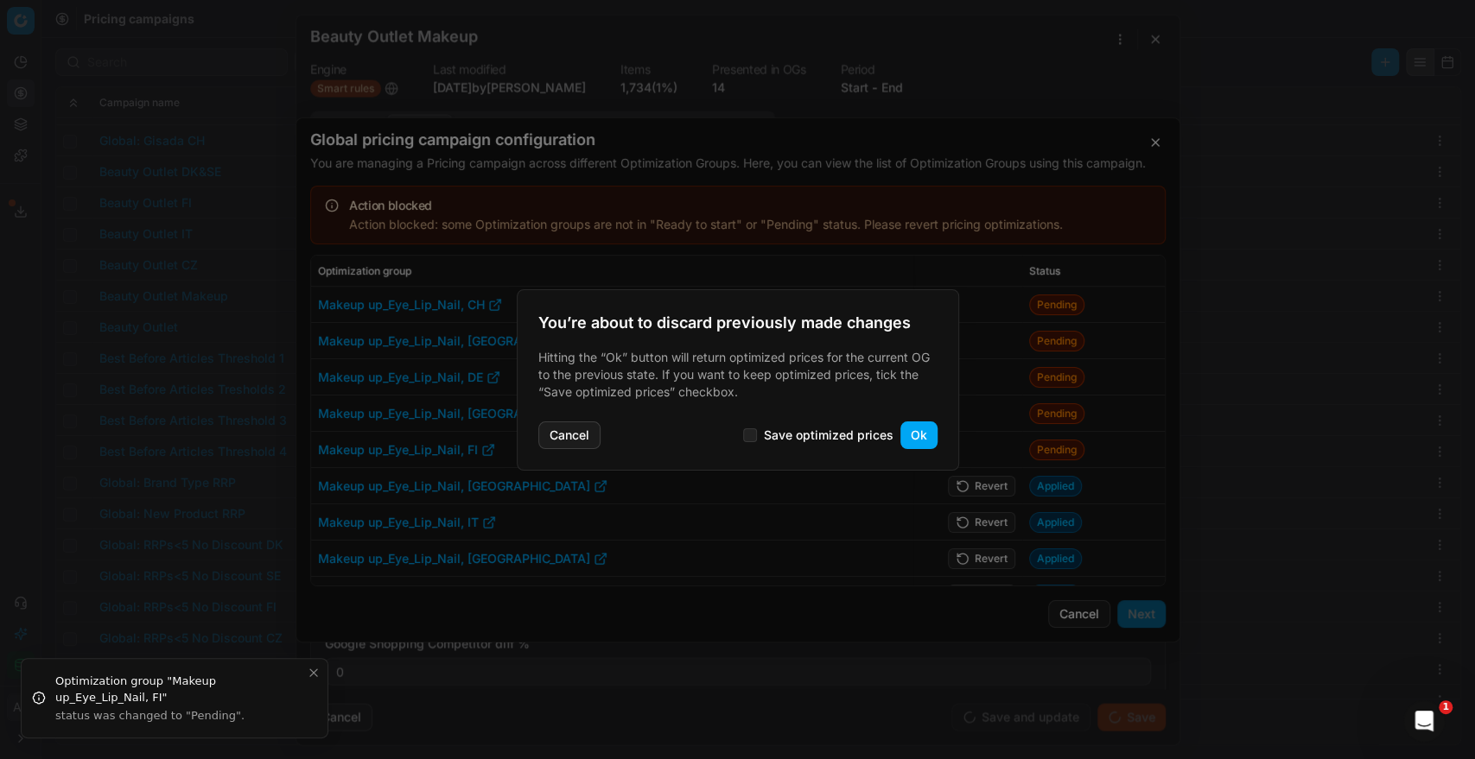
click at [909, 429] on button "Ok" at bounding box center [918, 436] width 37 height 28
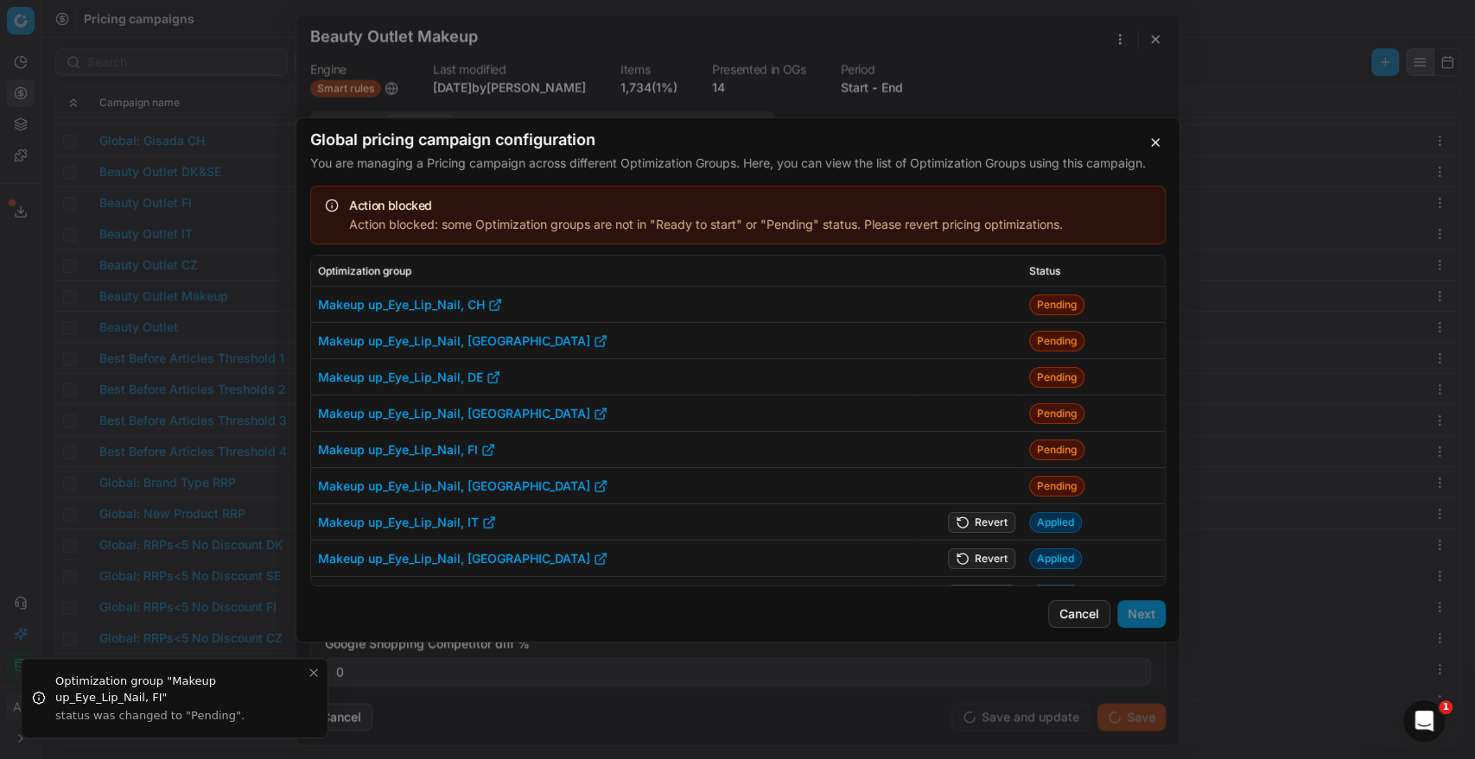
click at [981, 518] on button "Revert" at bounding box center [981, 521] width 67 height 21
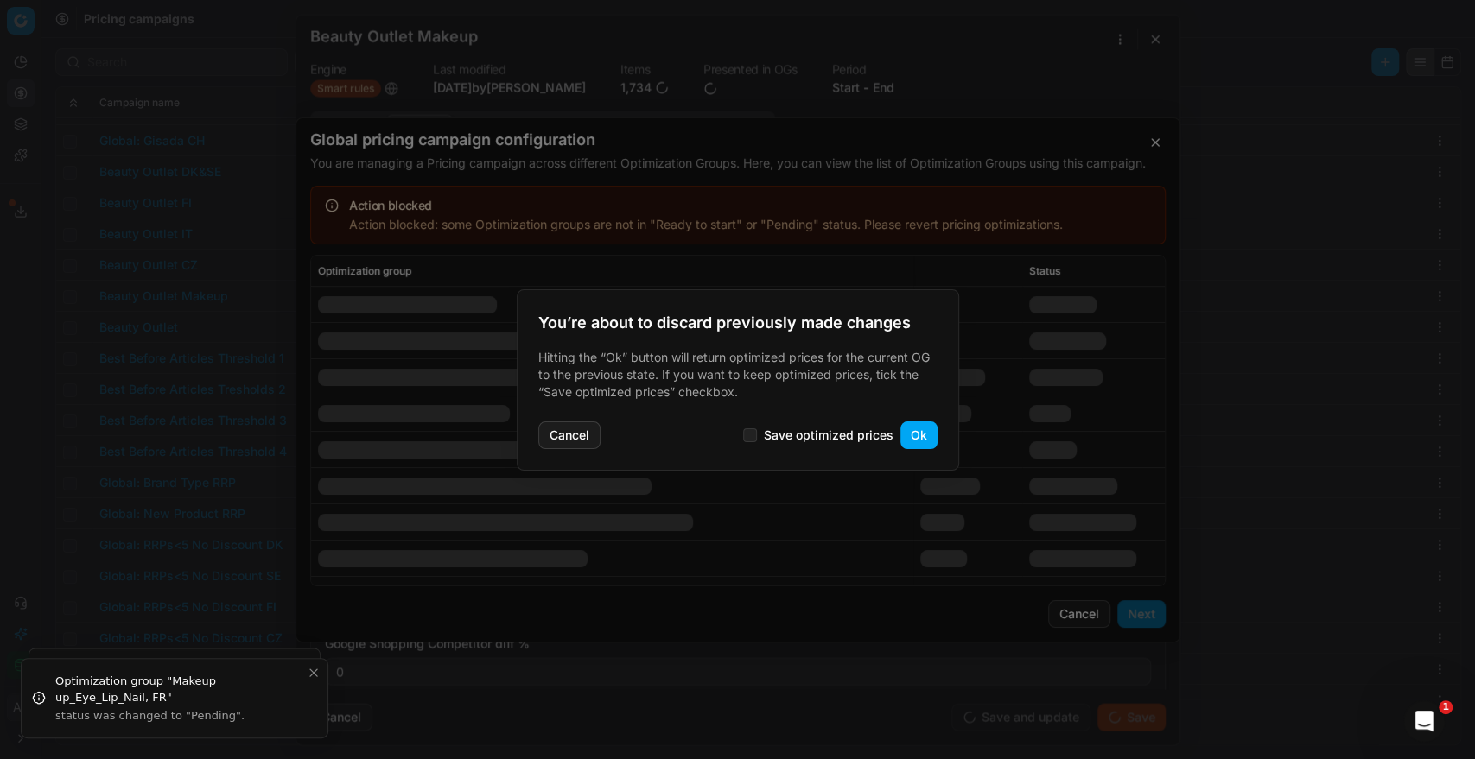
click at [919, 432] on button "Ok" at bounding box center [918, 436] width 37 height 28
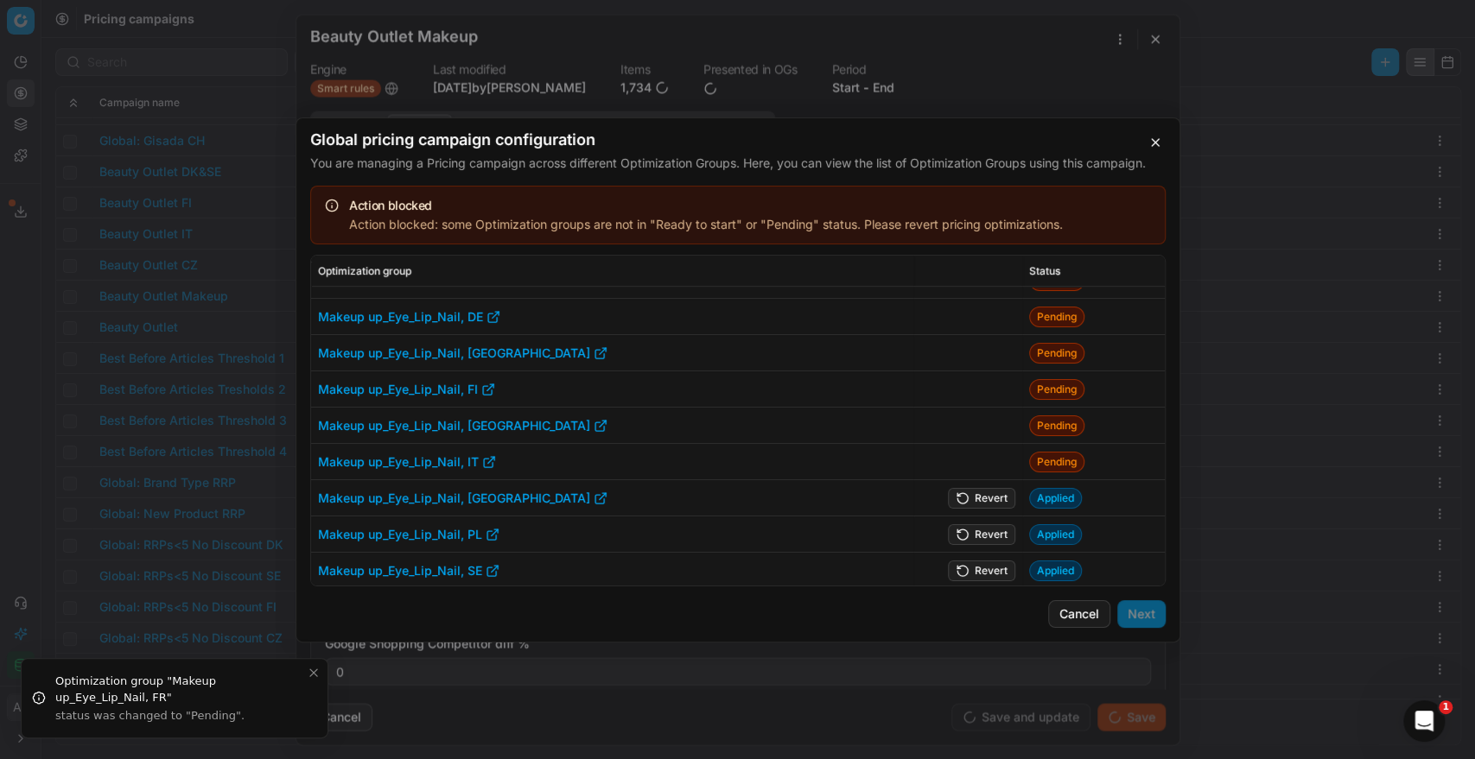
scroll to position [504, 0]
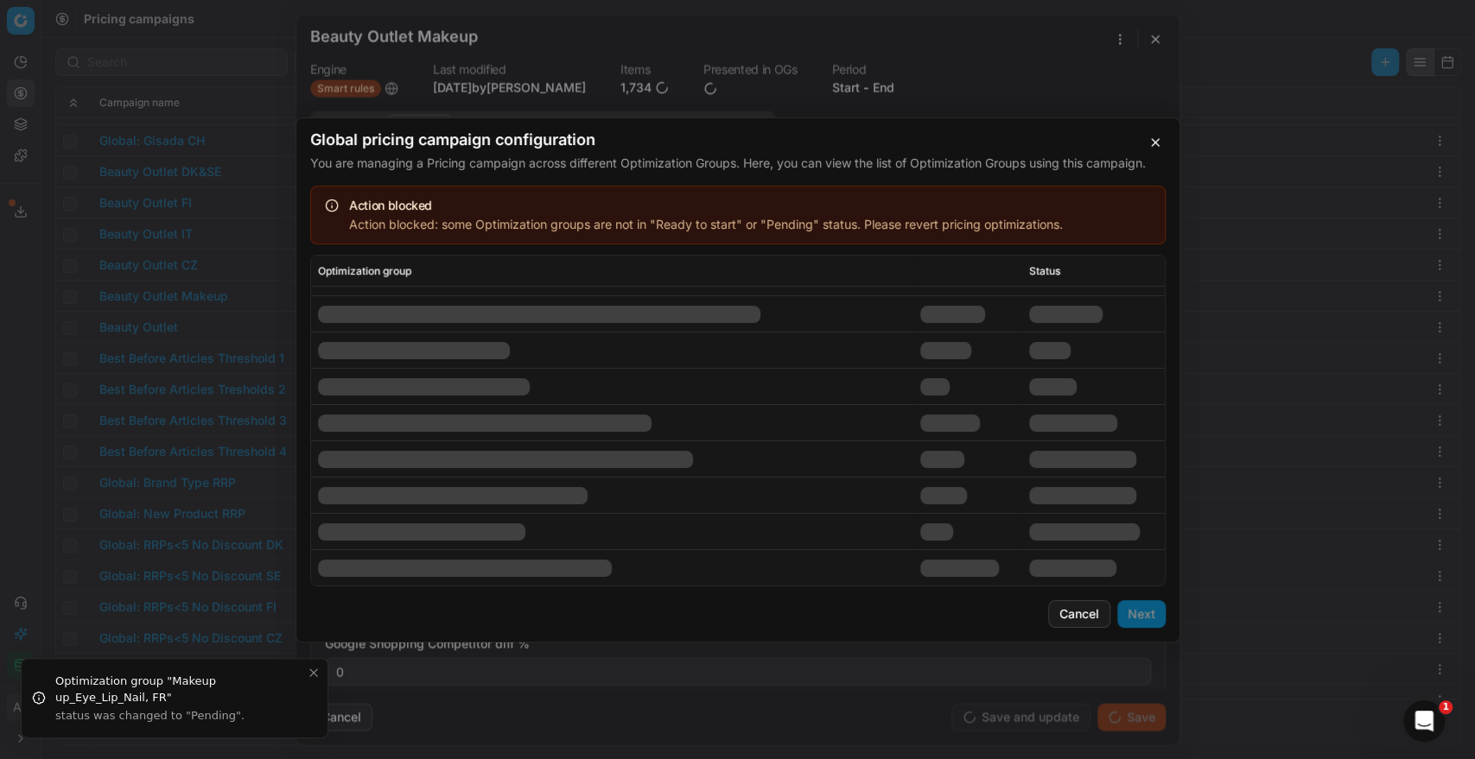
click at [981, 491] on td at bounding box center [967, 496] width 110 height 36
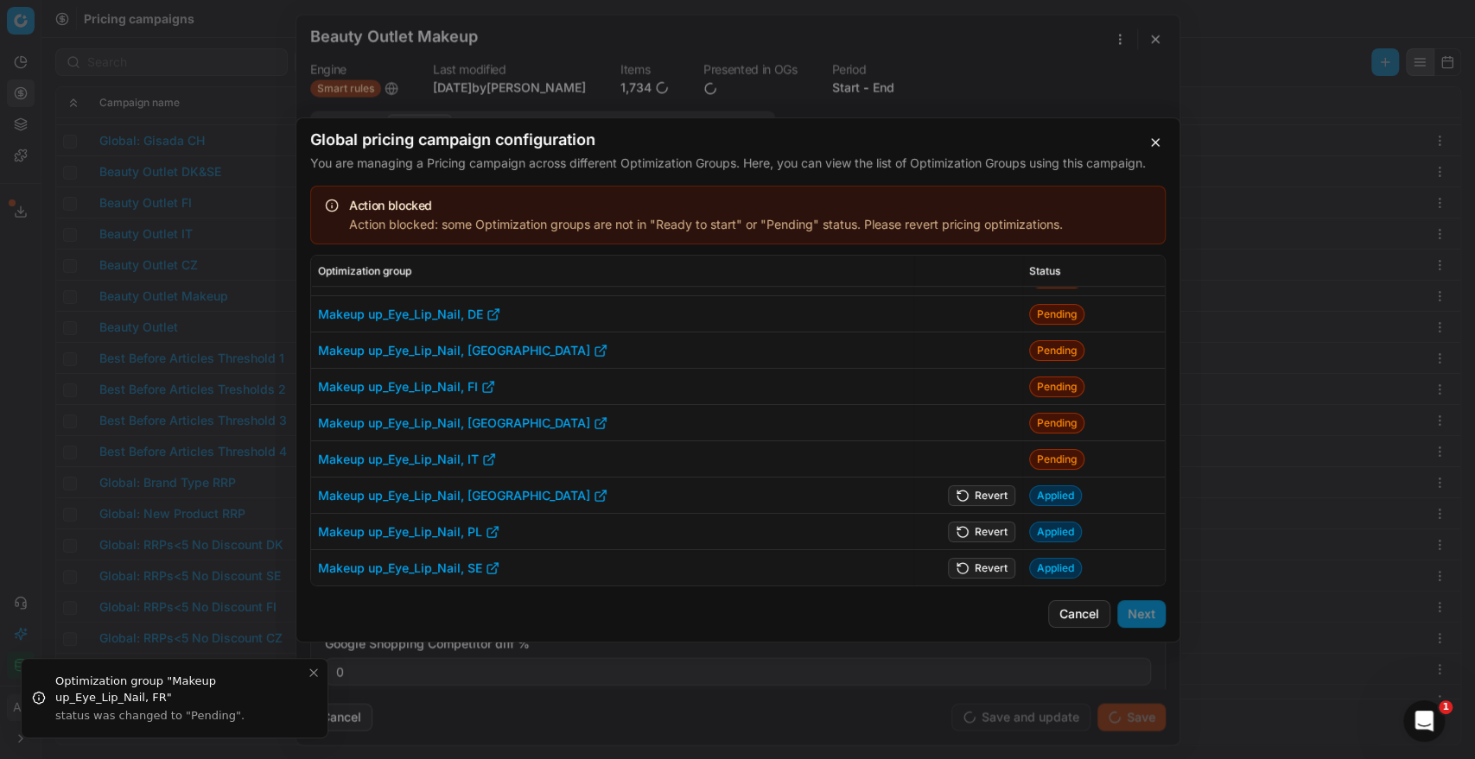
click at [981, 491] on button "Revert" at bounding box center [981, 495] width 67 height 21
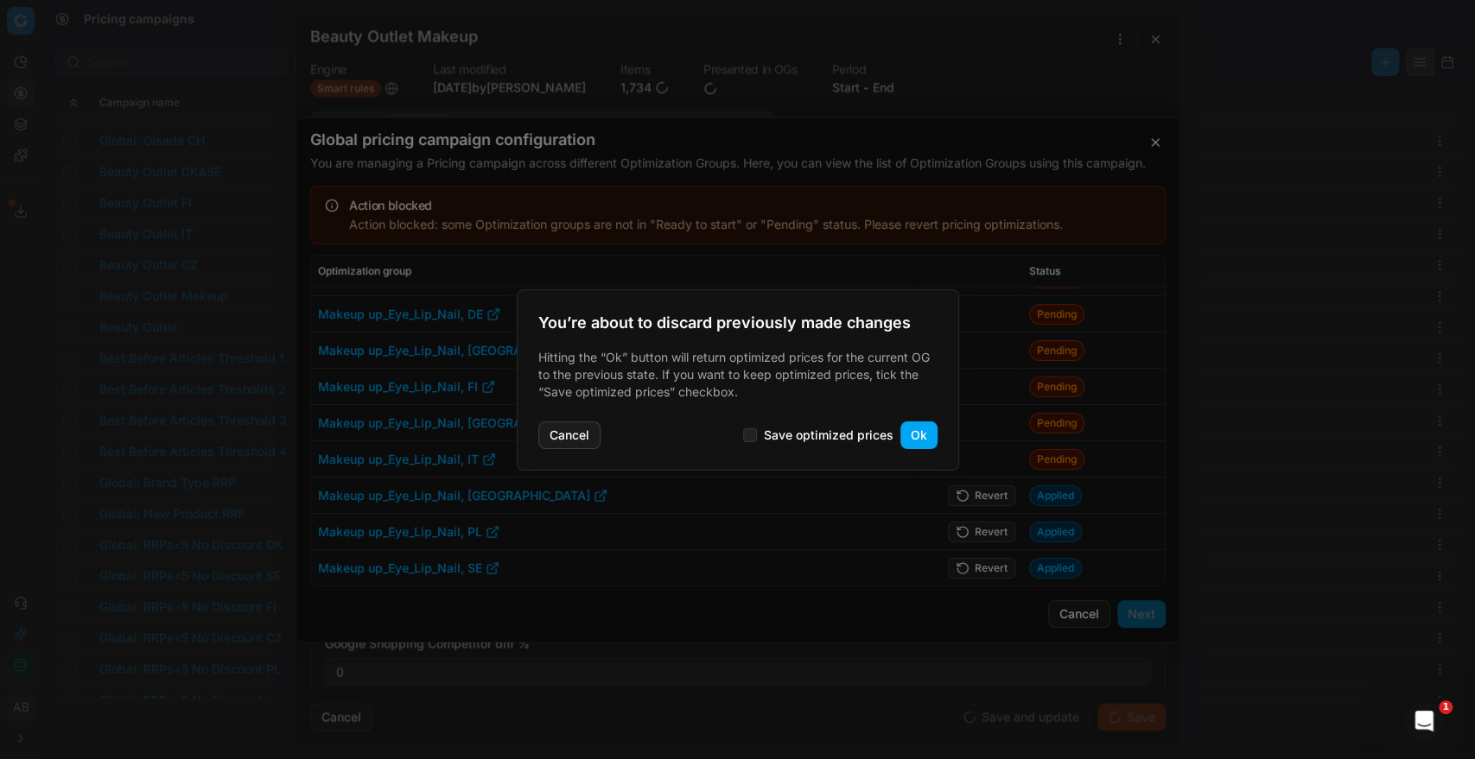
click at [917, 435] on button "Ok" at bounding box center [918, 436] width 37 height 28
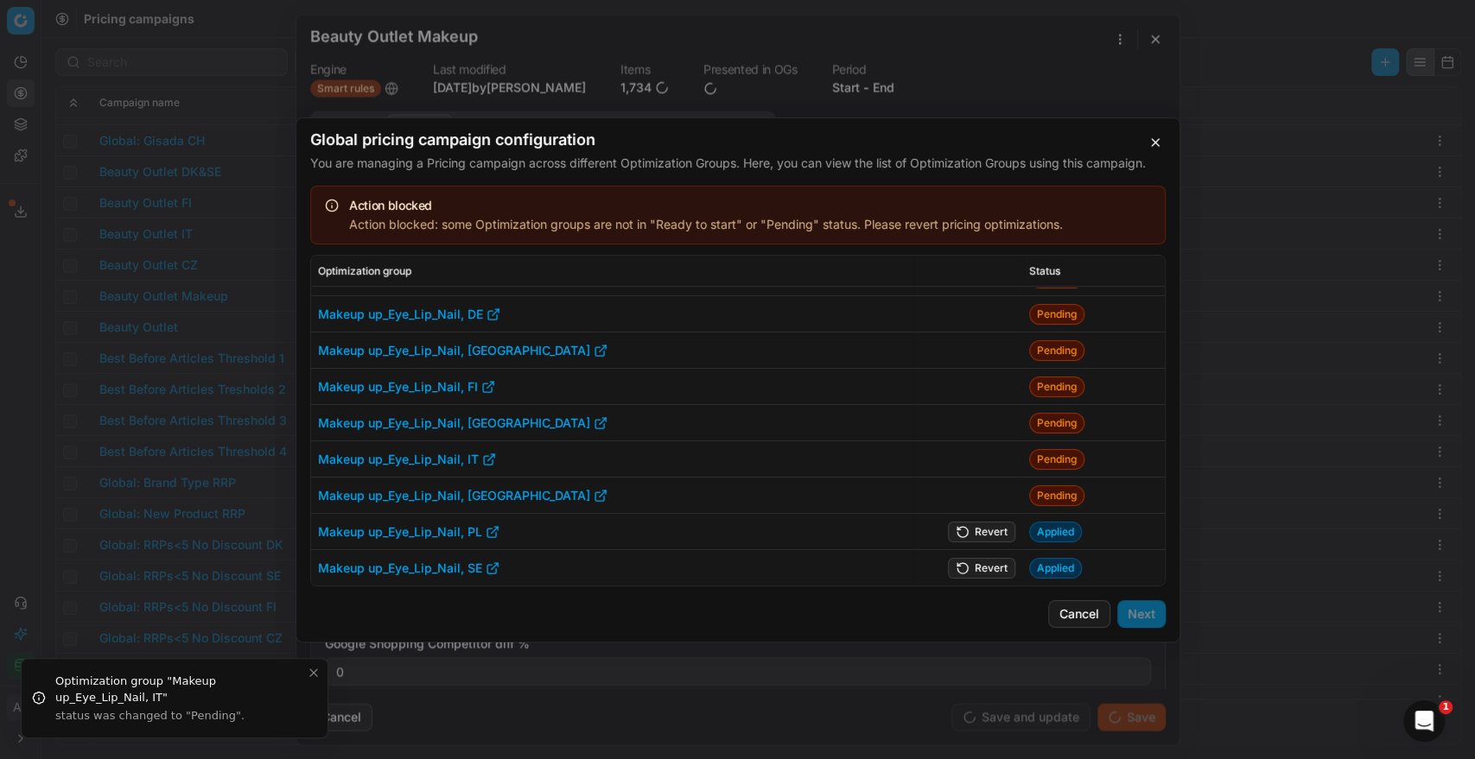
click at [987, 530] on button "Revert" at bounding box center [981, 531] width 67 height 21
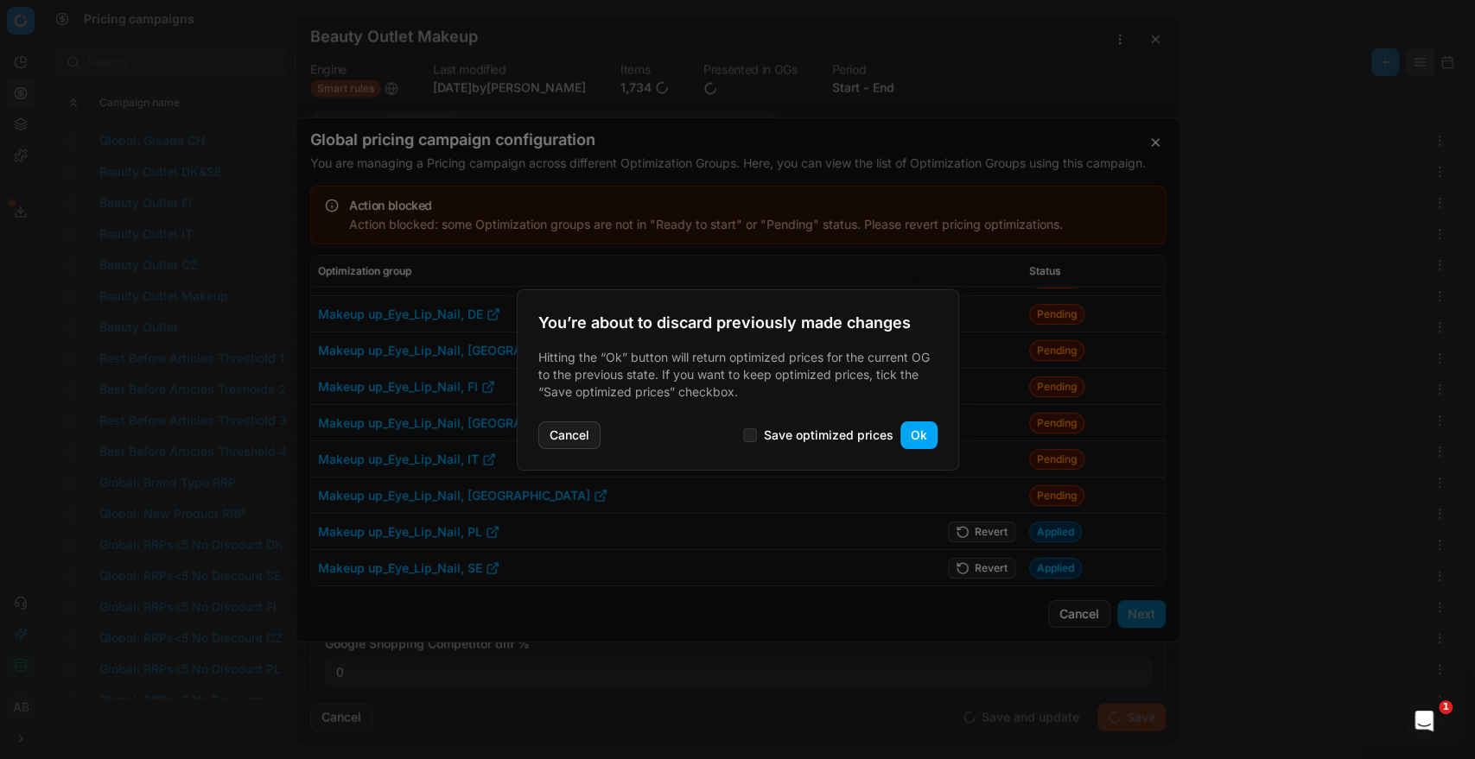
click at [926, 429] on button "Ok" at bounding box center [918, 436] width 37 height 28
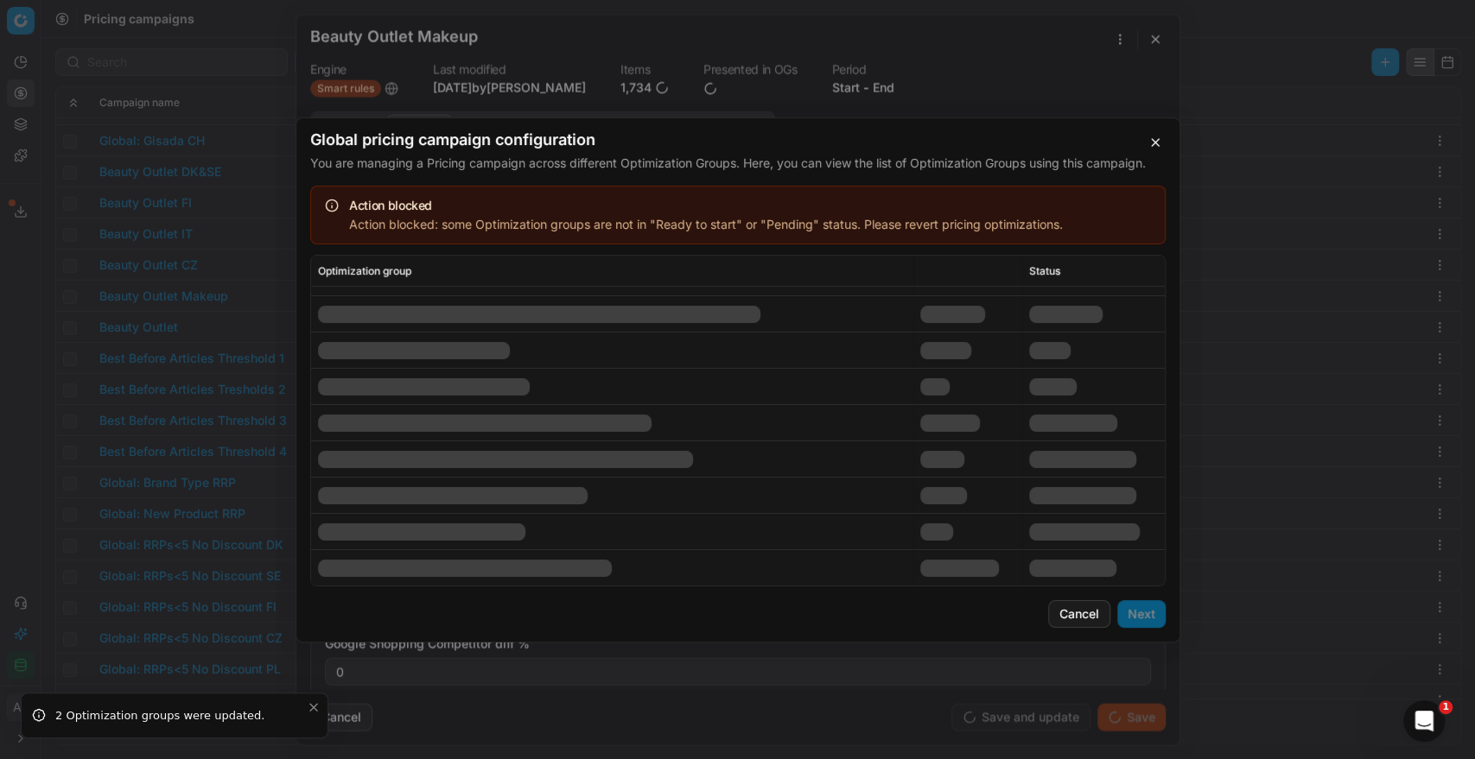
click at [960, 567] on div at bounding box center [958, 567] width 79 height 17
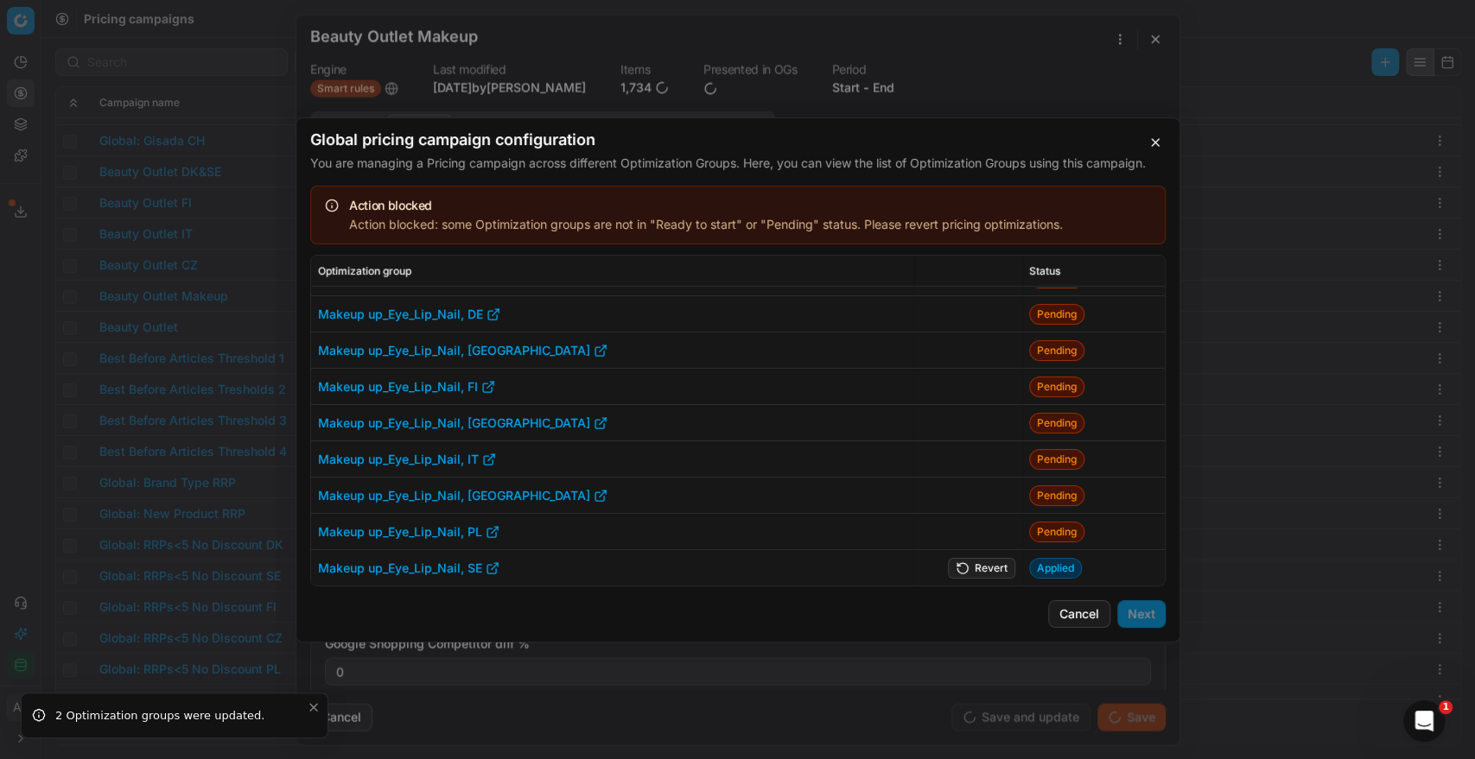
click at [966, 562] on button "Revert" at bounding box center [981, 567] width 67 height 21
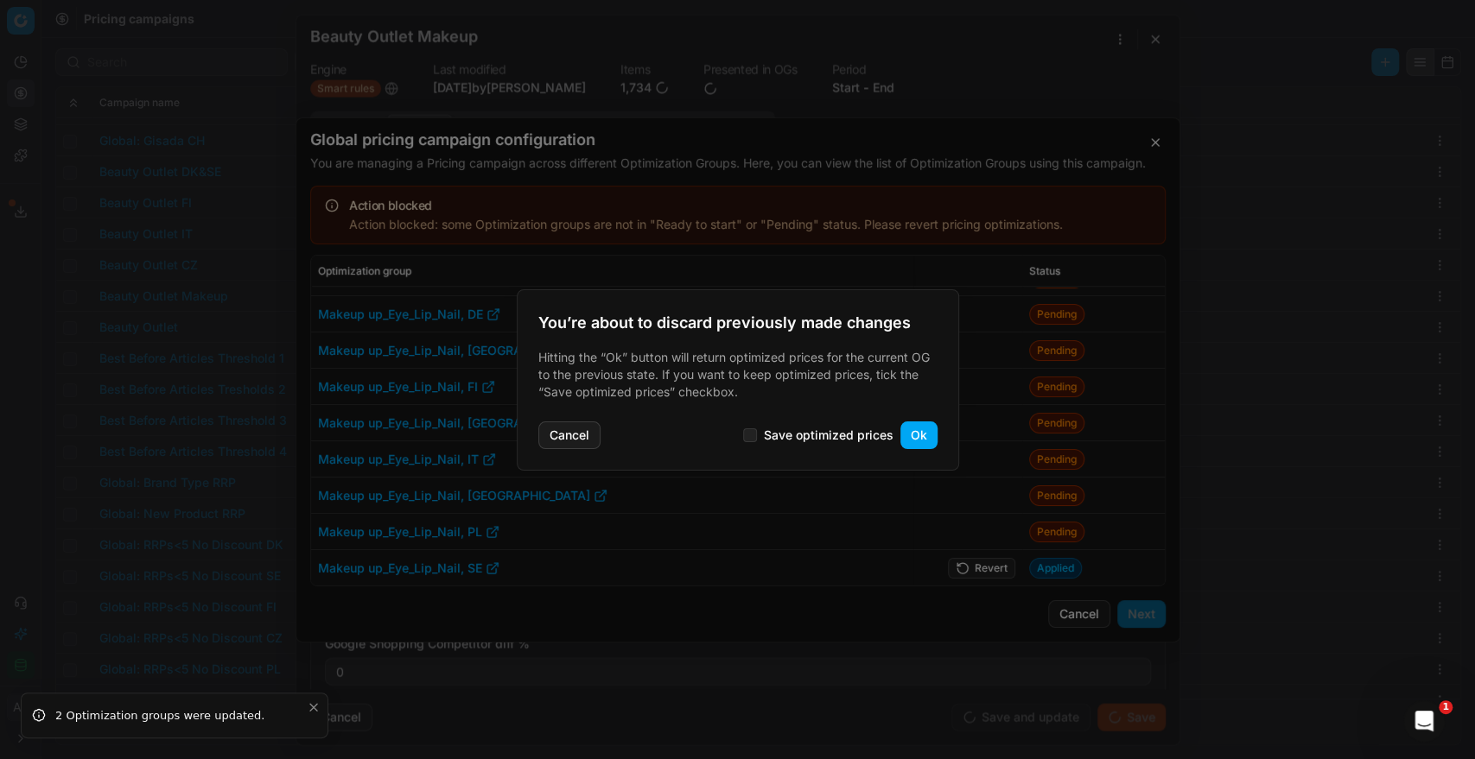
click at [915, 439] on button "Ok" at bounding box center [918, 436] width 37 height 28
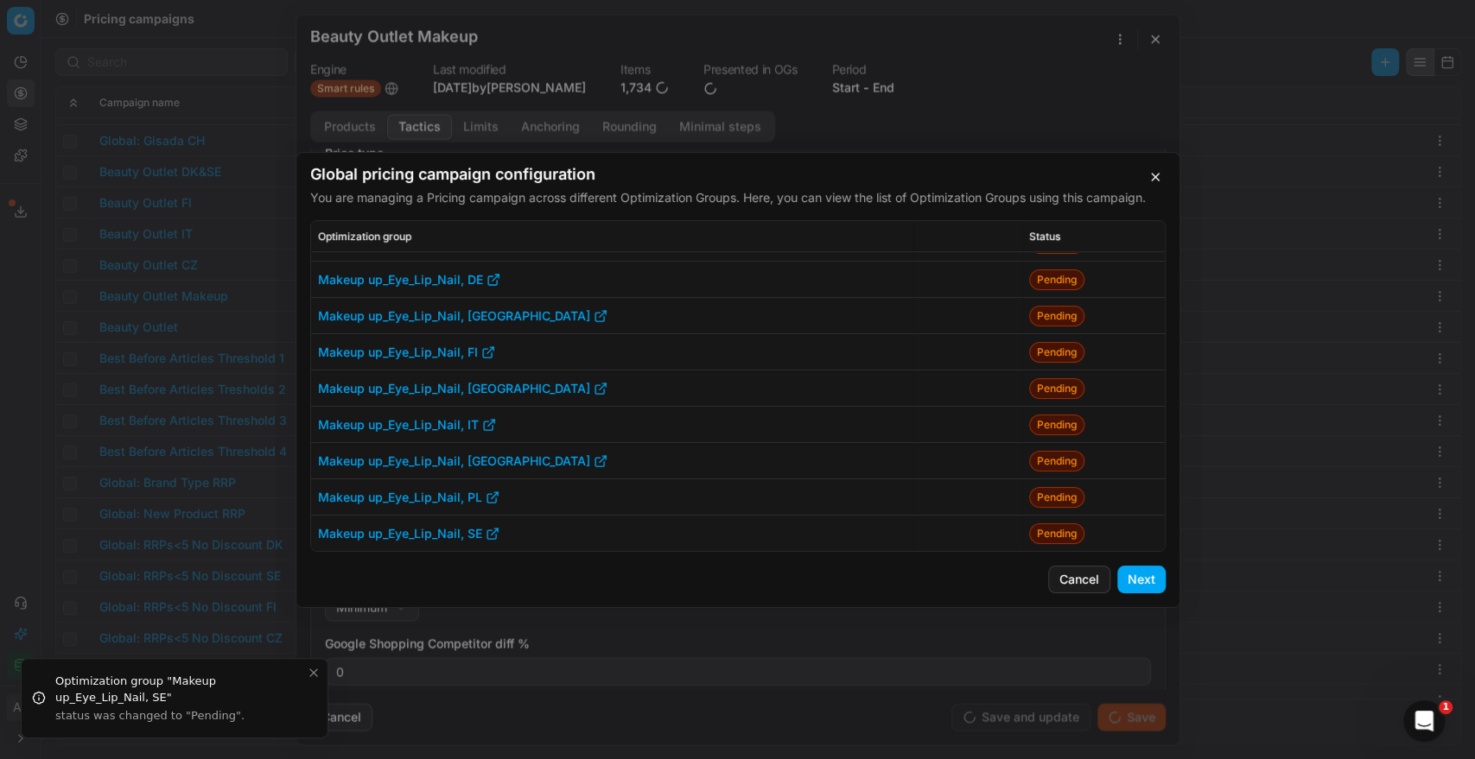
click at [1144, 575] on button "Next" at bounding box center [1141, 580] width 48 height 28
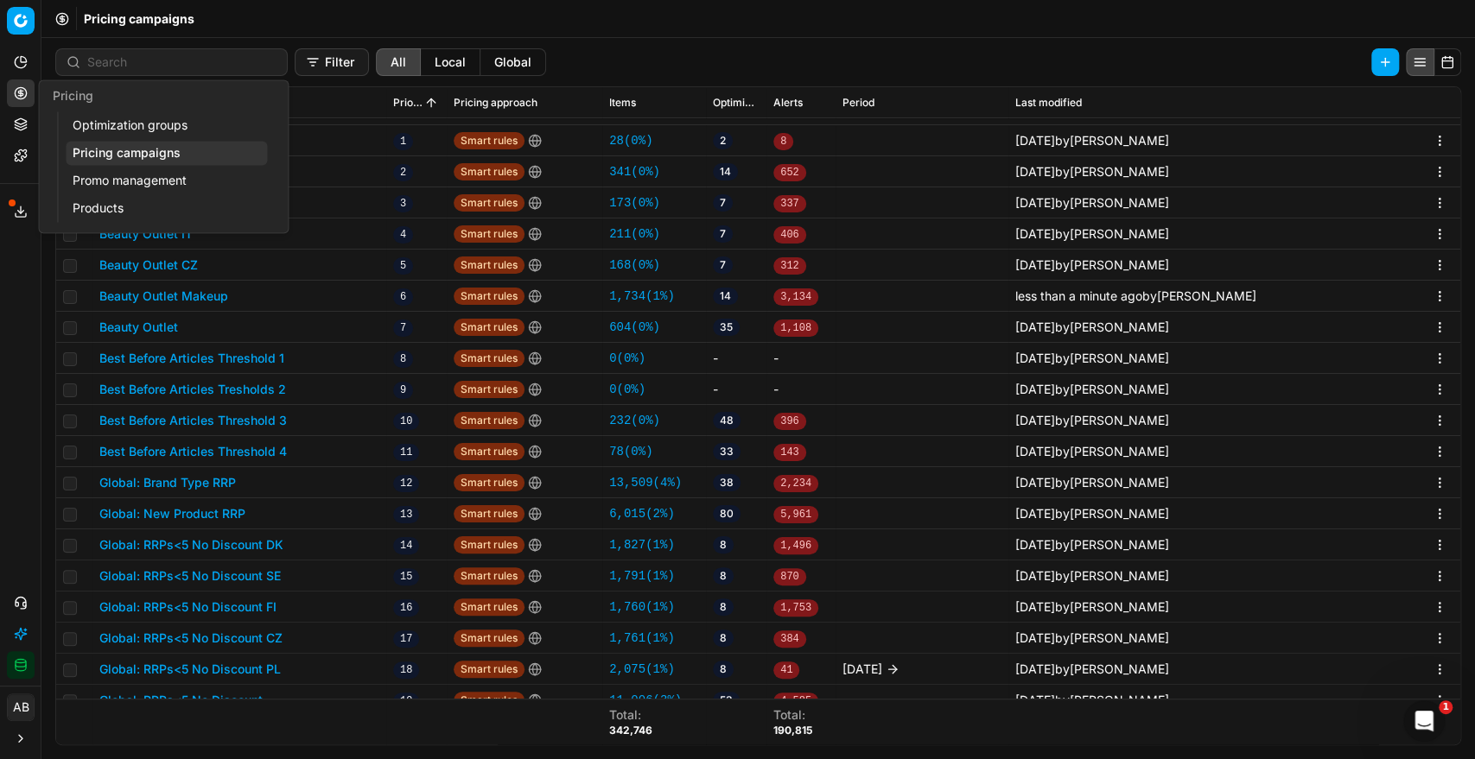
click at [86, 132] on link "Optimization groups" at bounding box center [166, 125] width 201 height 24
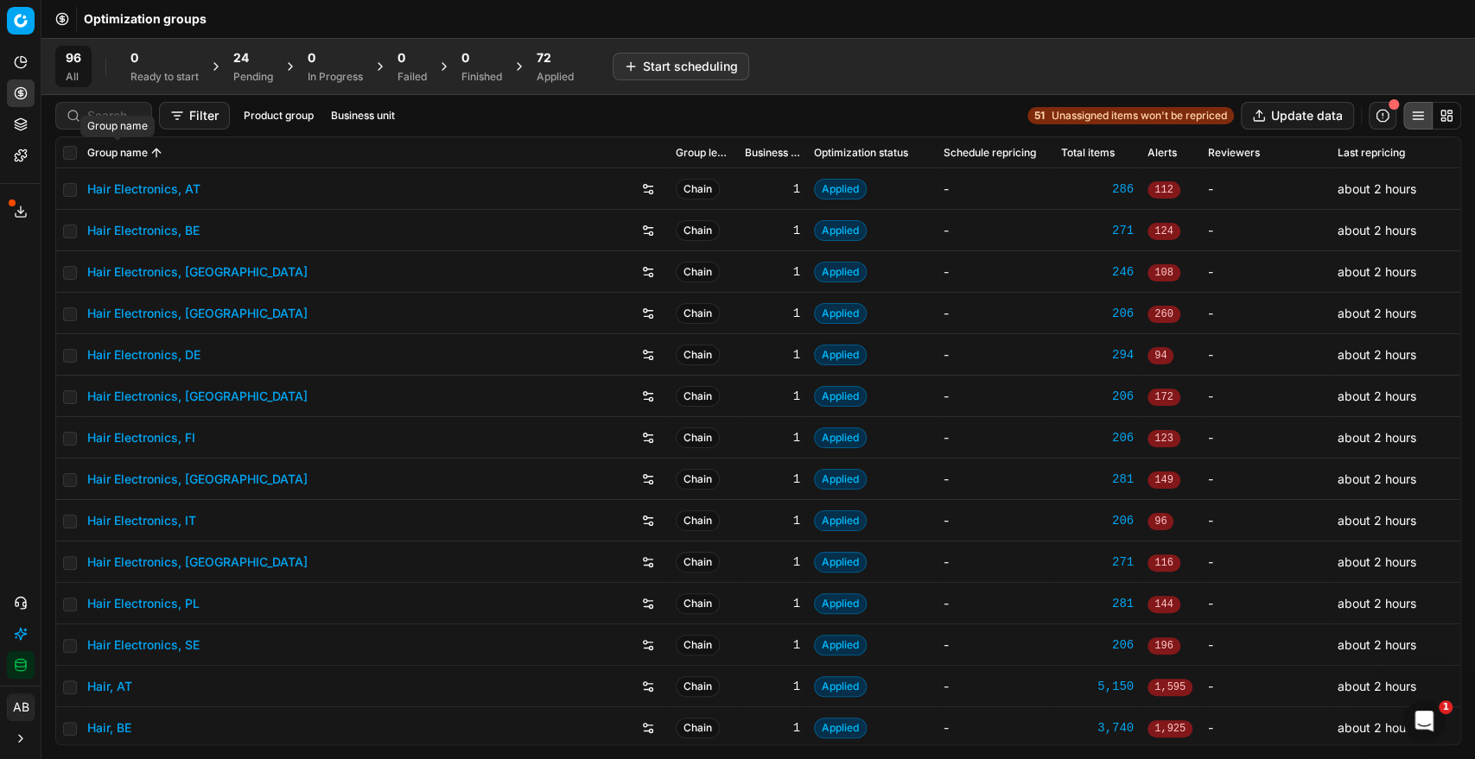
click at [116, 143] on span at bounding box center [117, 141] width 9 height 9
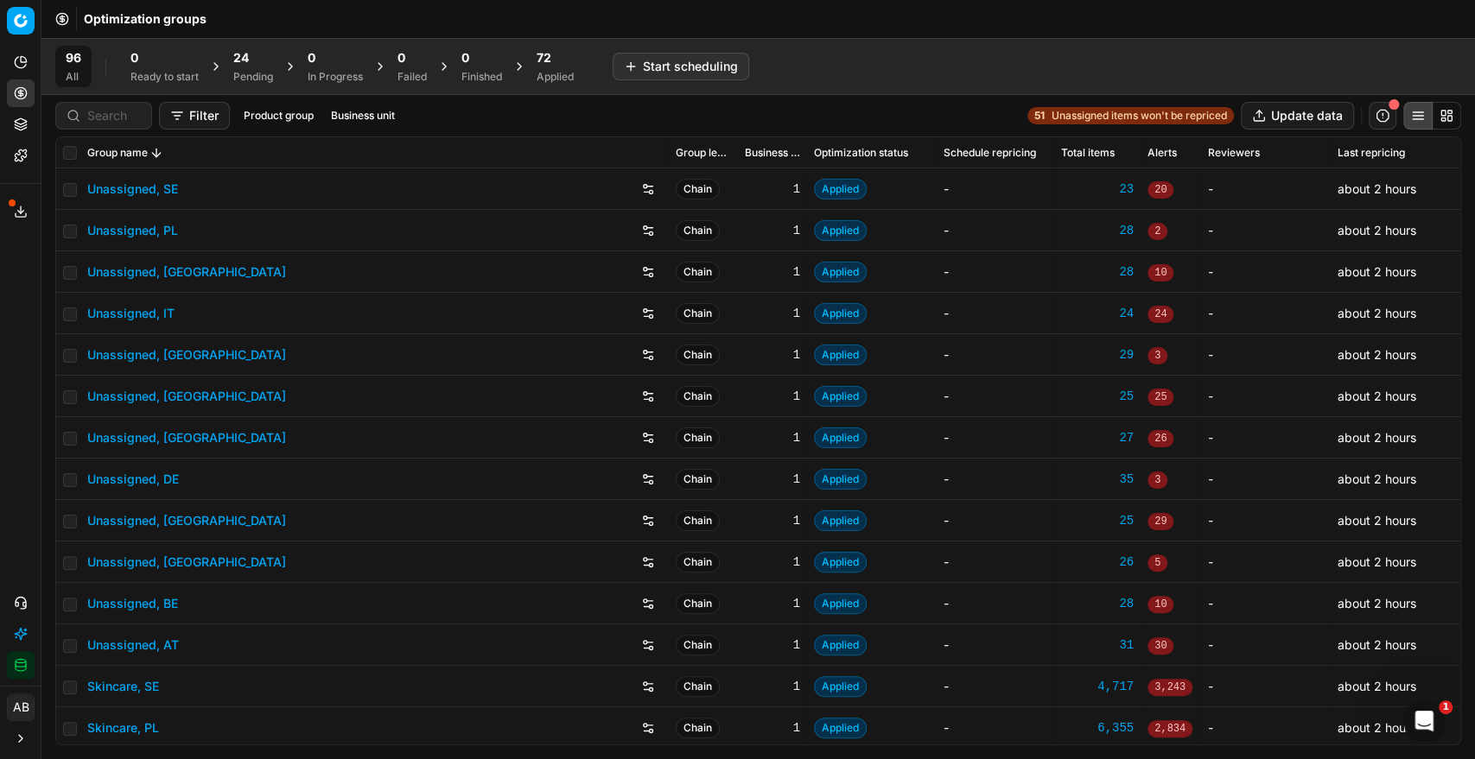
click at [250, 67] on div "24 Pending" at bounding box center [253, 66] width 40 height 35
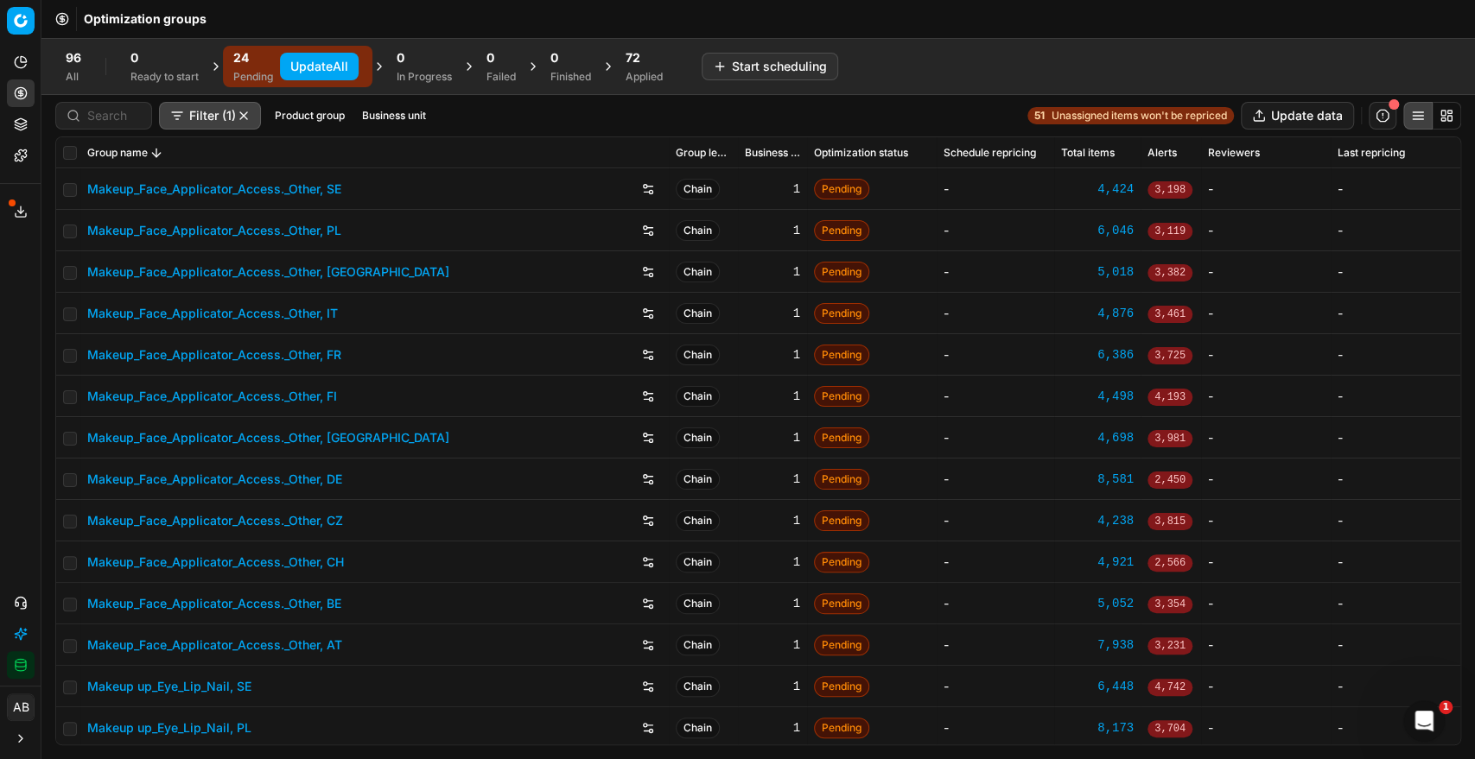
click at [328, 73] on button "Update All" at bounding box center [319, 67] width 79 height 28
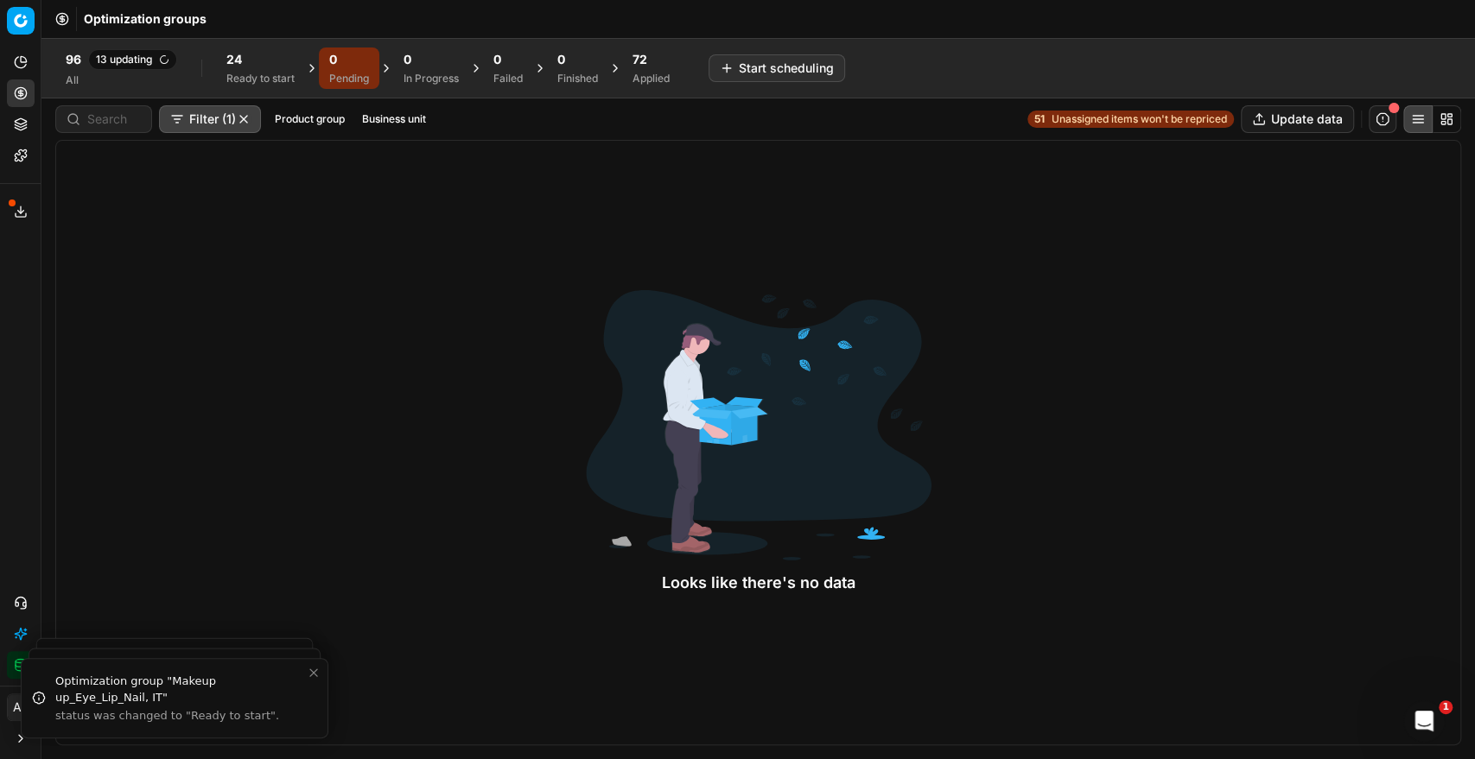
click at [285, 72] on div "Ready to start" at bounding box center [260, 79] width 68 height 14
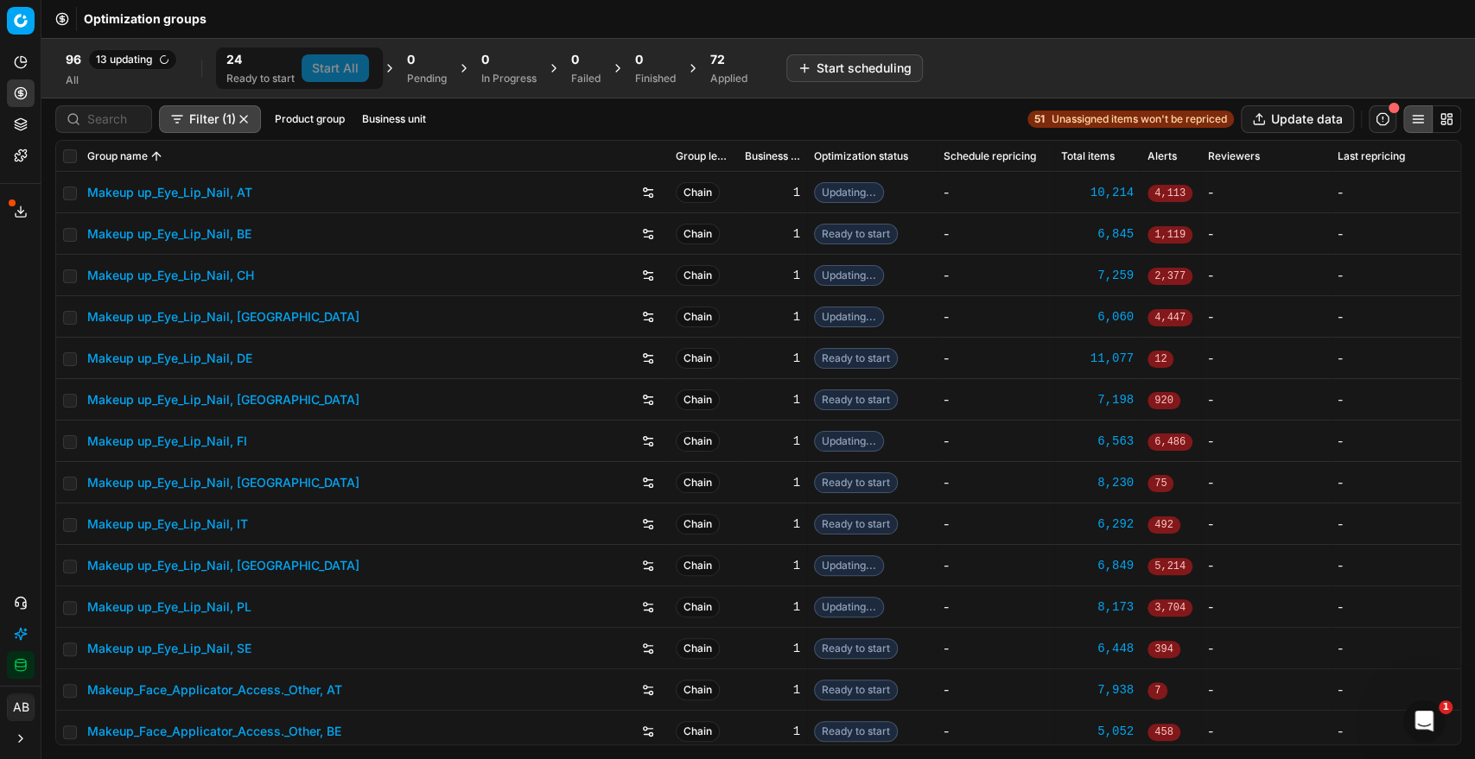
click at [733, 86] on div "72 Applied" at bounding box center [729, 68] width 58 height 41
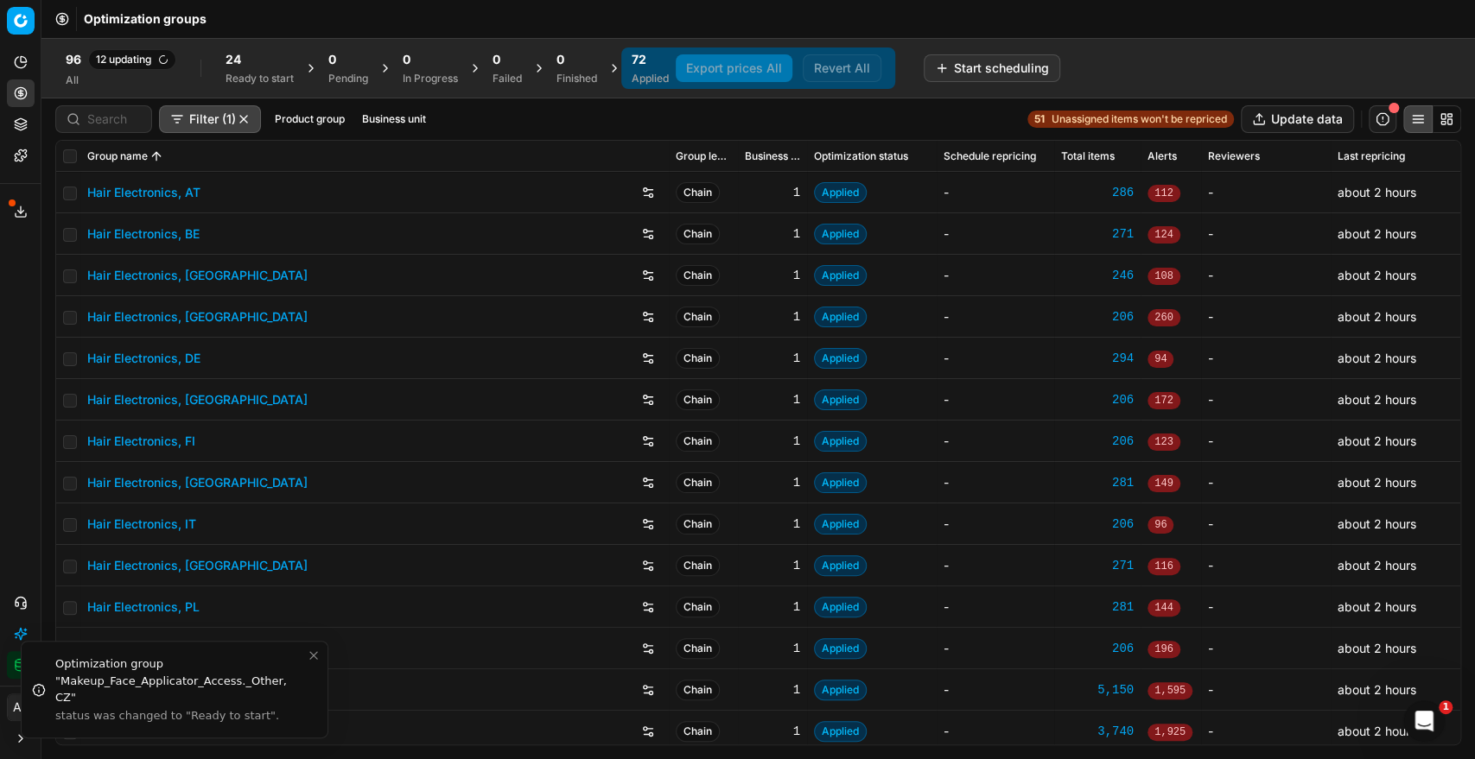
click at [262, 74] on div "Ready to start" at bounding box center [259, 79] width 68 height 14
